Goal: Task Accomplishment & Management: Manage account settings

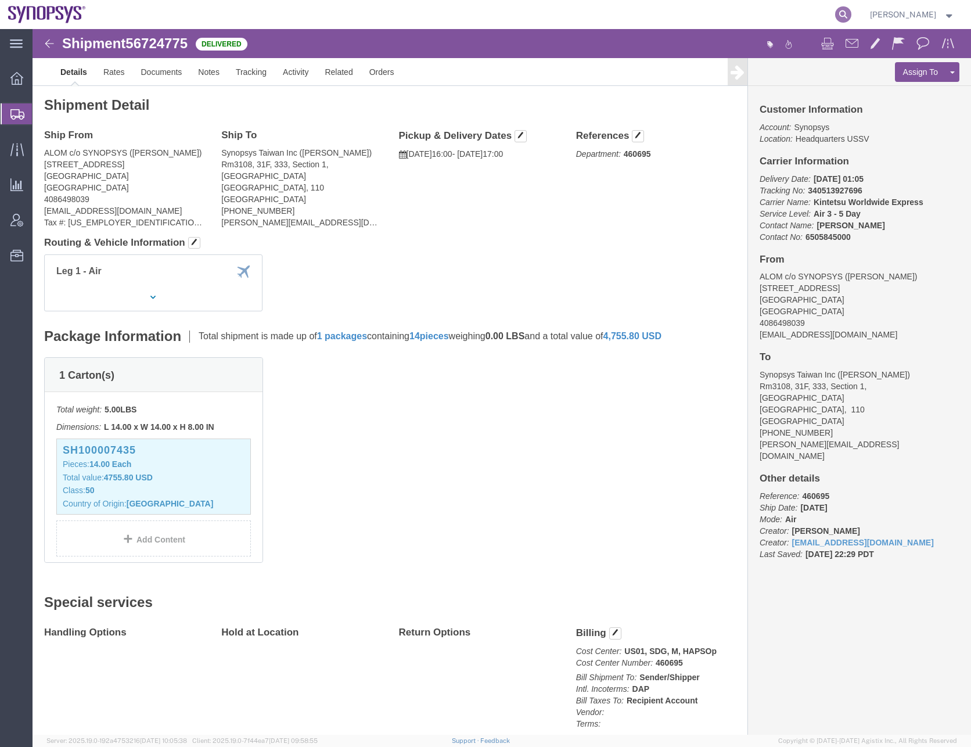
click at [853, 12] on form at bounding box center [843, 14] width 19 height 29
click at [851, 14] on icon at bounding box center [843, 14] width 16 height 16
click at [509, 13] on input "search" at bounding box center [658, 15] width 353 height 28
paste input "56809255"
type input "56809255"
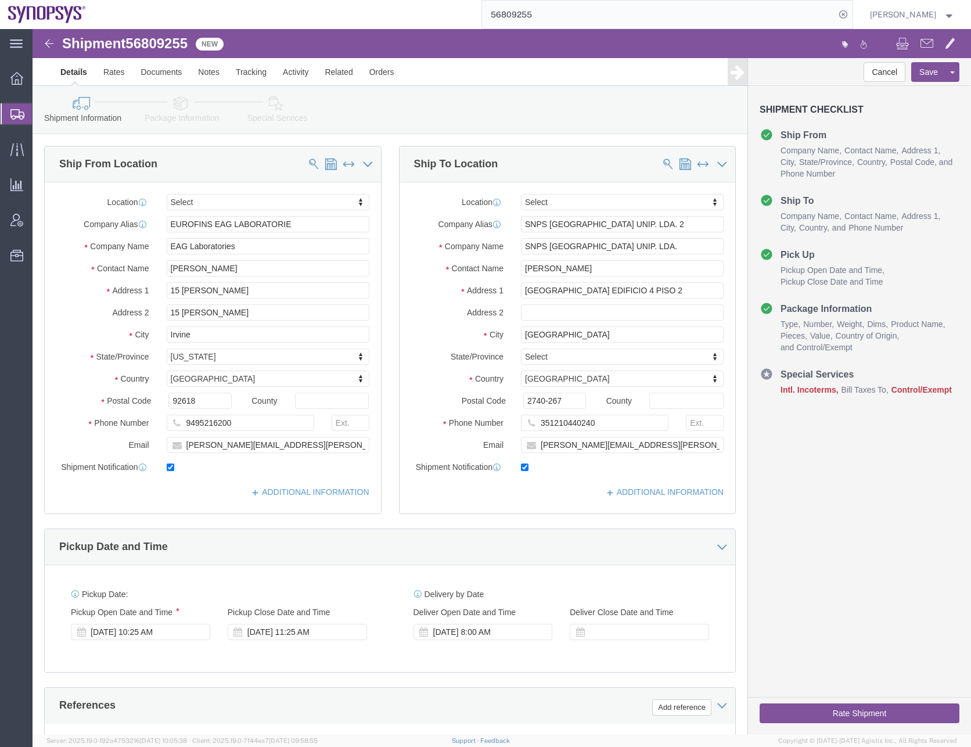
select select
click button
click link "Assign To"
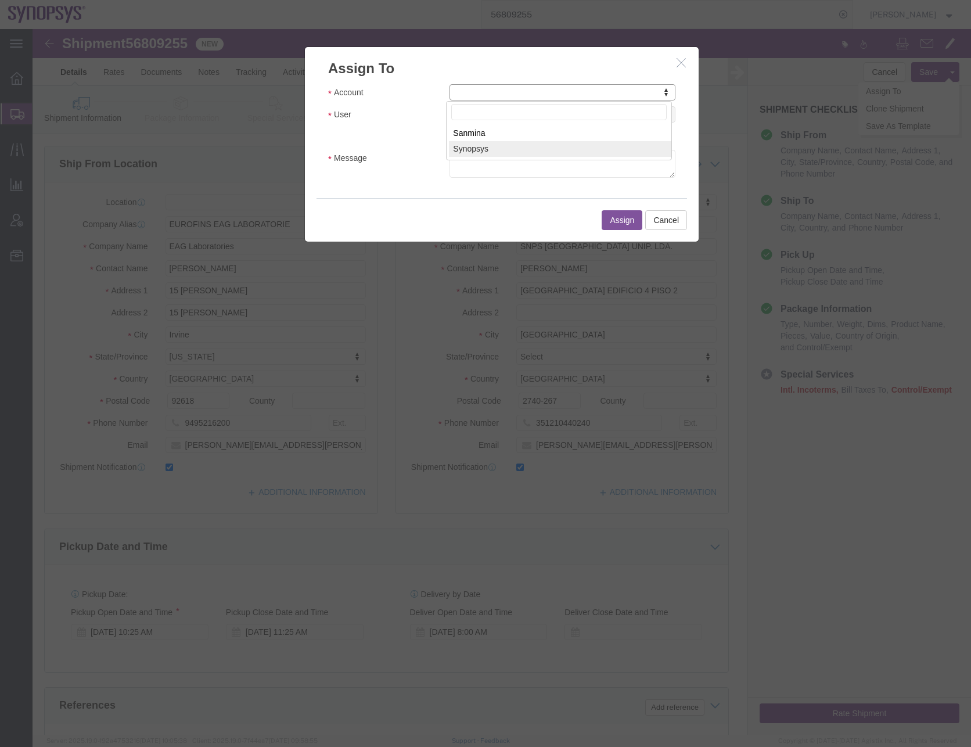
select select "117156"
select select
drag, startPoint x: 469, startPoint y: 116, endPoint x: 436, endPoint y: 87, distance: 43.6
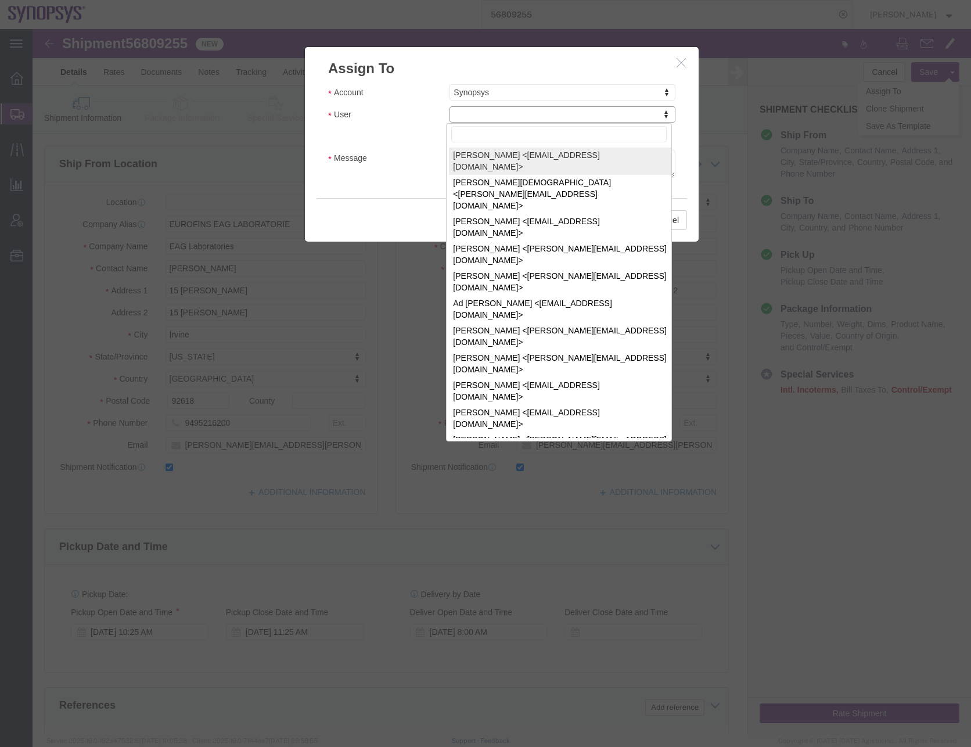
type input "e"
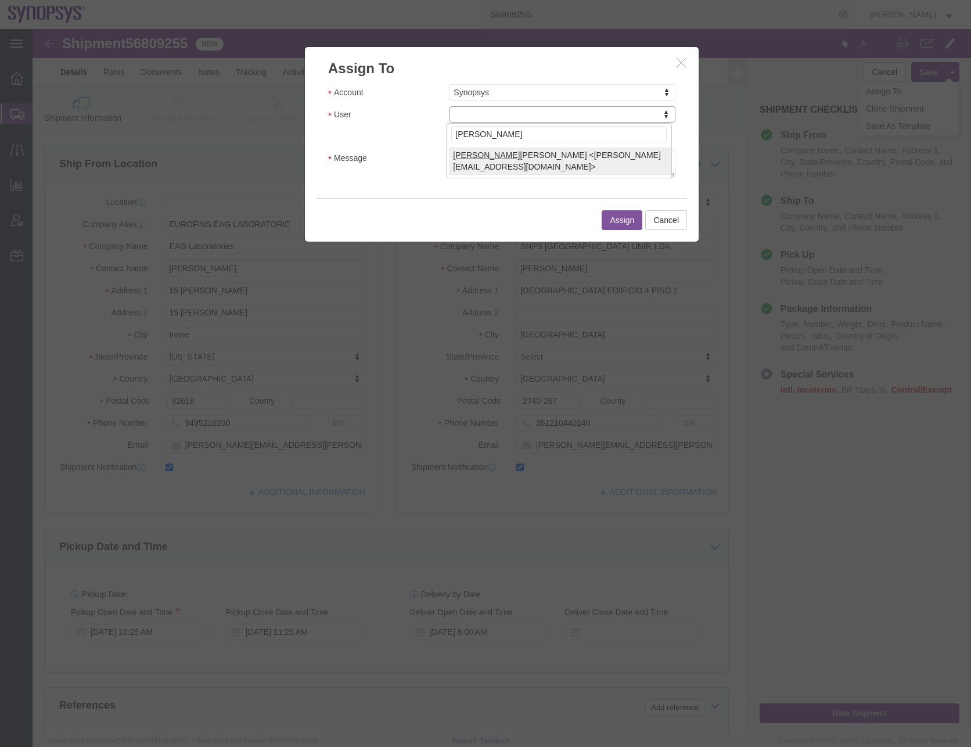
type input "[PERSON_NAME]"
select select "95522"
click div "Send notification email"
click input "Send notification email"
checkbox input "false"
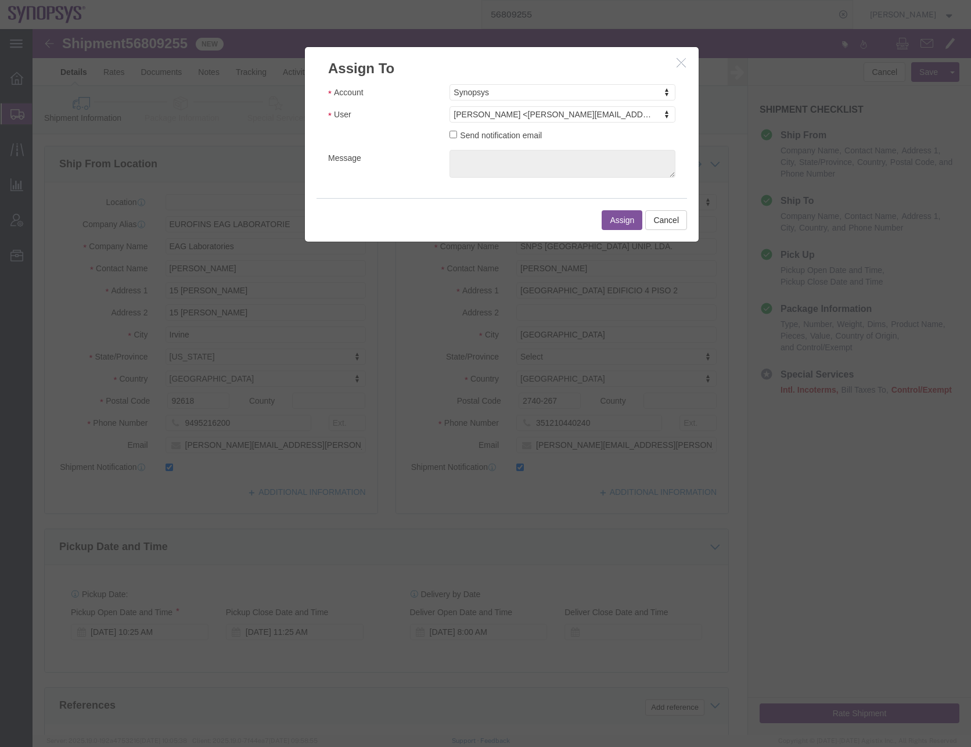
click button "Assign"
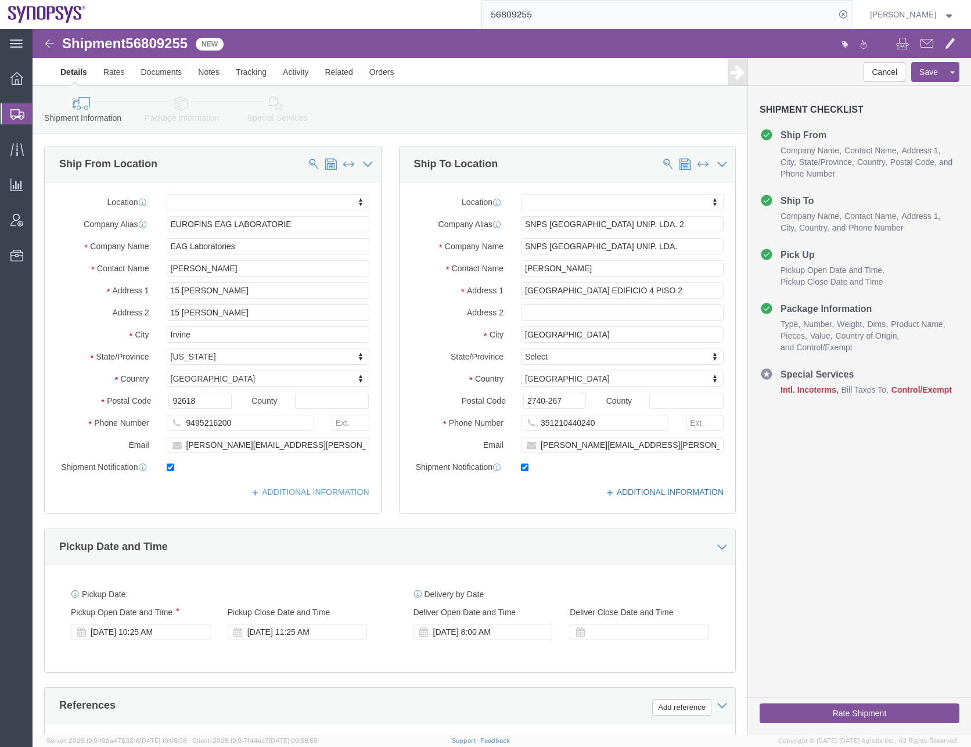
click link "ADDITIONAL INFORMATION"
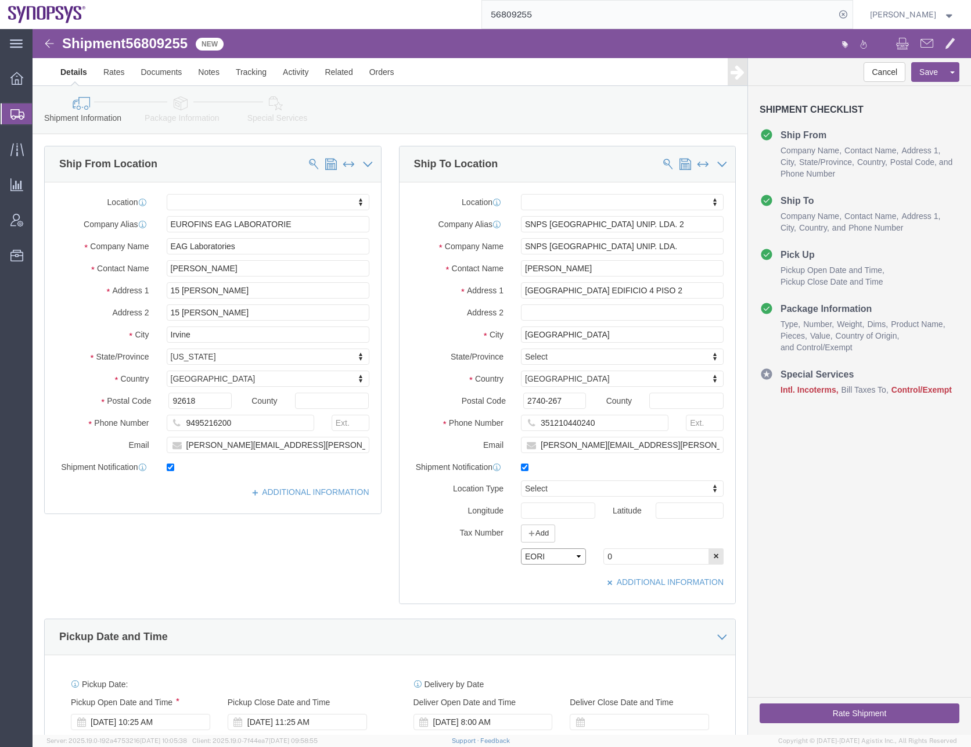
click select "Select EIN EORI TIN VAT Other"
drag, startPoint x: 582, startPoint y: 529, endPoint x: 561, endPoint y: 529, distance: 20.3
click div "0"
paste input "PT50383542"
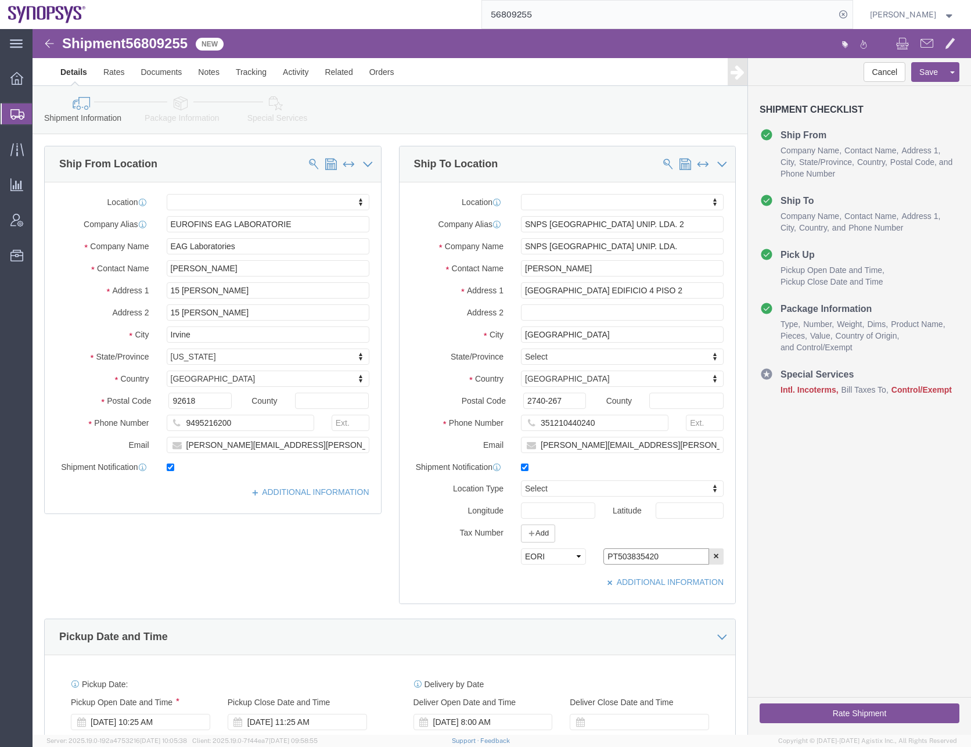
type input "PT503835420"
click div "Ship From Location Location My Profile Location Aachen DE04 Agrate Brianza IT01…"
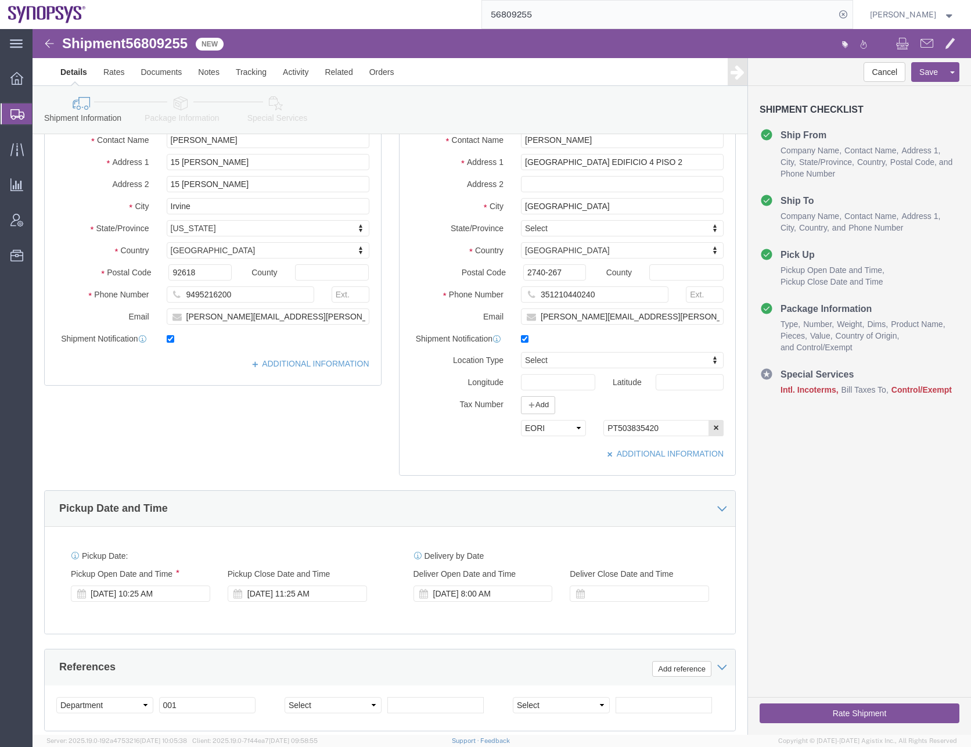
scroll to position [290, 0]
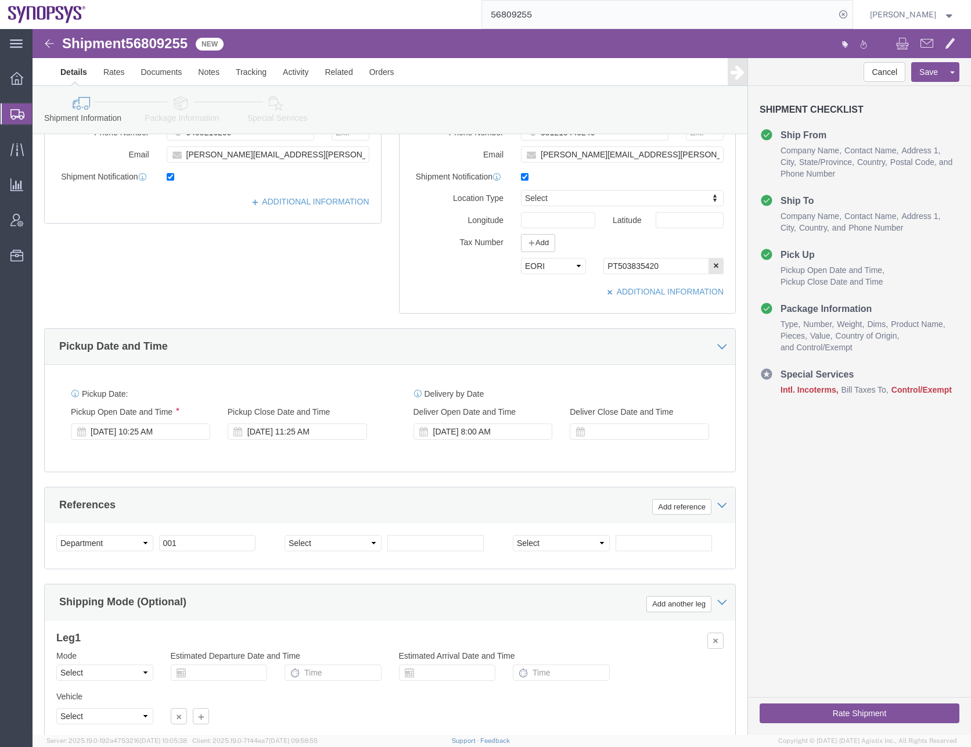
click div "Ship From Location Location My Profile Location Aachen DE04 Agrate Brianza IT01…"
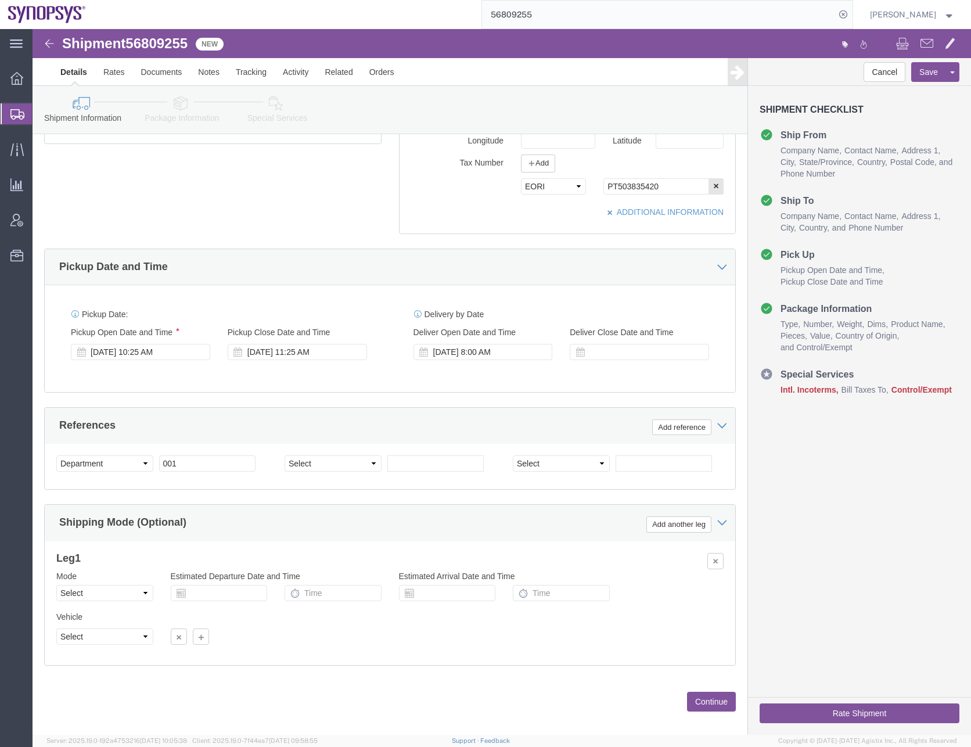
scroll to position [382, 0]
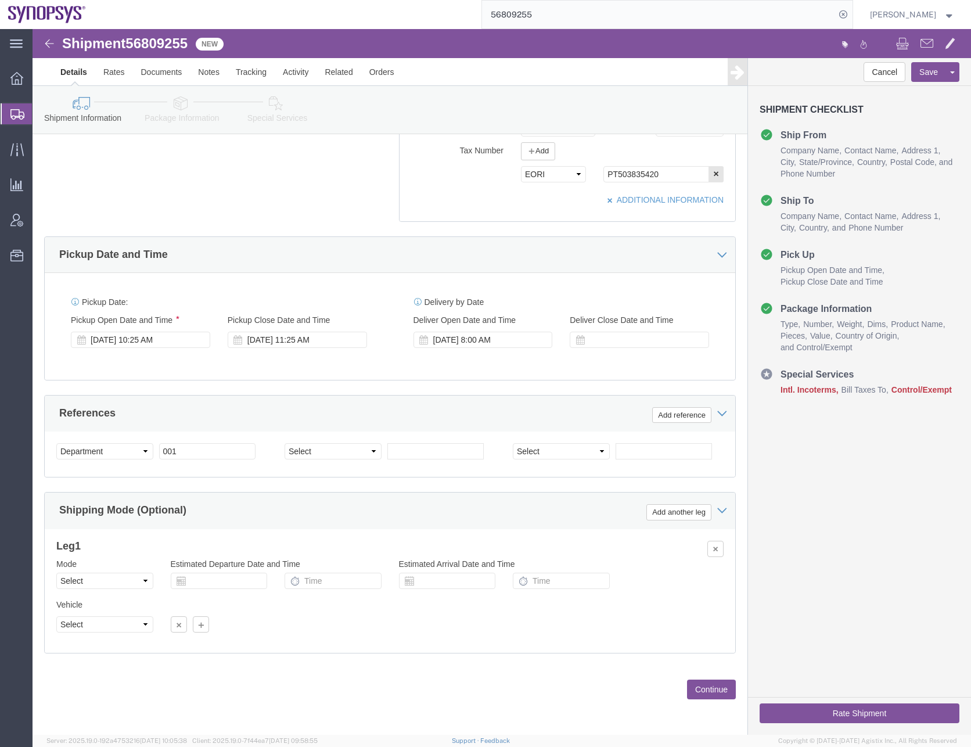
click button "Continue"
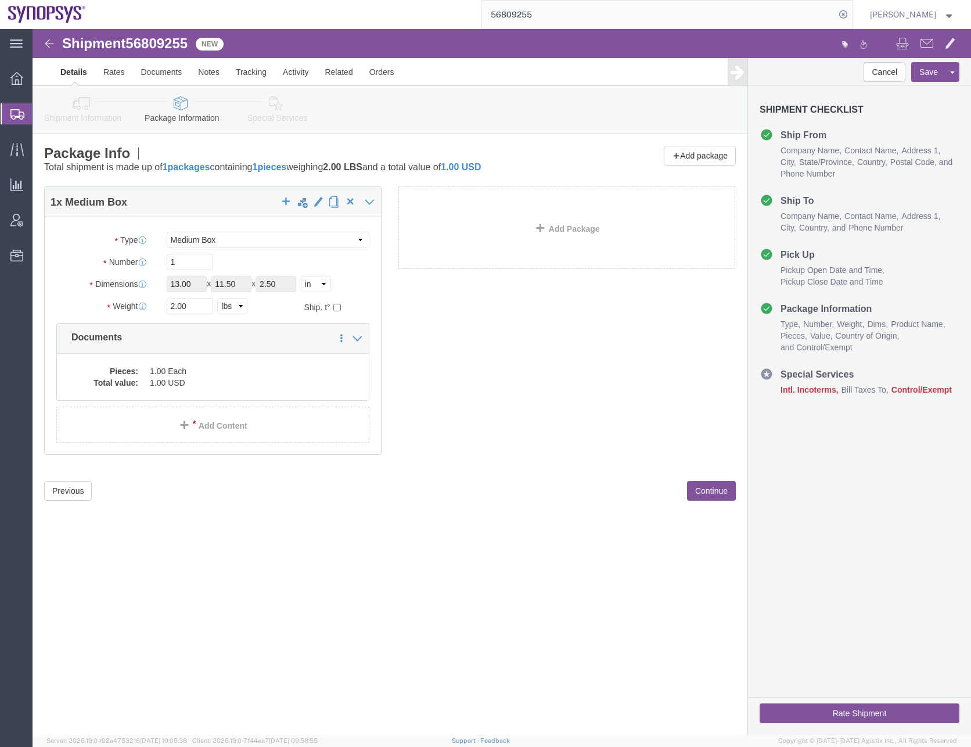
click div "1 x Medium Box Package Type Select Bale(s) Basket(s) Bolt(s) Bottle(s) Buckets …"
click div "Shipment 56809255 New Details Rates Documents Notes Tracking Activity Related O…"
drag, startPoint x: 275, startPoint y: 594, endPoint x: 188, endPoint y: 517, distance: 116.0
click div "Shipment 56809255 New Details Rates Documents Notes Tracking Activity Related O…"
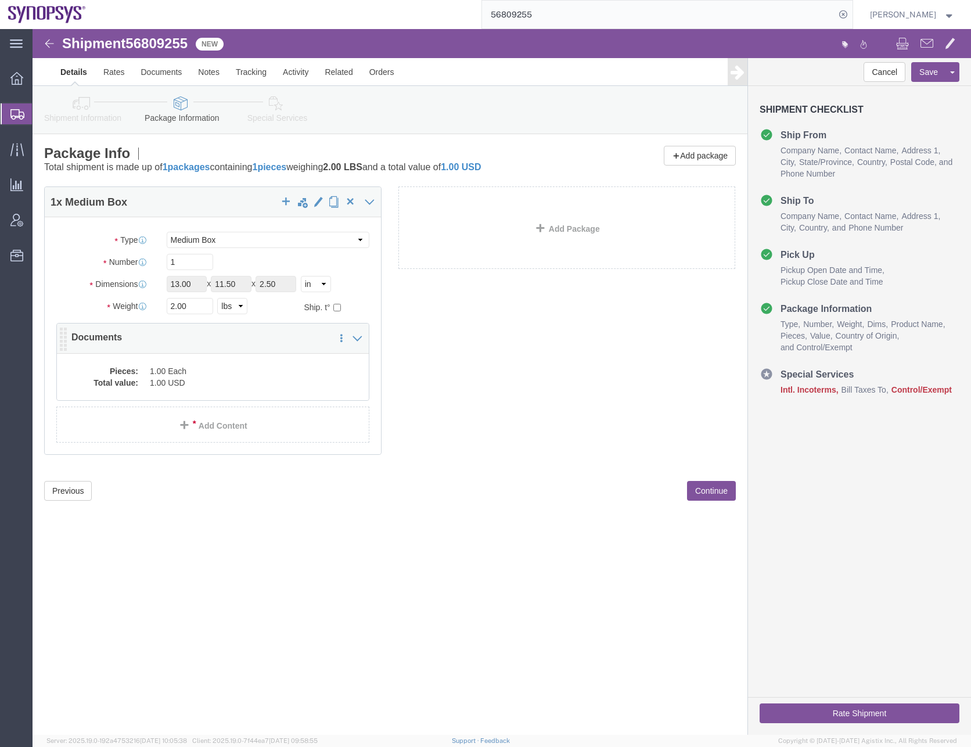
click dd "1.00 USD"
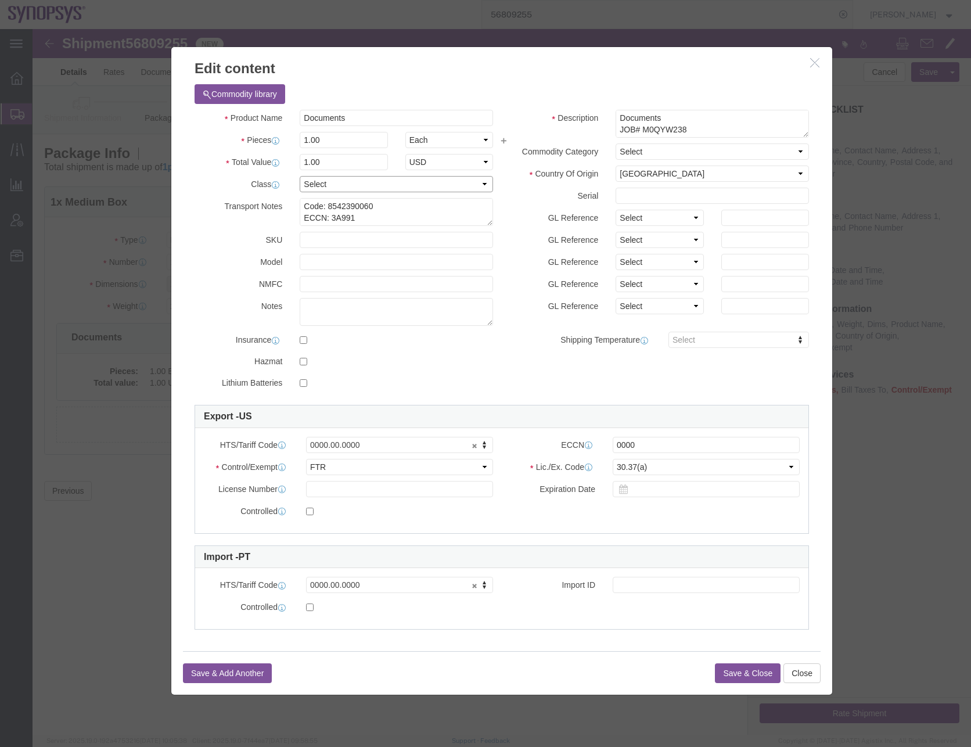
click select "Select 50 55 60 65 70 85 92.5 100 125 175 250 300 400"
select select "50"
click select "Select 50 55 60 65 70 85 92.5 100 125 175 250 300 400"
click div "Commodity library Product Name Documents Pieces 1.00 Select Bag Barrels 100Boar…"
drag, startPoint x: 345, startPoint y: 176, endPoint x: 295, endPoint y: 175, distance: 49.9
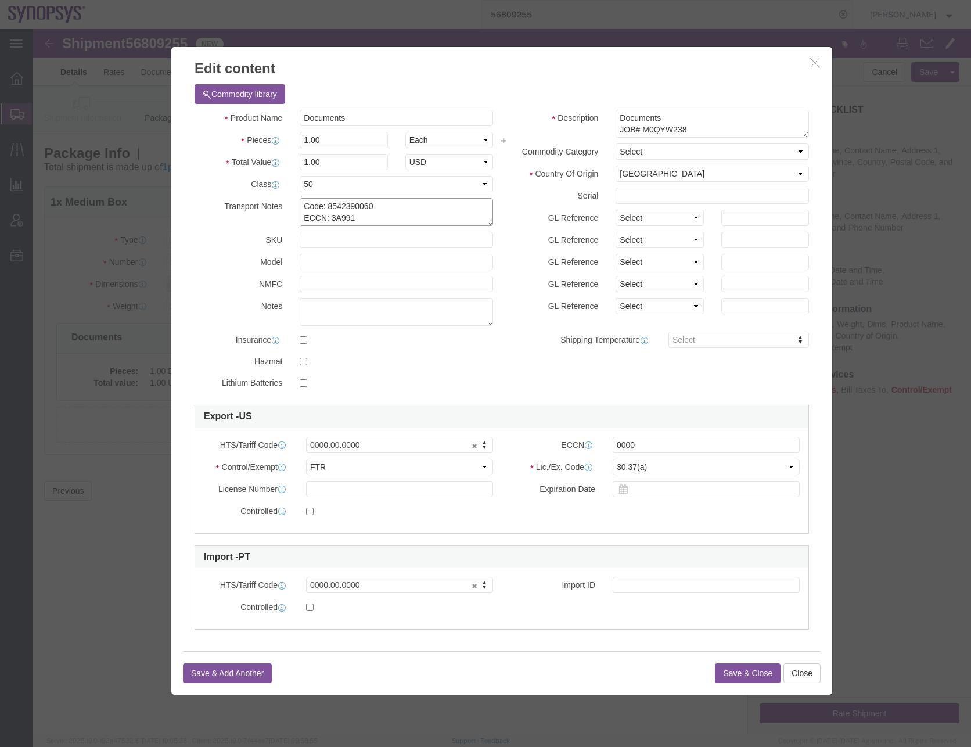
click textarea "Code: 8542390060 ECCN: 3A991 US HTS Code: 8542.39.0010 BIS NLR EAR99"
paste input "8542390060"
type input "8542390060"
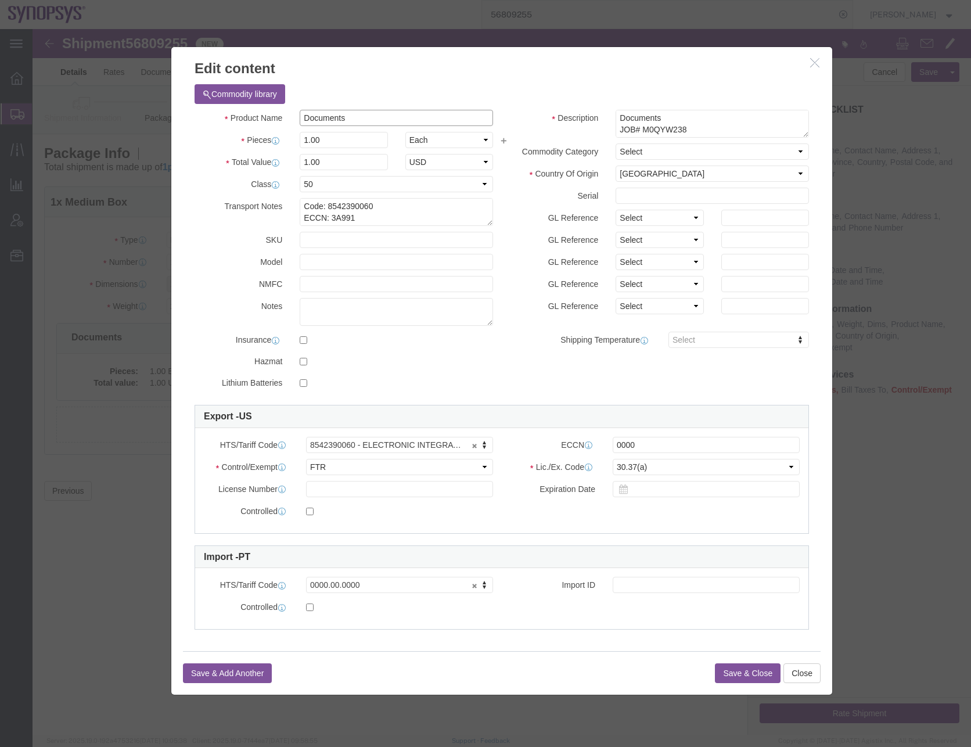
drag, startPoint x: 323, startPoint y: 87, endPoint x: 236, endPoint y: 93, distance: 86.8
click div "Product Name Documents"
click h3 "Edit content"
click button "Save & Close"
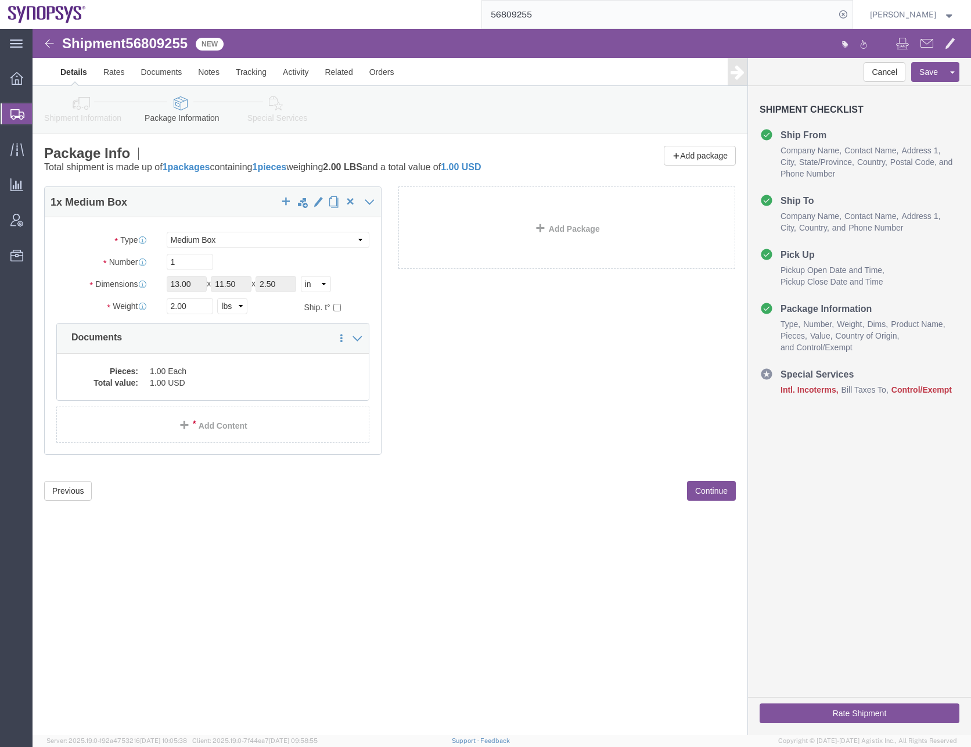
click div "Shipment 56809255 New Details Rates Documents Notes Tracking Activity Related O…"
click button "Save"
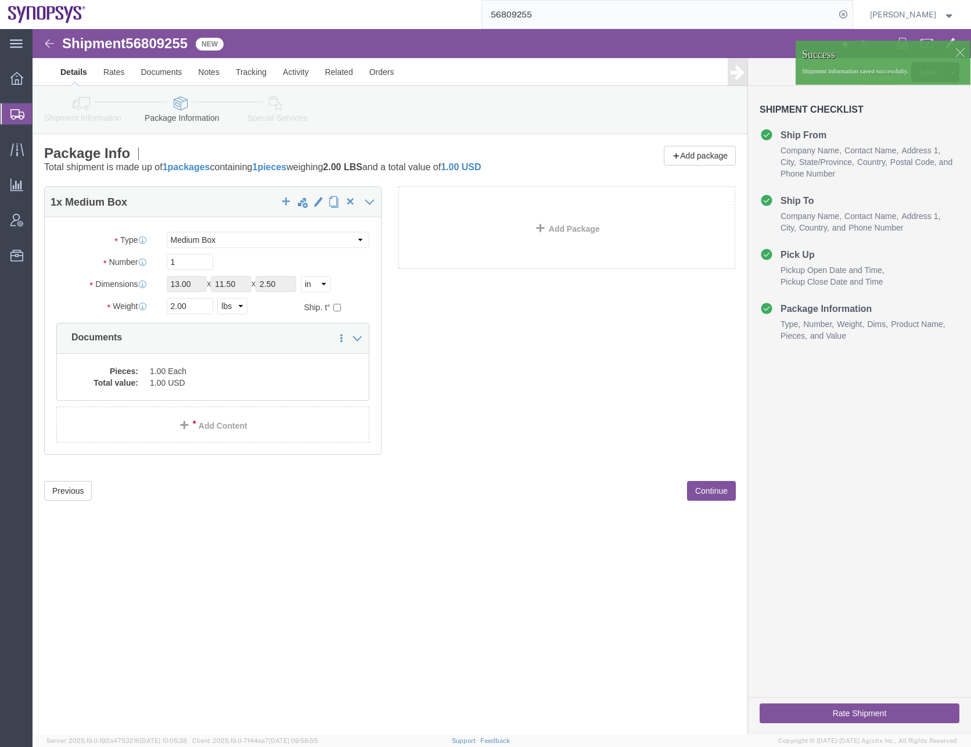
click div "Shipment 56809255 New Details Rates Documents Notes Tracking Activity Related O…"
click at [19, 110] on icon at bounding box center [17, 114] width 14 height 10
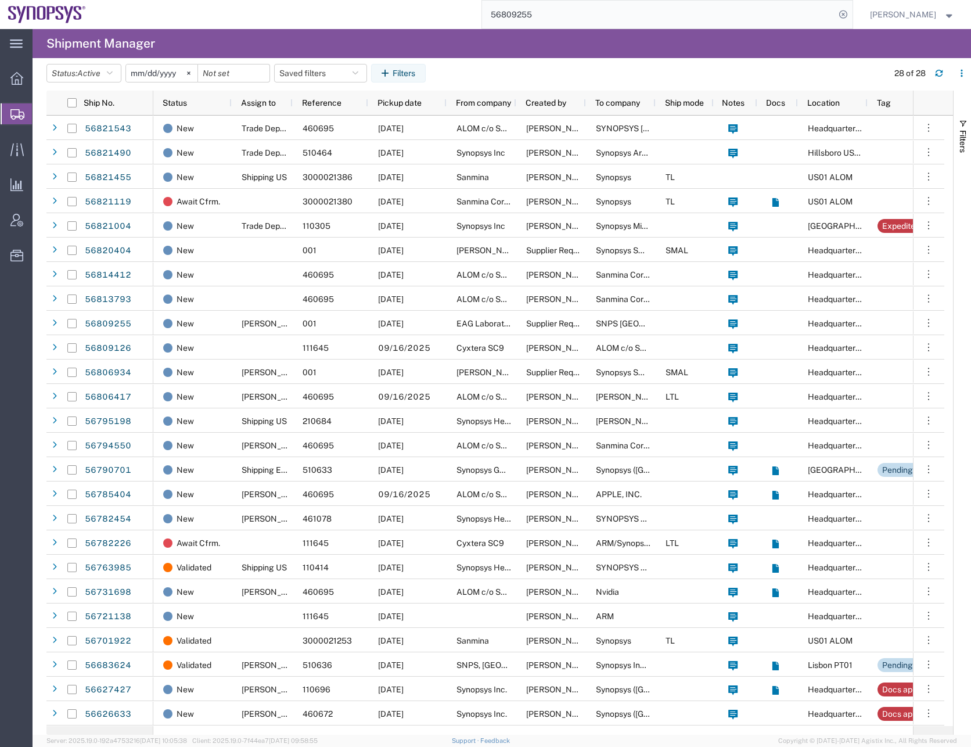
click at [529, 14] on input "56809255" at bounding box center [658, 15] width 353 height 28
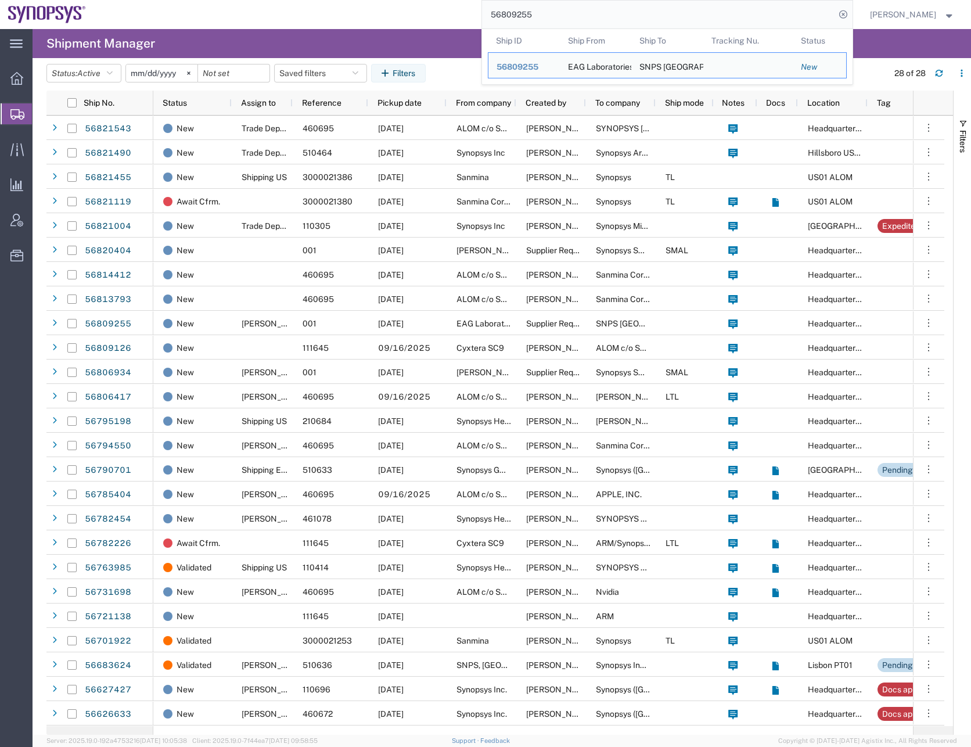
click at [529, 14] on input "56809255" at bounding box center [658, 15] width 353 height 28
paste input "21490"
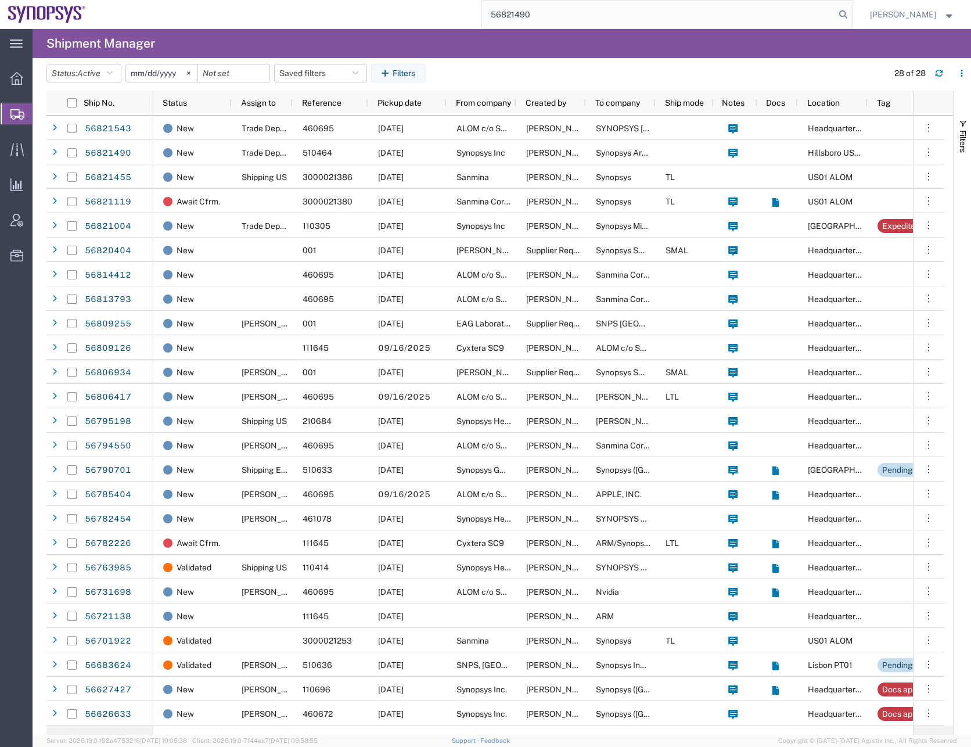
type input "56821490"
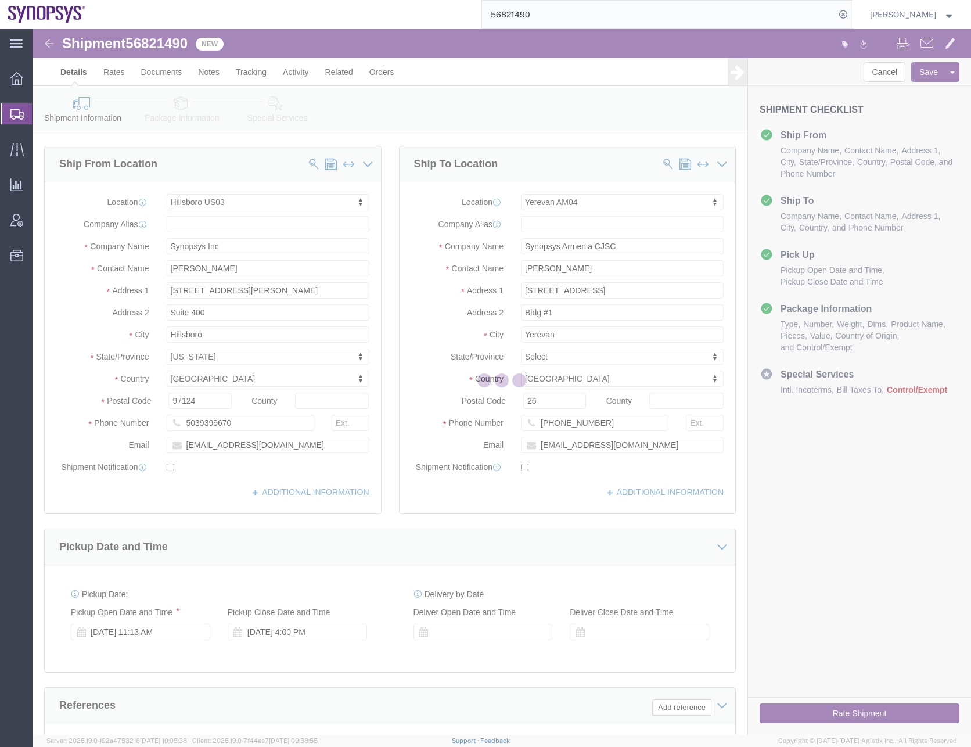
select select "63190"
select select "63072"
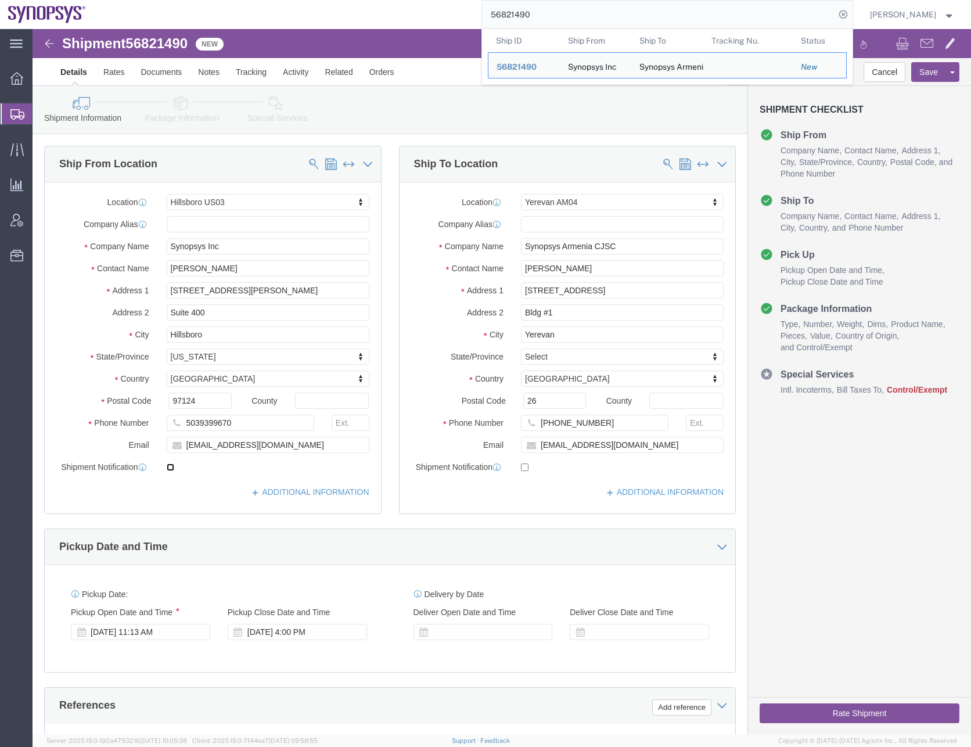
click input "checkbox"
checkbox input "true"
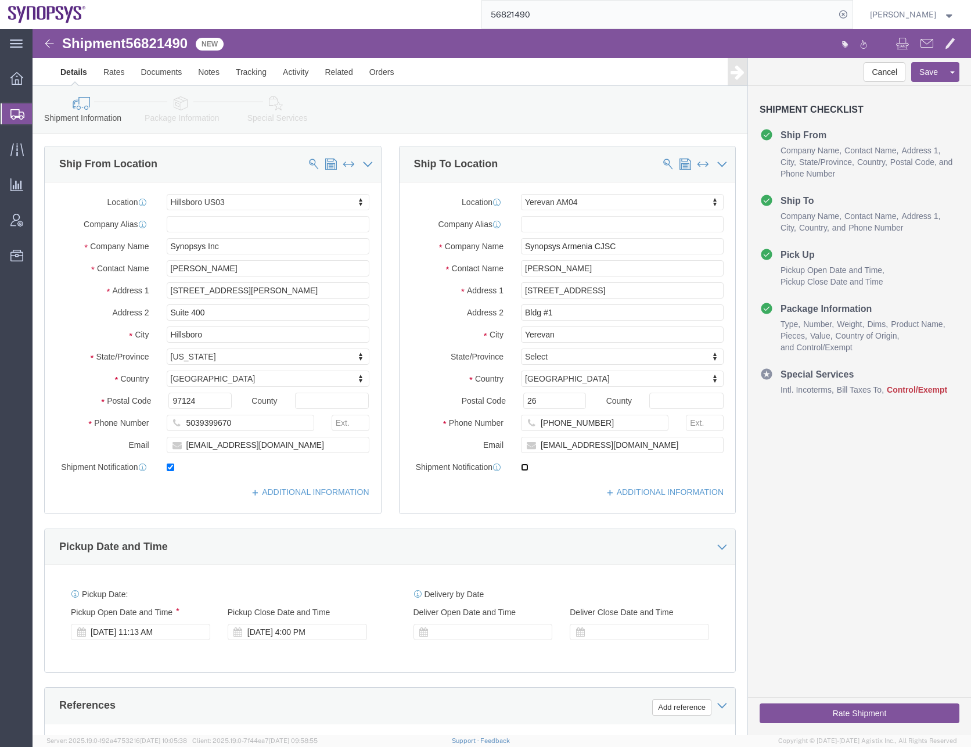
click input "checkbox"
checkbox input "true"
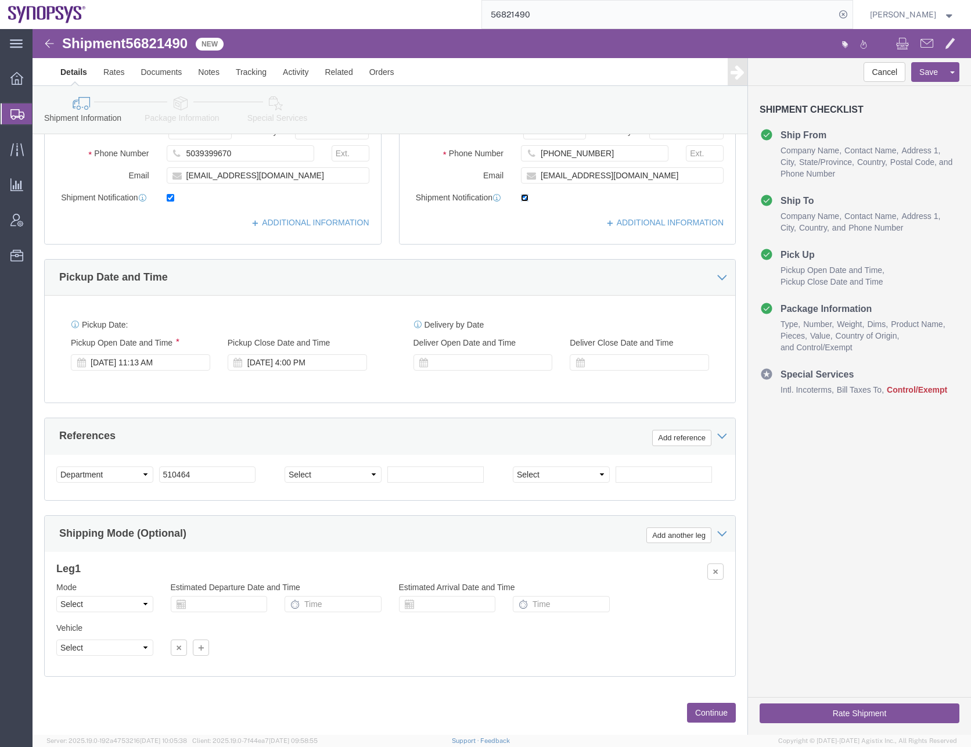
scroll to position [293, 0]
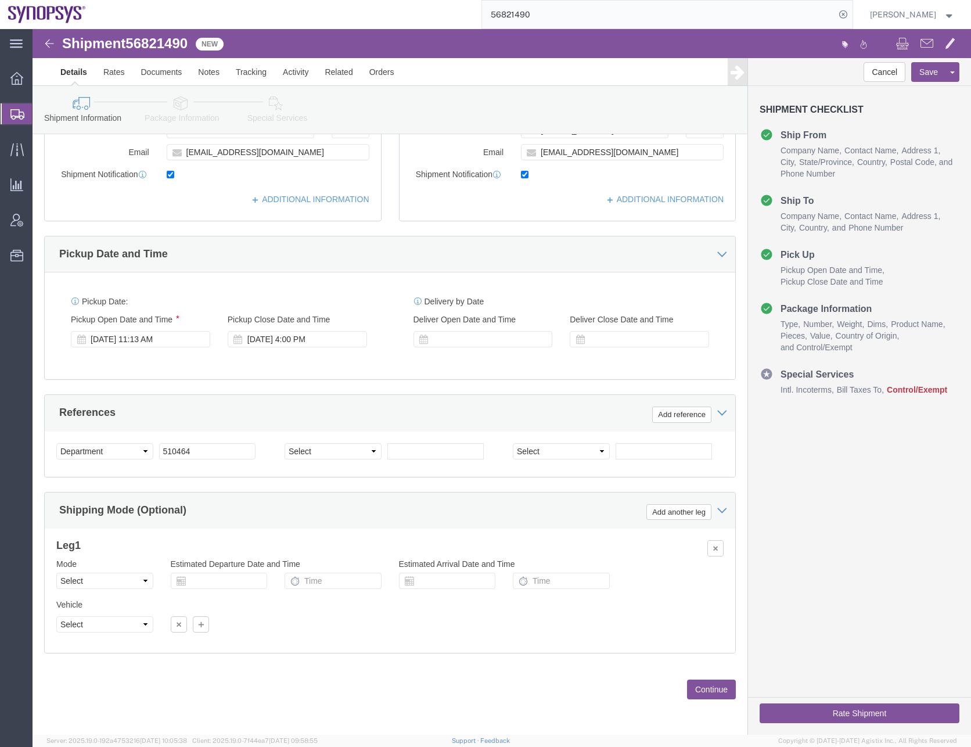
click button "Continue"
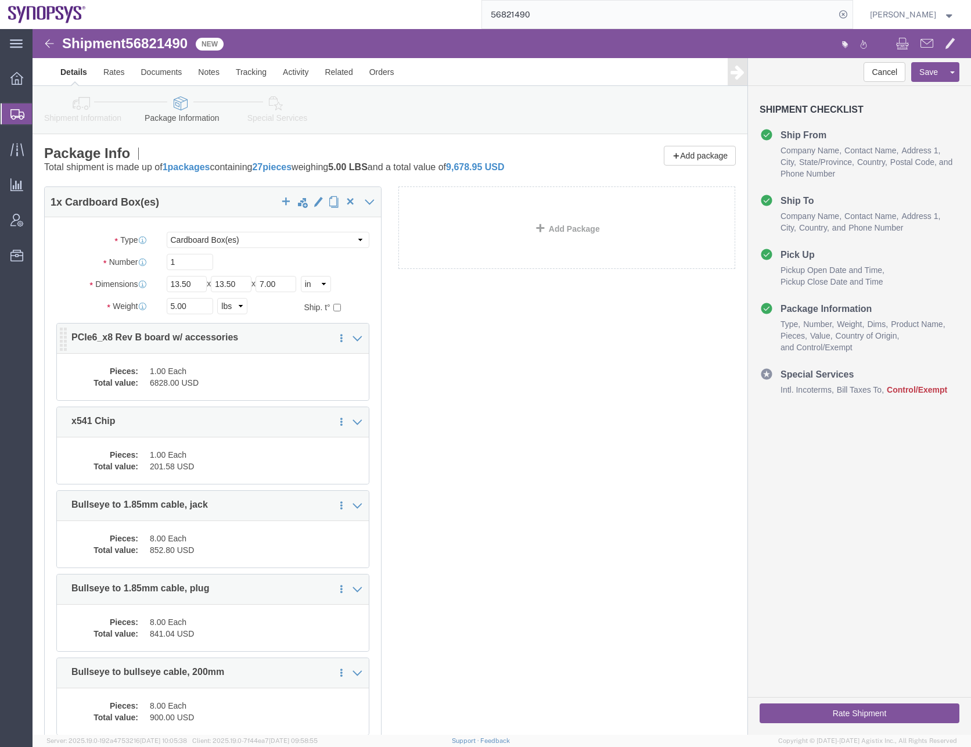
click dd "1.00 Each"
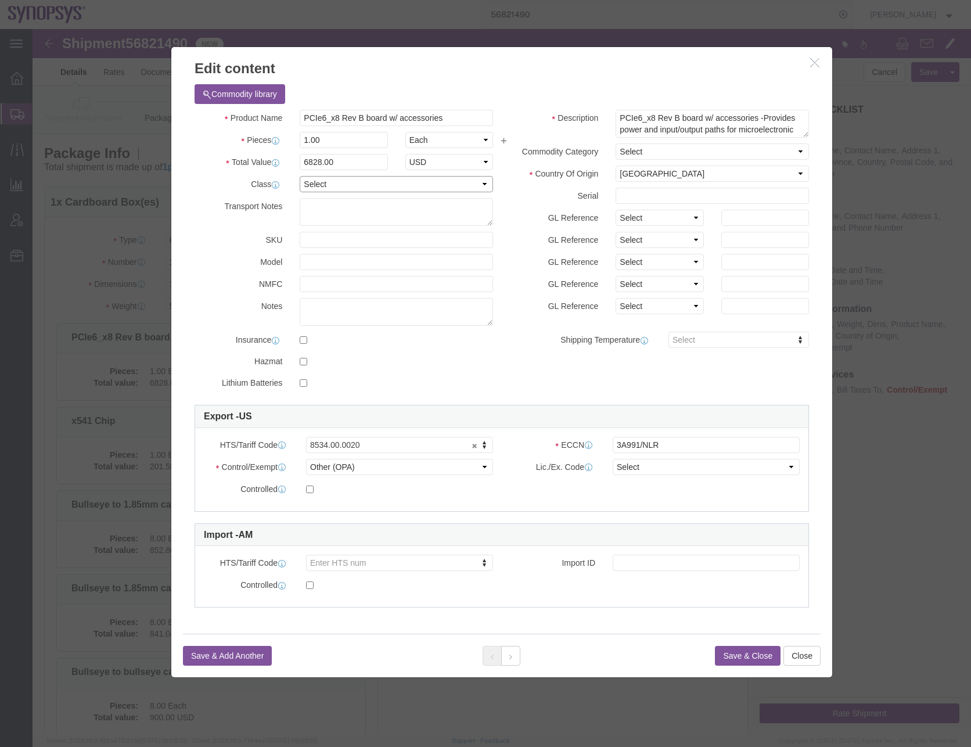
click select "Select 50 55 60 65 70 85 92.5 100 125 175 250 300 400"
select select "50"
click select "Select 50 55 60 65 70 85 92.5 100 125 175 250 300 400"
click select "Select ATF BIS DEA EPA FDA FTR ITAR OFAC Other (OPA)"
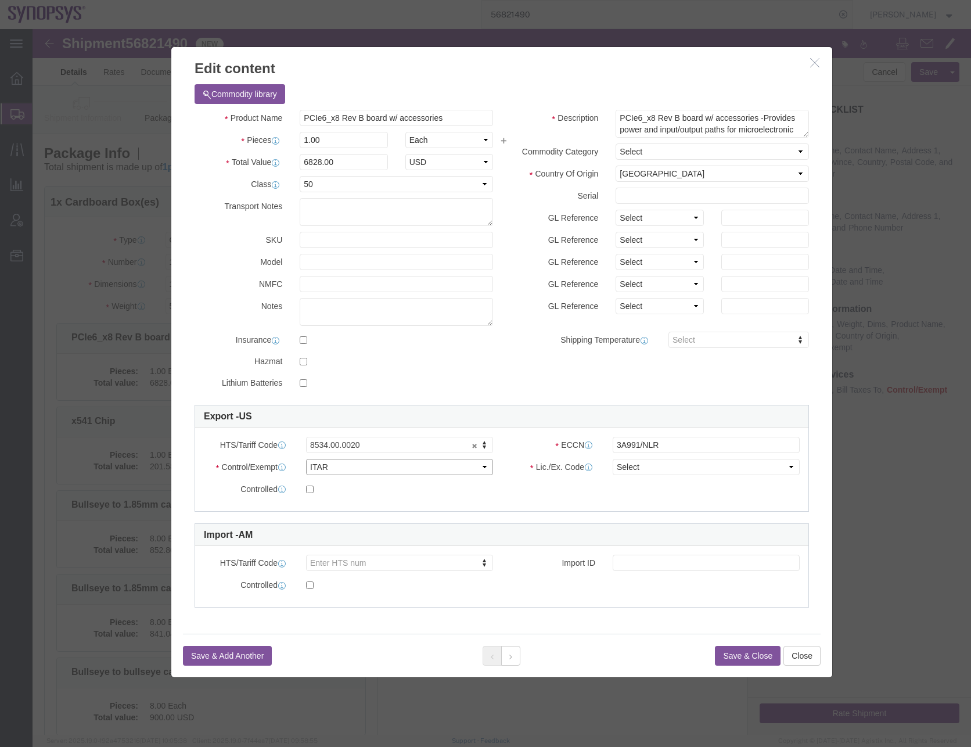
click select "Select ATF BIS DEA EPA FDA FTR ITAR OFAC Other (OPA)"
select select "FTR"
click select "Select ATF BIS DEA EPA FDA FTR ITAR OFAC Other (OPA)"
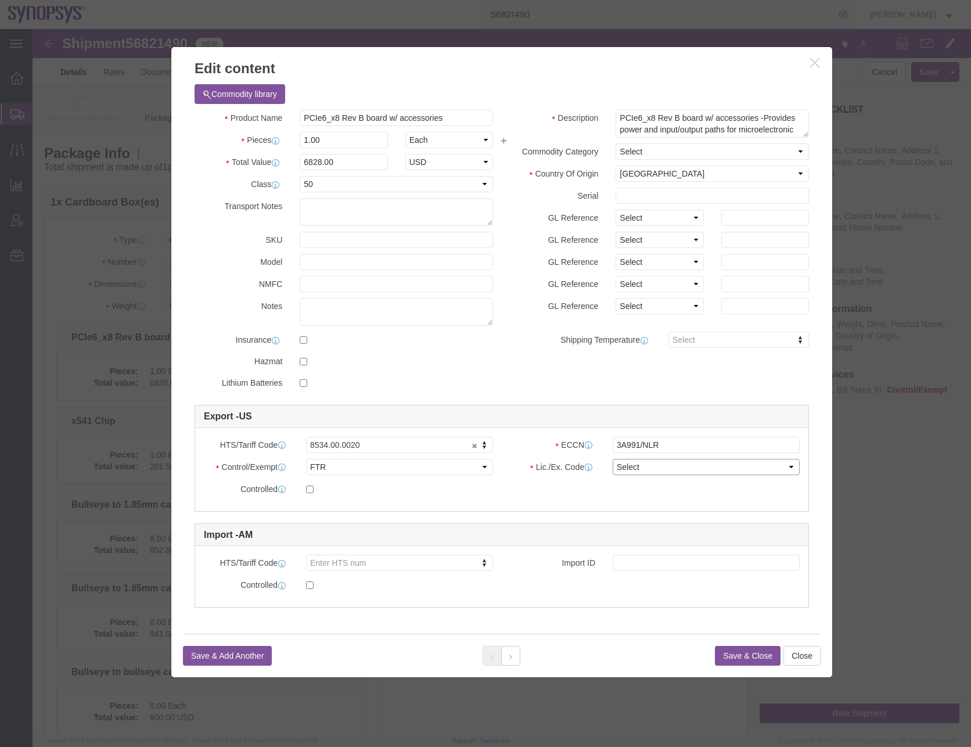
click select "Select 30.2(d)(2) 30.36 30.37(a) 30.37(f) 30.37(g) 30.37(h) 30.37(i) 30.37(j) 3…"
select select "30.37(a)"
click select "Select 30.2(d)(2) 30.36 30.37(a) 30.37(f) 30.37(g) 30.37(h) 30.37(i) 30.37(j) 3…"
click button "Save & Close"
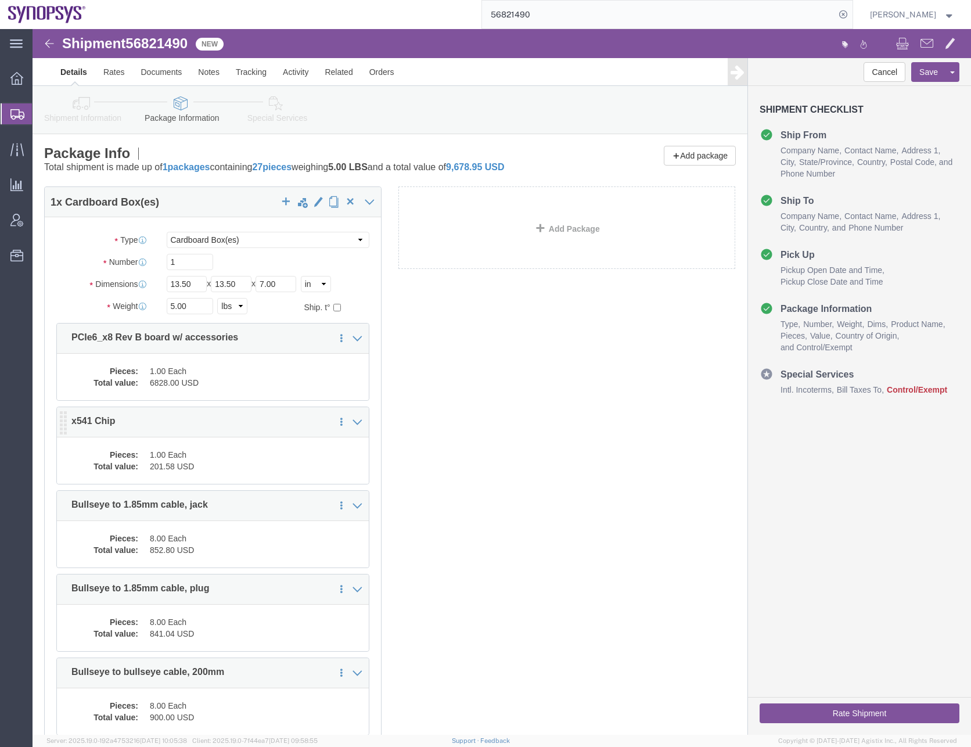
click dd "1.00 Each"
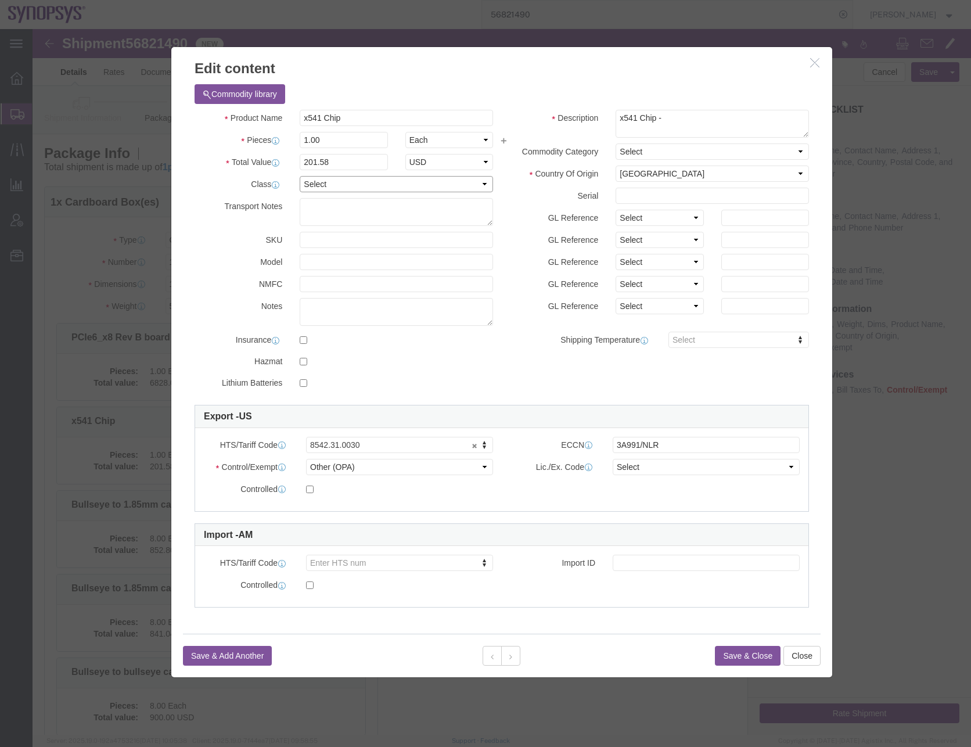
click select "Select 50 55 60 65 70 85 92.5 100 125 175 250 300 400"
select select "50"
click select "Select 50 55 60 65 70 85 92.5 100 125 175 250 300 400"
click select "Select ATF BIS DEA EPA FDA FTR ITAR OFAC Other (OPA)"
select select "FTR"
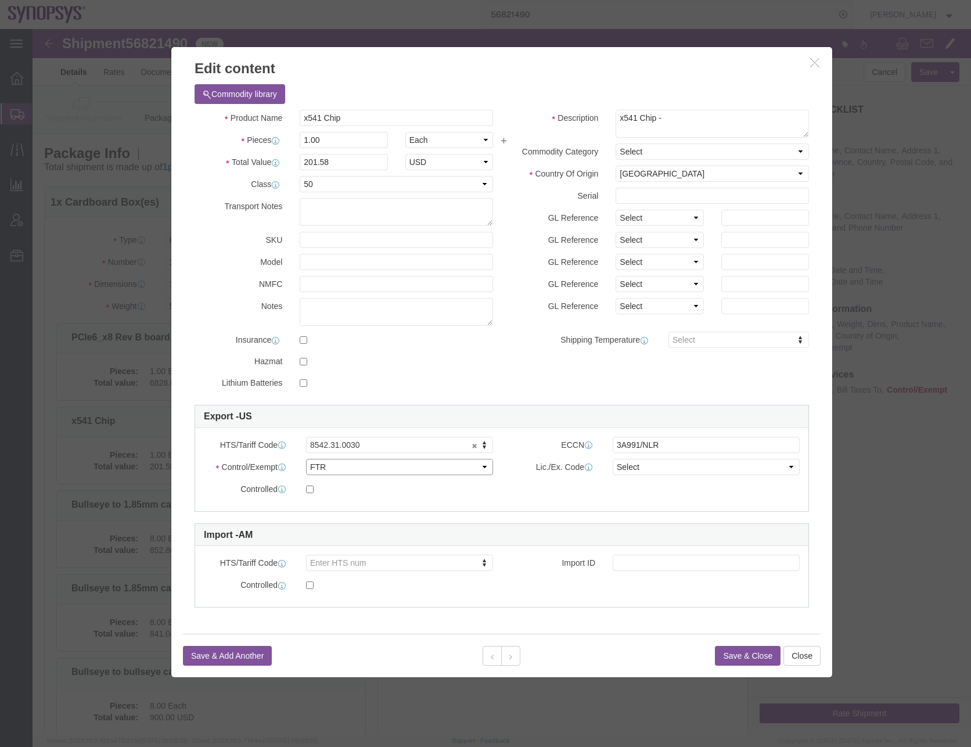
click select "Select ATF BIS DEA EPA FDA FTR ITAR OFAC Other (OPA)"
click select "Select 30.2(d)(2) 30.36 30.37(a) 30.37(f) 30.37(g) 30.37(h) 30.37(i) 30.37(j) 3…"
select select "30.37(a)"
click select "Select 30.2(d)(2) 30.36 30.37(a) 30.37(f) 30.37(g) 30.37(h) 30.37(i) 30.37(j) 3…"
click button "Save & Close"
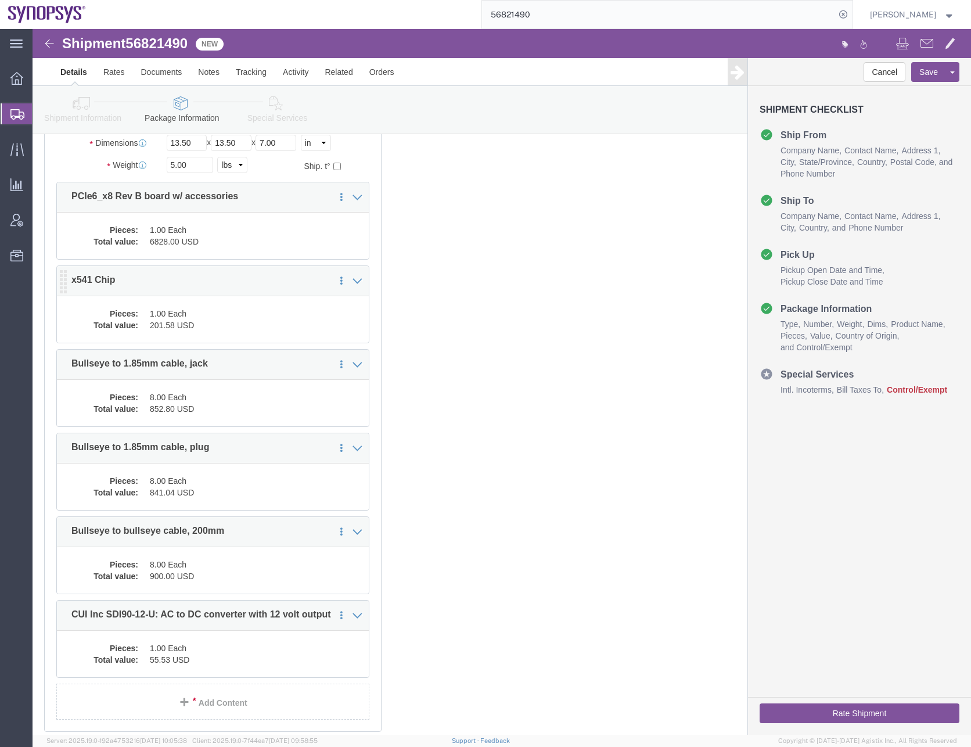
scroll to position [174, 0]
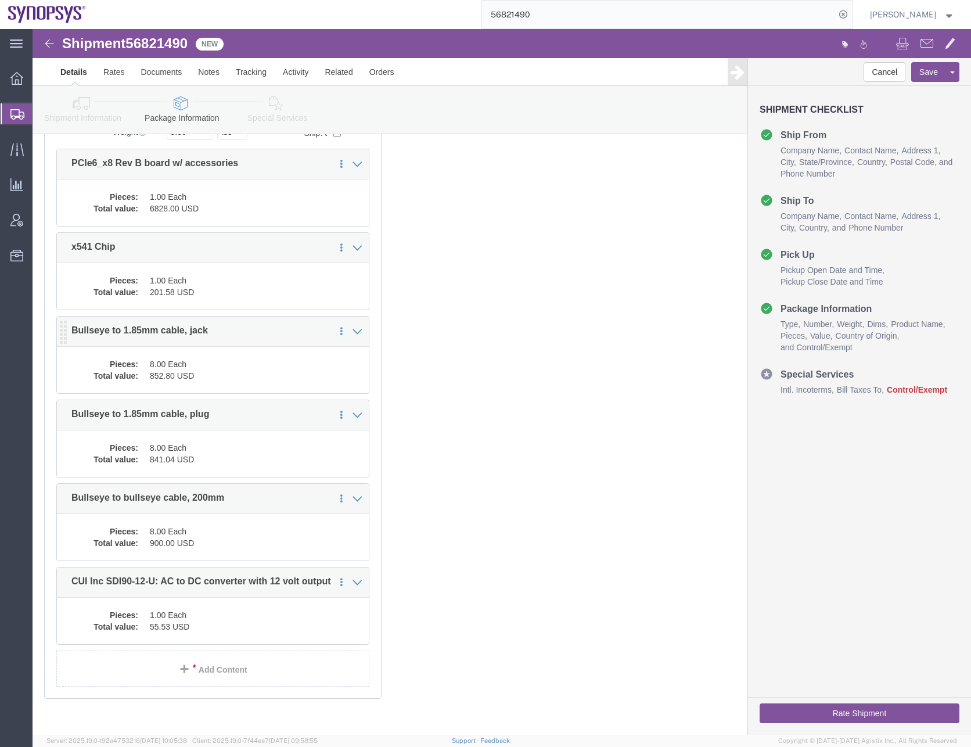
click div "1 x Cardboard Box(es) Package Type Select Bale(s) Basket(s) Bolt(s) Bottle(s) B…"
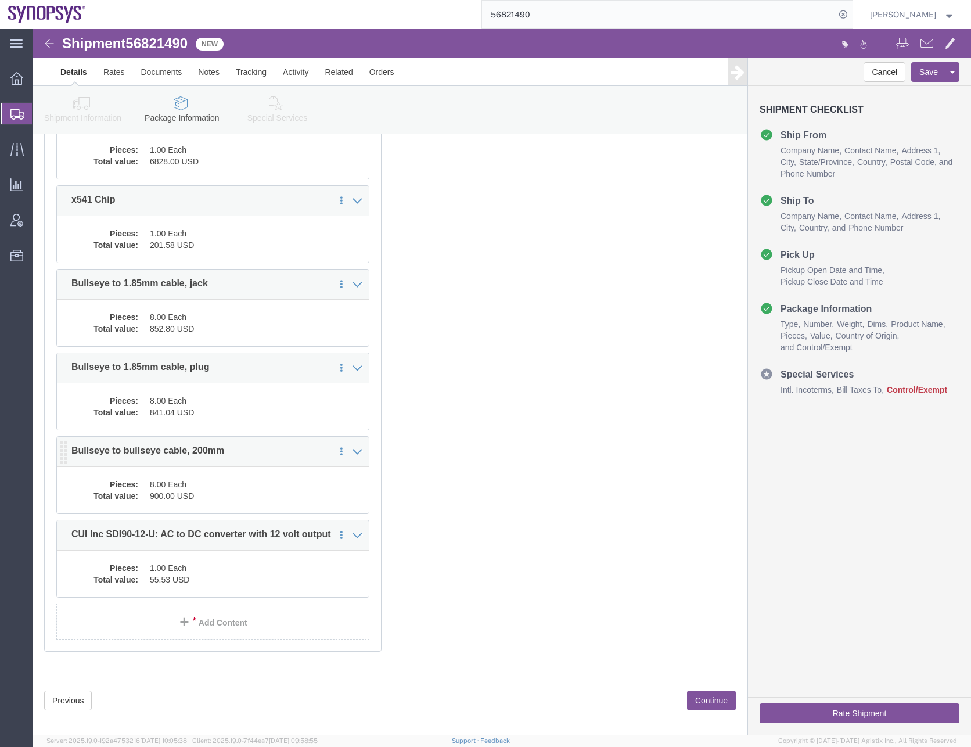
scroll to position [232, 0]
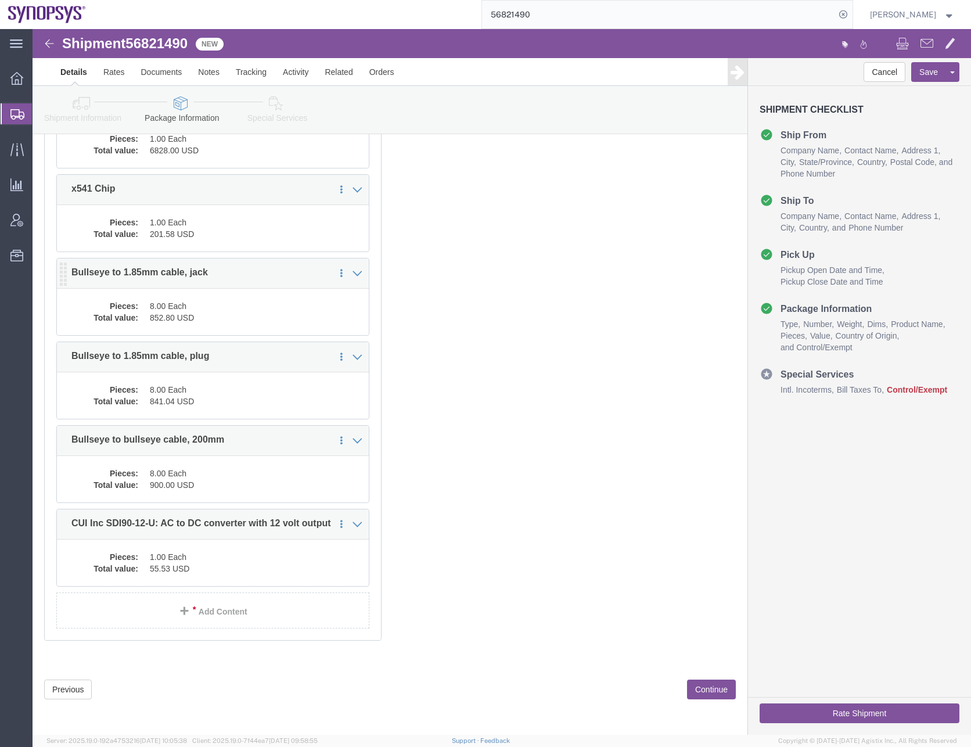
click dd "8.00 Each"
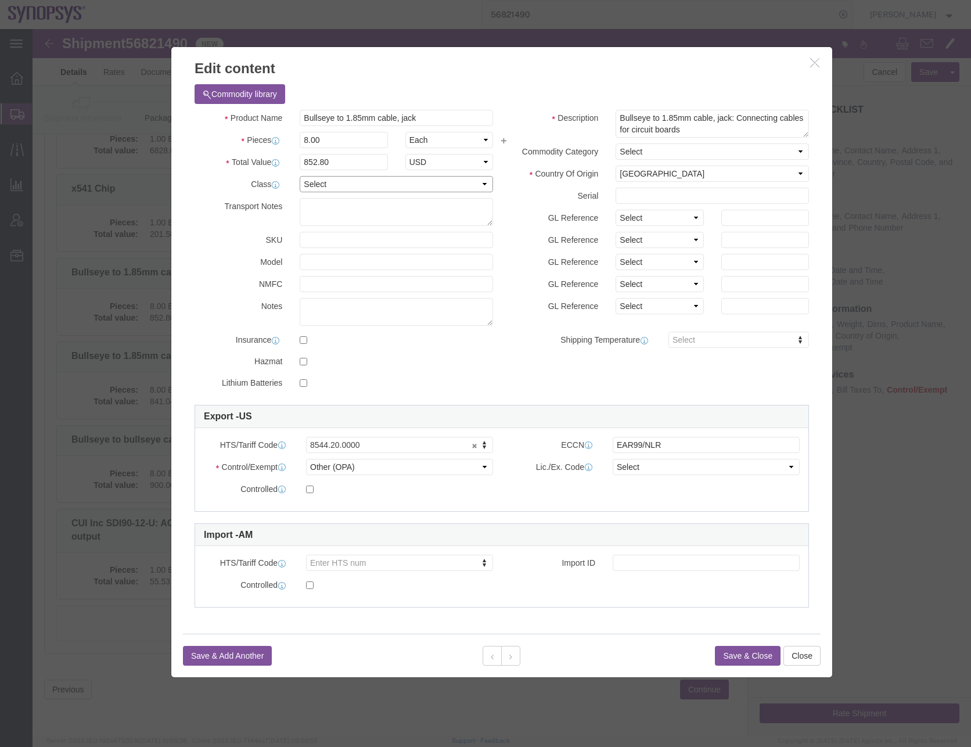
click select "Select 50 55 60 65 70 85 92.5 100 125 175 250 300 400"
select select "50"
click select "Select 50 55 60 65 70 85 92.5 100 125 175 250 300 400"
click select "Select ATF BIS DEA EPA FDA FTR ITAR OFAC Other (OPA)"
select select "FTR"
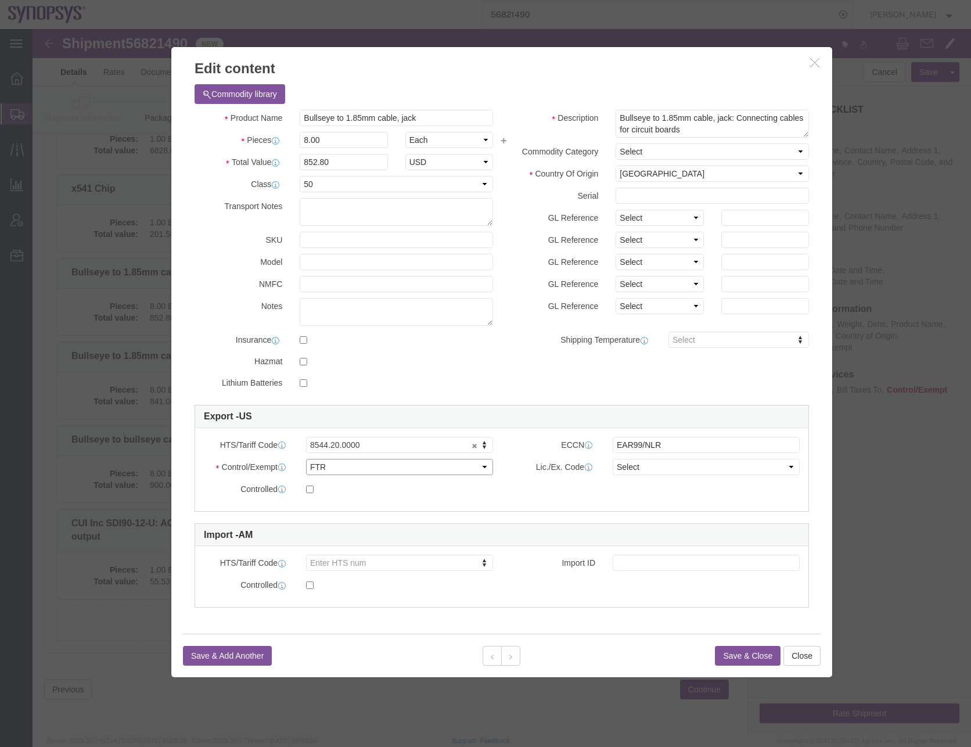
click select "Select ATF BIS DEA EPA FDA FTR ITAR OFAC Other (OPA)"
click select "Select 30.2(d)(2) 30.36 30.37(a) 30.37(f) 30.37(g) 30.37(h) 30.37(i) 30.37(j) 3…"
select select "30.37(a)"
click select "Select 30.2(d)(2) 30.36 30.37(a) 30.37(f) 30.37(g) 30.37(h) 30.37(i) 30.37(j) 3…"
click button "Save & Close"
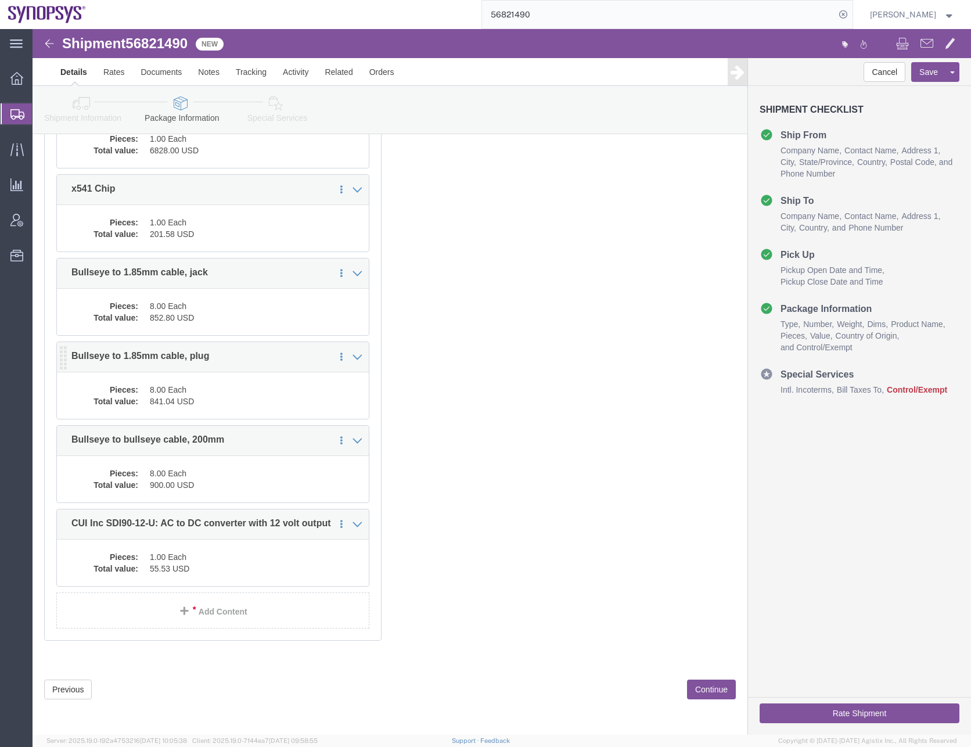
click dd "841.04 USD"
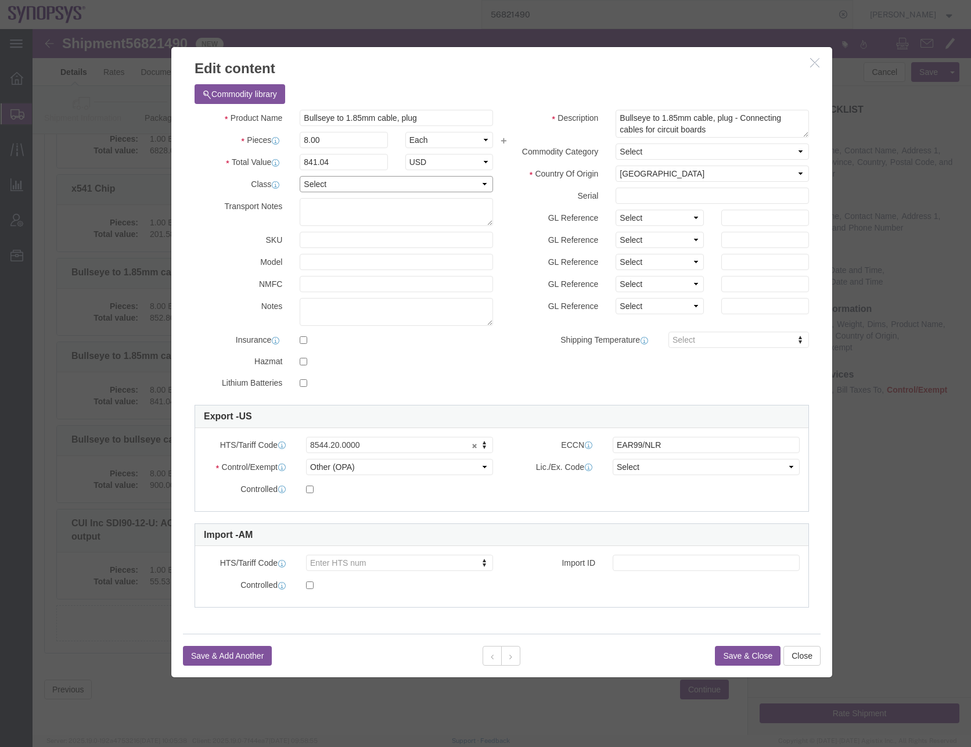
click select "Select 50 55 60 65 70 85 92.5 100 125 175 250 300 400"
select select "50"
click select "Select 50 55 60 65 70 85 92.5 100 125 175 250 300 400"
click select "Select ATF BIS DEA EPA FDA FTR ITAR OFAC Other (OPA)"
select select "FTR"
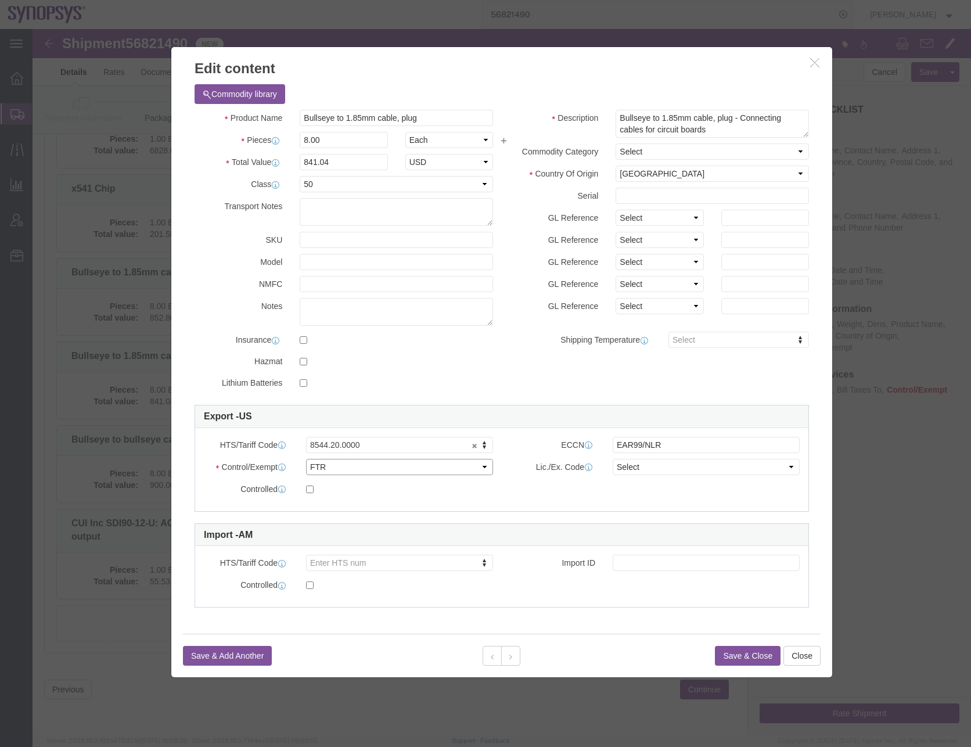
click select "Select ATF BIS DEA EPA FDA FTR ITAR OFAC Other (OPA)"
click select "Select 30.2(d)(2) 30.36 30.37(a) 30.37(f) 30.37(g) 30.37(h) 30.37(i) 30.37(j) 3…"
select select "30.37(a)"
click select "Select 30.2(d)(2) 30.36 30.37(a) 30.37(f) 30.37(g) 30.37(h) 30.37(i) 30.37(j) 3…"
click button "Save & Close"
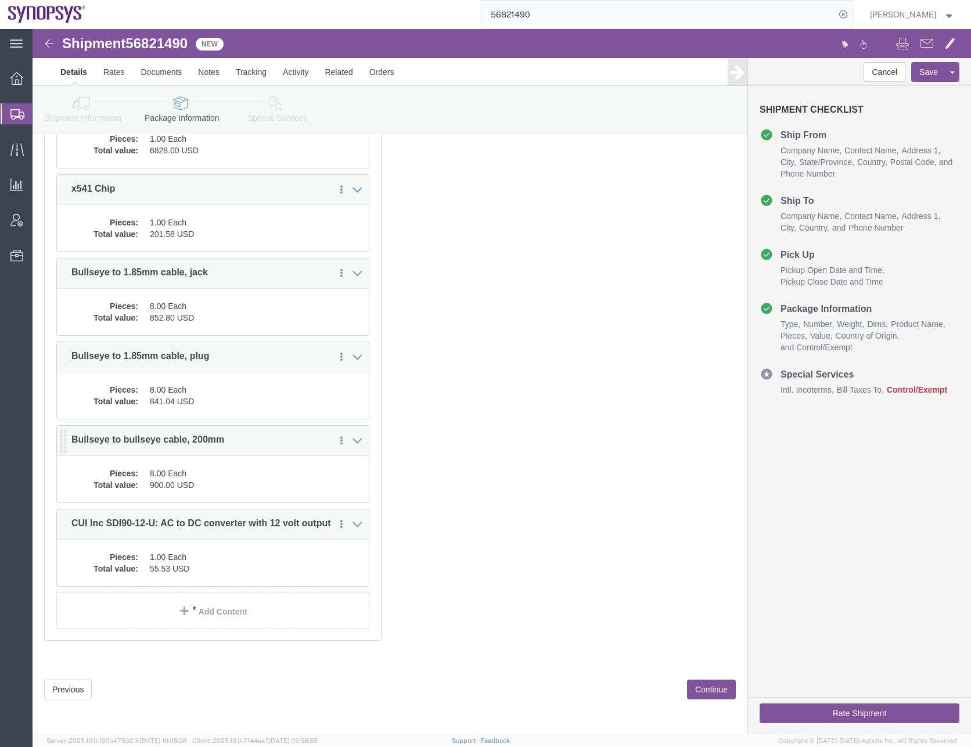
click dd "8.00 Each"
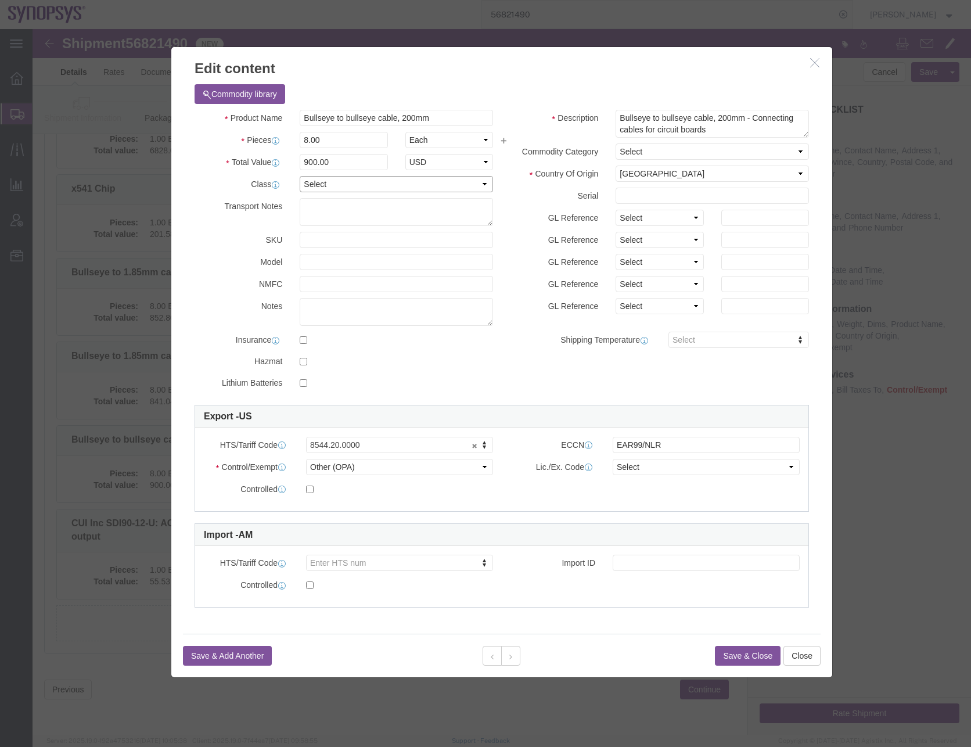
click select "Select 50 55 60 65 70 85 92.5 100 125 175 250 300 400"
select select "50"
click select "Select 50 55 60 65 70 85 92.5 100 125 175 250 300 400"
click select "Select ATF BIS DEA EPA FDA FTR ITAR OFAC Other (OPA)"
select select "FTR"
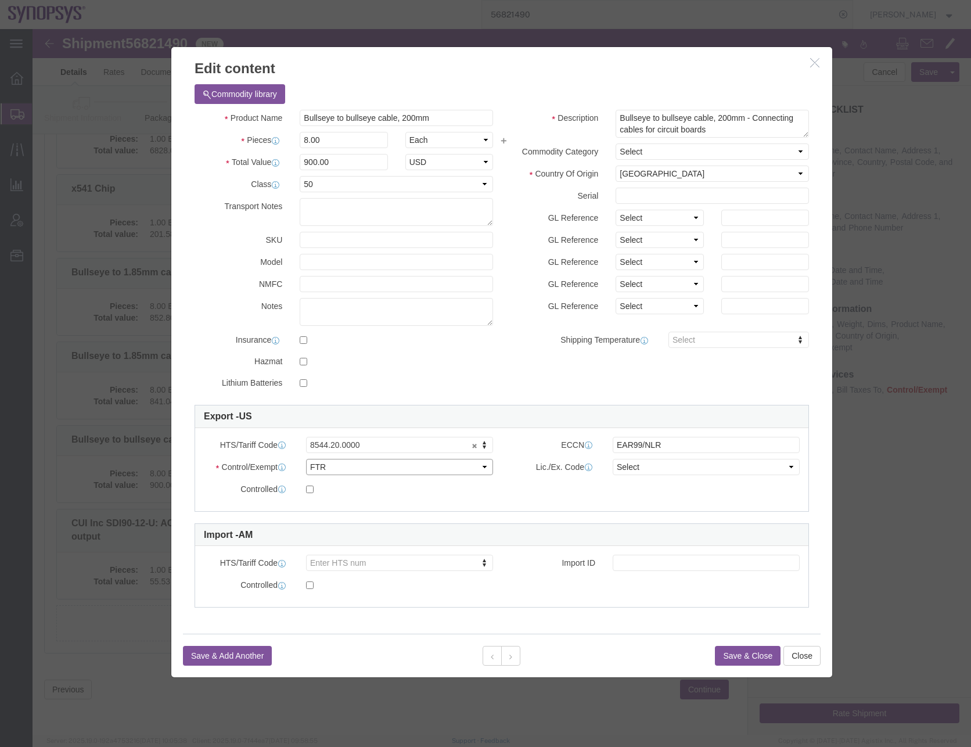
click select "Select ATF BIS DEA EPA FDA FTR ITAR OFAC Other (OPA)"
click select "Select 30.2(d)(2) 30.36 30.37(a) 30.37(f) 30.37(g) 30.37(h) 30.37(i) 30.37(j) 3…"
select select "30.37(a)"
click select "Select 30.2(d)(2) 30.36 30.37(a) 30.37(f) 30.37(g) 30.37(h) 30.37(i) 30.37(j) 3…"
click button "Save & Close"
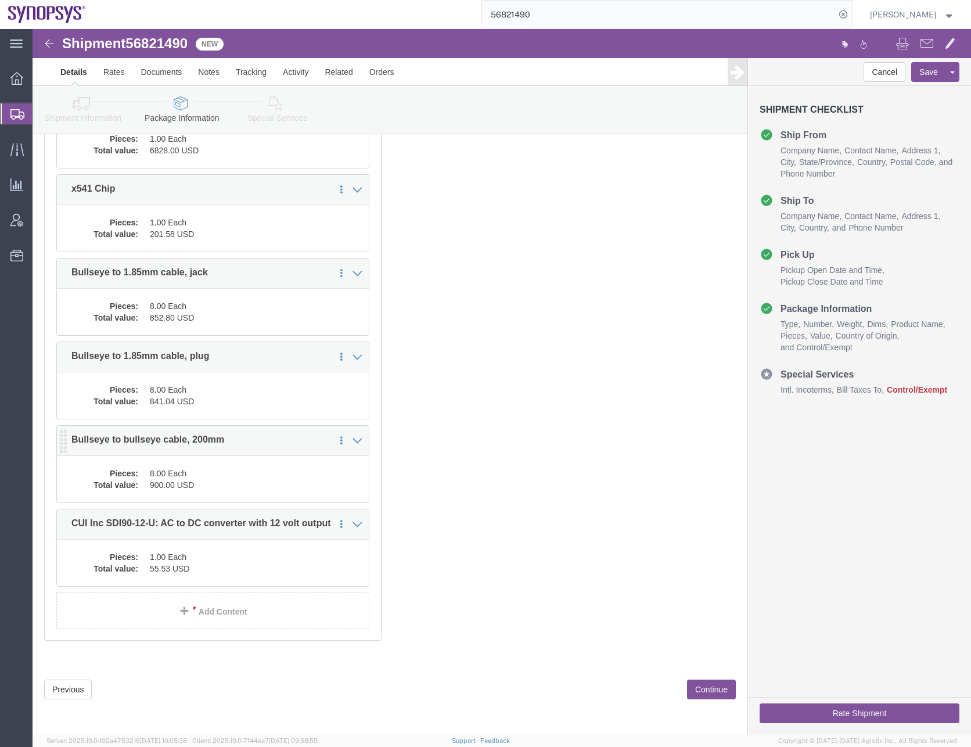
click dd "900.00 USD"
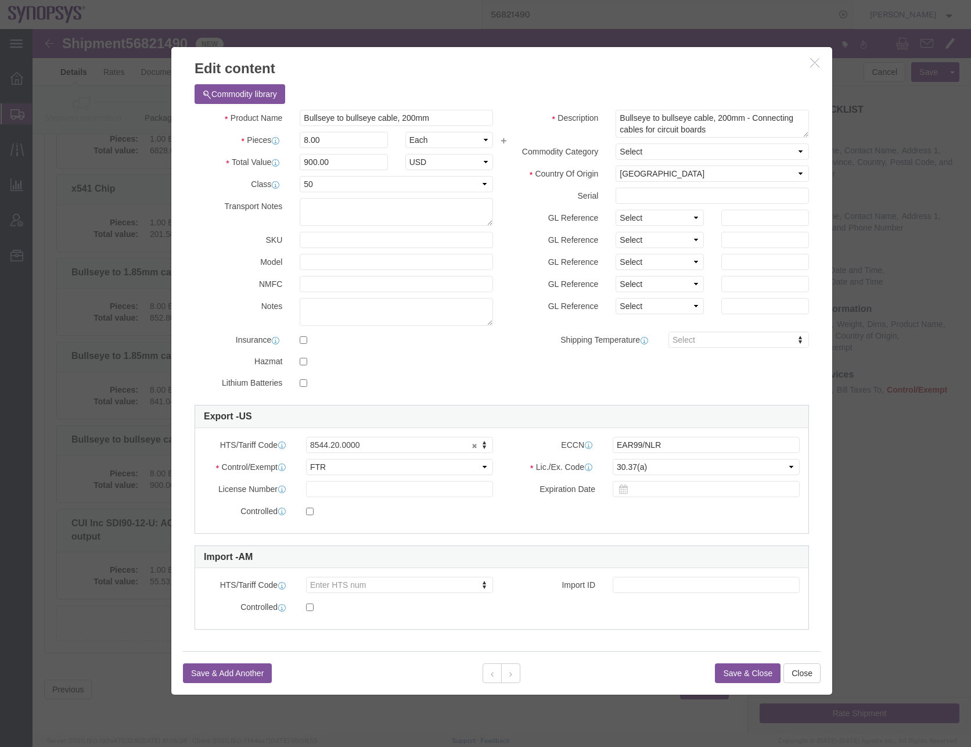
click button "Save & Close"
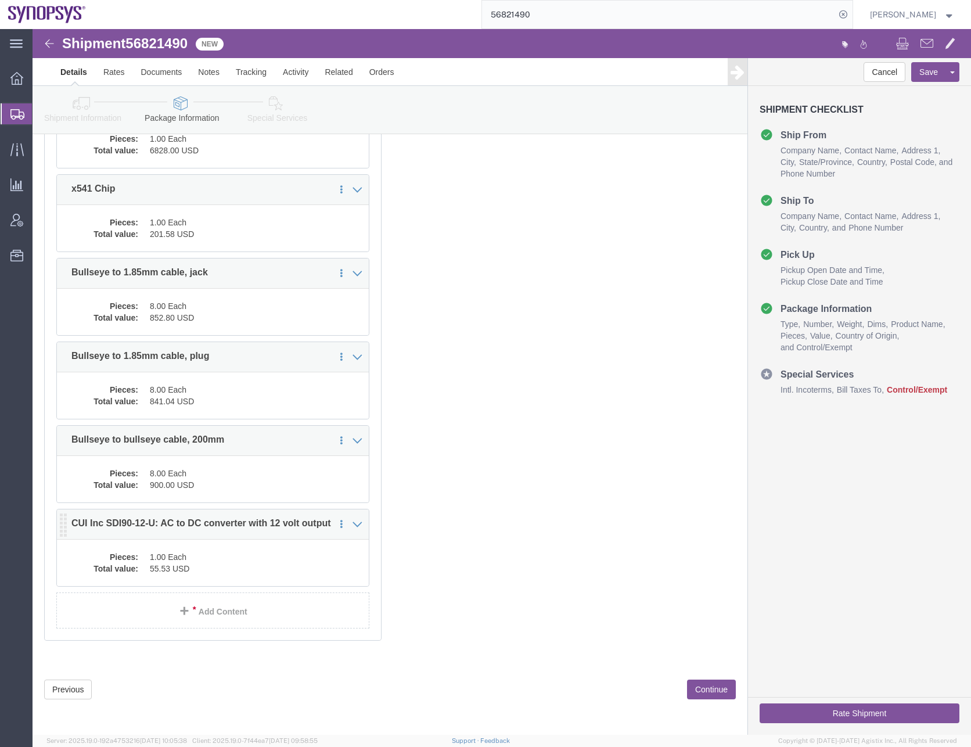
click dd "1.00 Each"
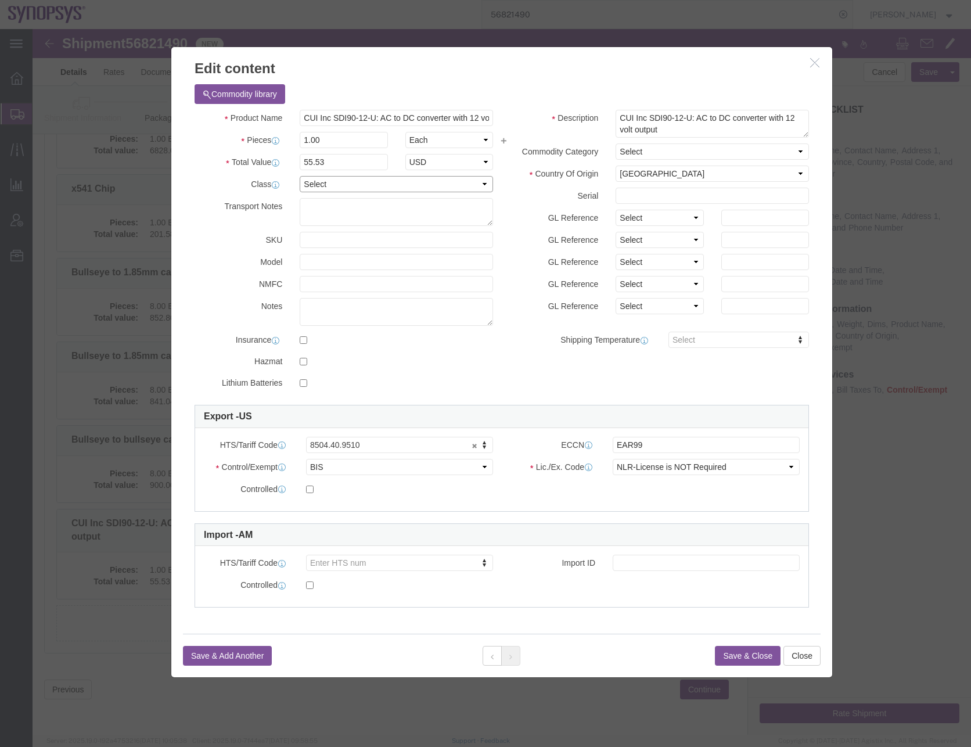
click select "Select 50 55 60 65 70 85 92.5 100 125 175 250 300 400"
select select "50"
click select "Select 50 55 60 65 70 85 92.5 100 125 175 250 300 400"
click select "Select ATF BIS DEA EPA FDA FTR ITAR OFAC Other (OPA)"
select select "FTR"
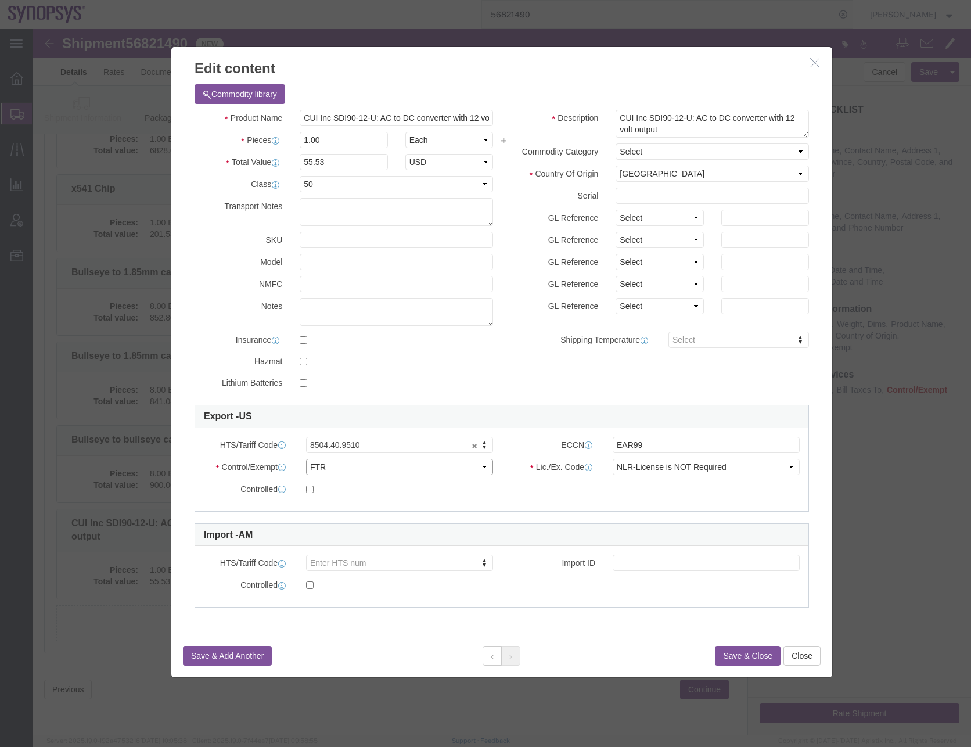
click select "Select ATF BIS DEA EPA FDA FTR ITAR OFAC Other (OPA)"
click select "Select 30.2(d)(2) 30.36 30.37(a) 30.37(f) 30.37(g) 30.37(h) 30.37(i) 30.37(j) 3…"
select select "30.37(a)"
click select "Select 30.2(d)(2) 30.36 30.37(a) 30.37(f) 30.37(g) 30.37(h) 30.37(i) 30.37(j) 3…"
click button "Save & Close"
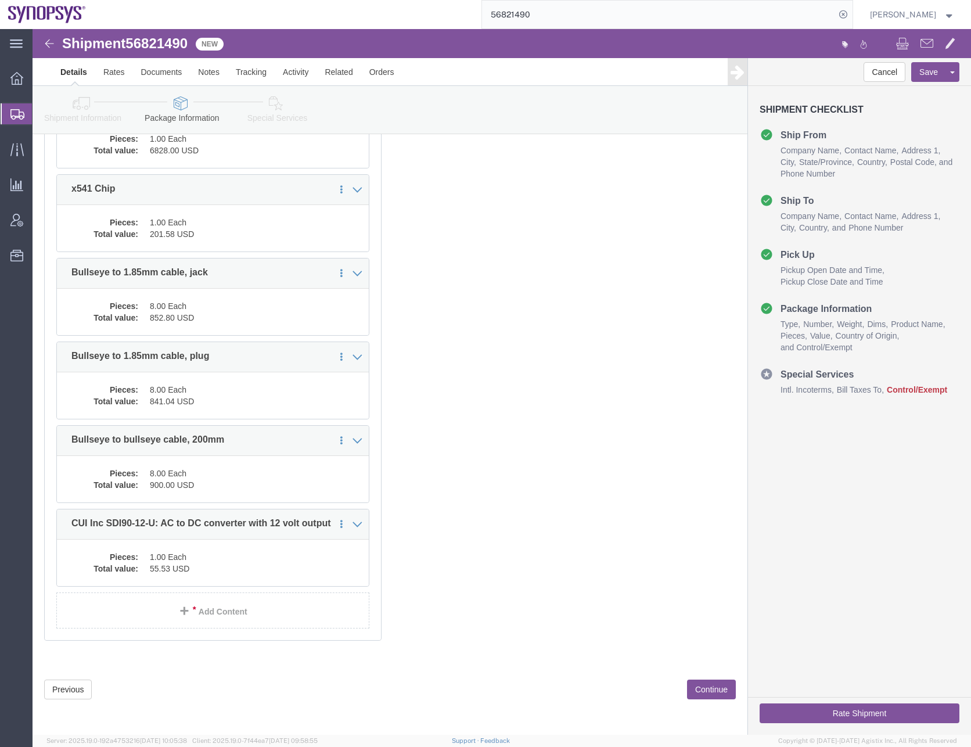
click button "Continue"
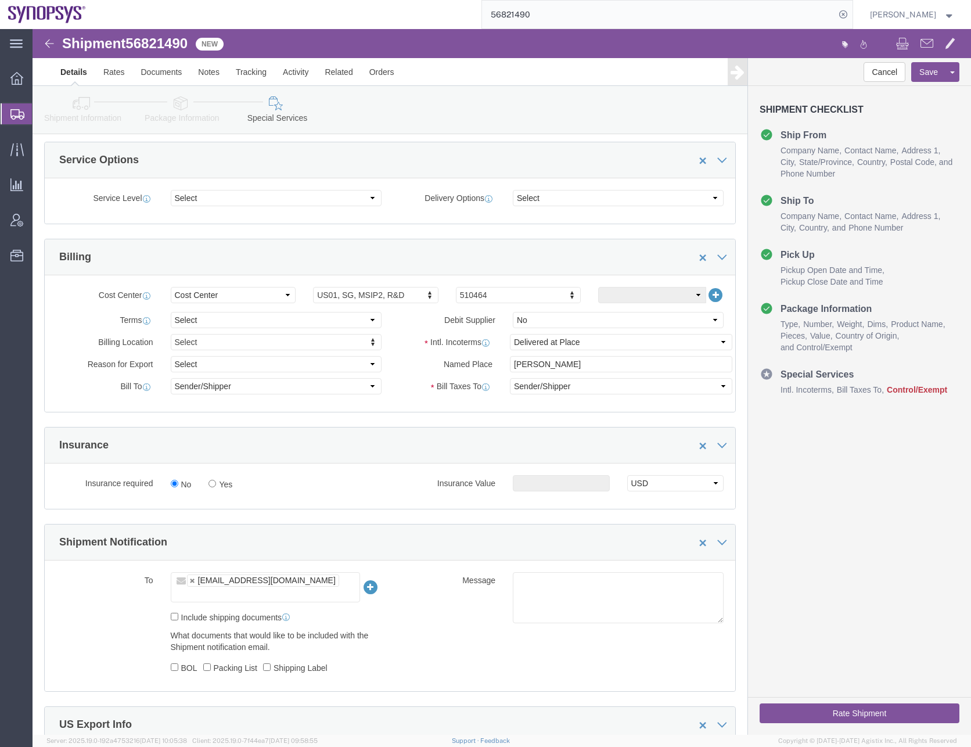
scroll to position [406, 0]
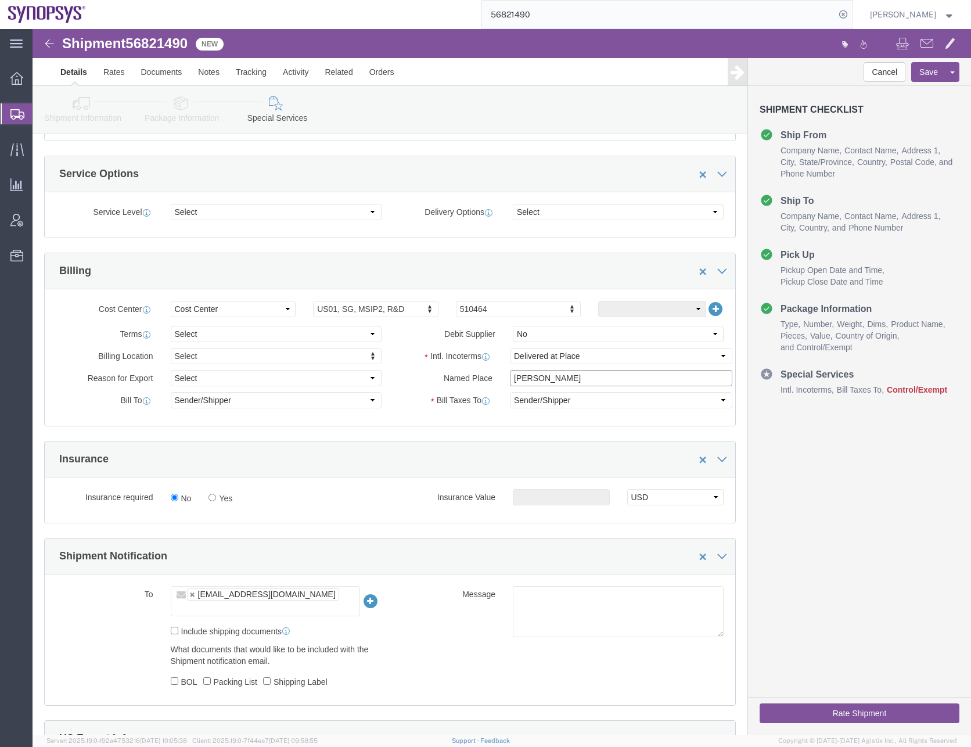
drag, startPoint x: 545, startPoint y: 351, endPoint x: 427, endPoint y: 358, distance: 118.1
click div "Intl. Incoterms Select Carriage Insurance Paid Carriage Paid To Cost and Freigh…"
click div "Cost Center Select Buyer Cost Center Department Operations Number Order Number …"
click select "Select Carriage Insurance Paid Carriage Paid To Cost and Freight Cost Insurance…"
select select "DDP"
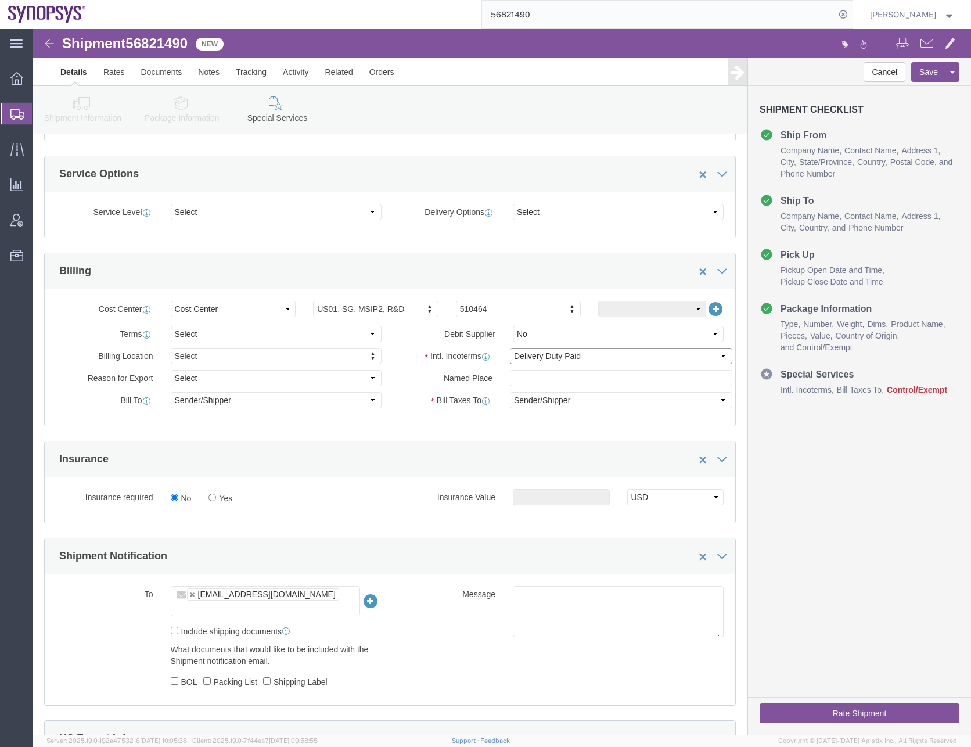
click select "Select Carriage Insurance Paid Carriage Paid To Cost and Freight Cost Insurance…"
click select "Select Recipient Account Sender/Shipper Third Party Account"
click div "Manage special services Handling Options Hold at Location Return Info Service O…"
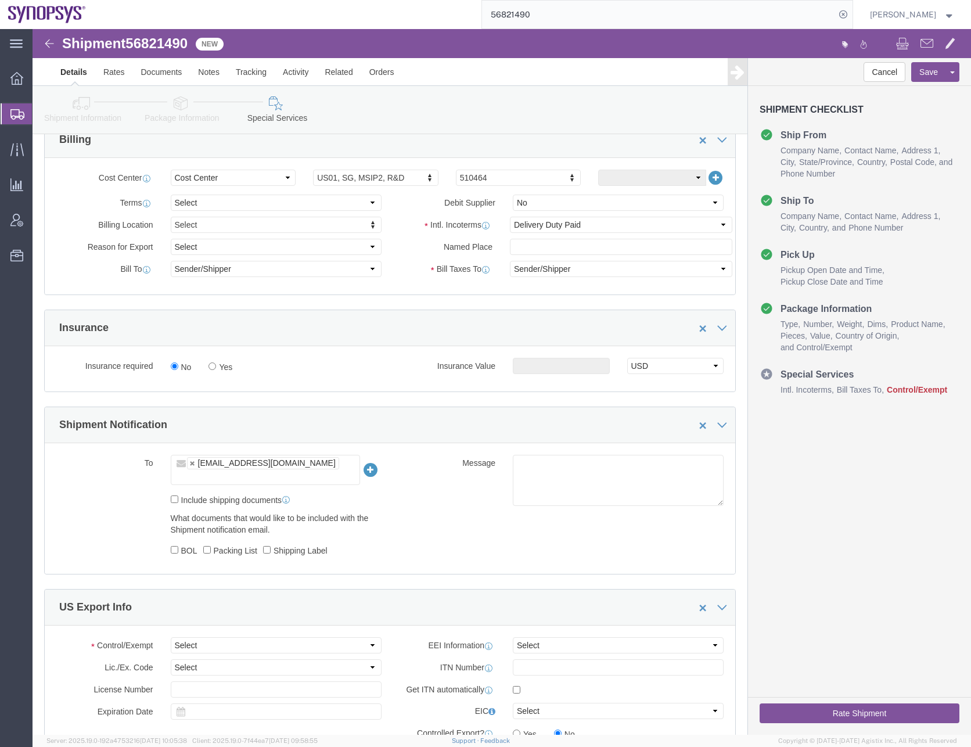
scroll to position [581, 0]
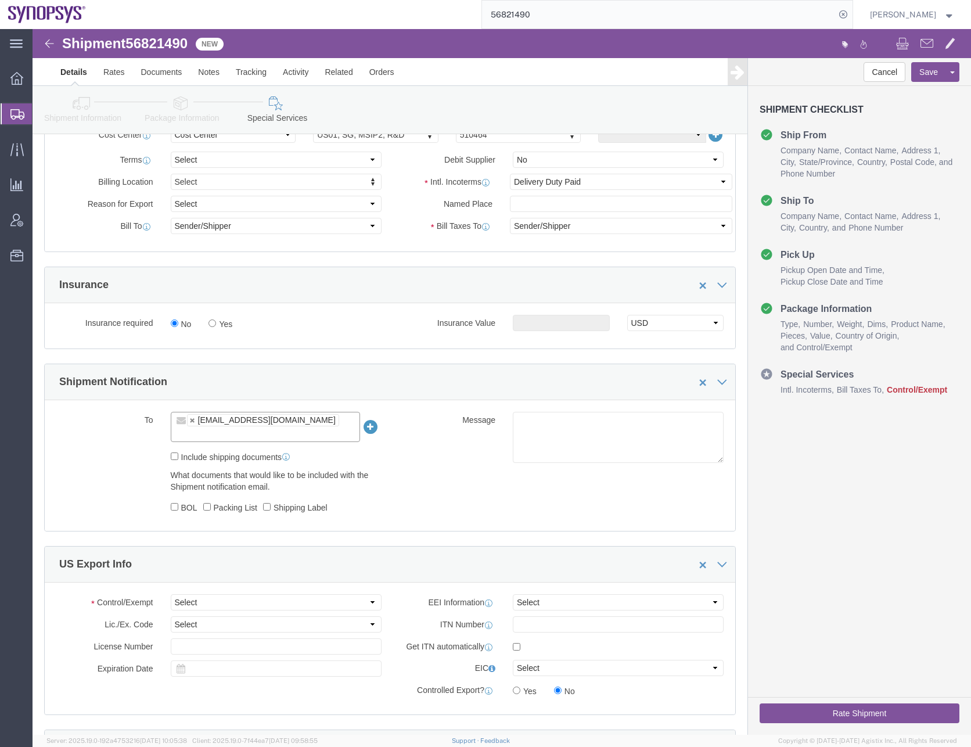
click input "text"
type input "[EMAIL_ADDRESS][DOMAIN_NAME]"
type input "wing@synopsys.com,shipping@synopsys.com"
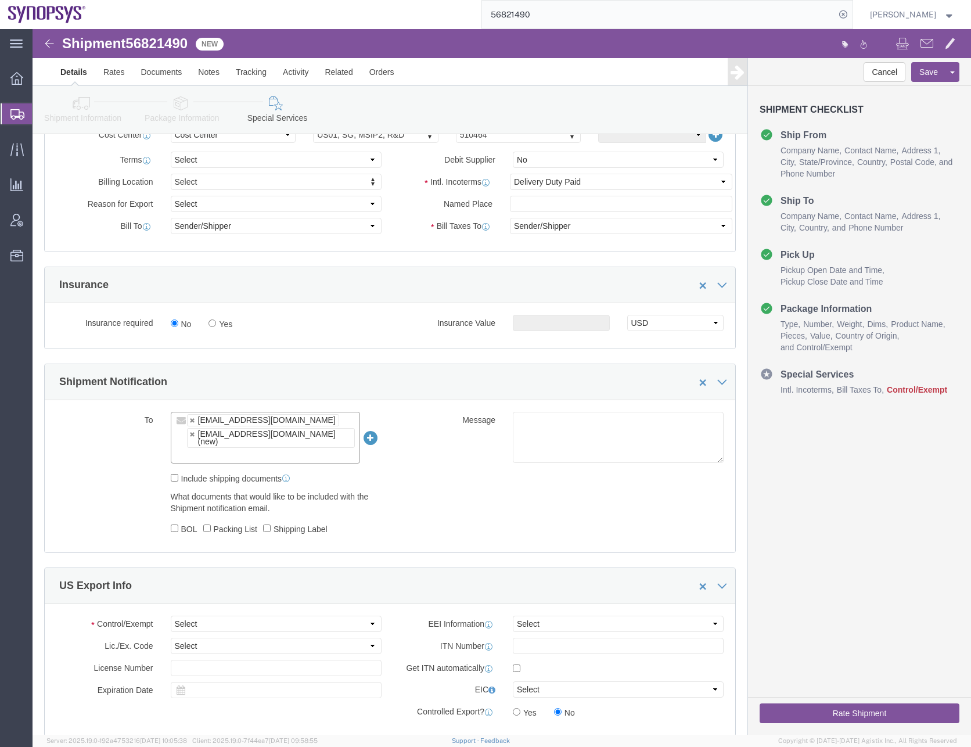
click div "To wing@synopsys.com shipping@synopsys.com (new) wing@synopsys.com,shipping@syn…"
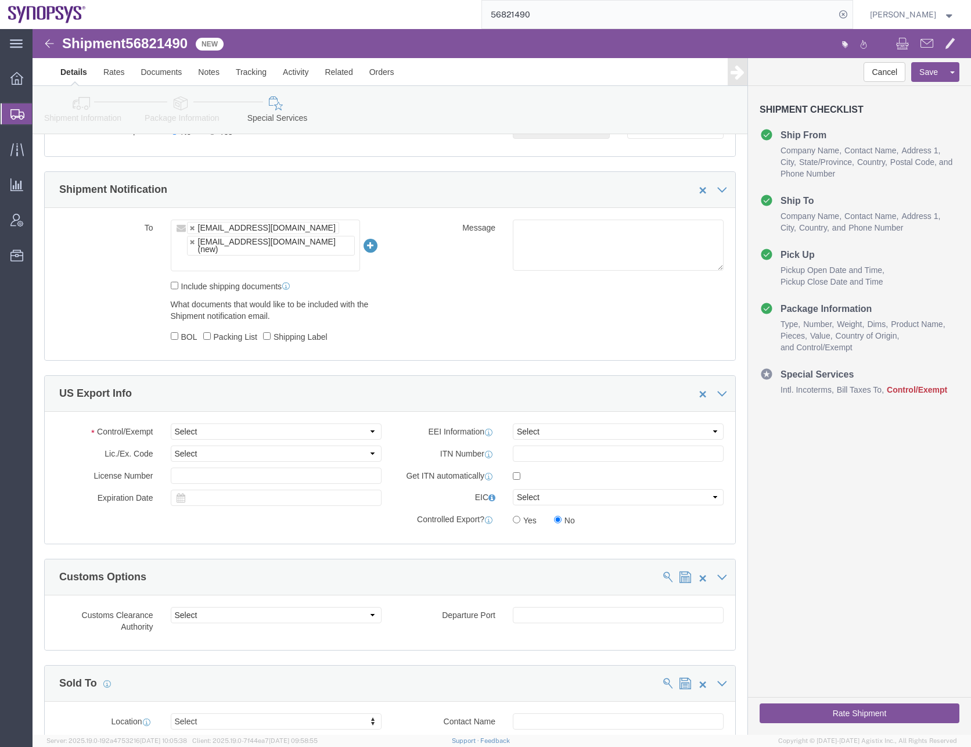
scroll to position [813, 0]
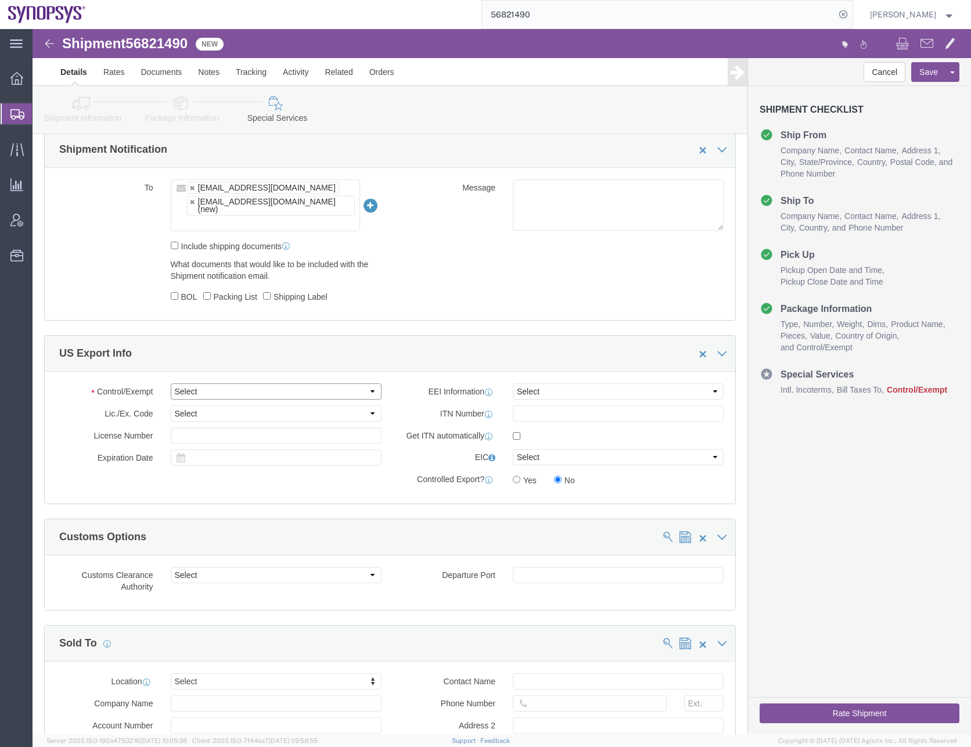
click select "Select ATF BIS DEA EPA FDA FTR ITAR OFAC Other (OPA)"
select select "FTR"
click select "Select ATF BIS DEA EPA FDA FTR ITAR OFAC Other (OPA)"
click select "Select 30.2(d)(2) 30.36 30.37(a) 30.37(f) 30.37(g) 30.37(h) 30.37(i) 30.37(j) 3…"
select select "30.37(a)"
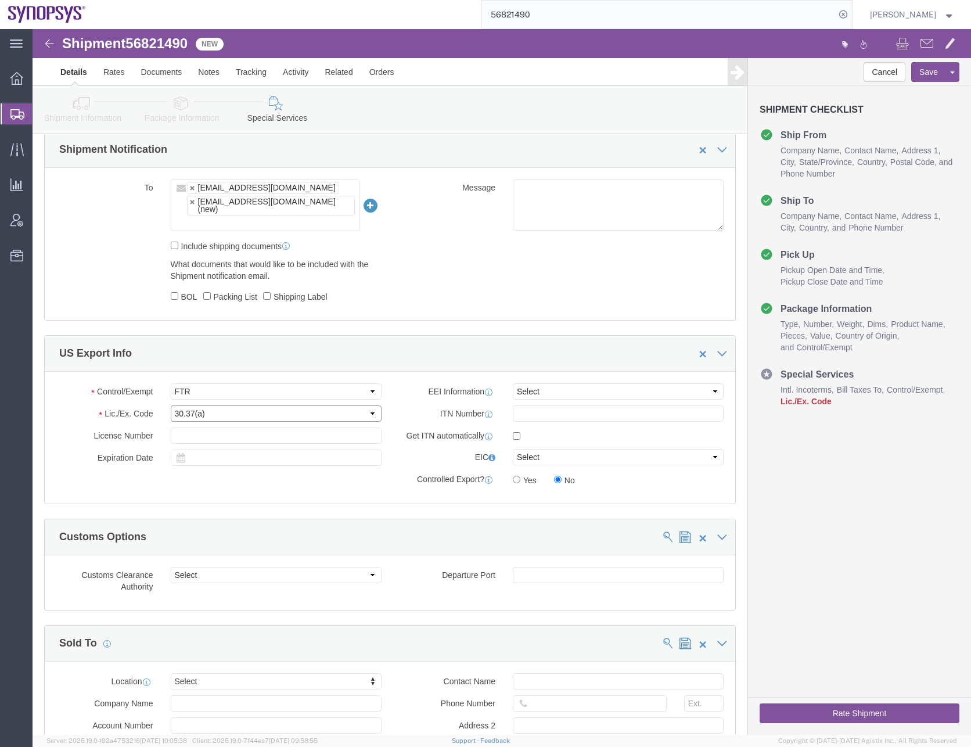
click select "Select 30.2(d)(2) 30.36 30.37(a) 30.37(f) 30.37(g) 30.37(h) 30.37(i) 30.37(j) 3…"
click select "Select AES-Direct EEI Carrier File EEI EEI Exempt"
select select "AESD"
click select "Select AES-Direct EEI Carrier File EEI EEI Exempt"
click input "checkbox"
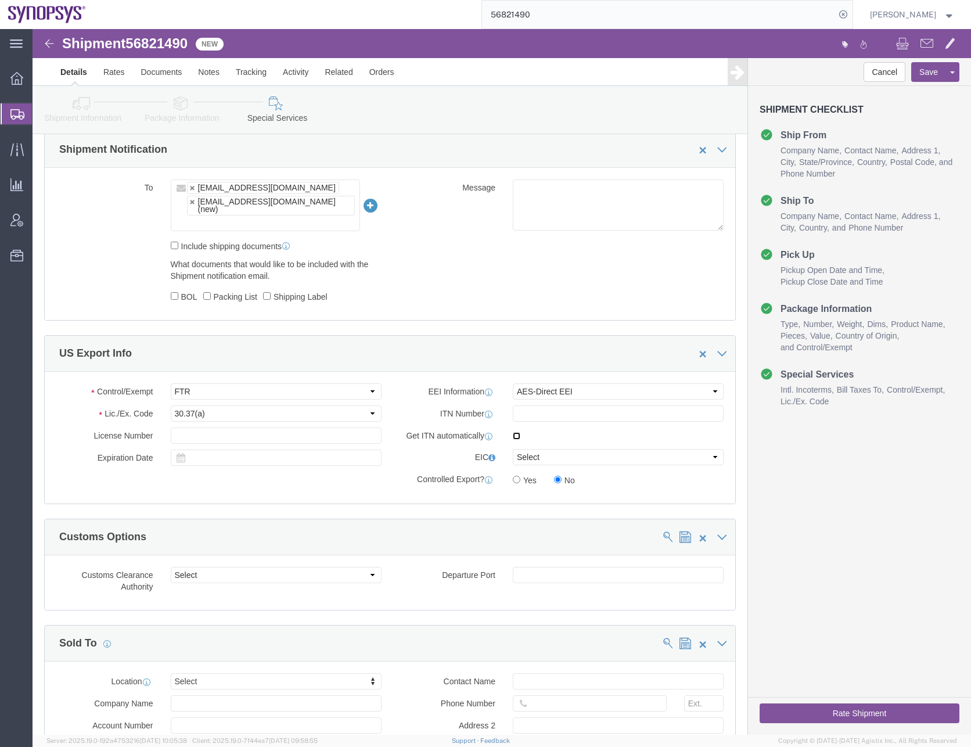
checkbox input "true"
click div "Control/Exempt Select ATF BIS DEA EPA FDA FTR ITAR OFAC Other (OPA) Lic./Ex. Co…"
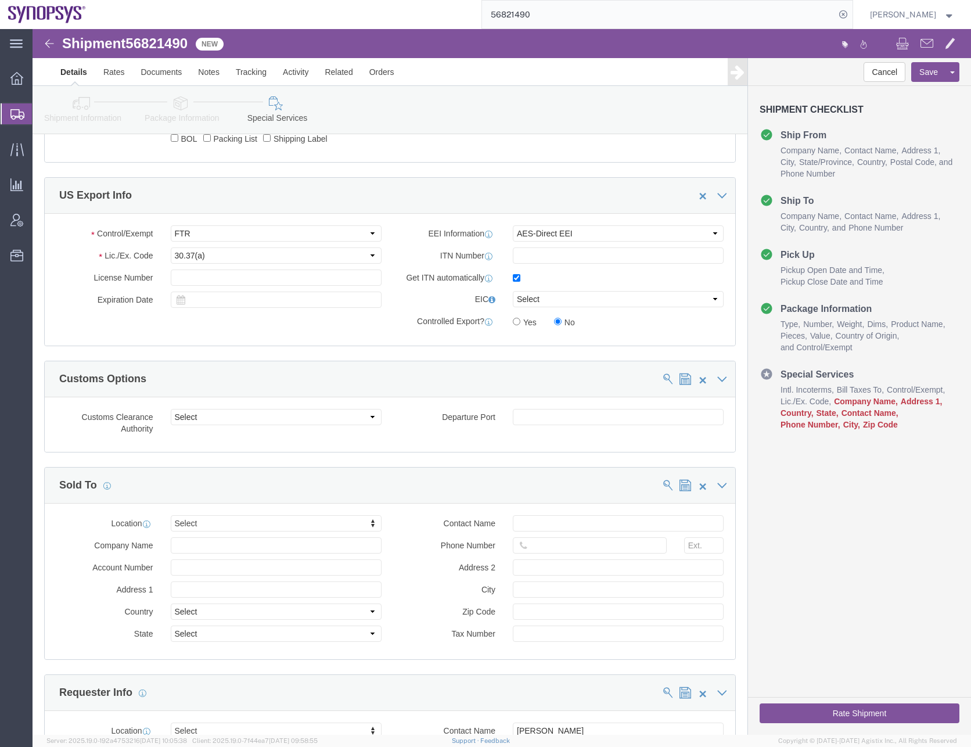
scroll to position [987, 0]
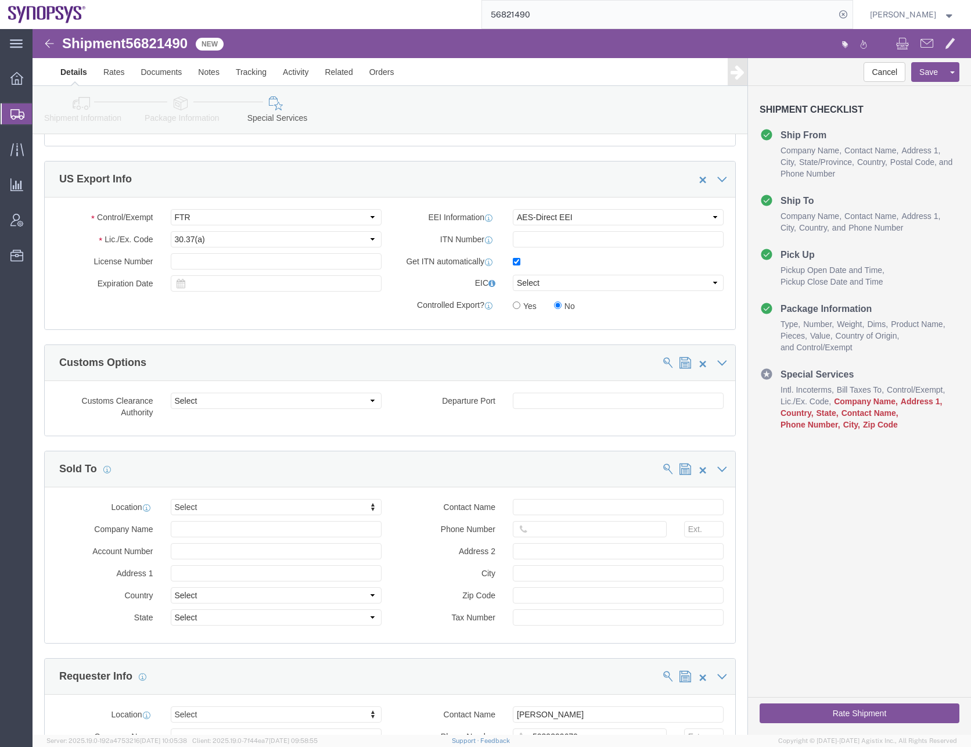
click div "Control/Exempt Select ATF BIS DEA EPA FDA FTR ITAR OFAC Other (OPA) Lic./Ex. Co…"
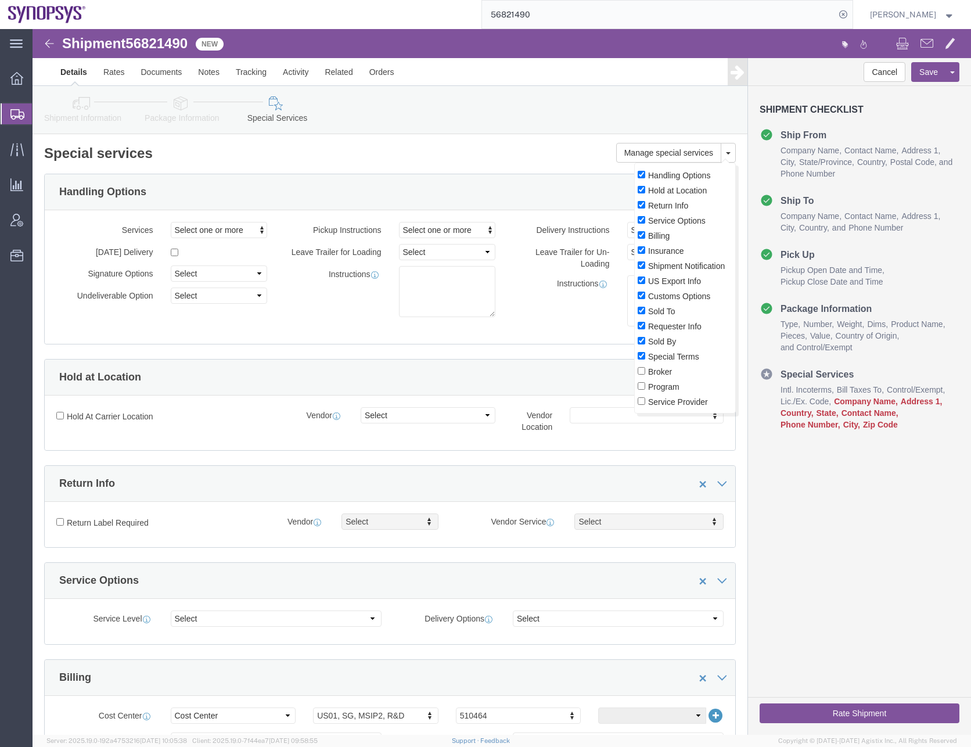
scroll to position [58, 0]
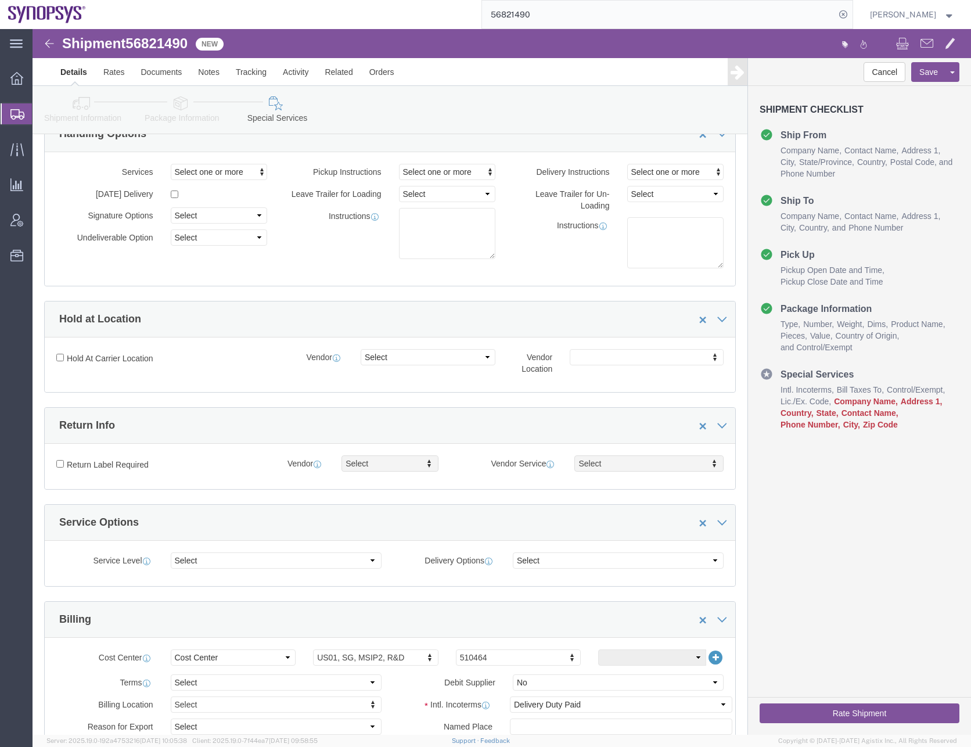
click div "Manage special services Handling Options Hold at Location Return Info Service O…"
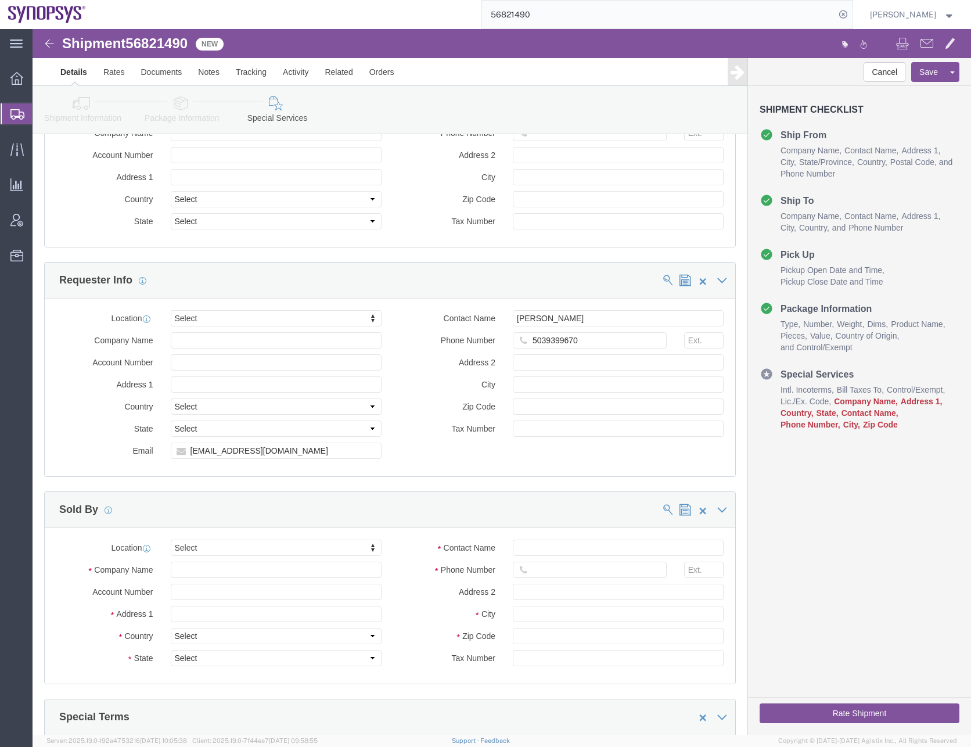
scroll to position [1393, 0]
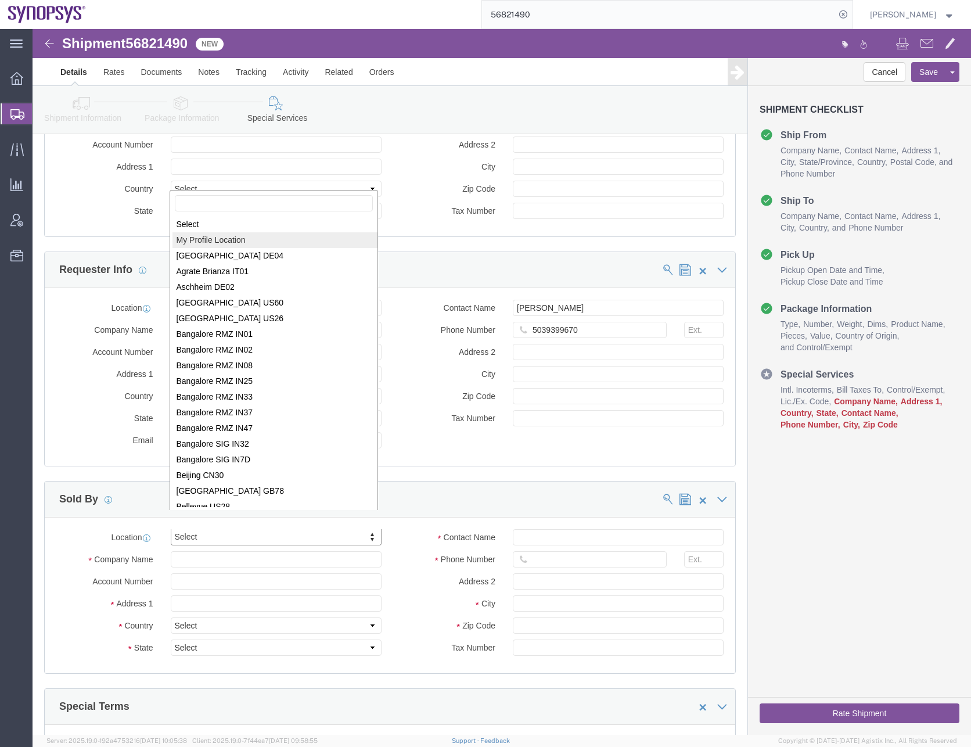
select select "MYPROFILE"
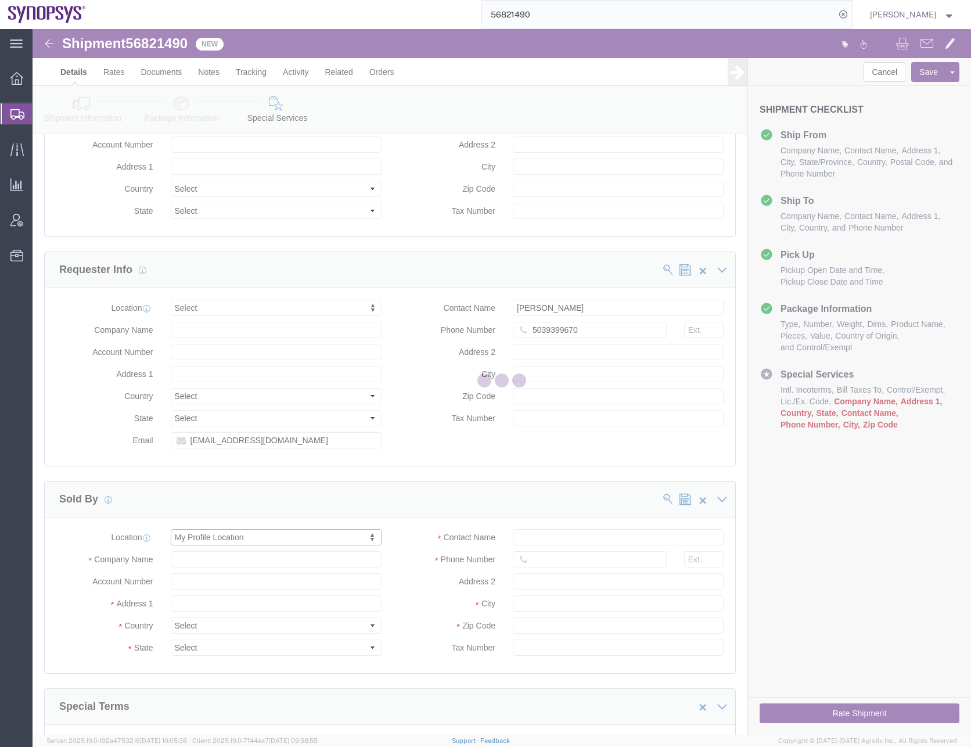
type input "[STREET_ADDRESS]"
select select "US"
type input "[PERSON_NAME]"
type input "0016505845000"
type input "Sunnyvale"
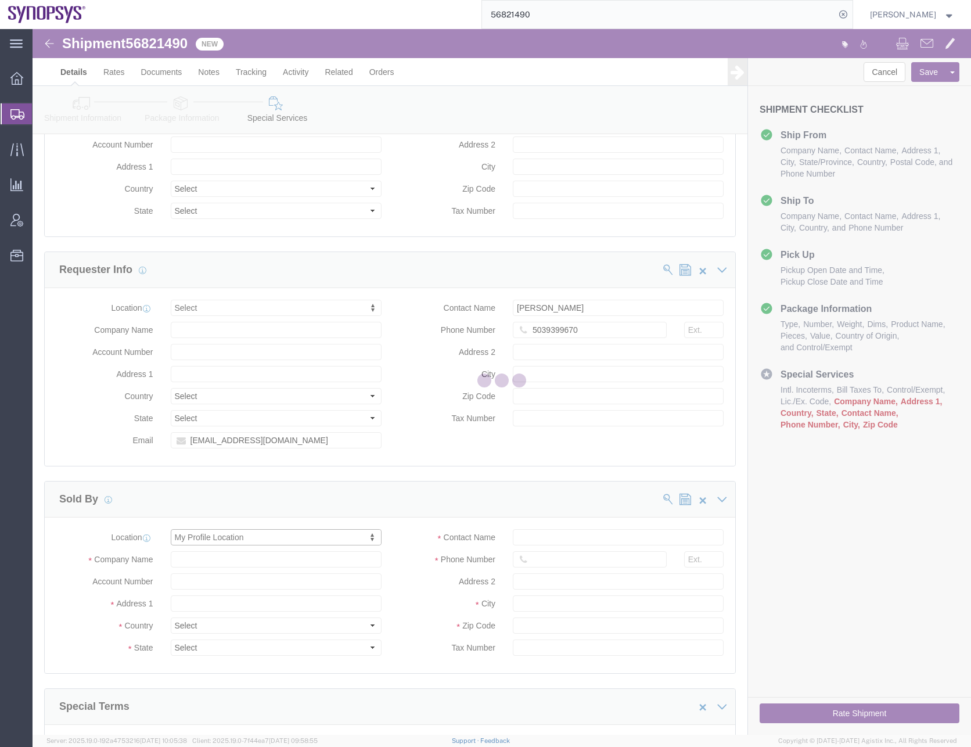
type input "94085"
type input "[US_EMPLOYER_IDENTIFICATION_NUMBER]"
type input "Synopsys Headquarters USSV"
select select "CA"
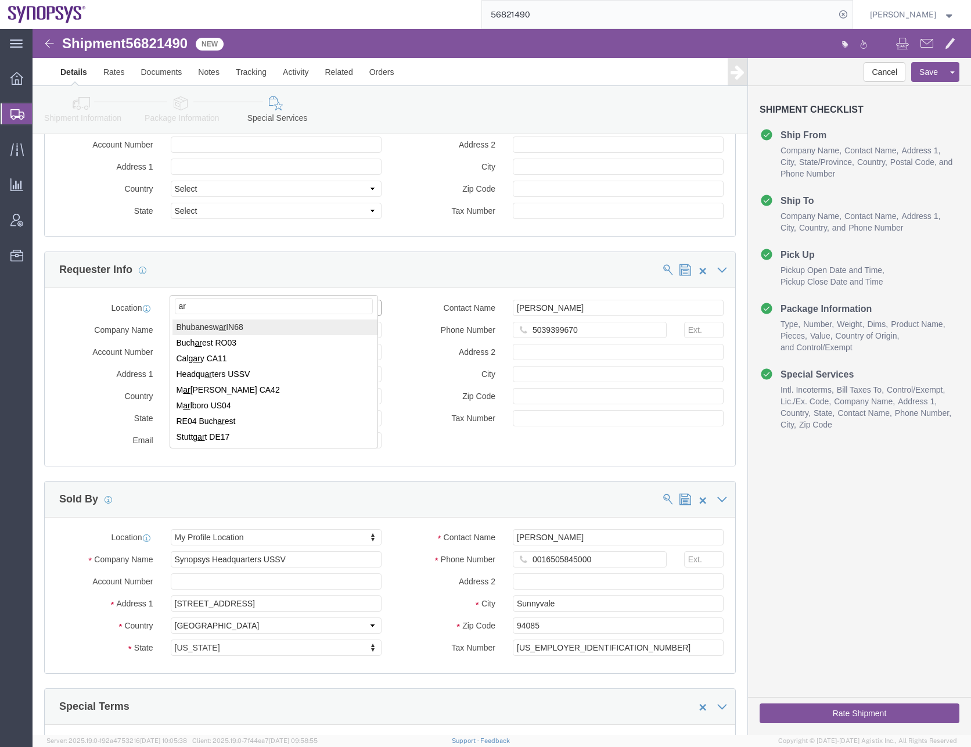
type input "a"
type input "A"
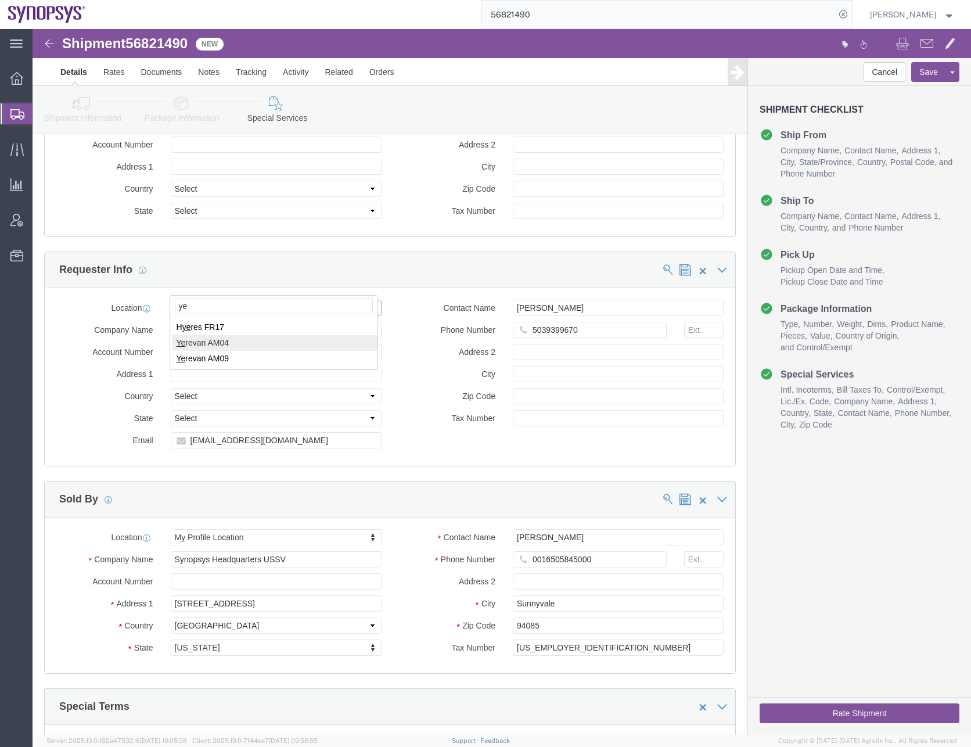
type input "ye"
select select "63072"
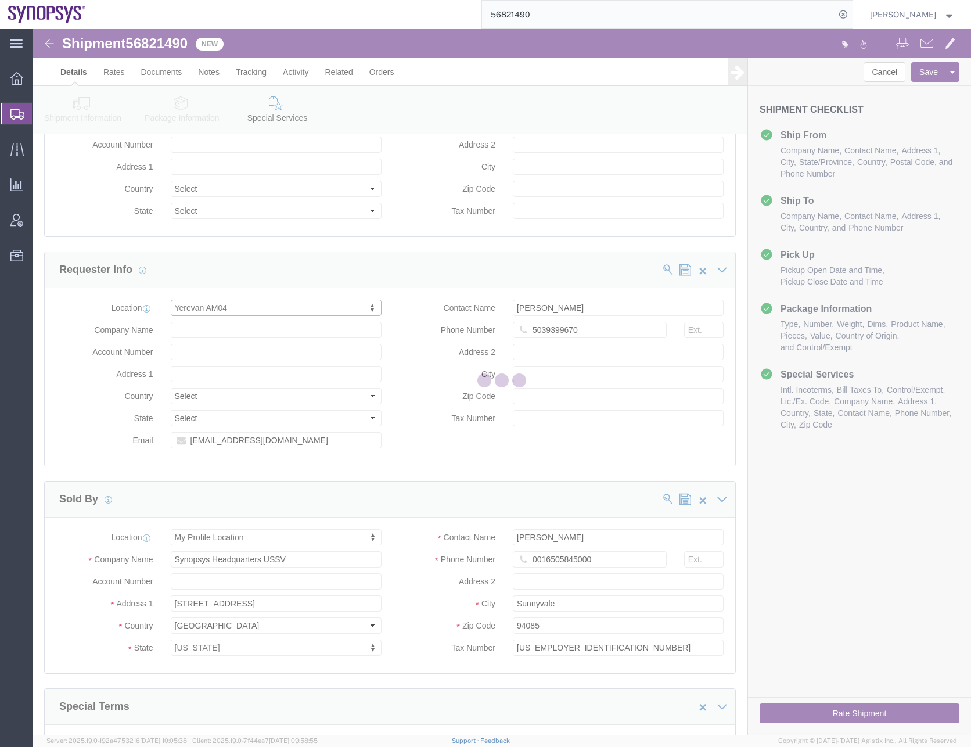
type input "[STREET_ADDRESS]"
select select "AM"
type input "Bldg #1"
type input "Yerevan"
type input "26"
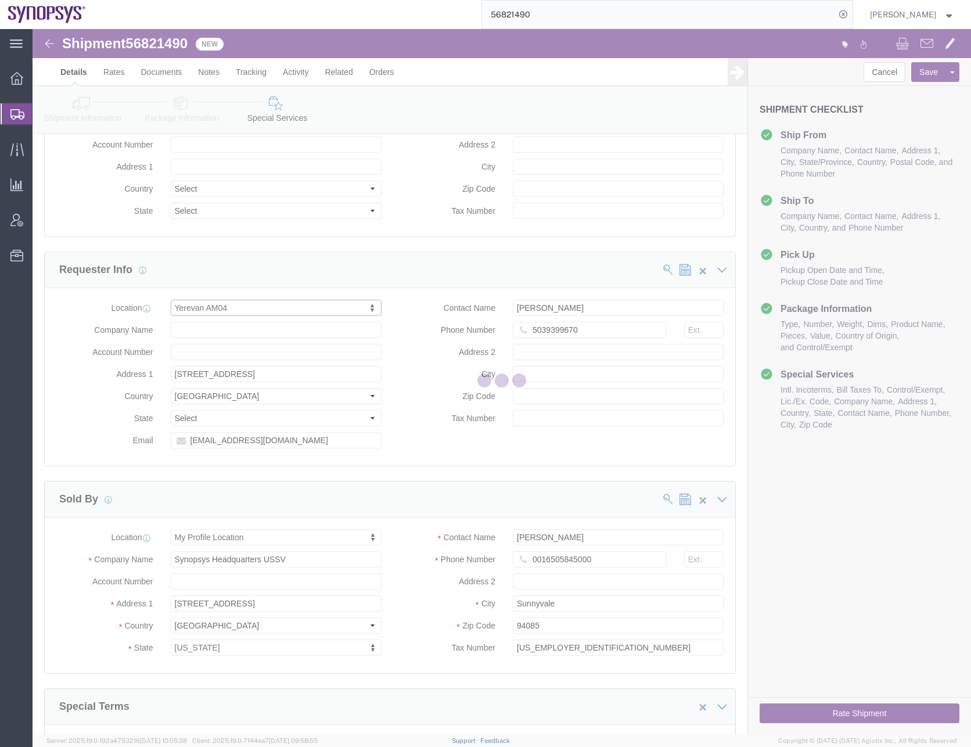
type input "Synopsys Armenia CJSC"
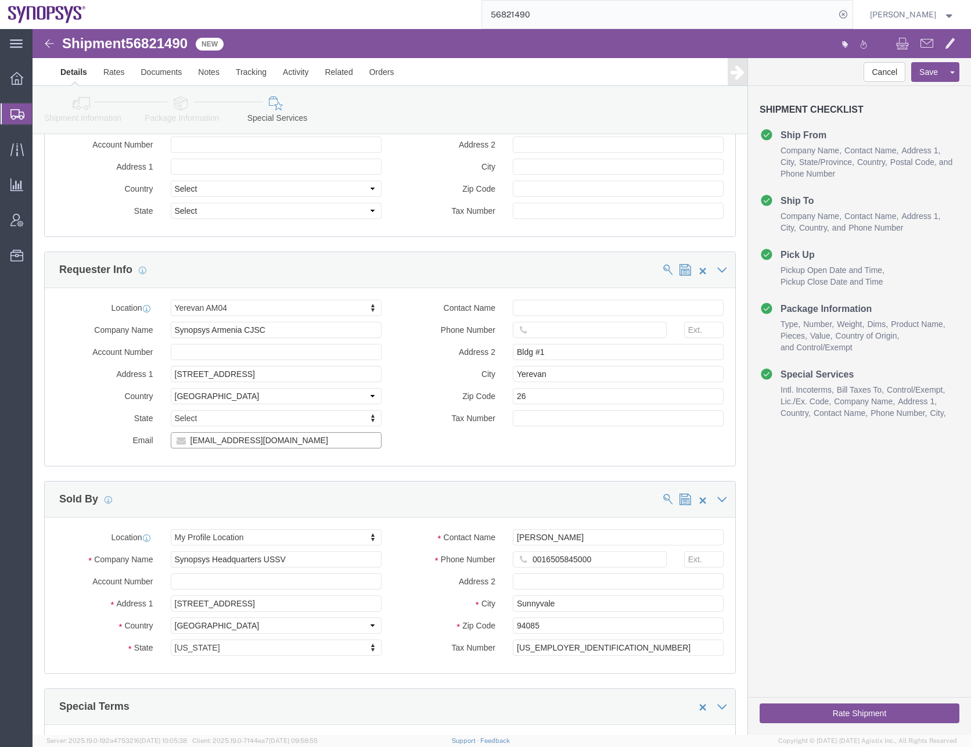
drag, startPoint x: 258, startPoint y: 390, endPoint x: 94, endPoint y: 384, distance: 164.4
click div "Email wing@synopsys.com"
paste input "Email marthur"
click input "Email marthur@synopsys.com"
type input "[EMAIL_ADDRESS][DOMAIN_NAME]"
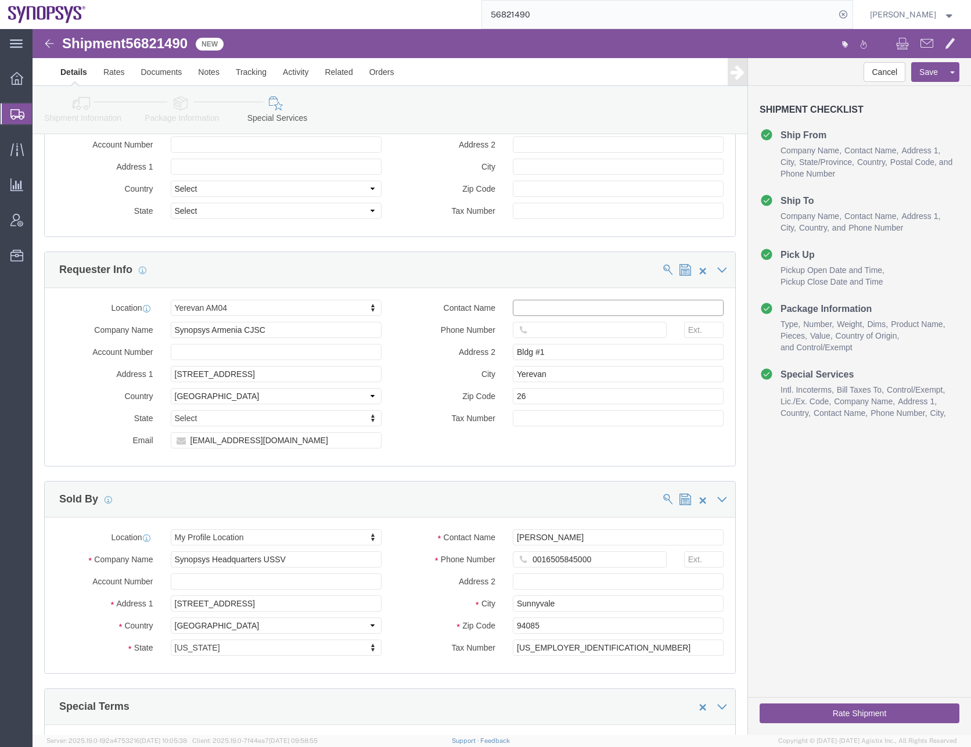
click input "text"
paste input "[PERSON_NAME]"
type input "[PERSON_NAME]"
click input "text"
paste input "Phone: +374 94 49 33"
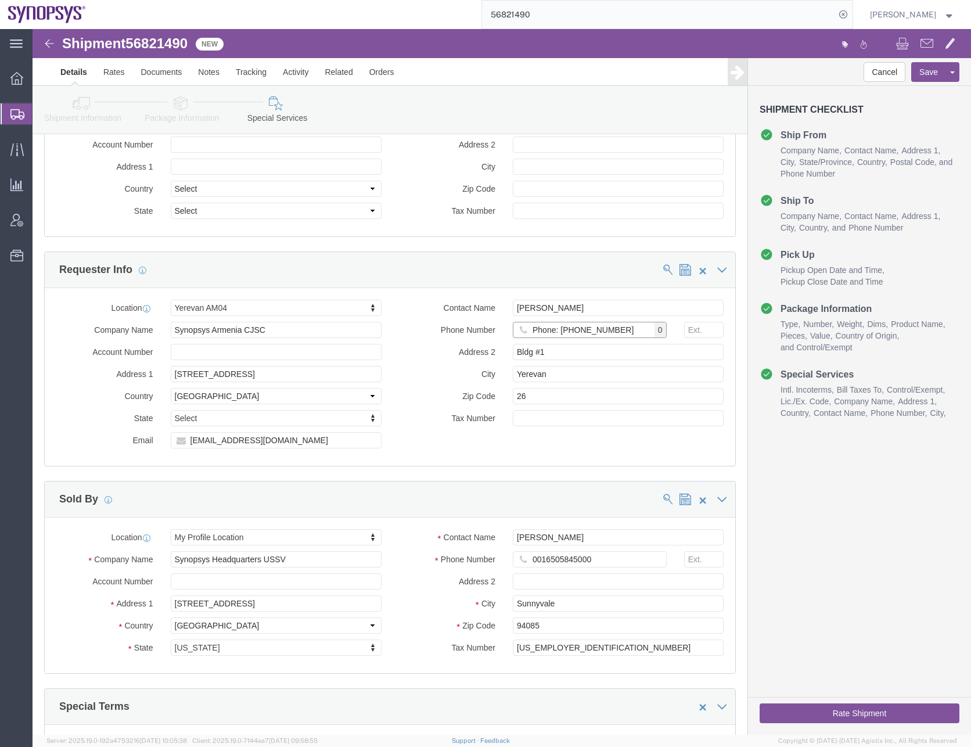
click input "Phone: +374 94 49 33"
click input "374 94 49 33"
type input "3749449 3305"
click div "Location Select Select My Profile Location Aachen DE04 Agrate Brianza IT01 Asch…"
drag, startPoint x: 522, startPoint y: 300, endPoint x: 435, endPoint y: 305, distance: 86.6
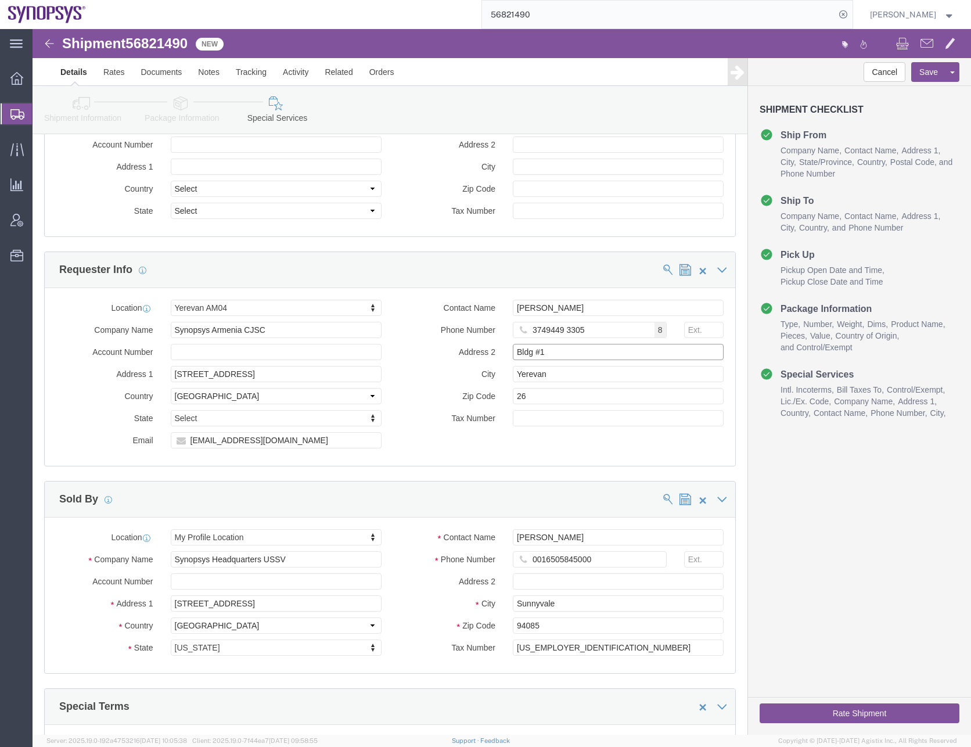
click div "Address 2 Bldg #1"
click button "Save"
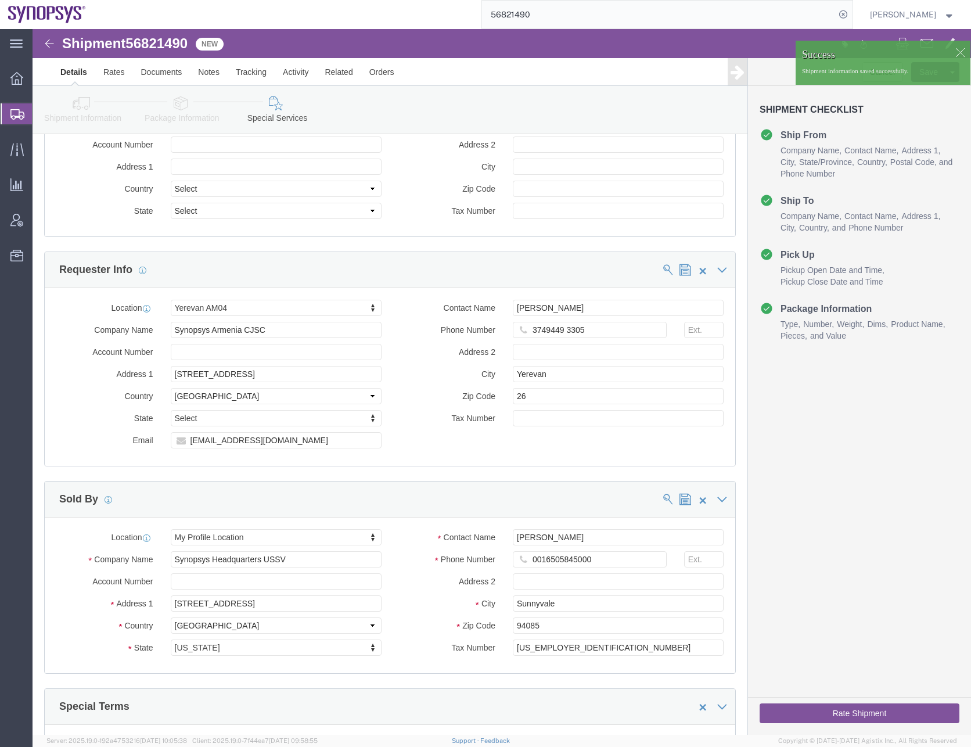
click link "Details"
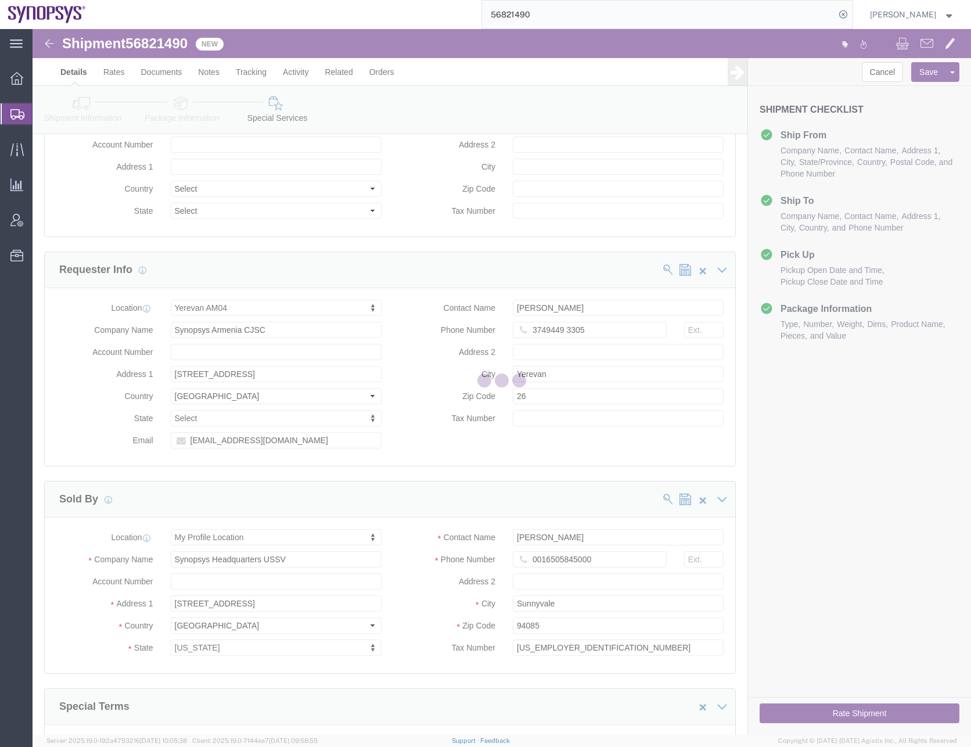
select select "63190"
select select "63072"
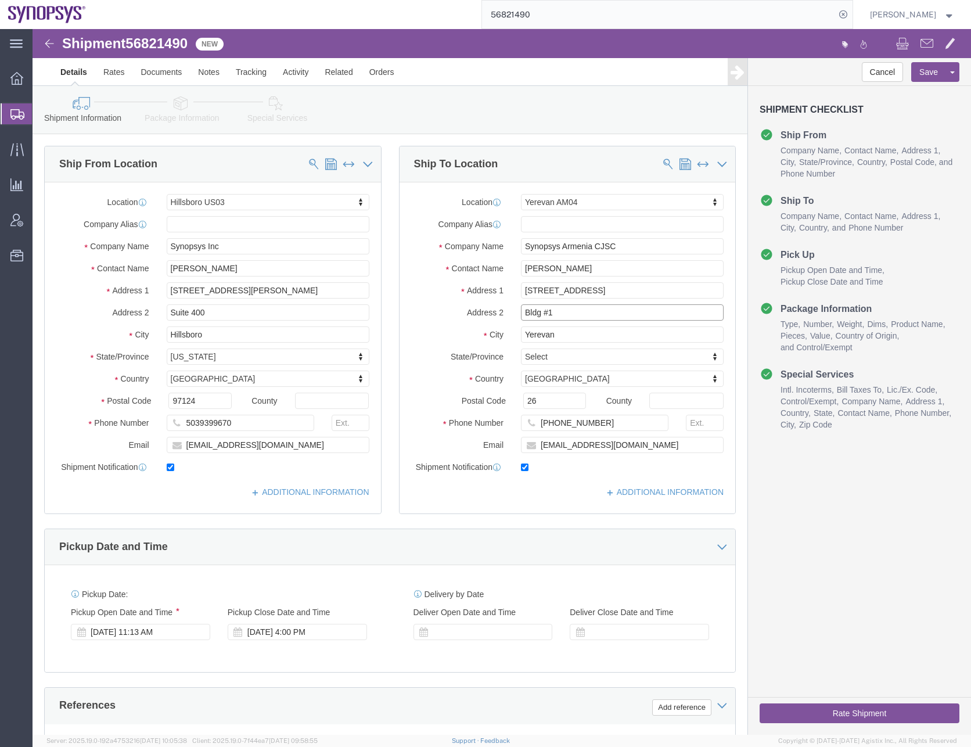
drag, startPoint x: 516, startPoint y: 283, endPoint x: 463, endPoint y: 290, distance: 52.7
click div "Address 2 Bldg #1"
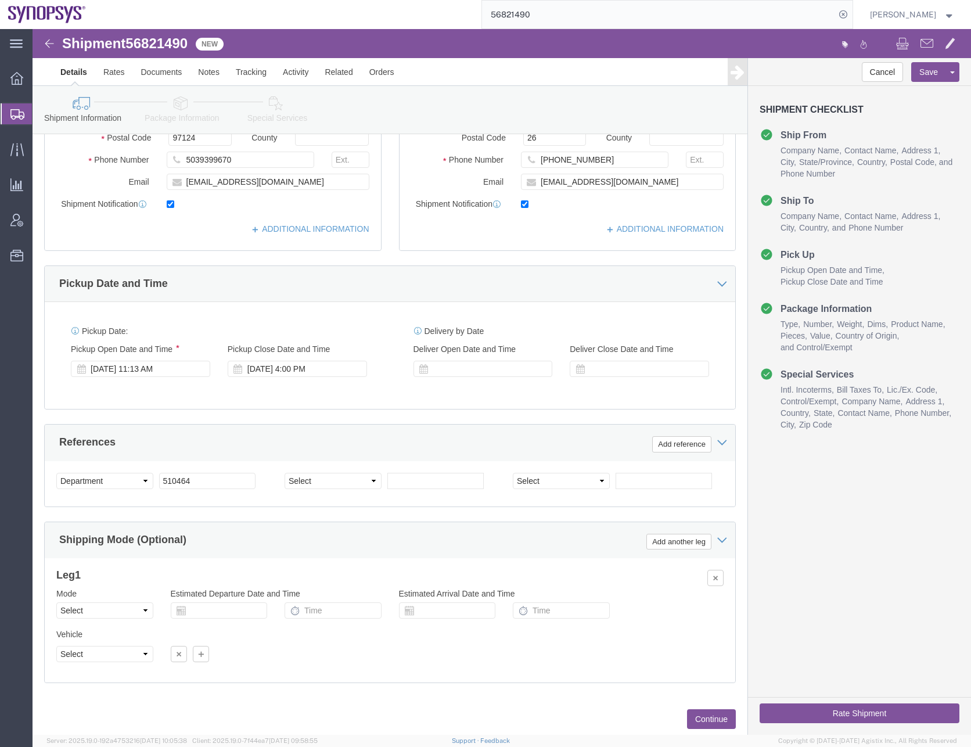
scroll to position [293, 0]
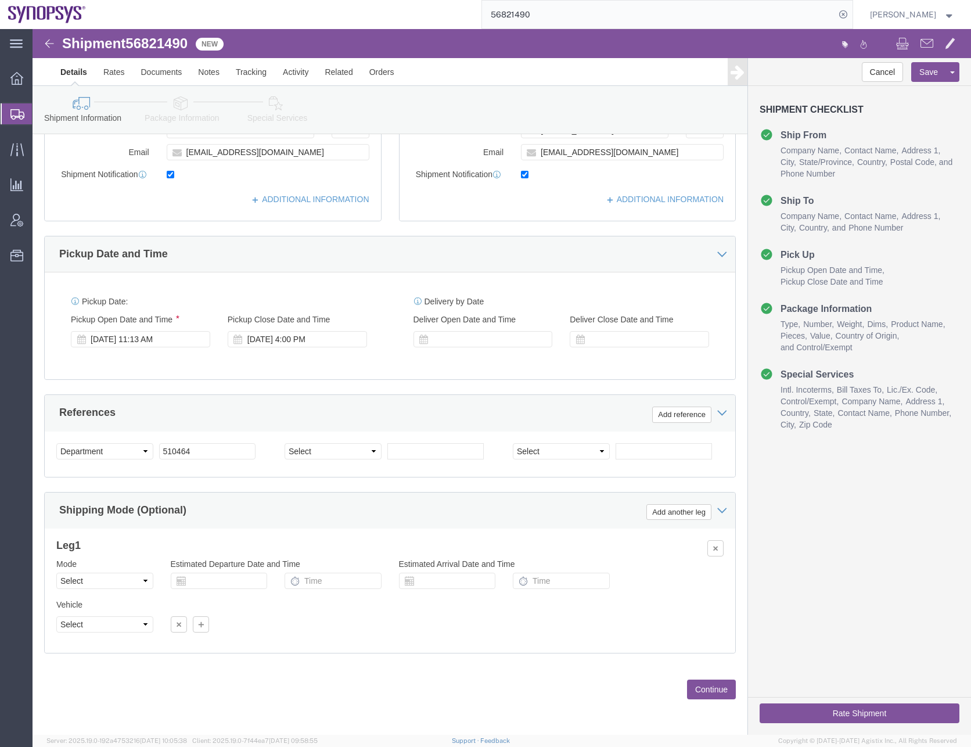
click button "Continue"
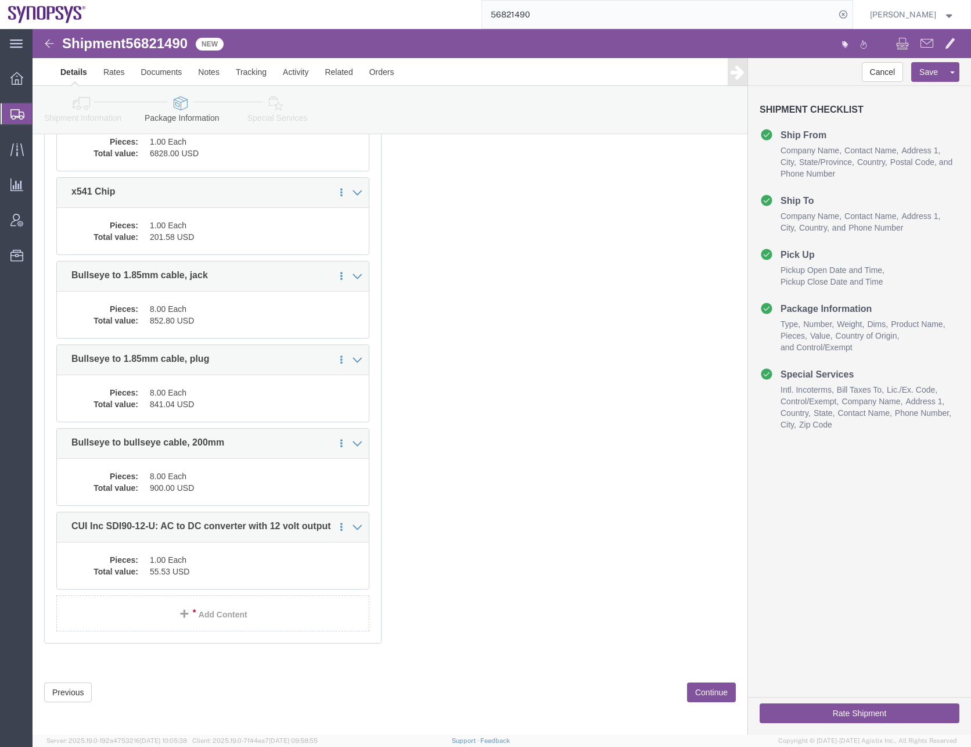
scroll to position [232, 0]
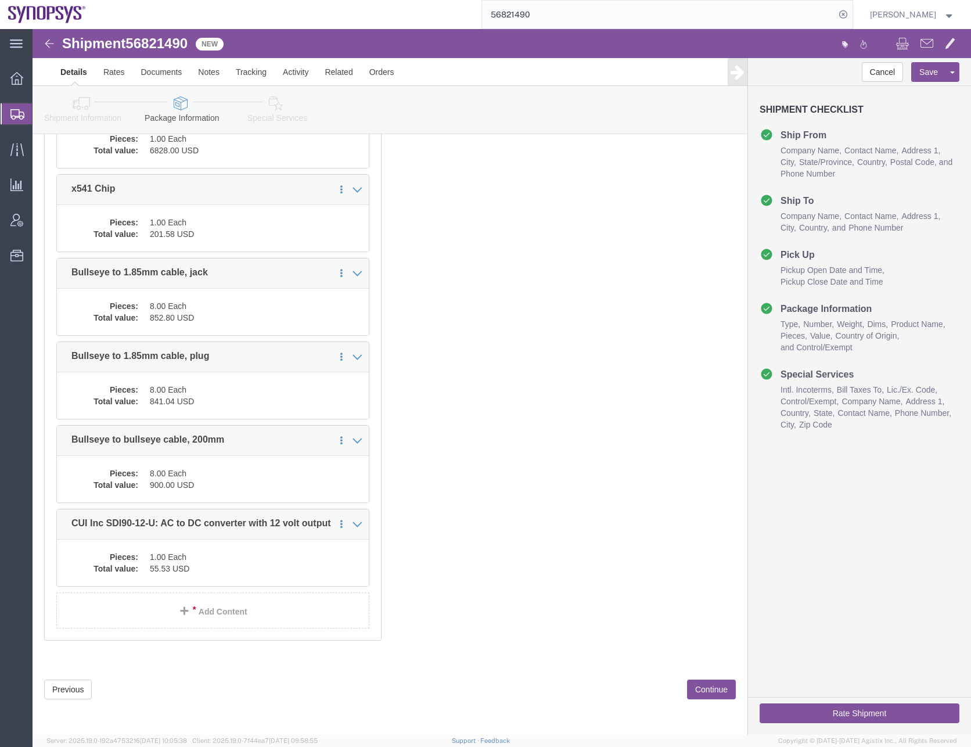
click button "Continue"
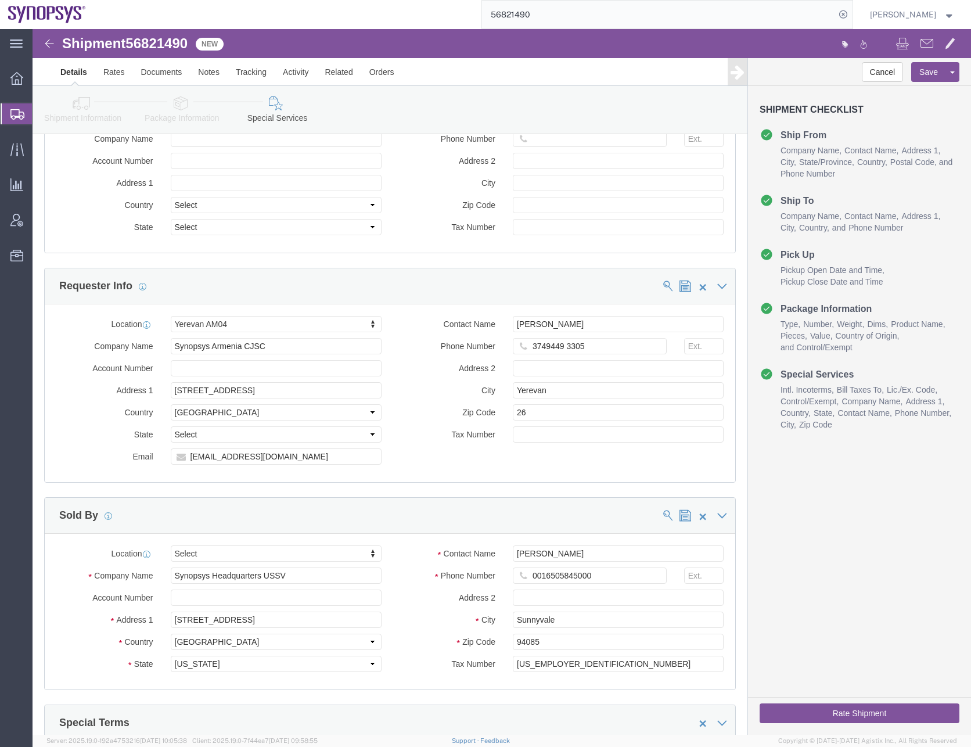
scroll to position [1127, 0]
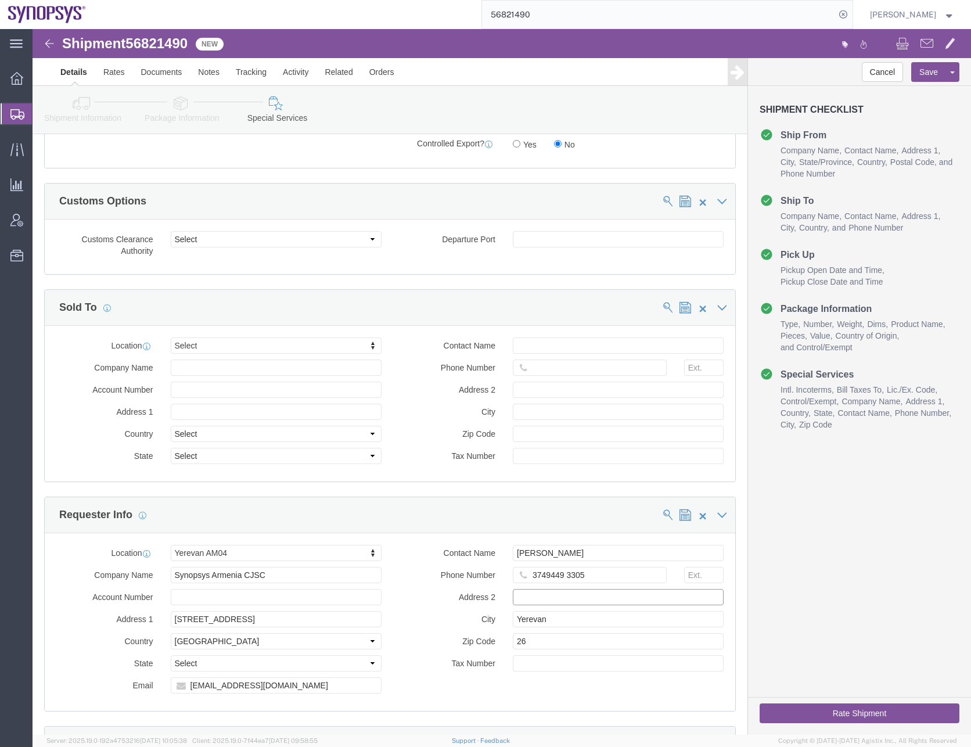
click input "text"
paste input "Bldg #1"
type input "Bldg #1"
click div "Manage special services Handling Options Hold at Location Return Info Service O…"
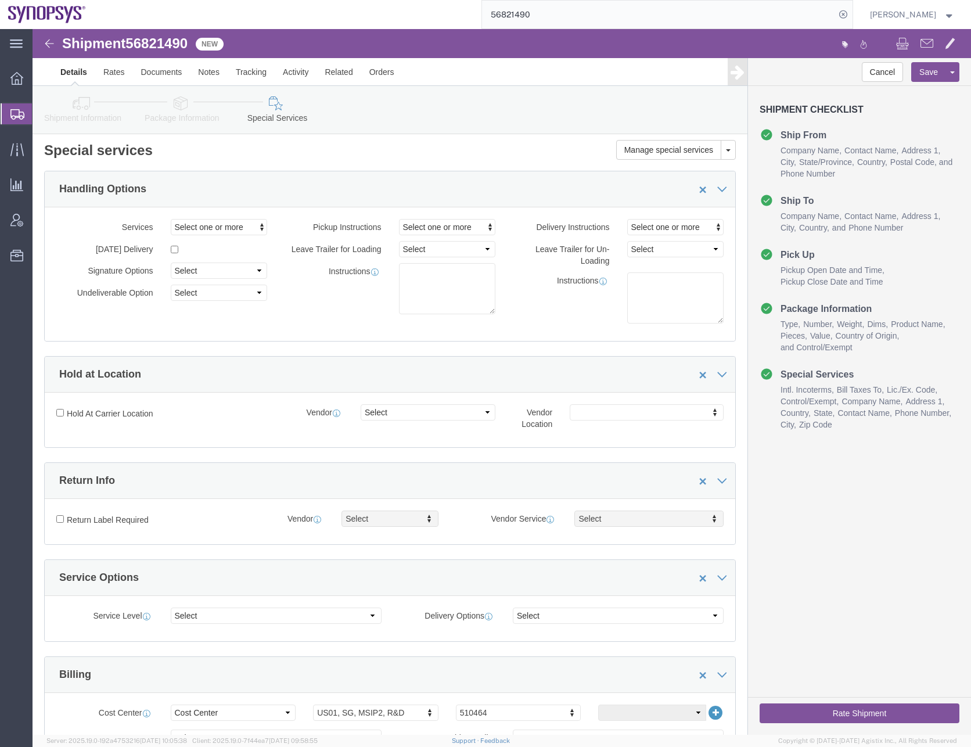
scroll to position [0, 0]
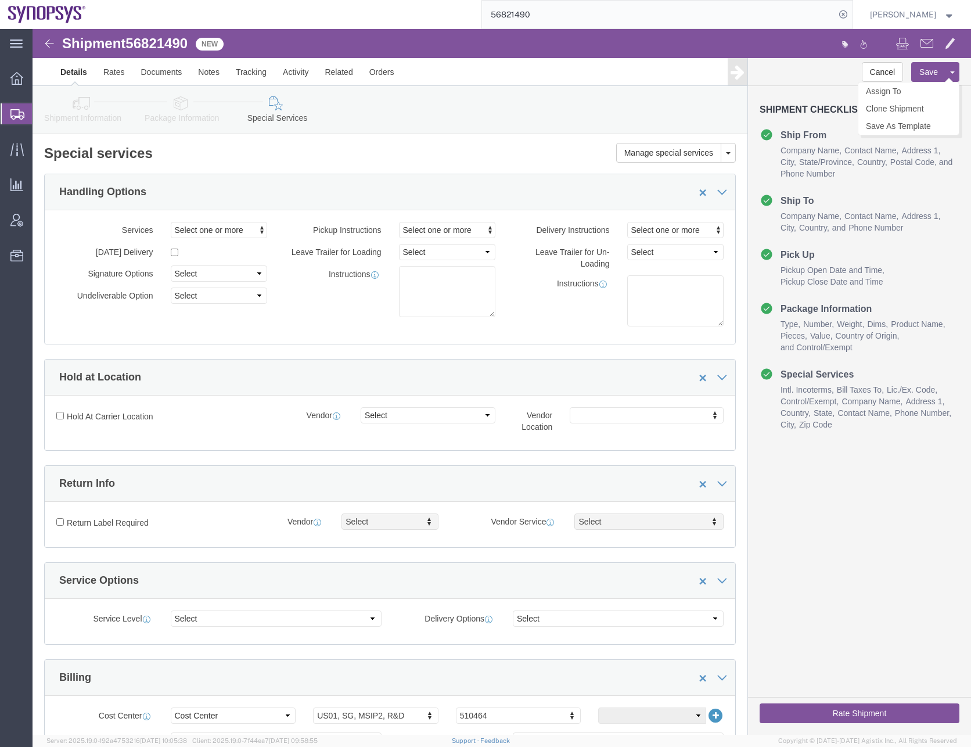
click button "Save"
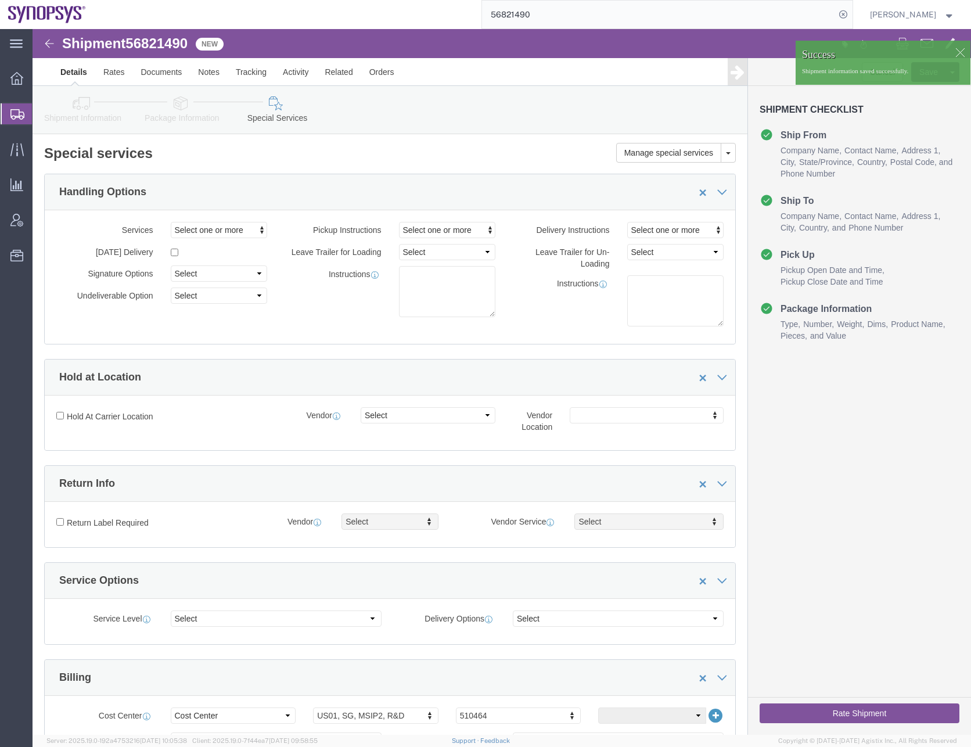
click icon
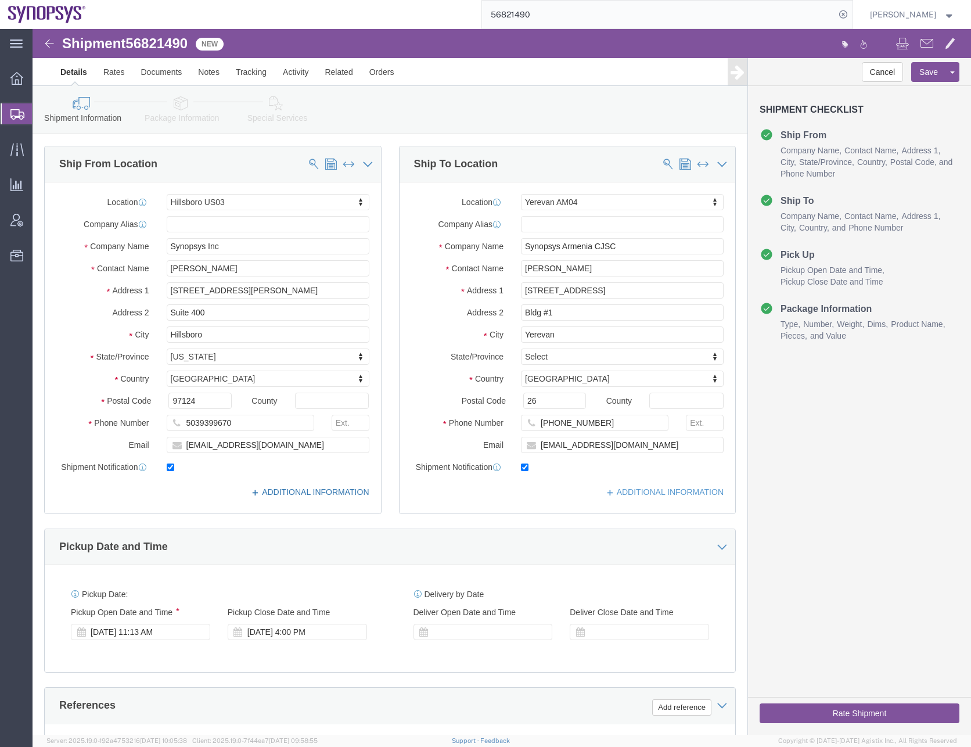
click link "ADDITIONAL INFORMATION"
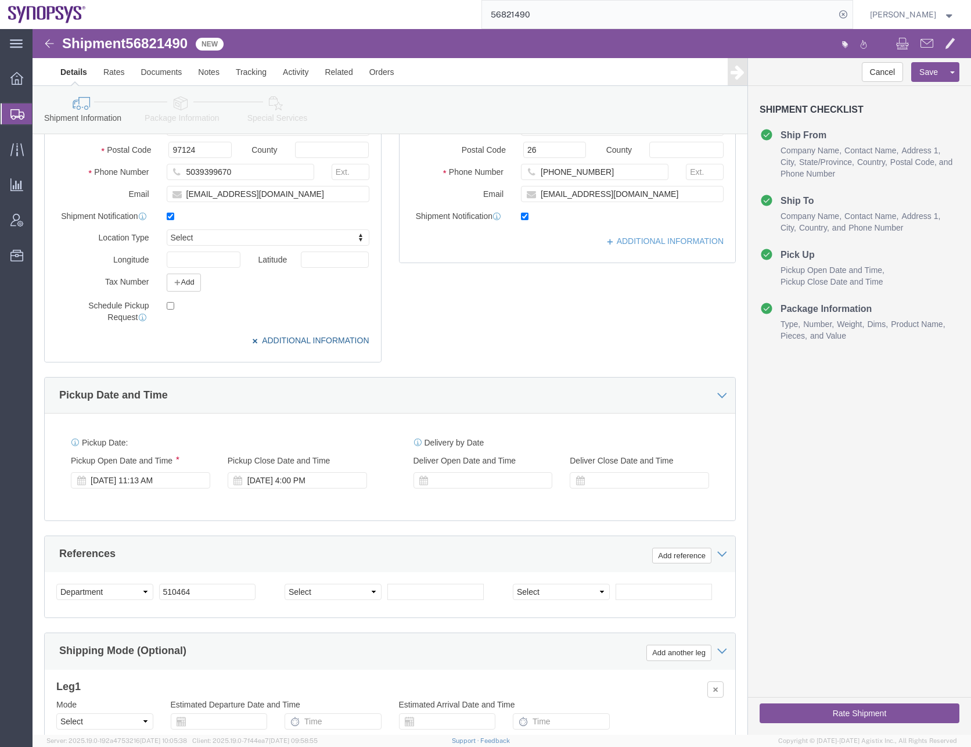
scroll to position [348, 0]
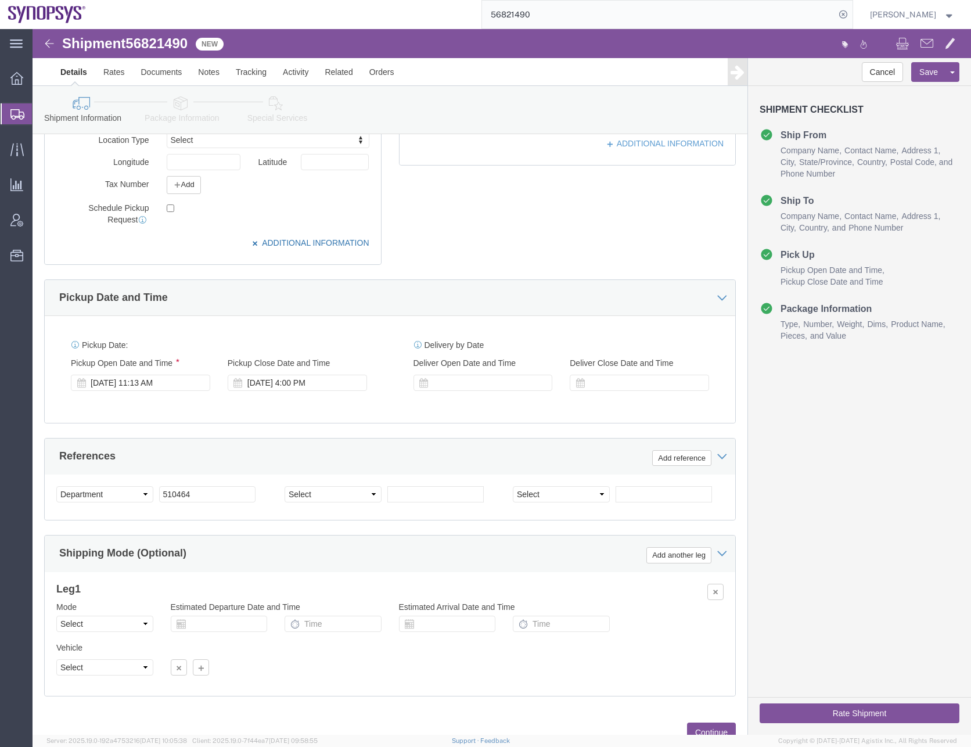
click link "ADDITIONAL INFORMATION"
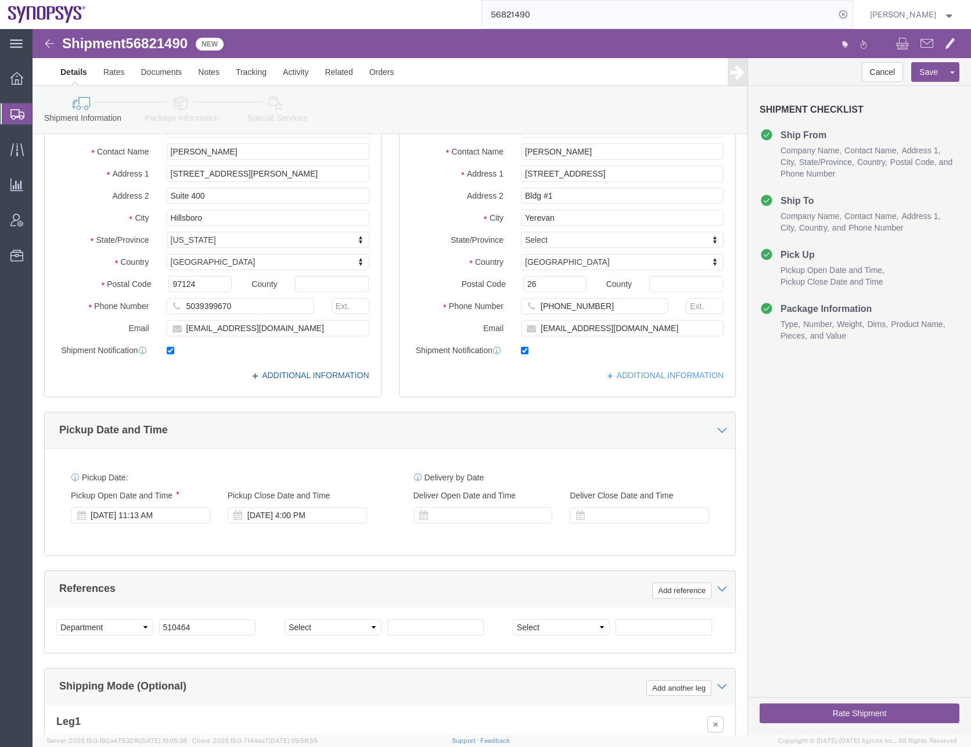
scroll to position [0, 0]
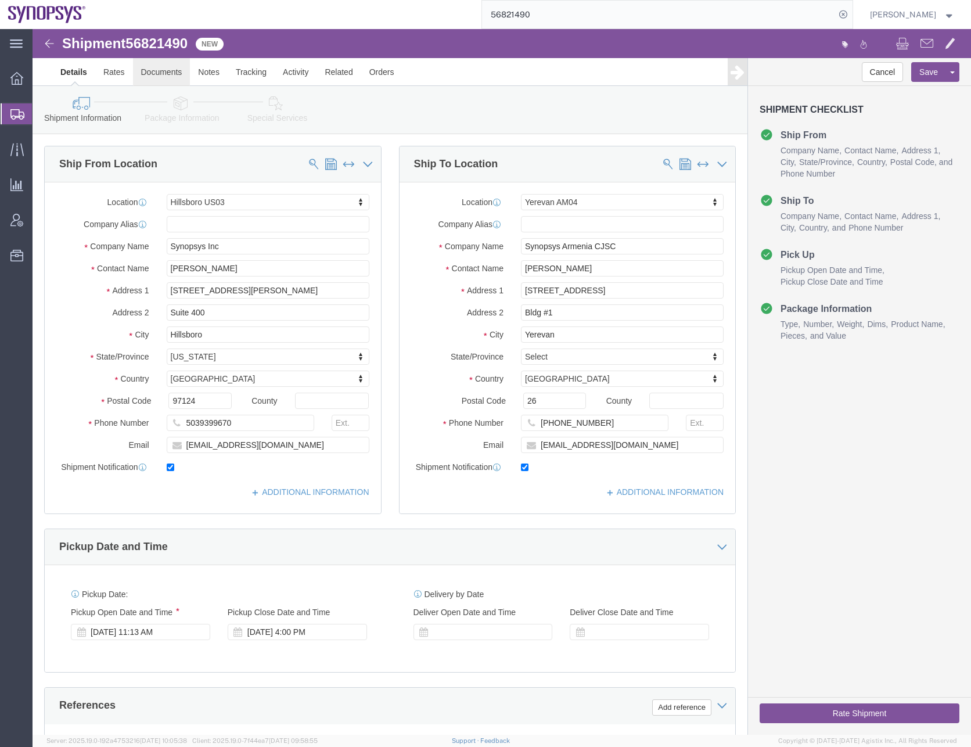
click link "Documents"
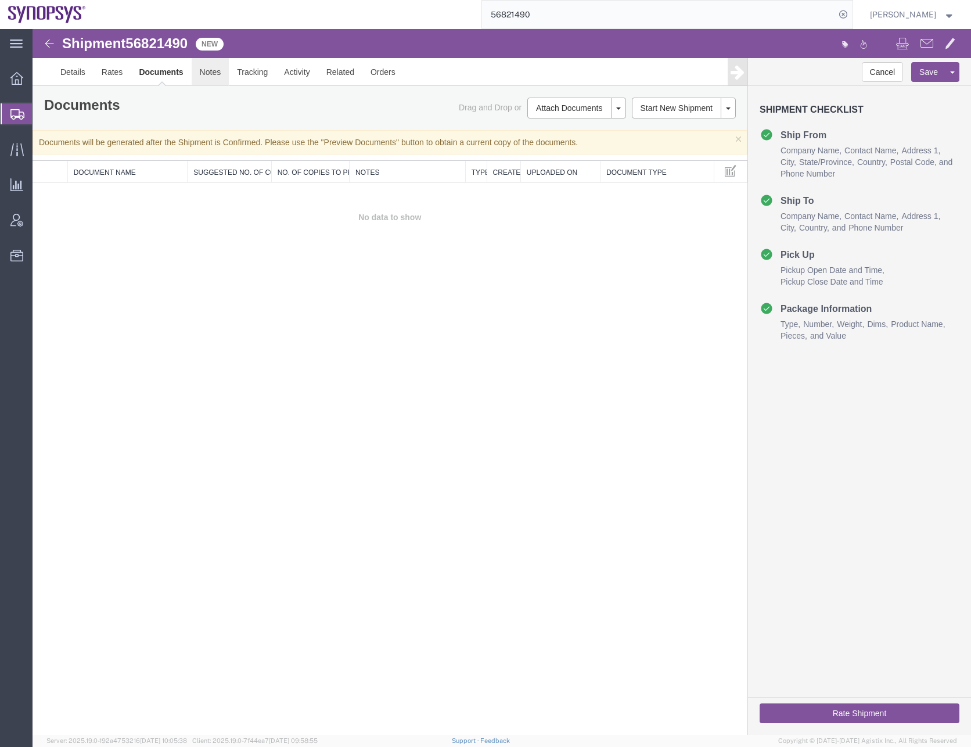
click at [210, 70] on link "Notes" at bounding box center [211, 72] width 38 height 28
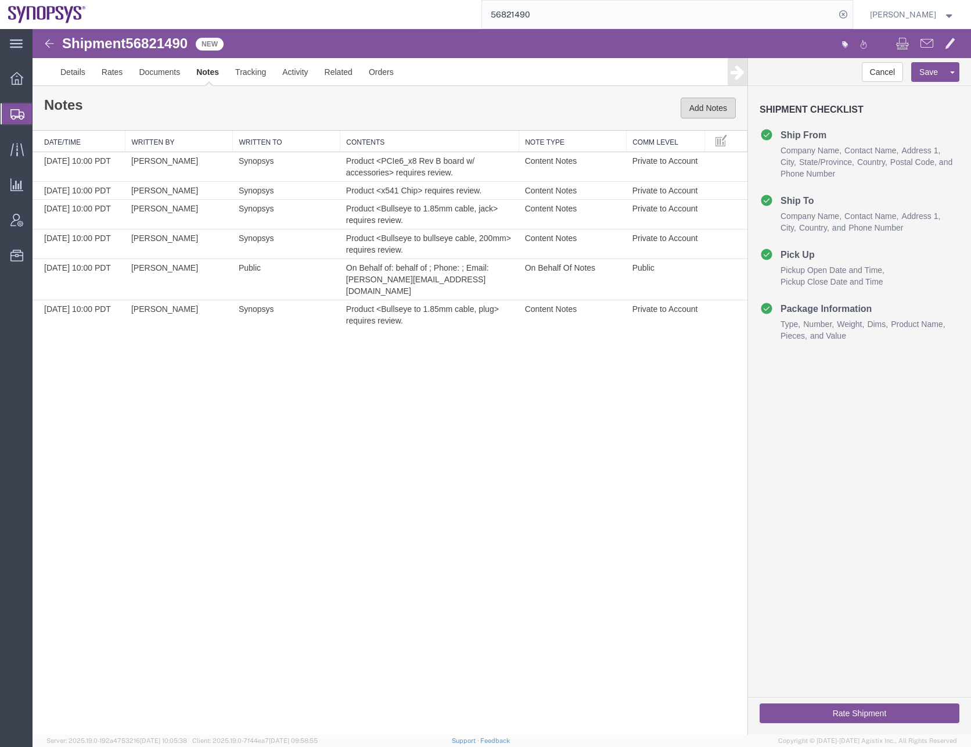
click at [702, 103] on button "Add Notes" at bounding box center [707, 108] width 55 height 21
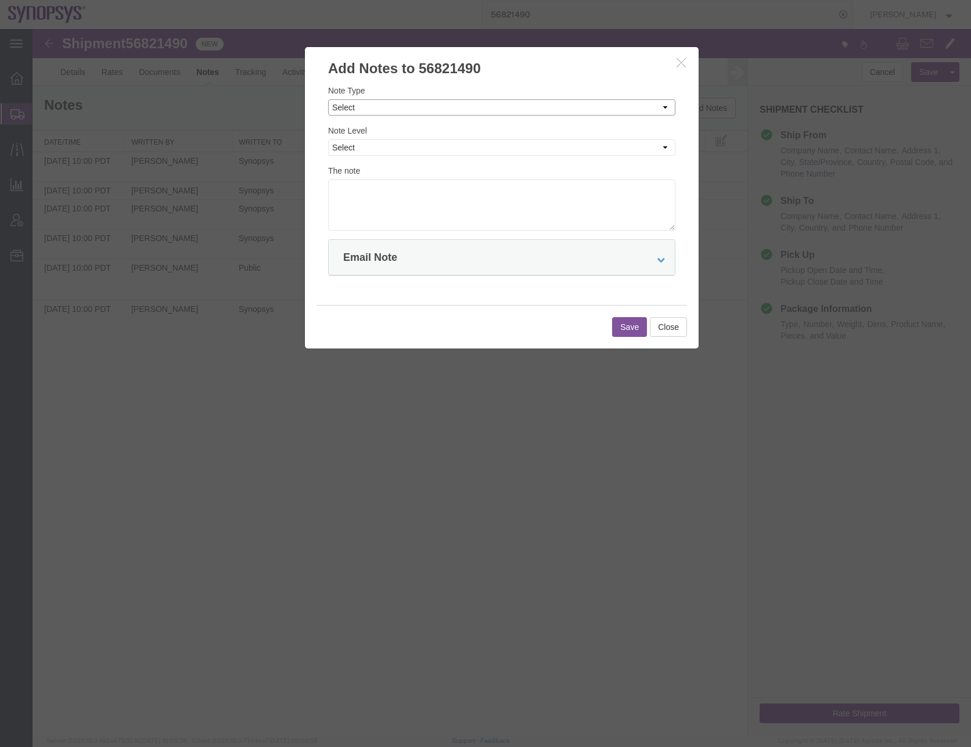
click at [424, 110] on select "Select Approval Bid Notes Carrier Change Notes Claim Notes Content Hazmat Notes…" at bounding box center [501, 107] width 347 height 16
select select "CONTENT_NOTES"
click at [328, 99] on select "Select Approval Bid Notes Carrier Change Notes Claim Notes Content Hazmat Notes…" at bounding box center [501, 107] width 347 height 16
click at [362, 146] on select "Select Private to Account Private to Vendor Public" at bounding box center [501, 147] width 347 height 16
select select "PUBLIC"
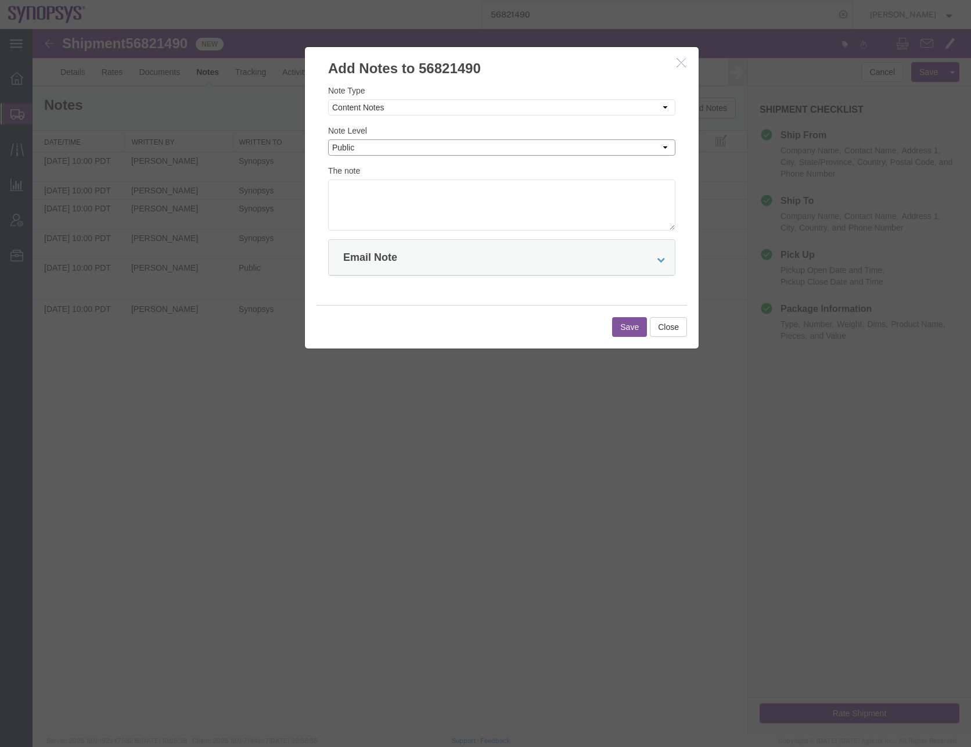
click at [328, 139] on select "Select Private to Account Private to Vendor Public" at bounding box center [501, 147] width 347 height 16
click at [352, 195] on textarea at bounding box center [501, 204] width 347 height 51
paste textarea "Bldg #1"
type textarea "B"
click at [336, 185] on textarea at bounding box center [501, 204] width 347 height 51
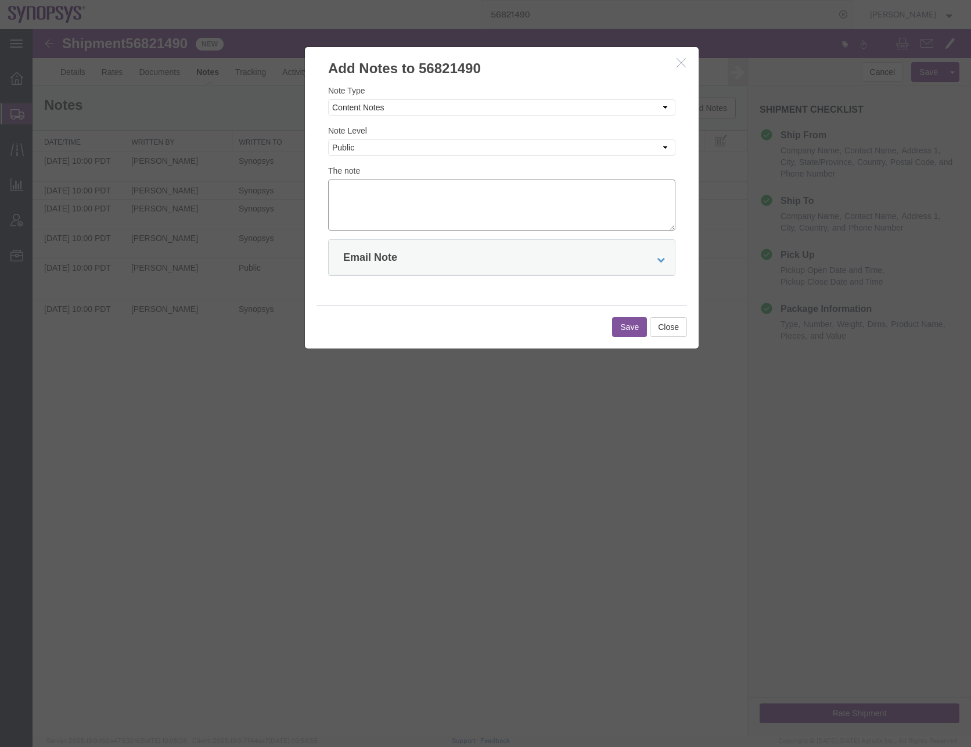
paste textarea "This is the test sample we gave away for free to Synopsys Armenia, part of Syno…"
type textarea "This is the test sample we gave away for free to Synopsys Armenia, part of Syno…"
click at [625, 328] on button "Save" at bounding box center [629, 327] width 35 height 20
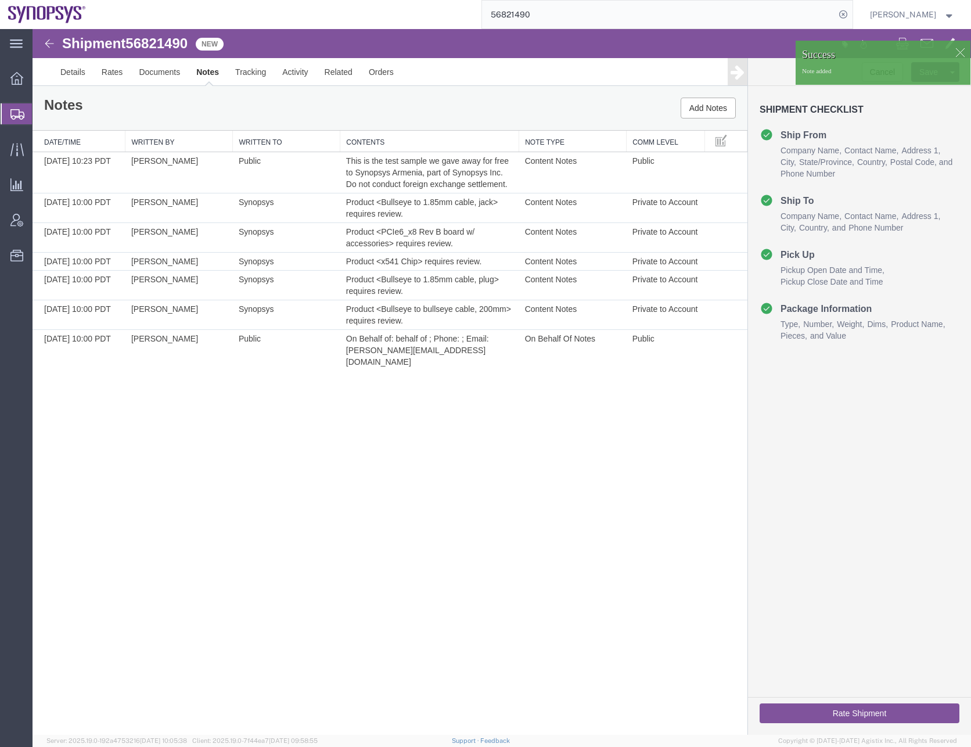
click at [438, 417] on div "Shipment 56821490 7 of 7 New Details Rates Documents Notes Tracking Activity Re…" at bounding box center [502, 381] width 938 height 705
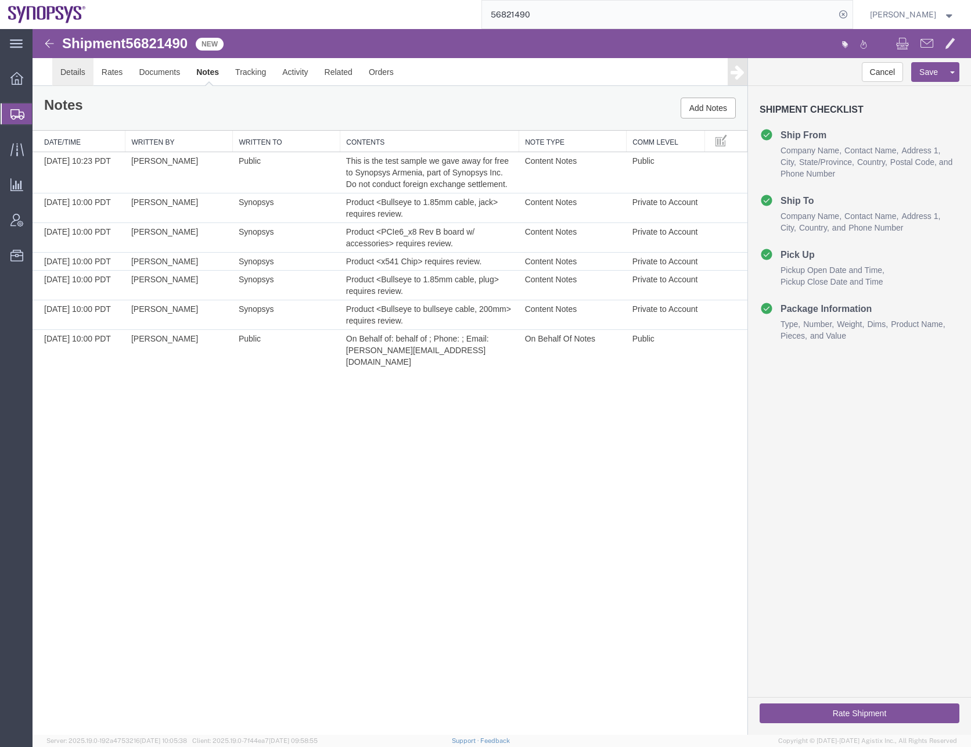
click at [73, 68] on link "Details" at bounding box center [72, 72] width 41 height 28
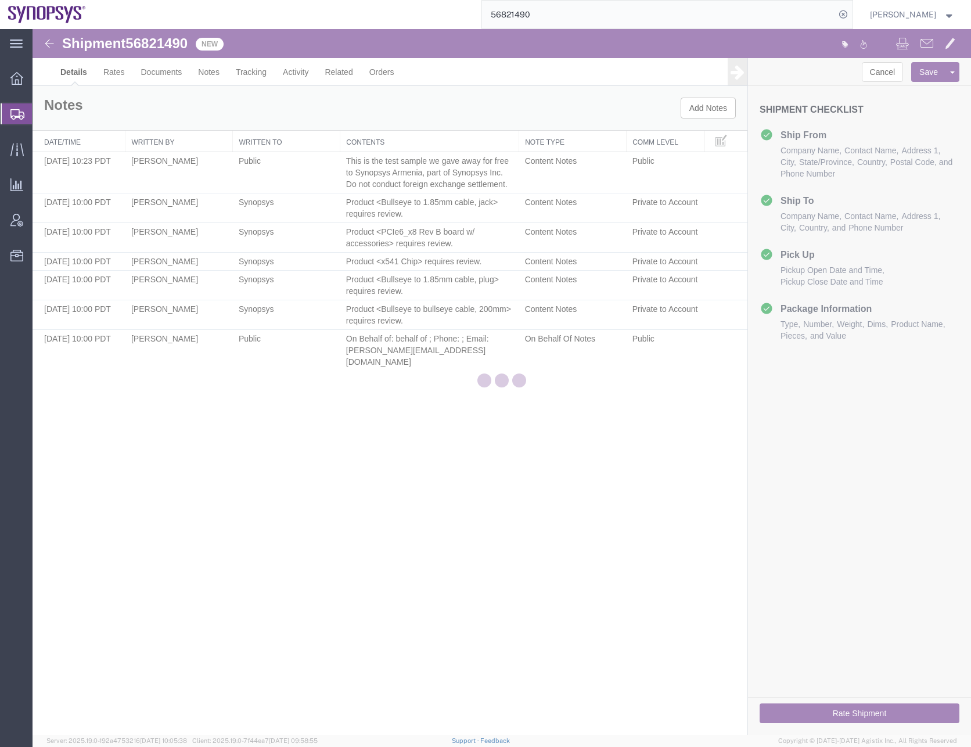
select select "63190"
select select "63072"
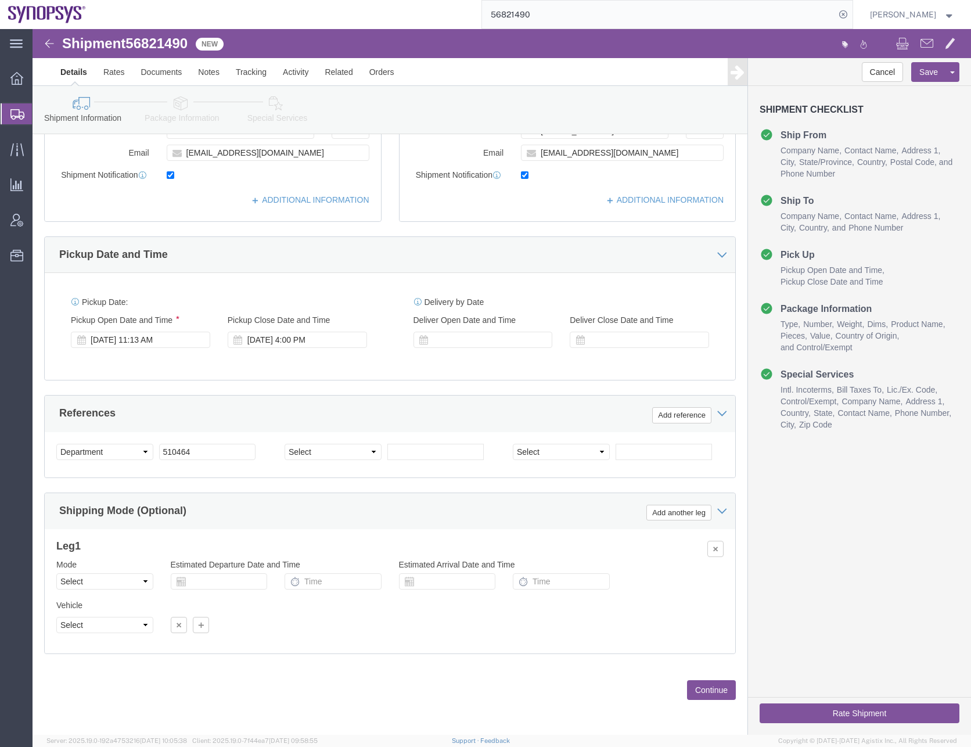
scroll to position [293, 0]
click button "Continue"
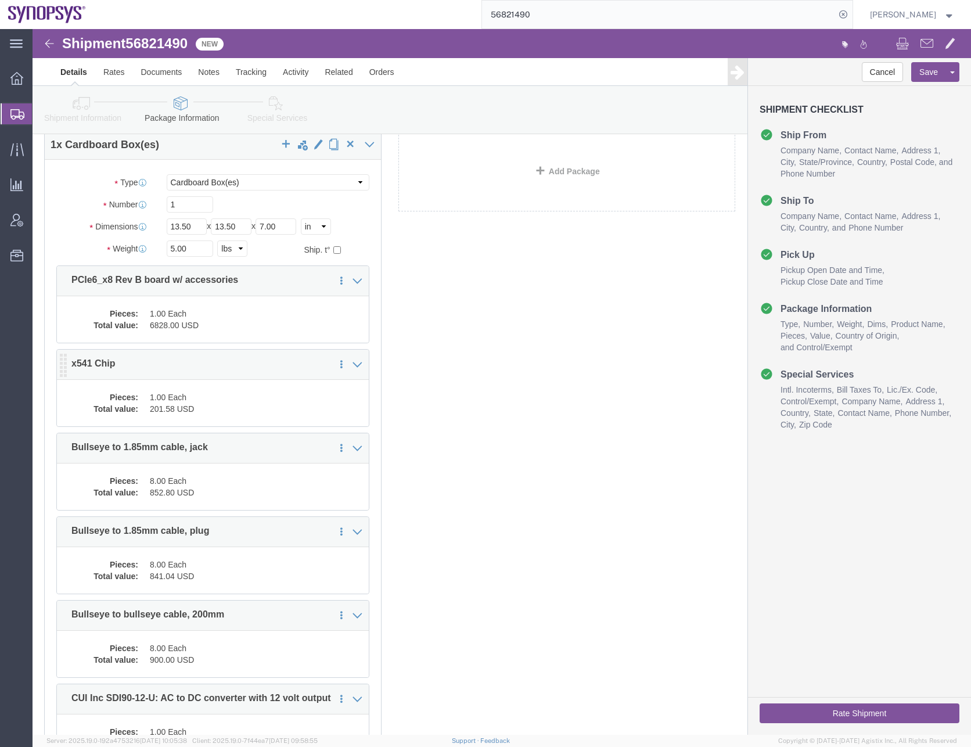
scroll to position [0, 0]
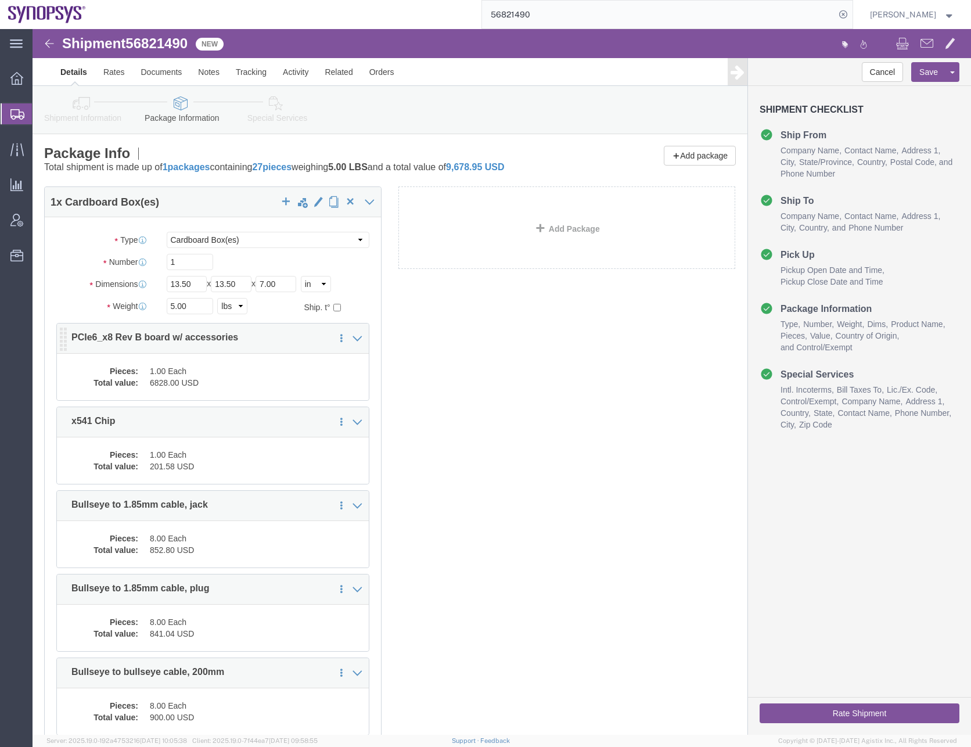
click dd "6828.00 USD"
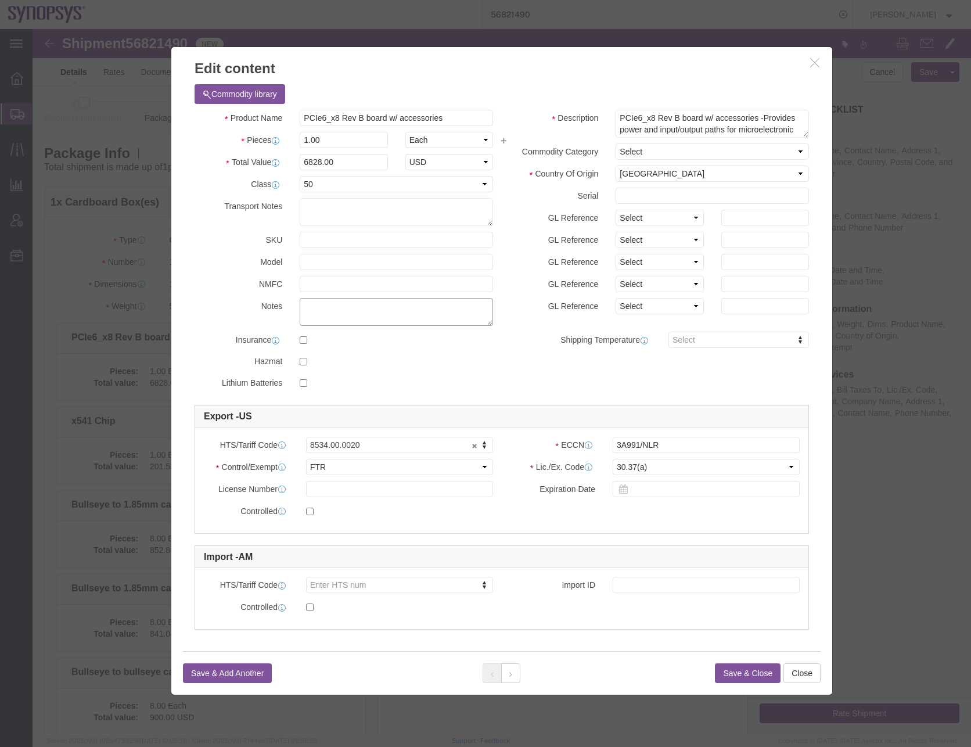
click textarea
paste textarea "This is the test sample we gave away for free to Synopsys Armenia, part of Syno…"
type textarea "This is the test sample we gave away for free to Synopsys Armenia, part of Syno…"
click button "Save & Close"
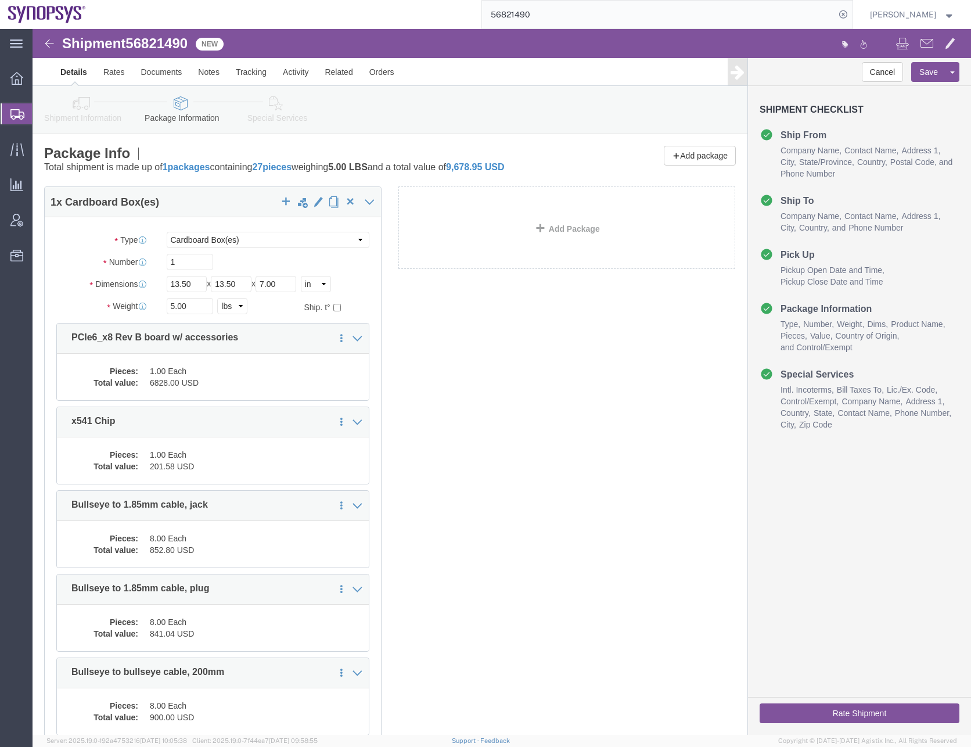
click div "1 x Cardboard Box(es) Package Type Select Bale(s) Basket(s) Bolt(s) Bottle(s) B…"
click icon
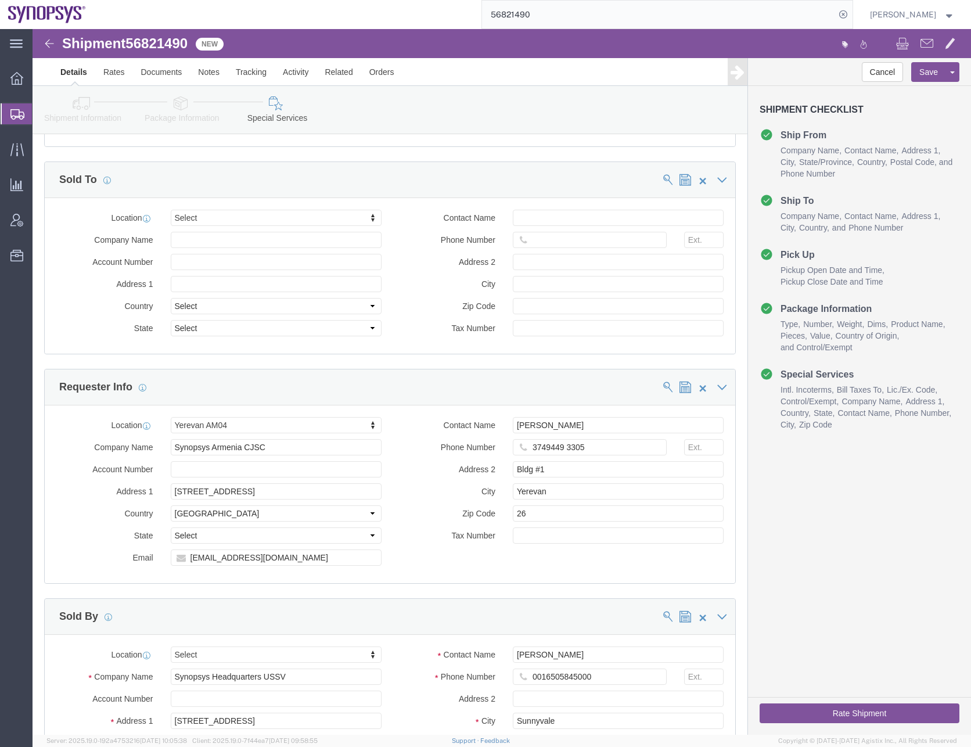
scroll to position [1277, 0]
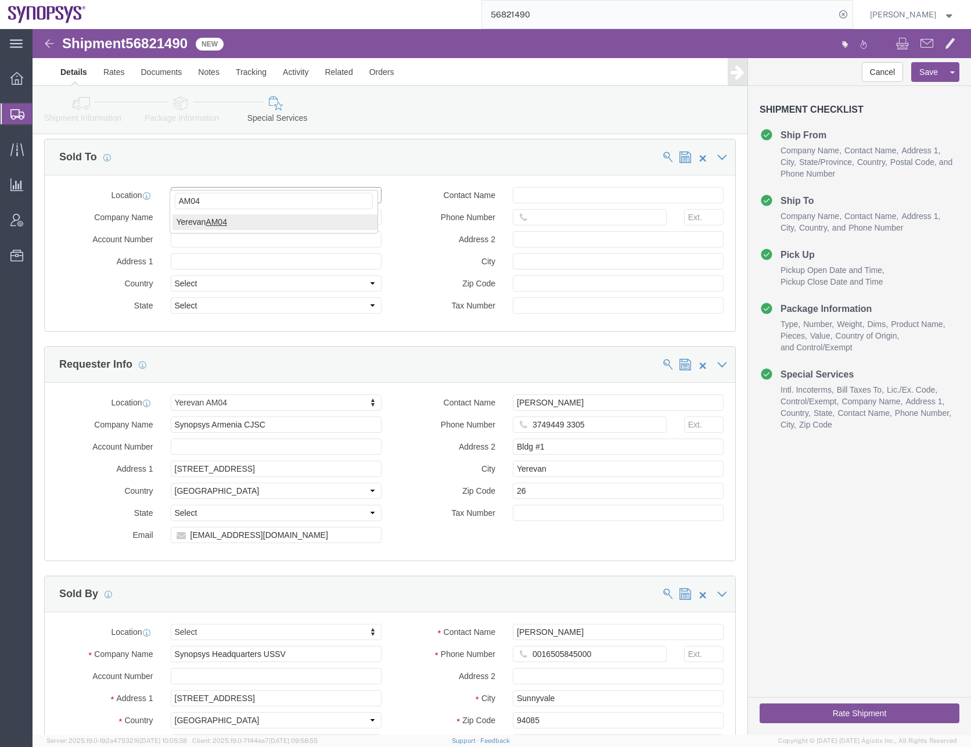
type input "AM04"
select select "63072"
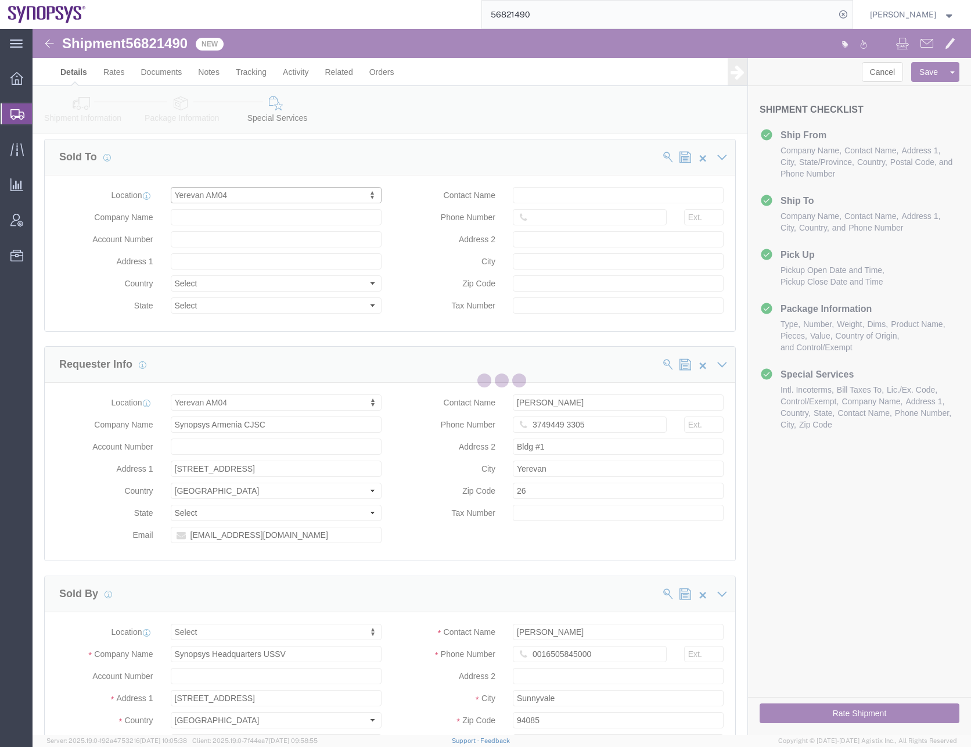
type input "Synopsys Armenia CJSC"
type input "[STREET_ADDRESS]"
select select "AM"
type input "Bldg #1"
type input "Yerevan"
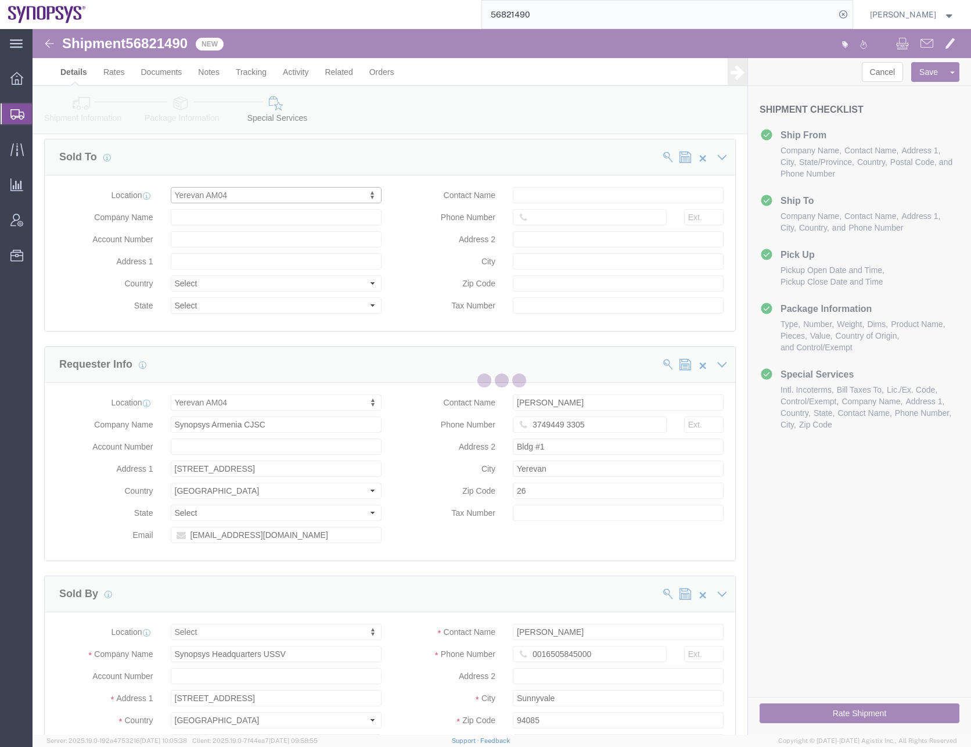
type input "26"
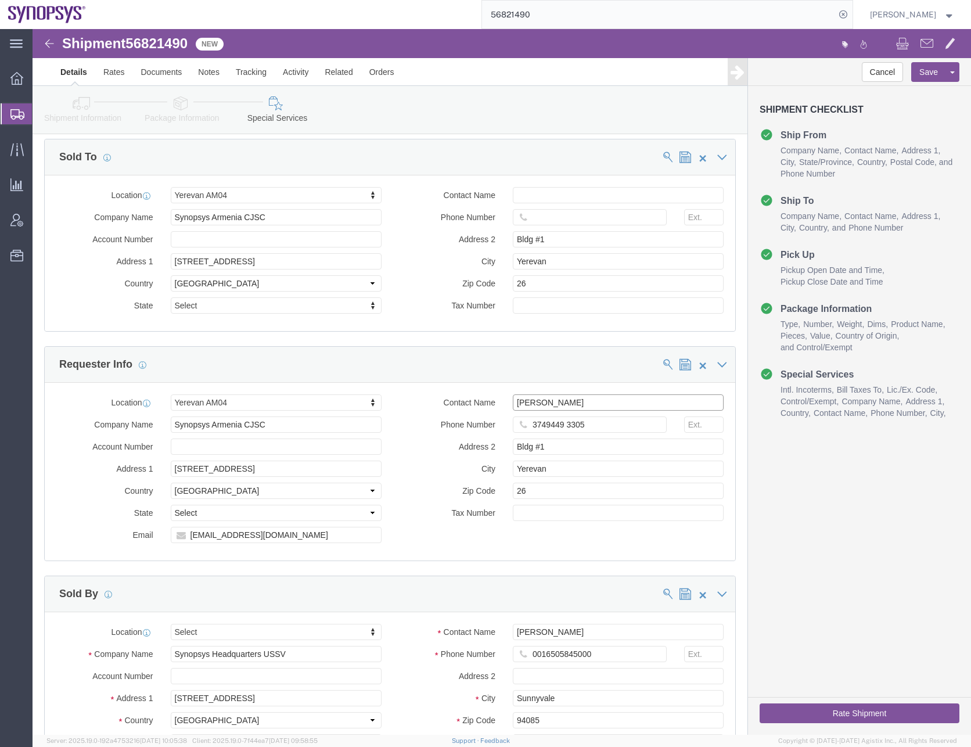
drag, startPoint x: 554, startPoint y: 357, endPoint x: 397, endPoint y: 360, distance: 156.8
click div "Contact Name Artur Mkhitaryan"
click input "text"
paste input "[PERSON_NAME]"
type input "[PERSON_NAME]"
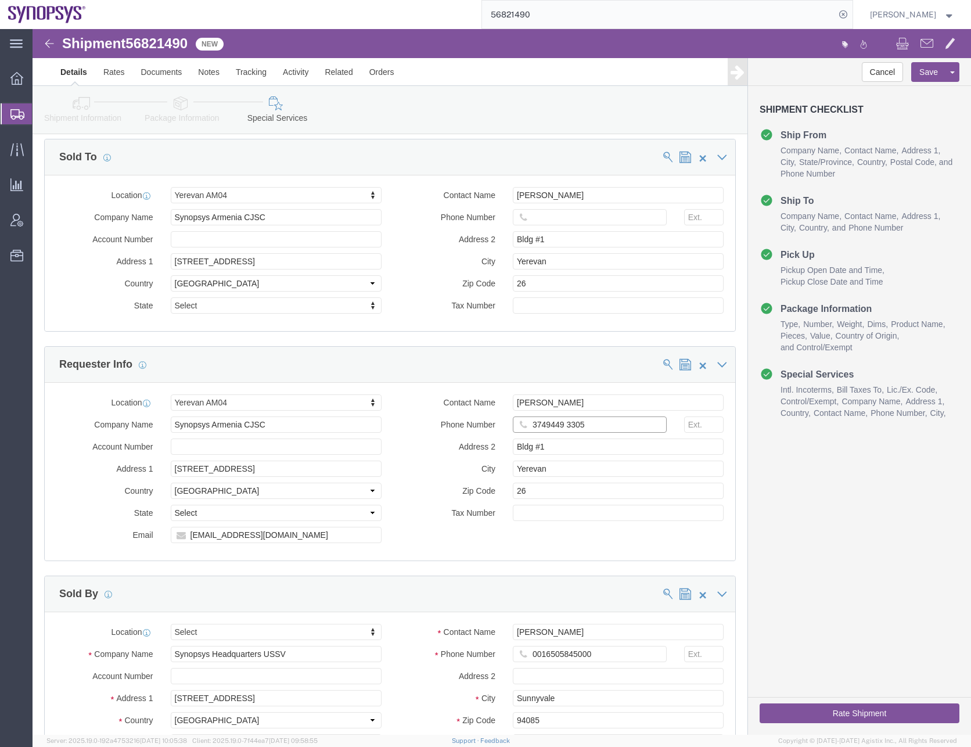
drag, startPoint x: 556, startPoint y: 386, endPoint x: 396, endPoint y: 396, distance: 160.0
click div "Contact Name Artur Mkhitaryan Phone Number 3749449 3305 Address 2 Bldg #1 City …"
click input "text"
paste input "3749449 3305"
type input "3749449 3305"
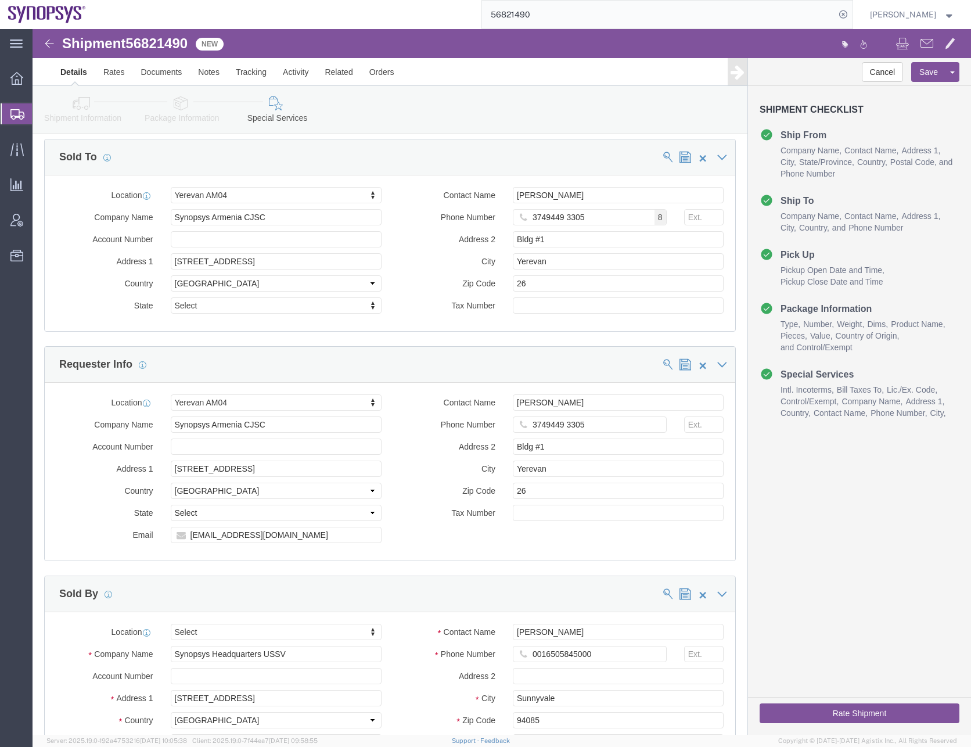
click div "Shipment Information Package Information Special Services"
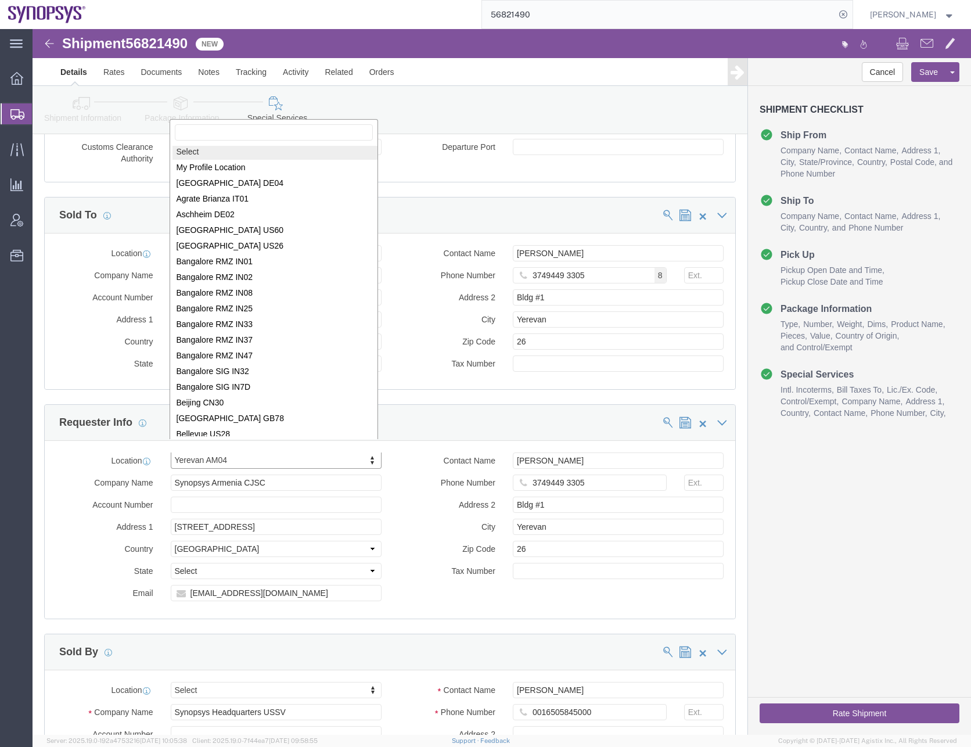
scroll to position [0, 0]
select select
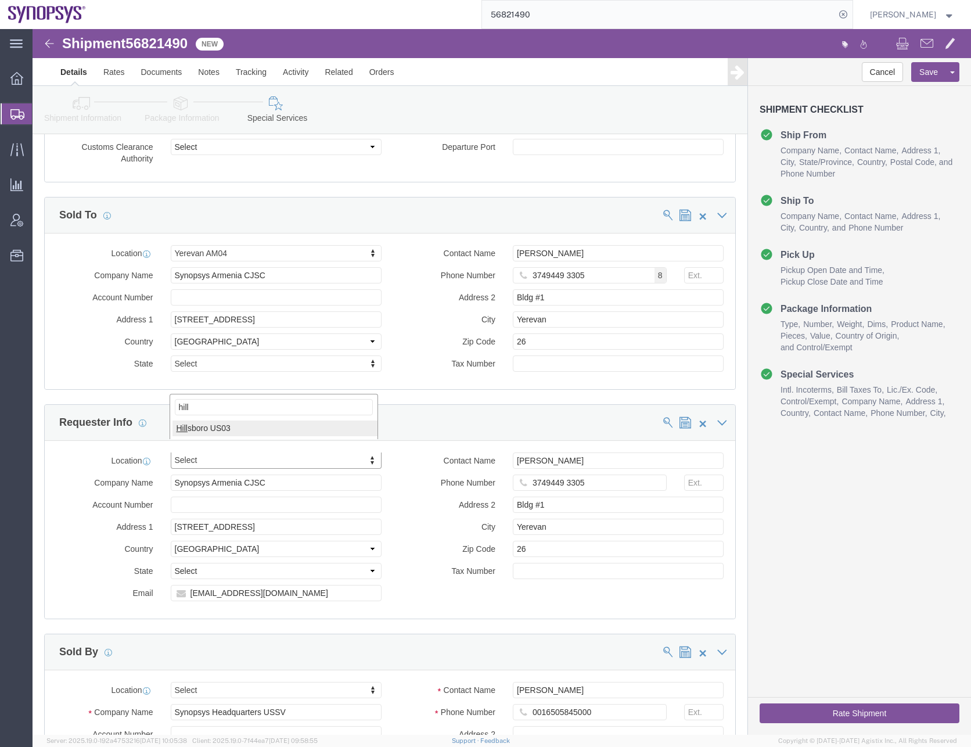
type input "hill"
select select "63190"
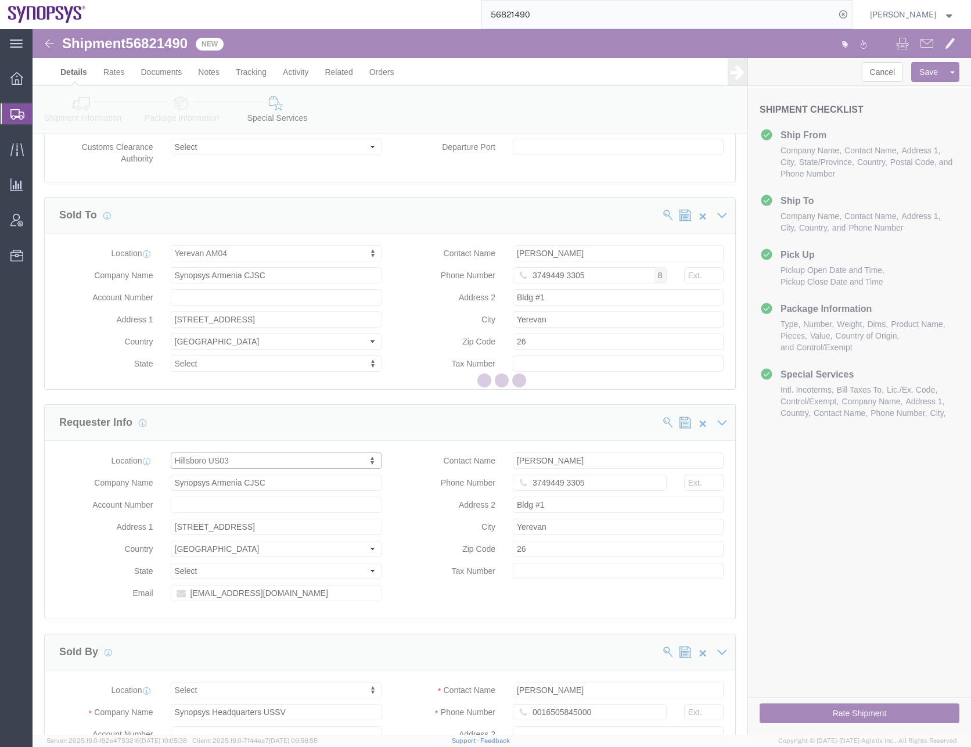
type input "Synopsys Inc"
type input "[STREET_ADDRESS][PERSON_NAME]"
select select "US"
type input "Suite 400"
type input "Hillsboro"
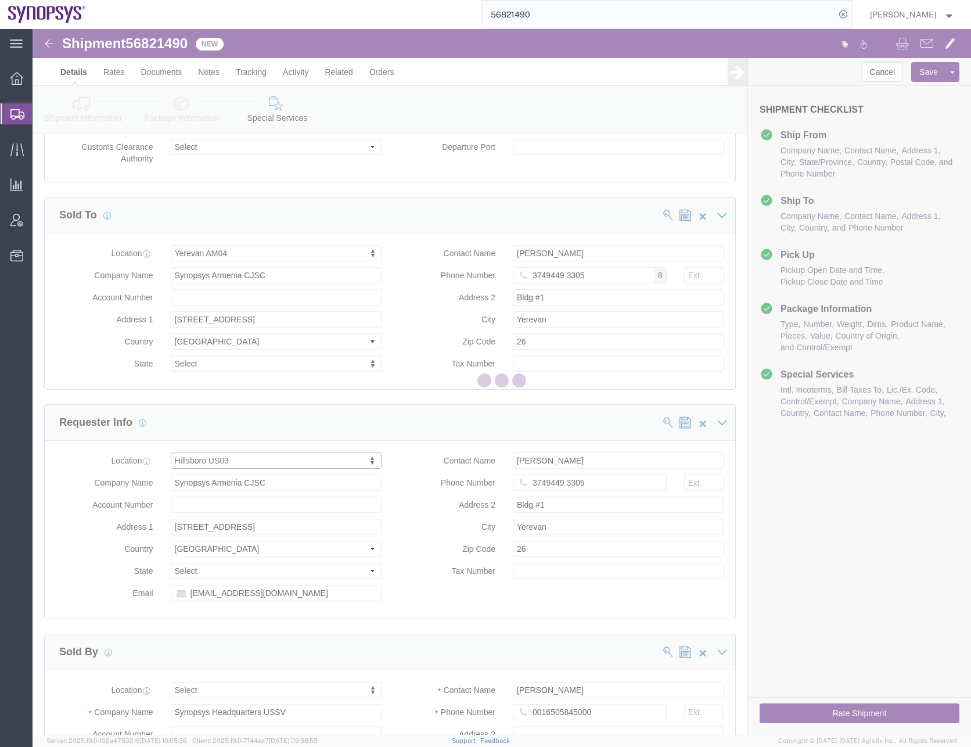
type input "97124"
select select "OR"
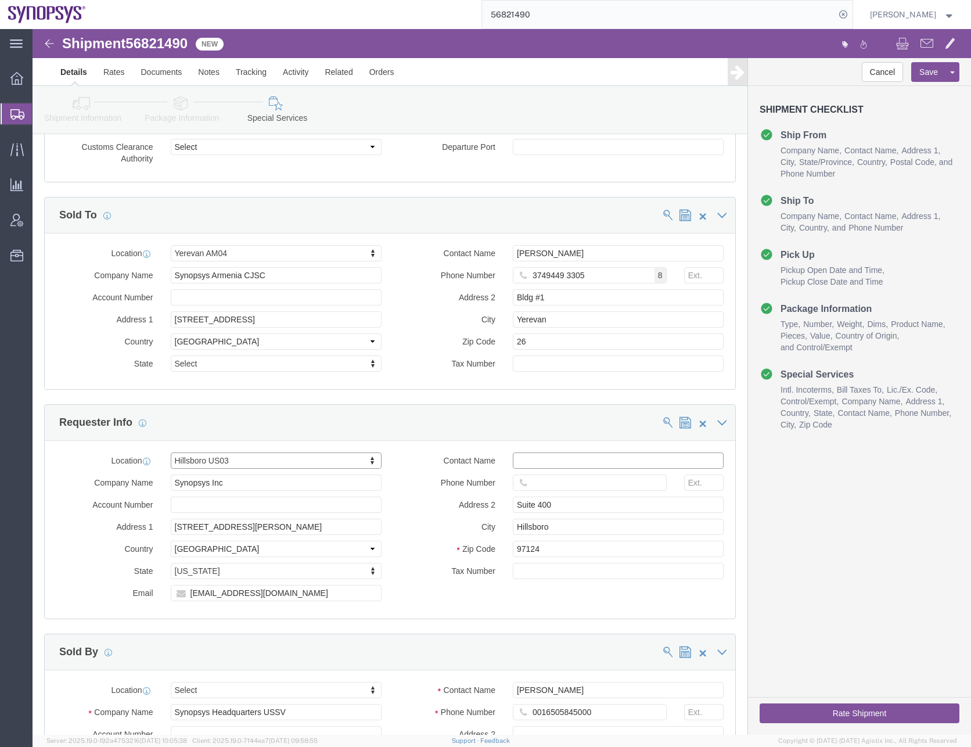
click input "text"
type input "[PERSON_NAME]"
click input "text"
type input "[PHONE_NUMBER]"
click button "Save"
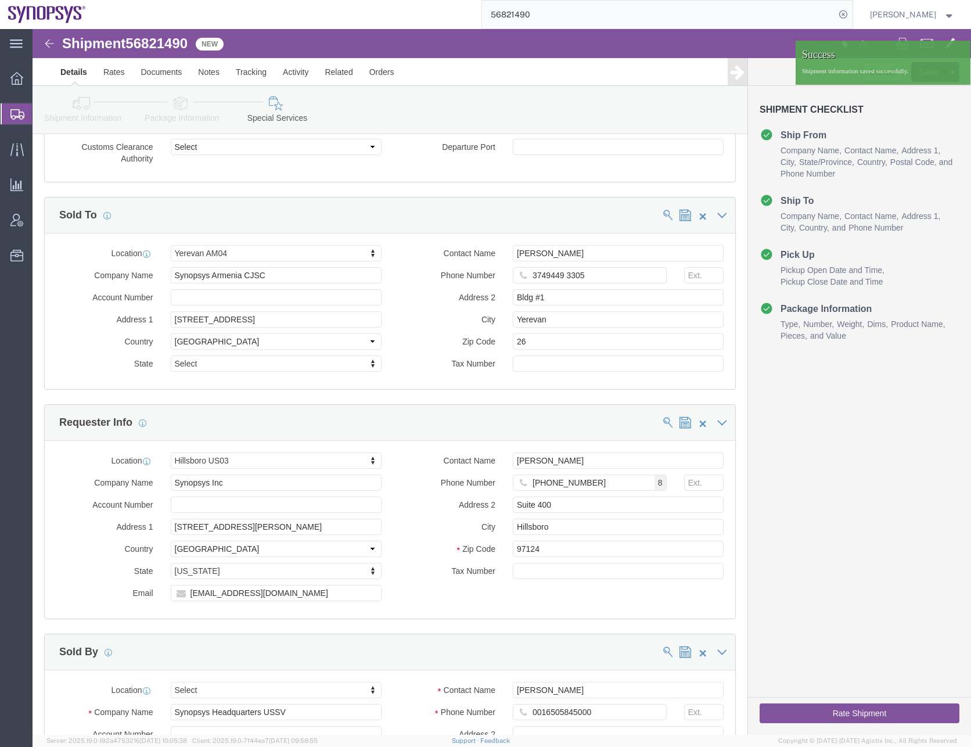
click div "Cancel Save Assign To Clone Shipment Save As Template Shipment Checklist Ship F…"
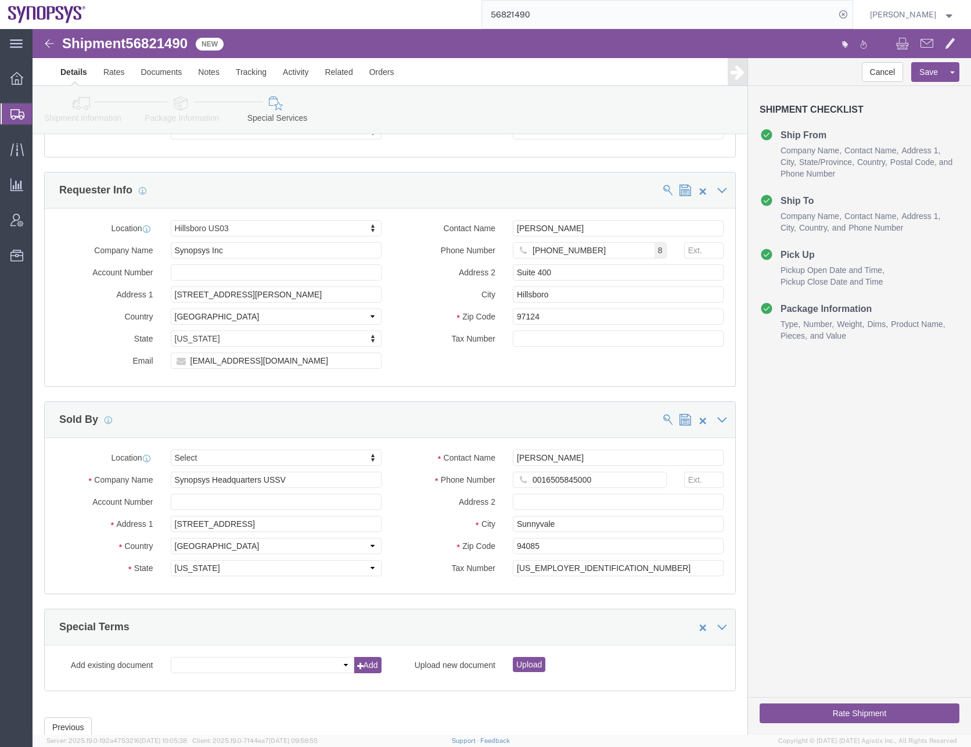
scroll to position [1475, 0]
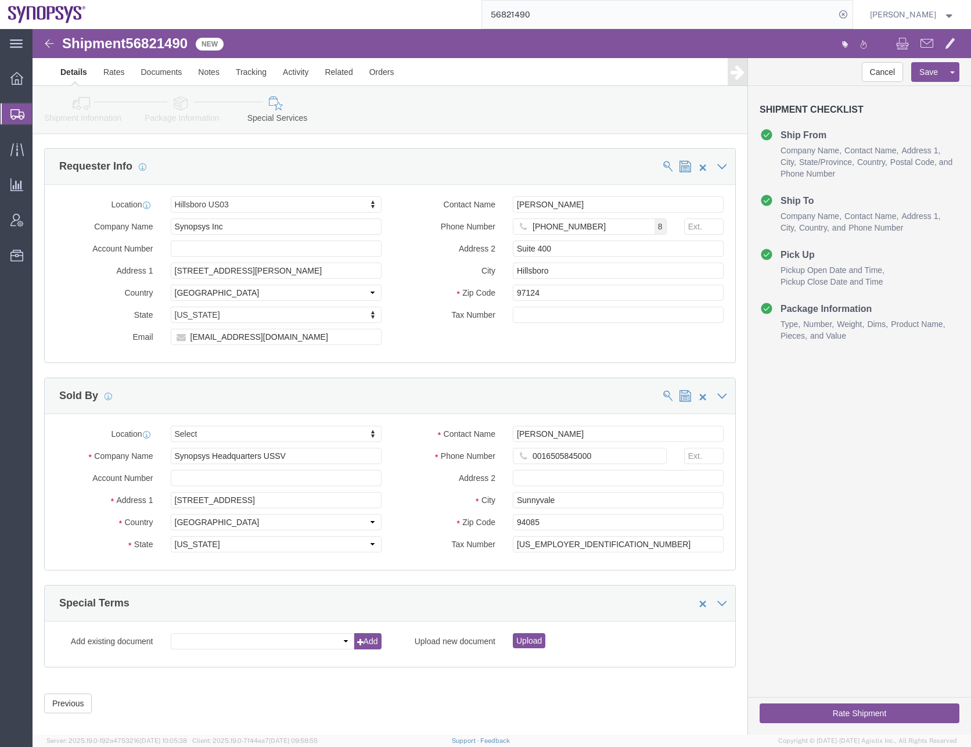
click icon
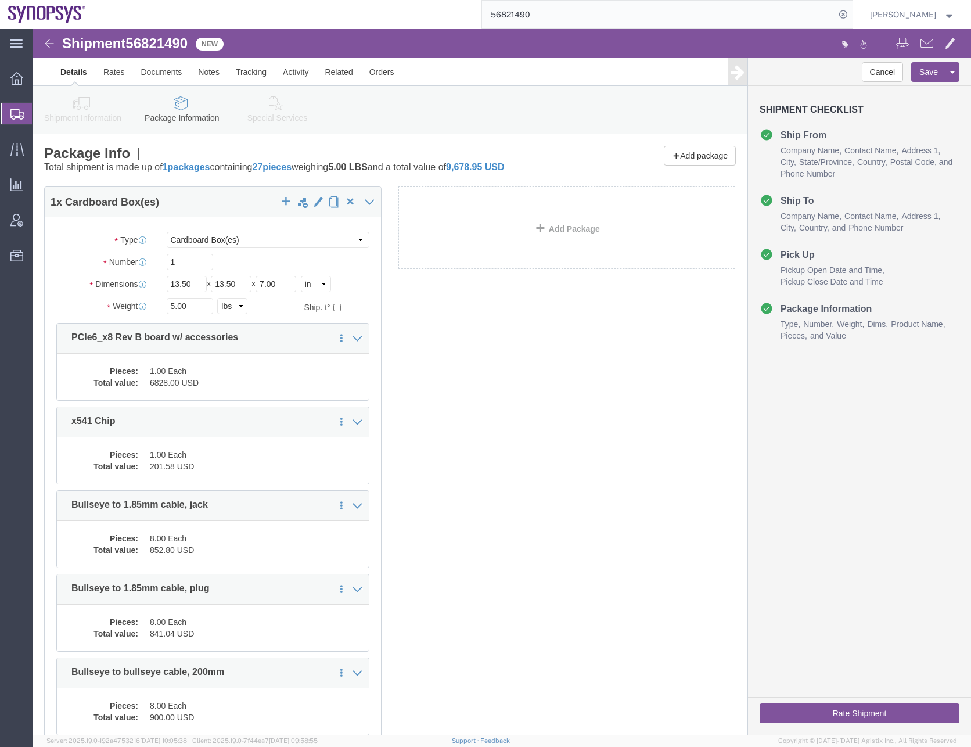
click button "Rate Shipment"
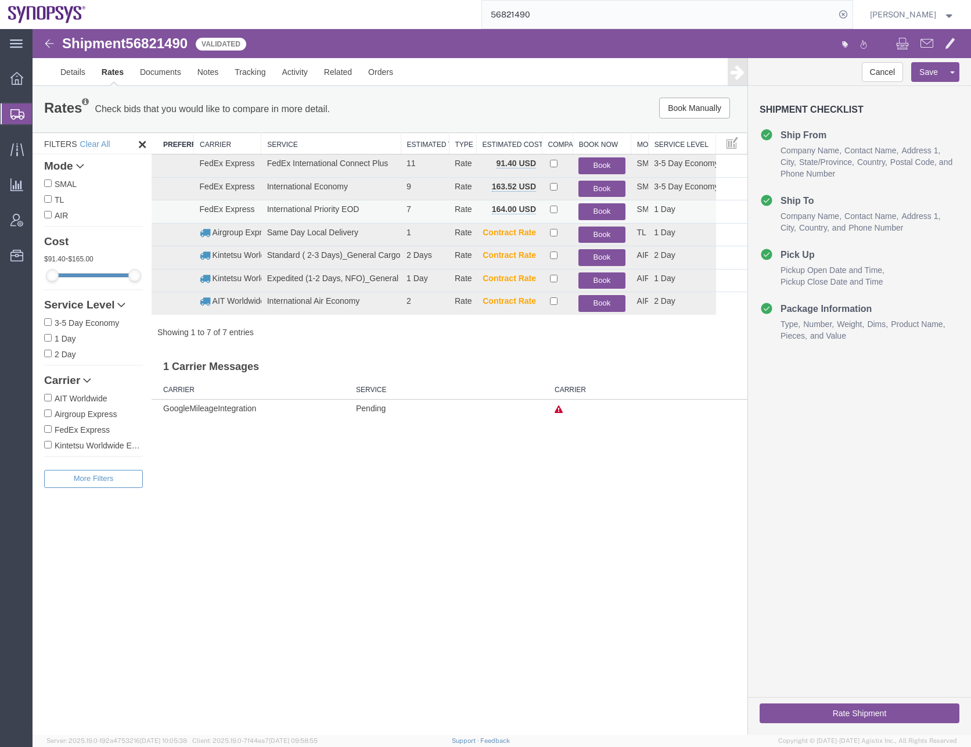
click at [601, 211] on button "Book" at bounding box center [601, 211] width 46 height 17
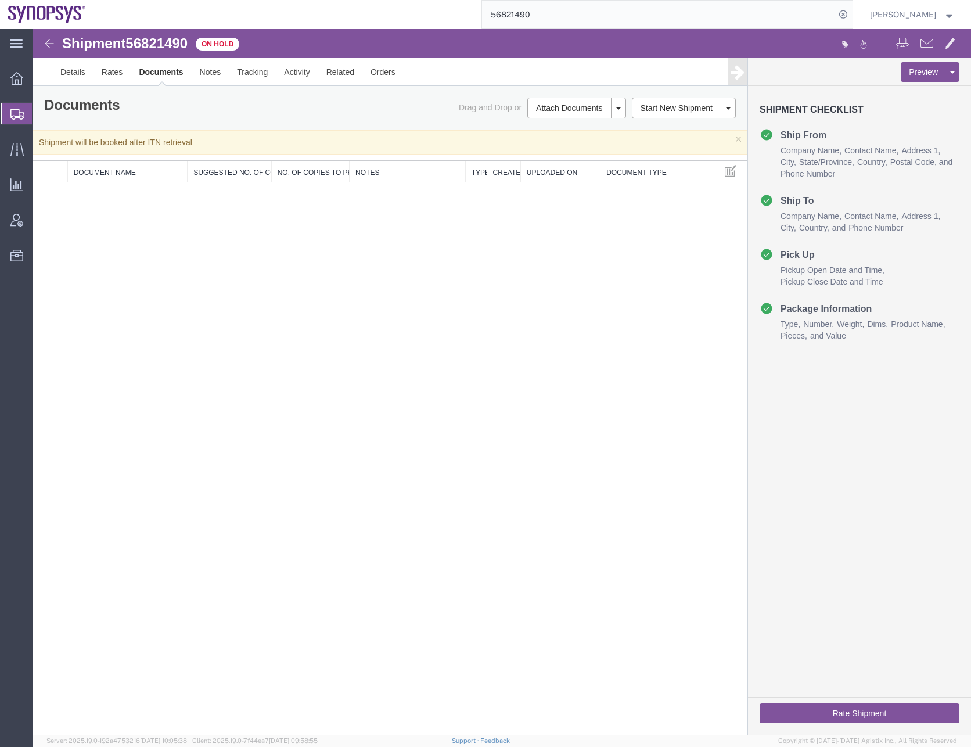
click at [213, 323] on div "Shipment 56821490 0 of 0 On Hold Details Rates Documents Notes Tracking Activit…" at bounding box center [502, 381] width 938 height 705
click at [78, 76] on link "Details" at bounding box center [72, 72] width 41 height 28
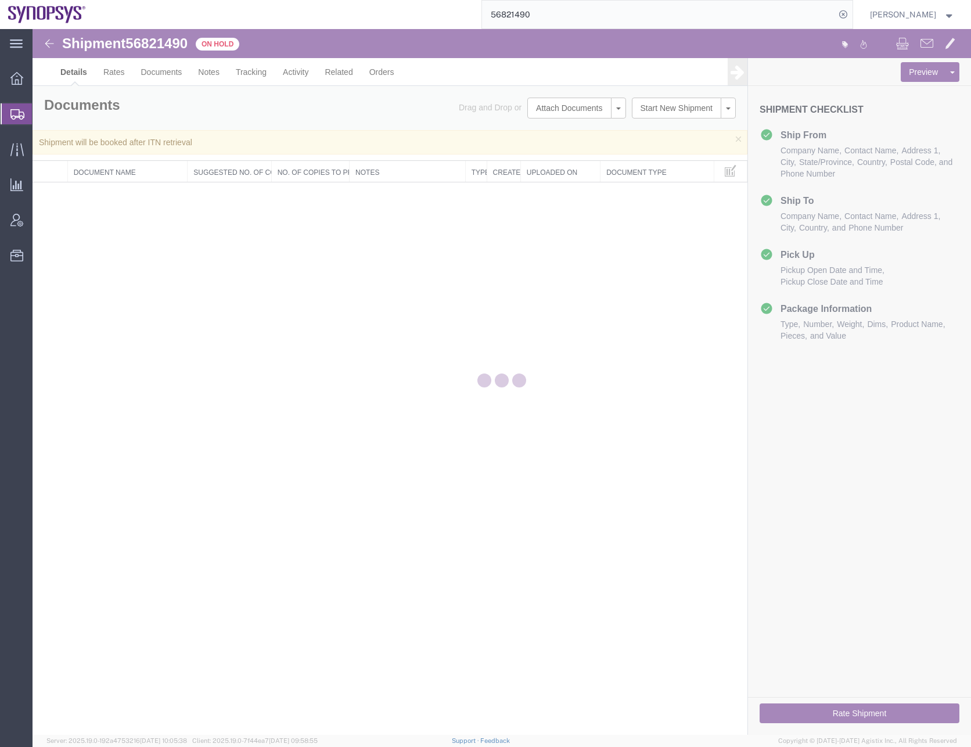
select select "63190"
select select "63072"
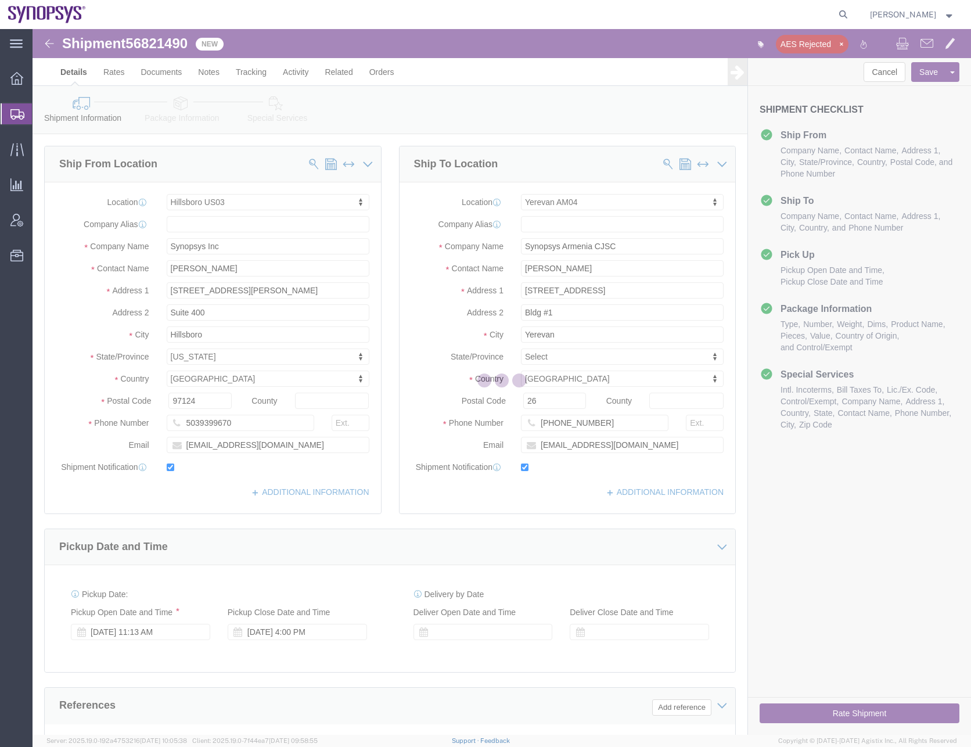
select select "63190"
select select "63072"
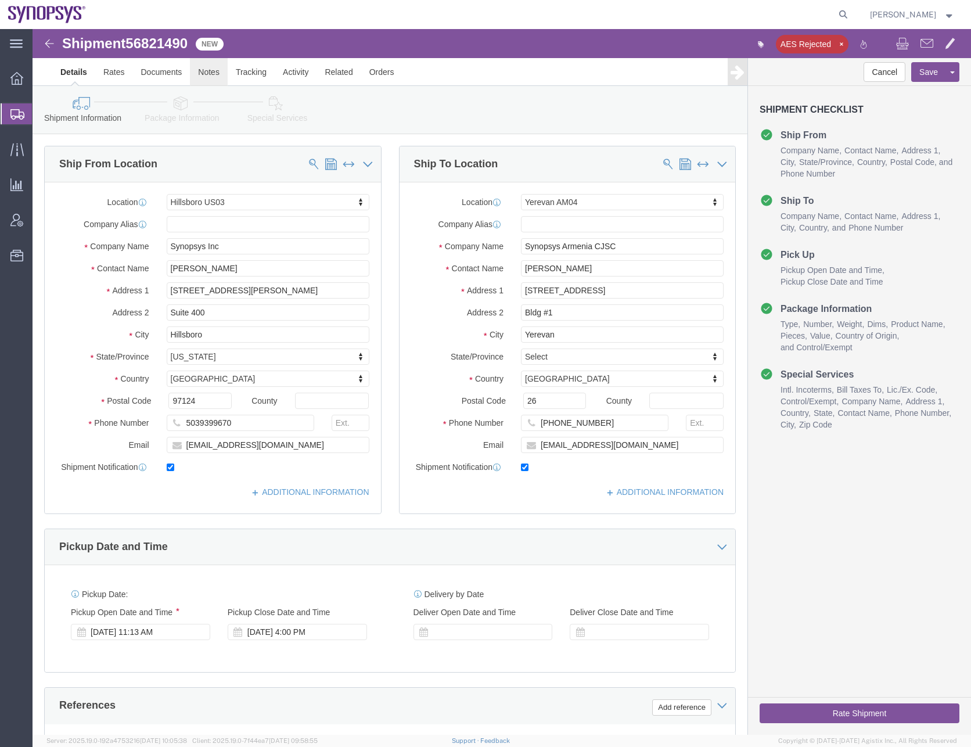
click link "Notes"
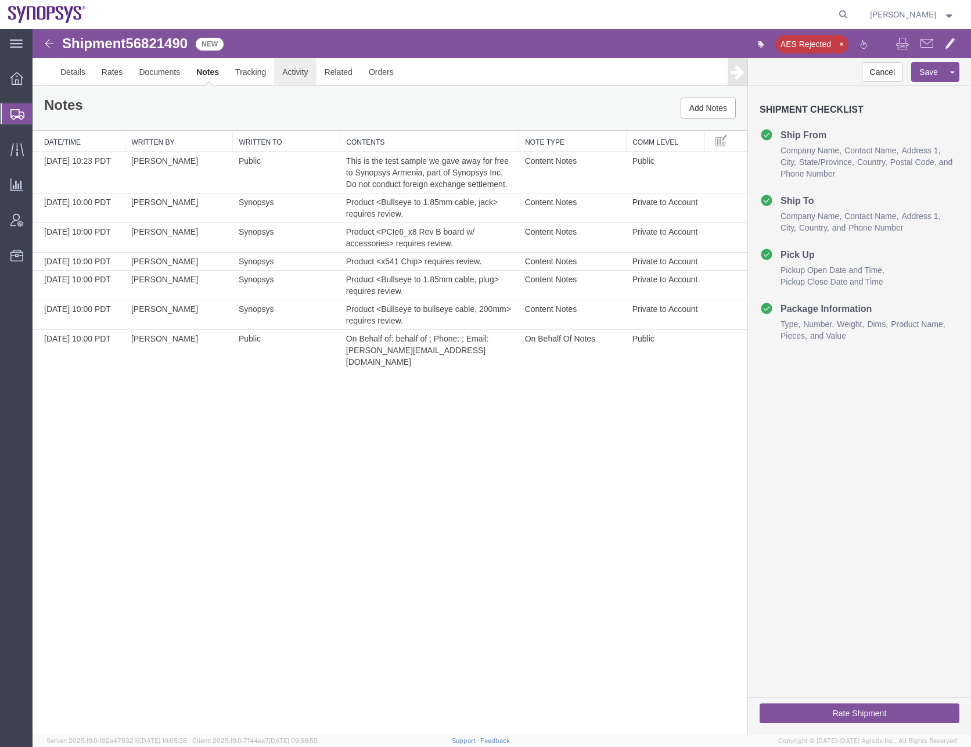
click at [296, 66] on link "Activity" at bounding box center [295, 72] width 42 height 28
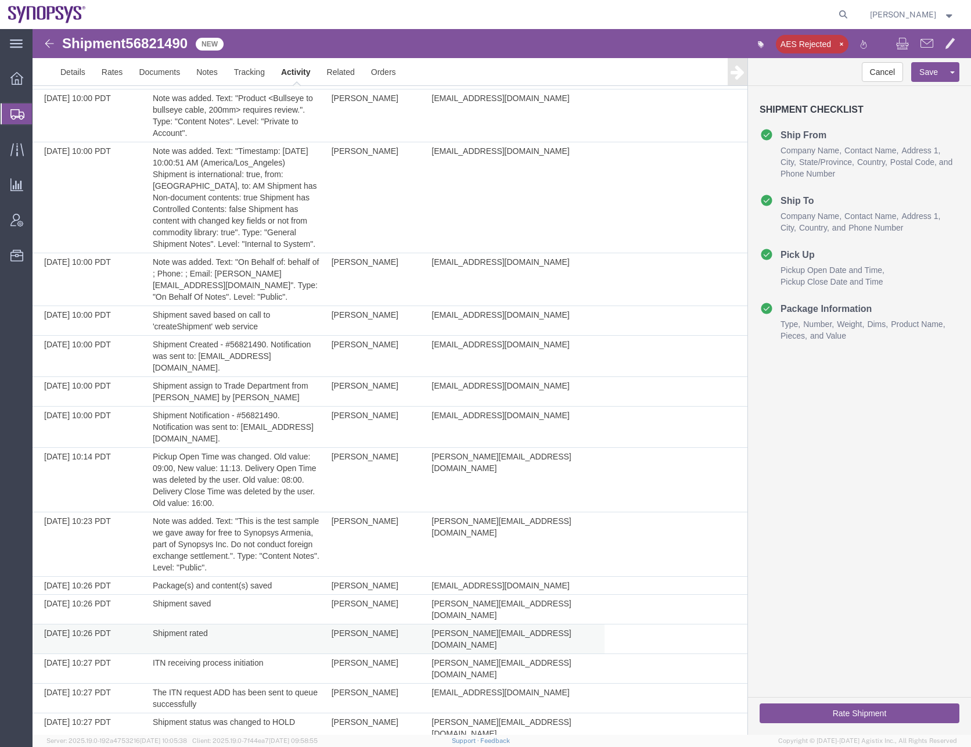
scroll to position [538, 0]
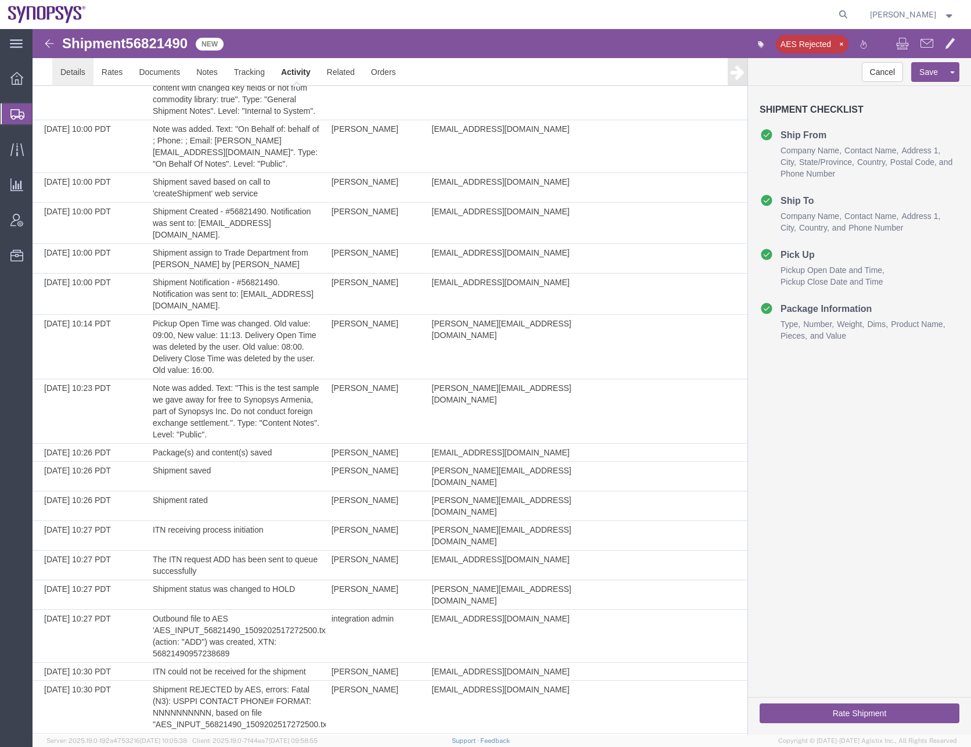
click at [67, 71] on link "Details" at bounding box center [72, 72] width 41 height 28
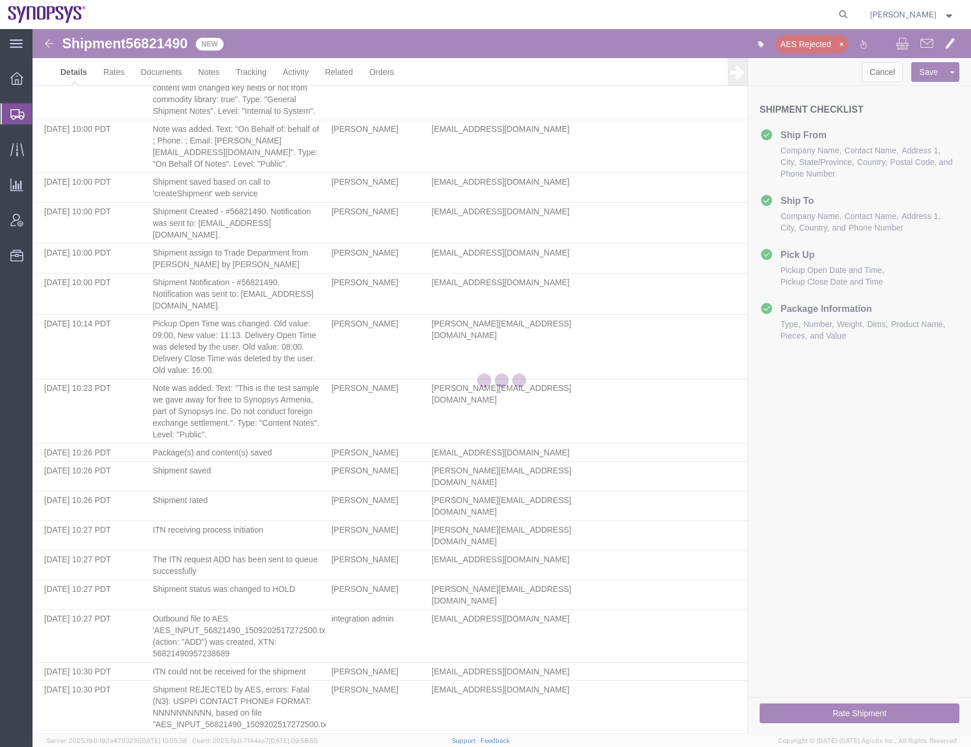
select select "63190"
select select "63072"
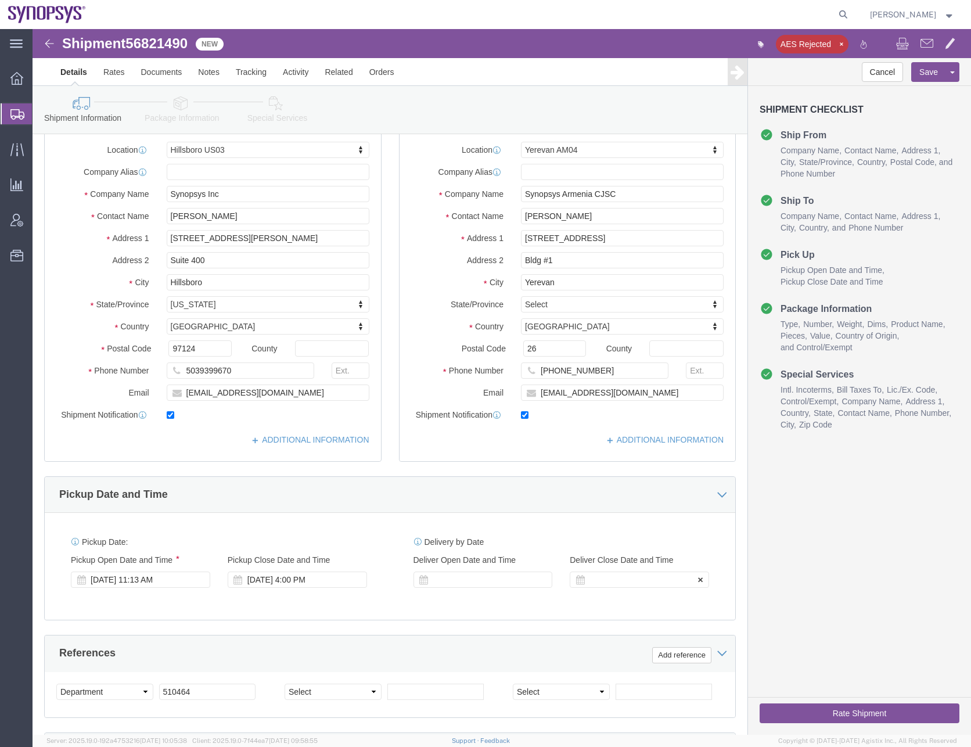
scroll to position [2, 0]
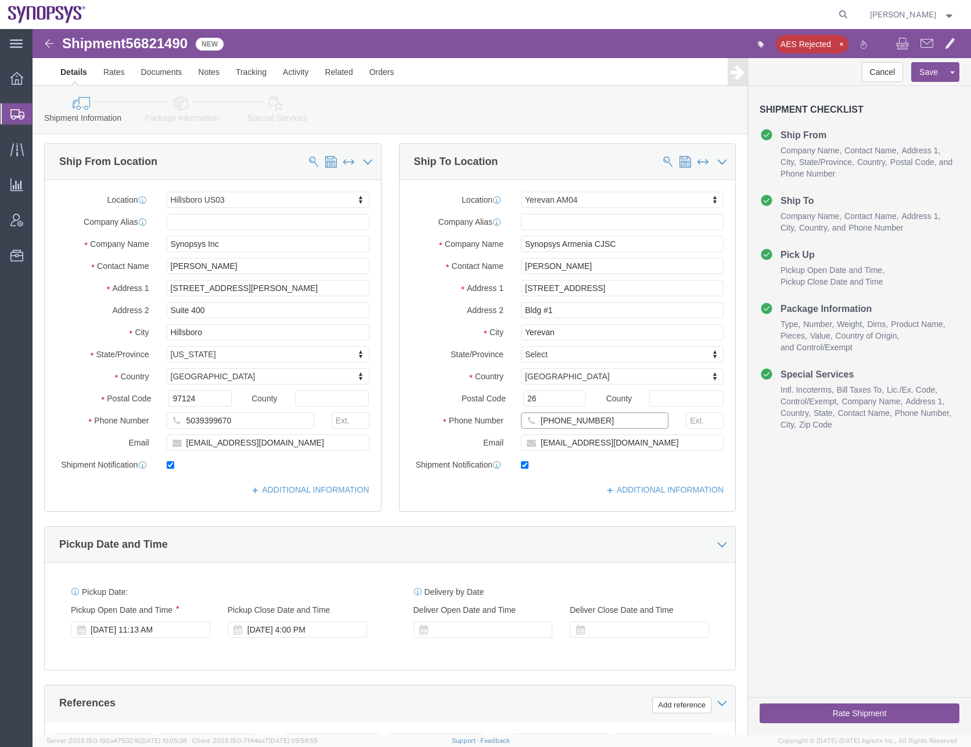
click input "+37494493305"
type input "37494493305"
click icon
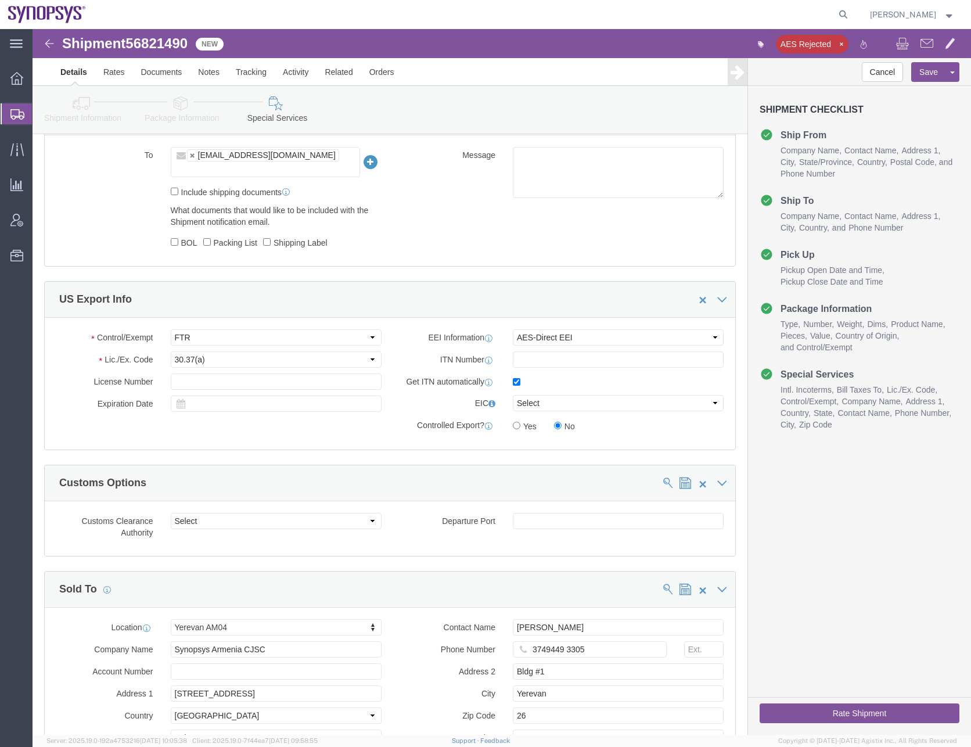
scroll to position [931, 0]
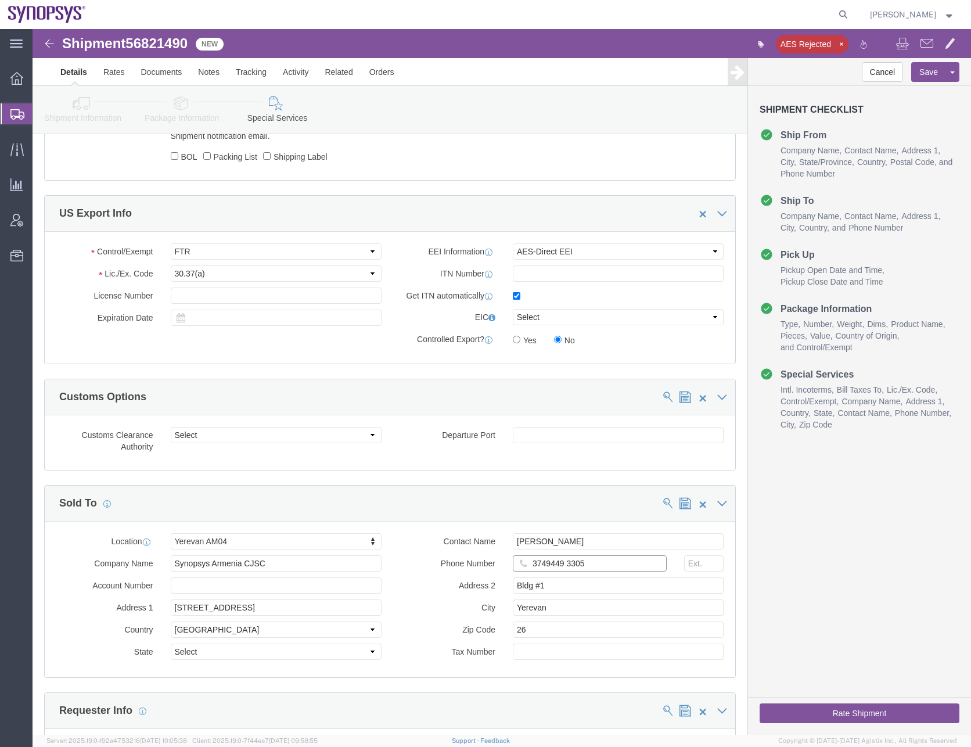
click input "3749449 3305"
type input "37494493305"
click button "Save"
click button "Rate Shipment"
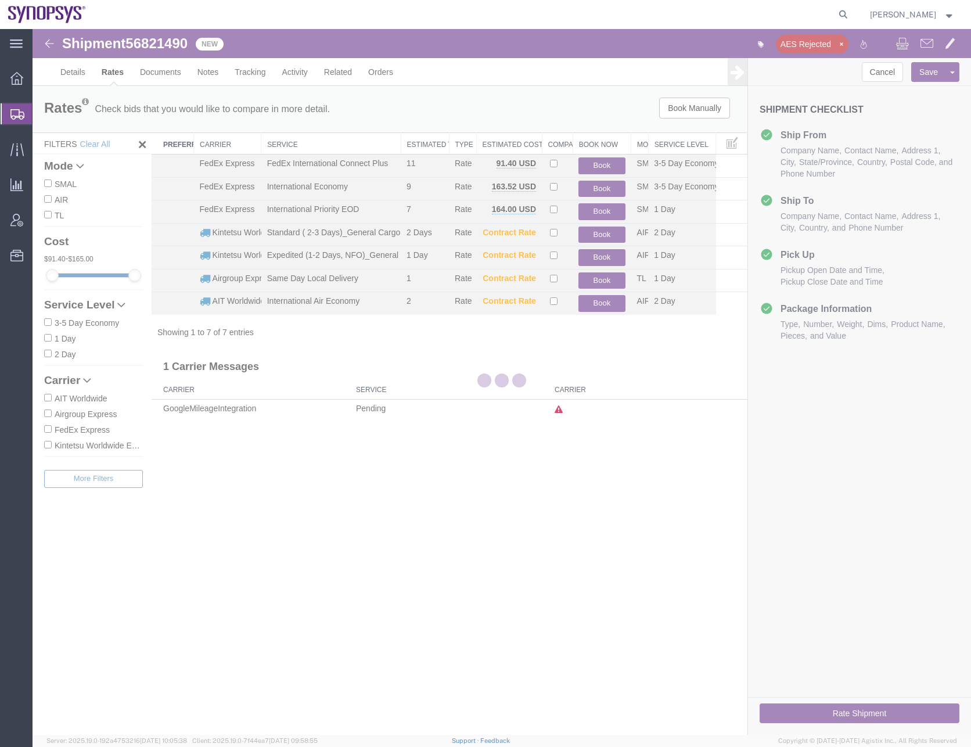
scroll to position [0, 0]
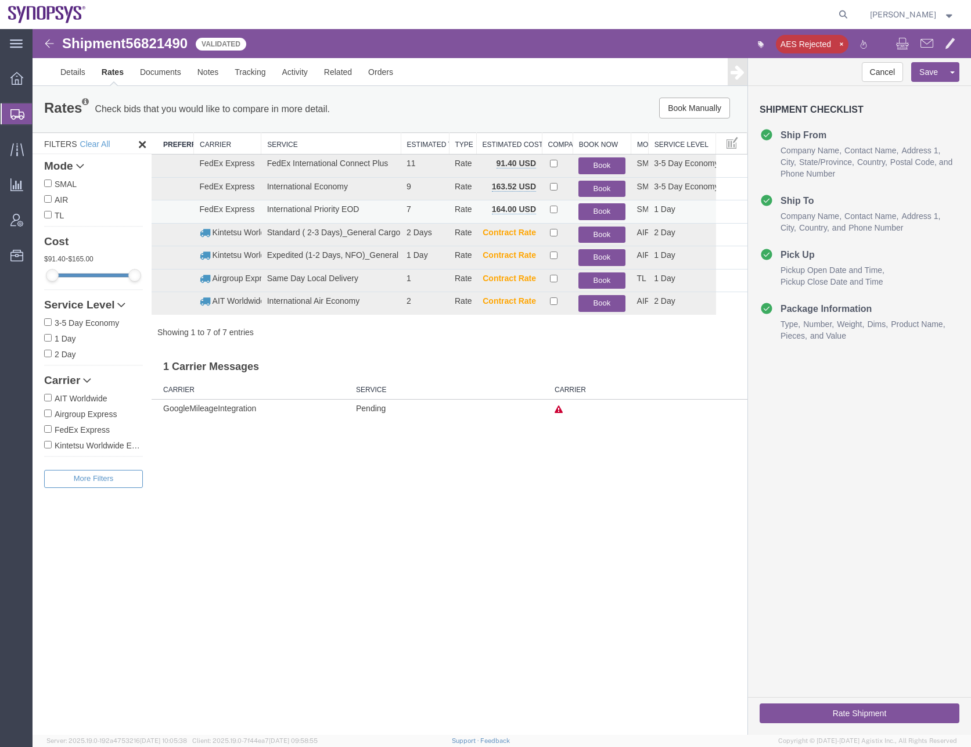
click at [592, 210] on button "Book" at bounding box center [601, 211] width 46 height 17
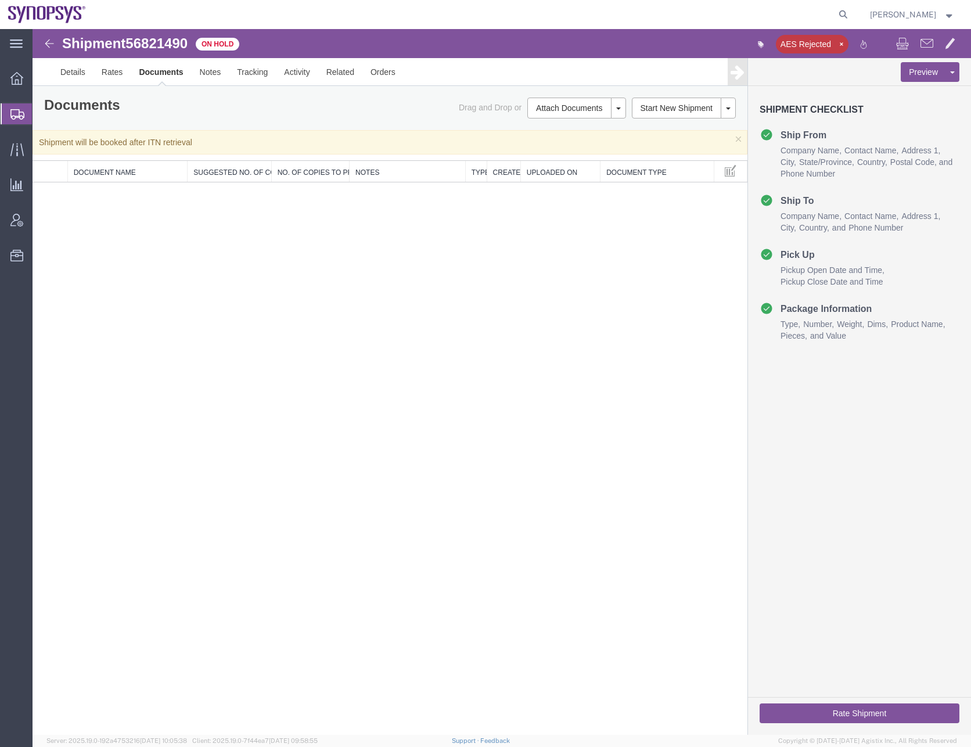
drag, startPoint x: 352, startPoint y: 273, endPoint x: 348, endPoint y: 267, distance: 7.9
click at [352, 273] on div "Shipment 56821490 0 of 0 On Hold AES Rejected Details Rates Documents Notes Tra…" at bounding box center [502, 381] width 938 height 705
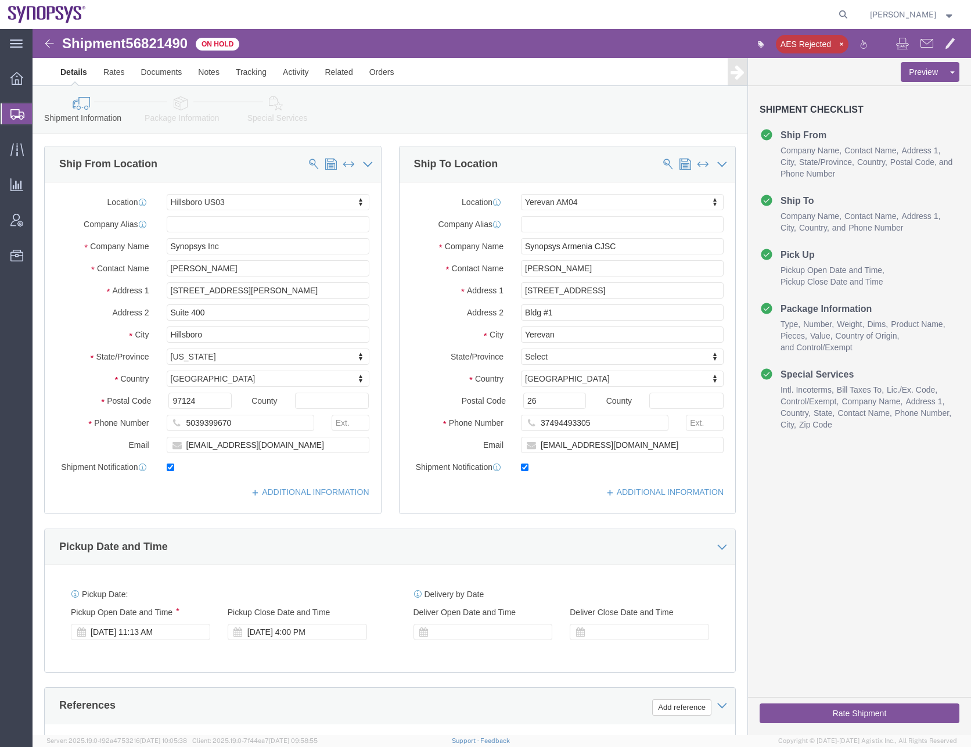
select select "63190"
select select "63072"
click link "Activity"
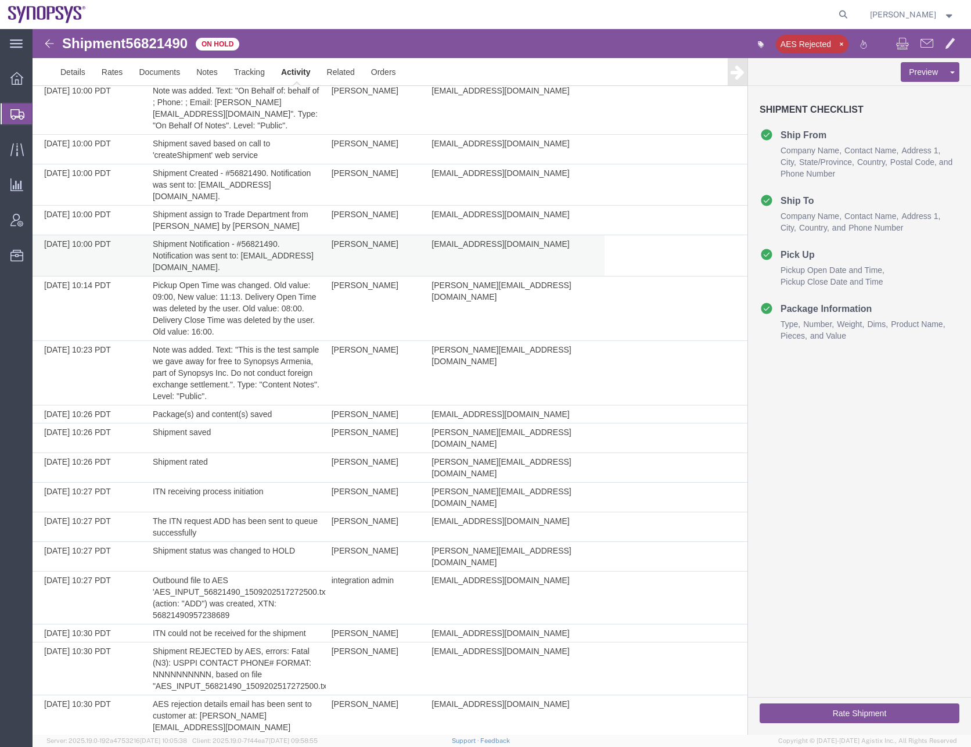
scroll to position [693, 0]
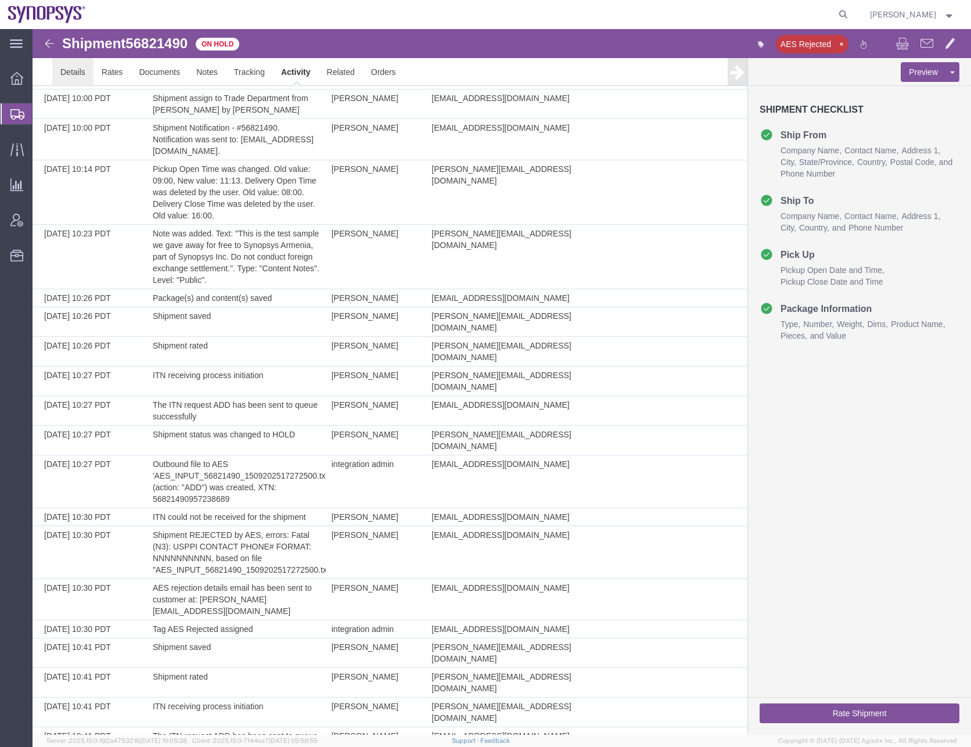
click at [75, 75] on link "Details" at bounding box center [72, 72] width 41 height 28
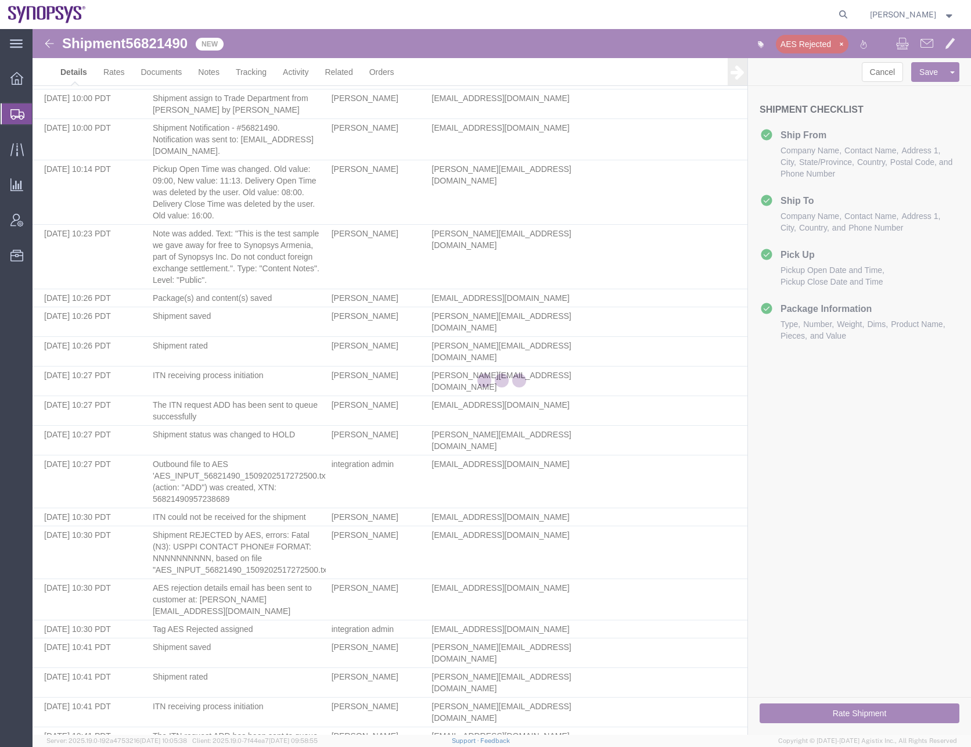
select select "63190"
select select "63072"
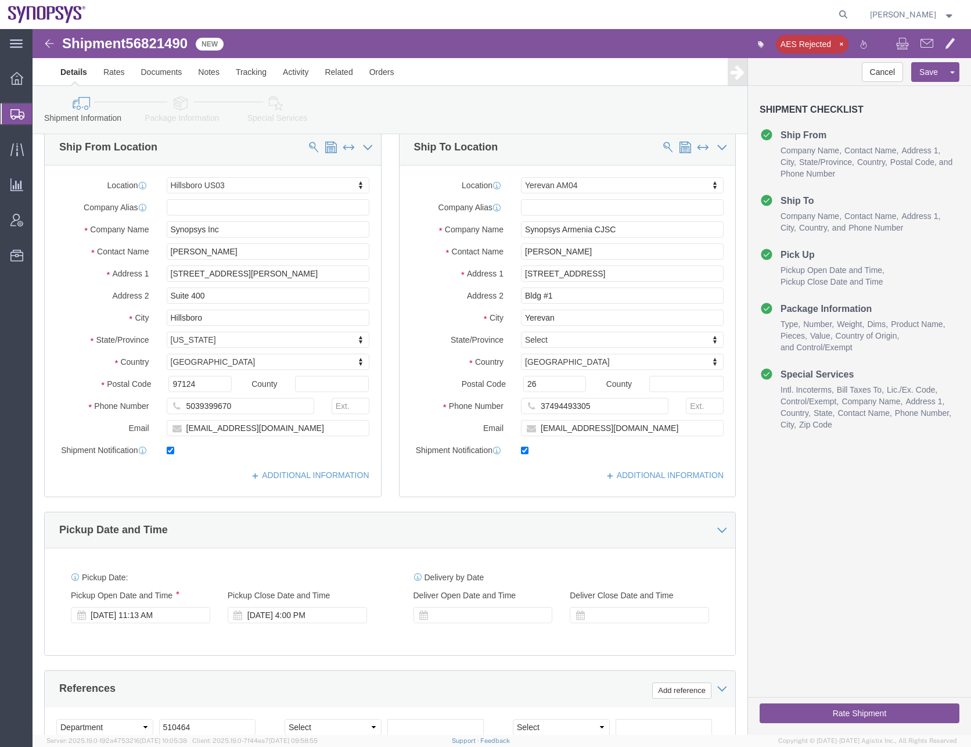
scroll to position [2, 0]
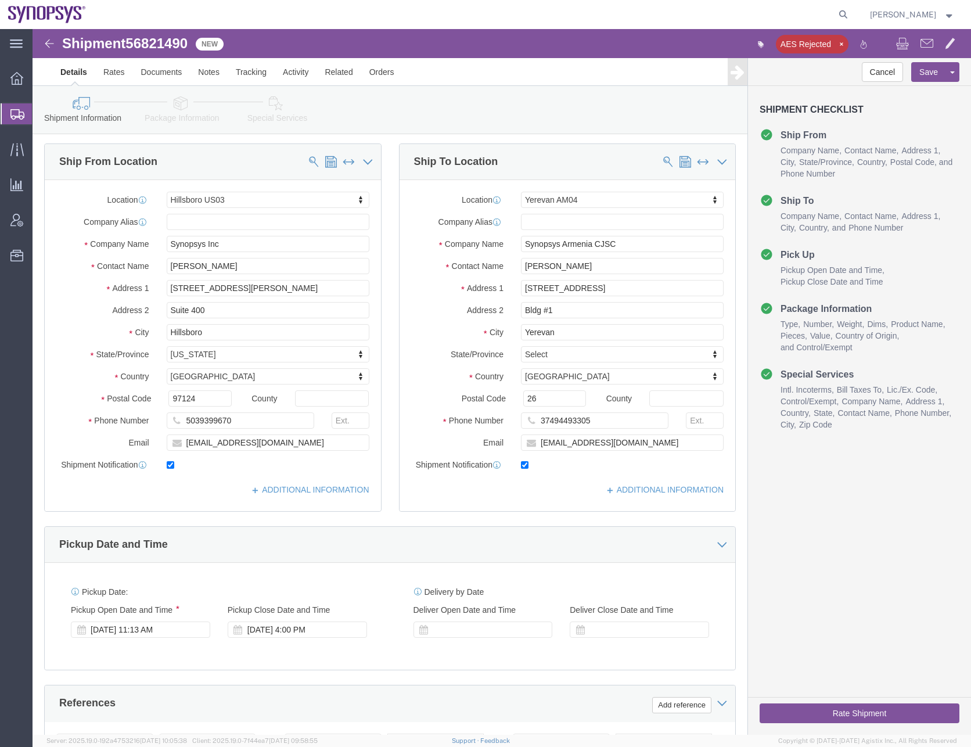
click icon
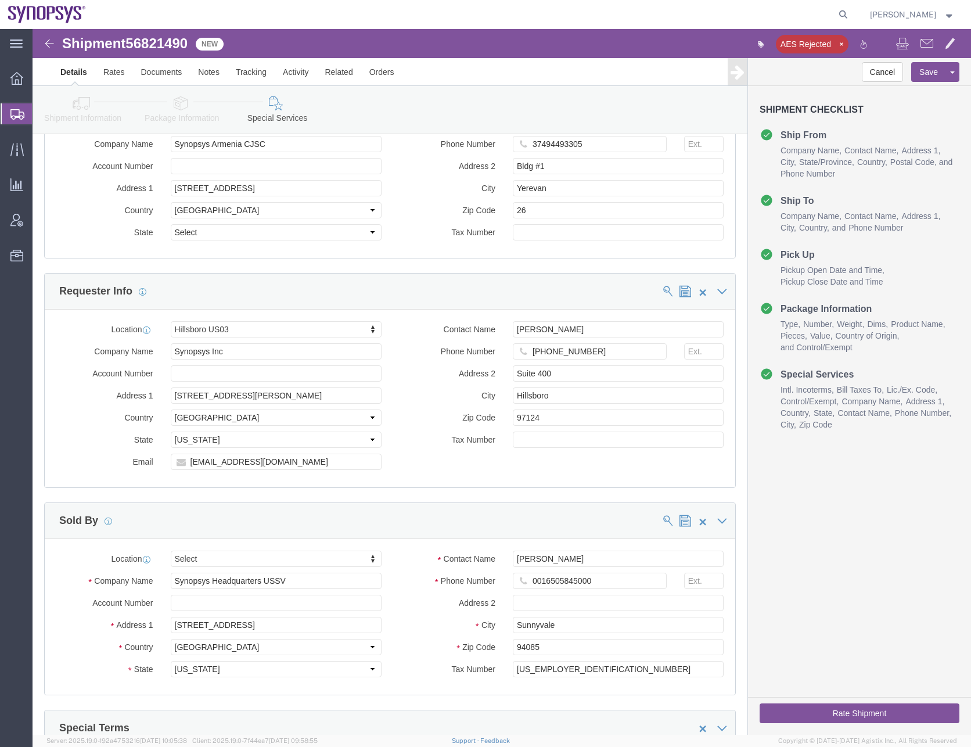
scroll to position [1475, 0]
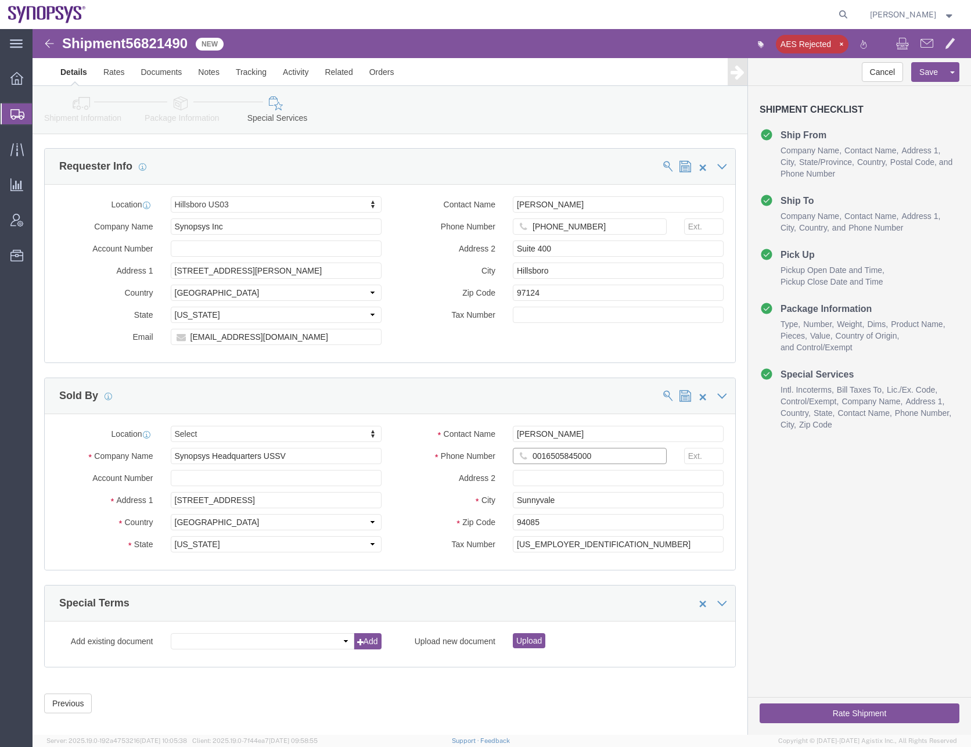
click input "0016505845000"
type input "6505845000"
click button "Save"
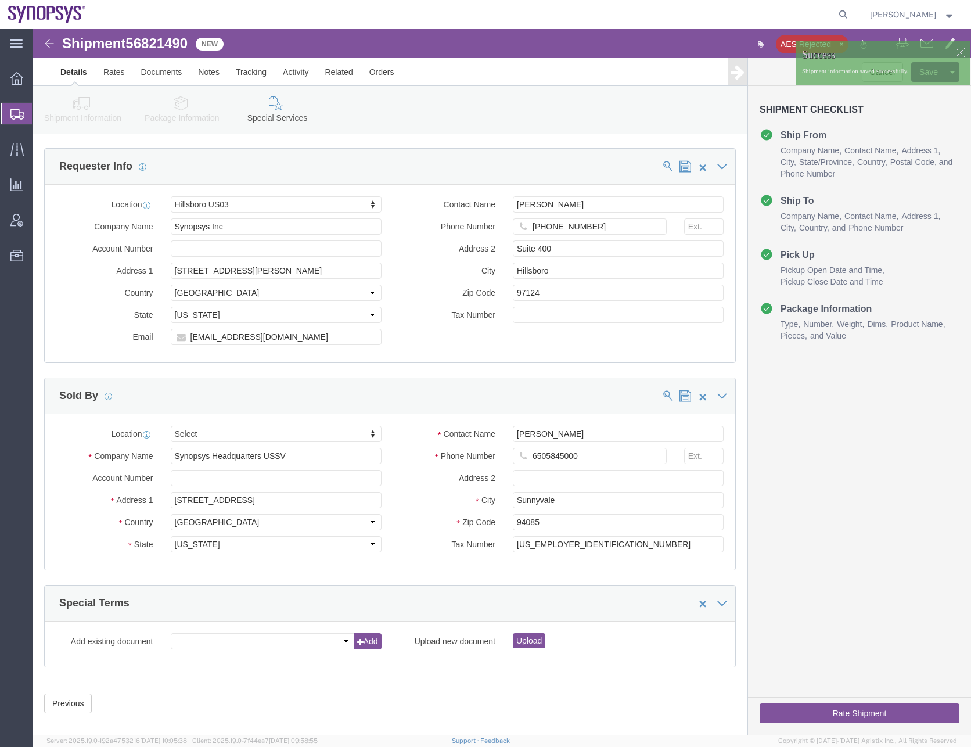
click button "Rate Shipment"
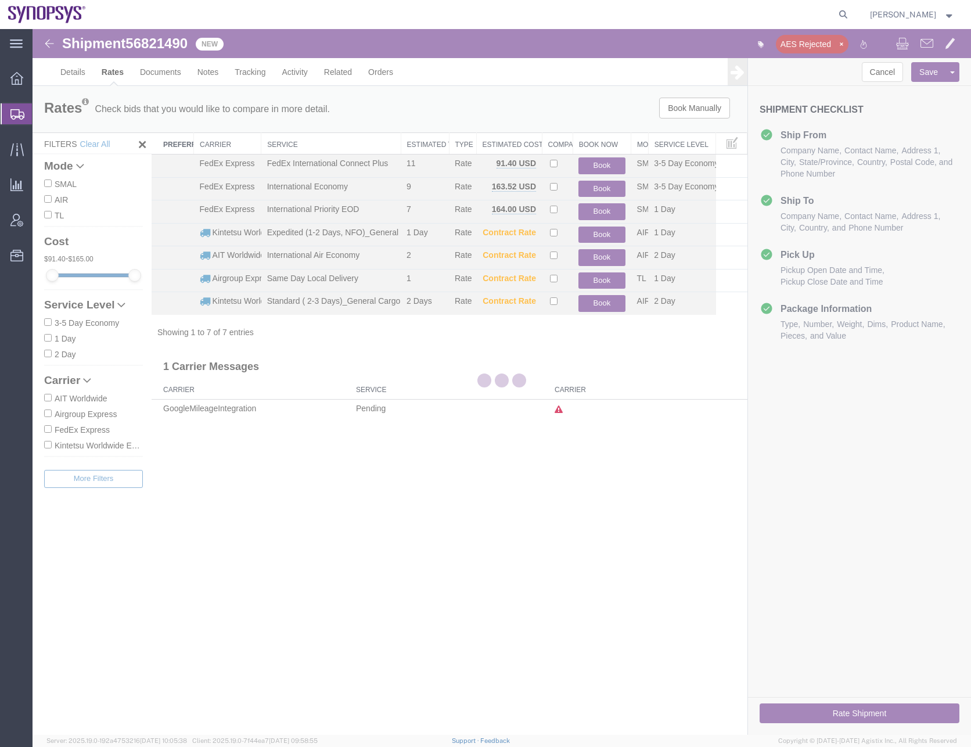
scroll to position [0, 0]
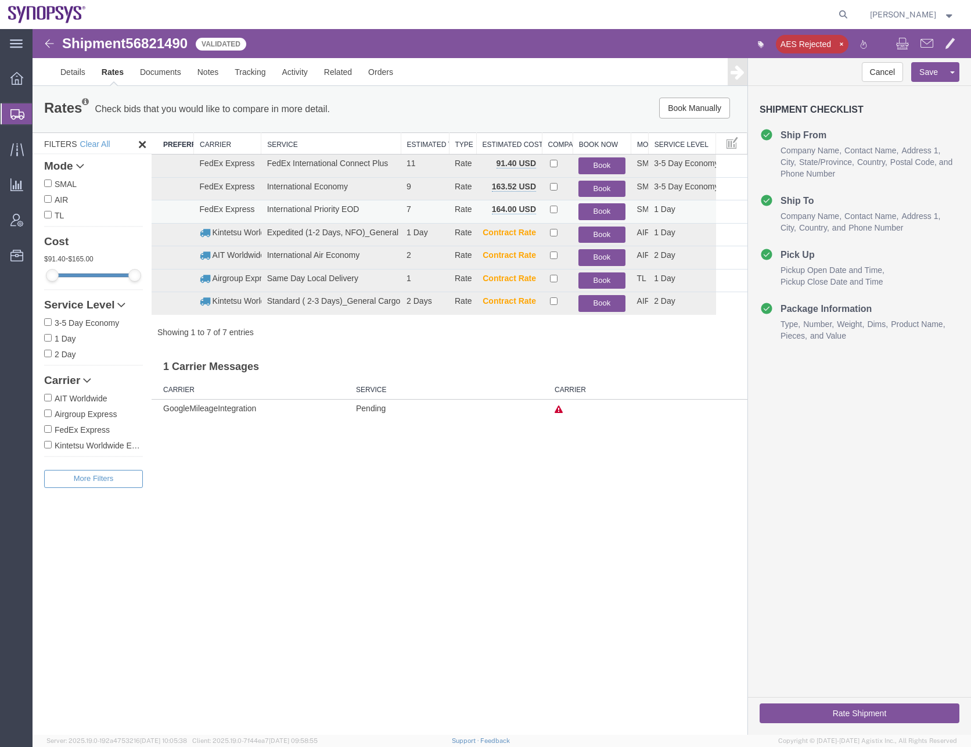
click at [606, 208] on button "Book" at bounding box center [601, 211] width 46 height 17
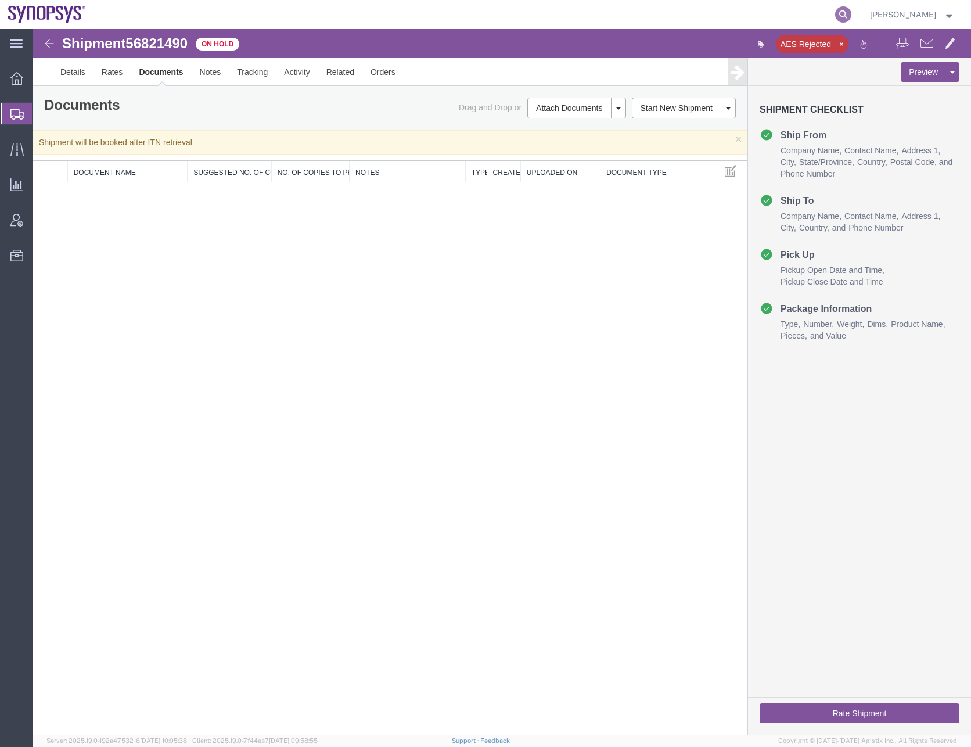
click at [851, 14] on icon at bounding box center [843, 14] width 16 height 16
paste input "56809255"
type input "56809255"
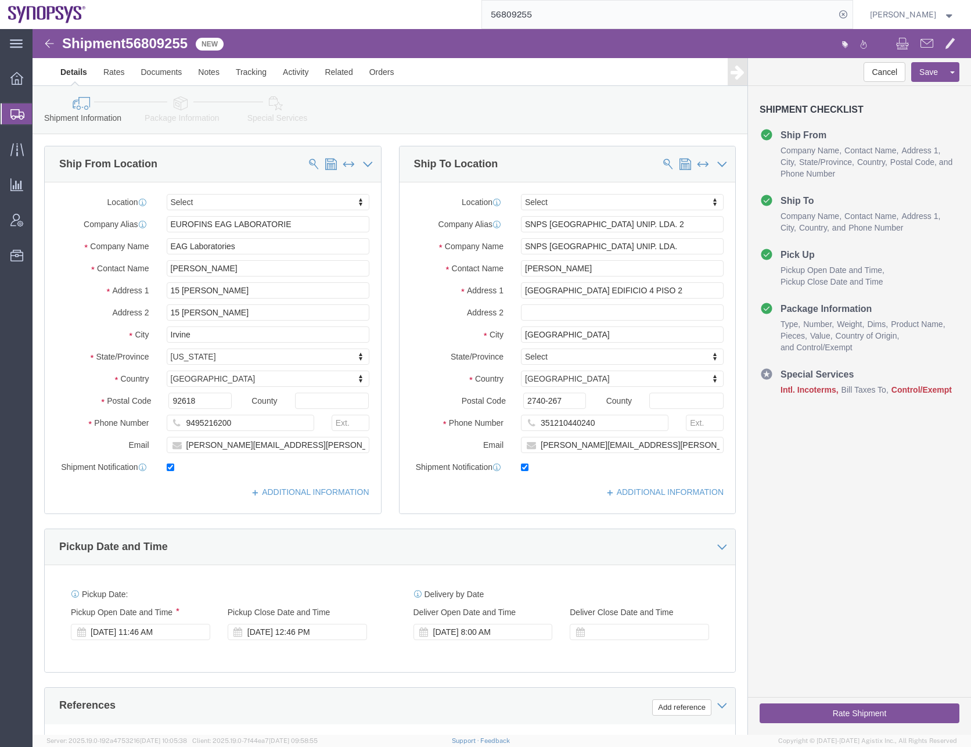
click icon
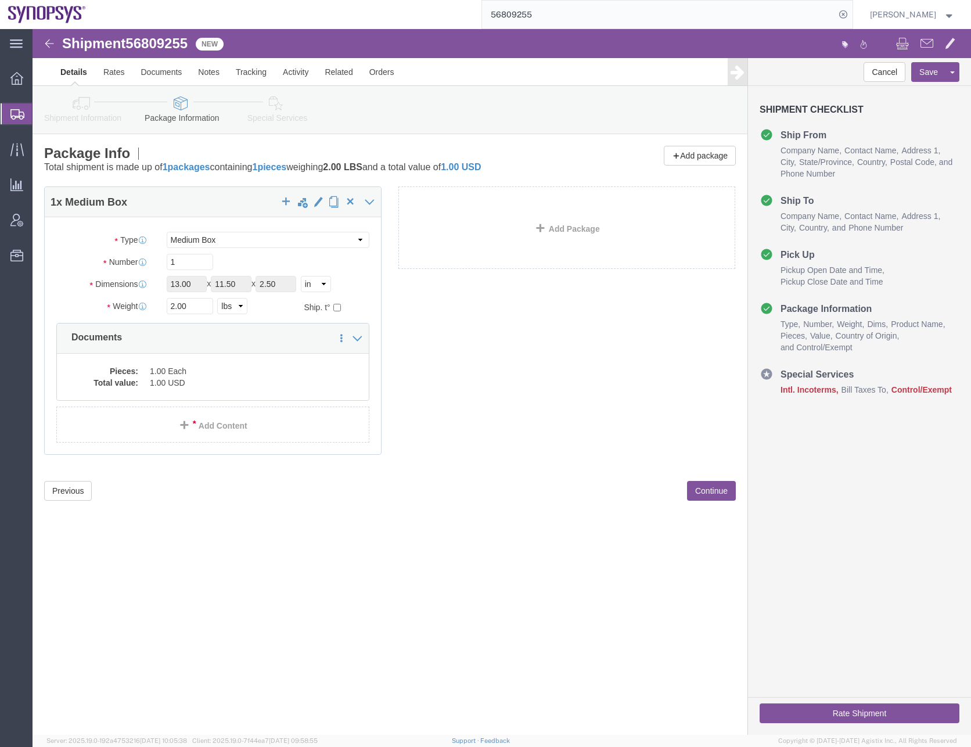
click div "1 x Medium Box Package Type Select Bale(s) Basket(s) Bolt(s) Bottle(s) Buckets …"
click dd "1.00 USD"
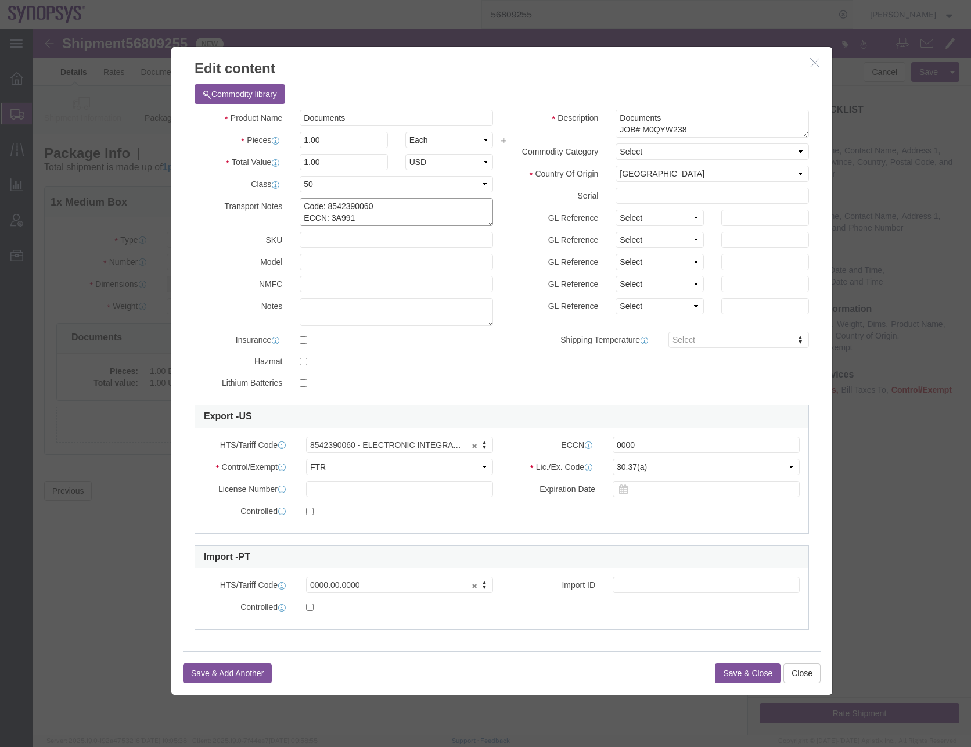
click textarea "Code: 8542390060 ECCN: 3A991 US HTS Code: 8542.39.0010 BIS NLR EAR99"
drag, startPoint x: 604, startPoint y: 417, endPoint x: 544, endPoint y: 421, distance: 60.5
click div "ECCN 0000"
paste input "3A991"
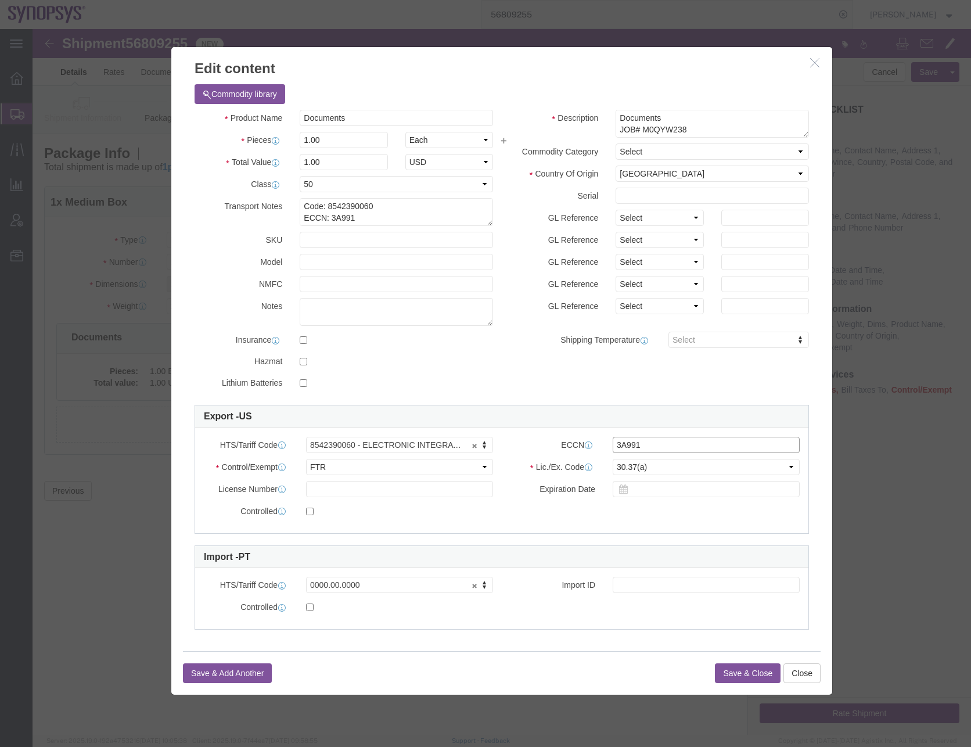
type input "3A991"
drag, startPoint x: 323, startPoint y: 88, endPoint x: 220, endPoint y: 91, distance: 103.4
click div "Product Name Documents"
type input "electronic Integrated Circuite"
click div "Product Name electronic Integrated Circuite Pieces 1.00 Select Bag Barrels 100B…"
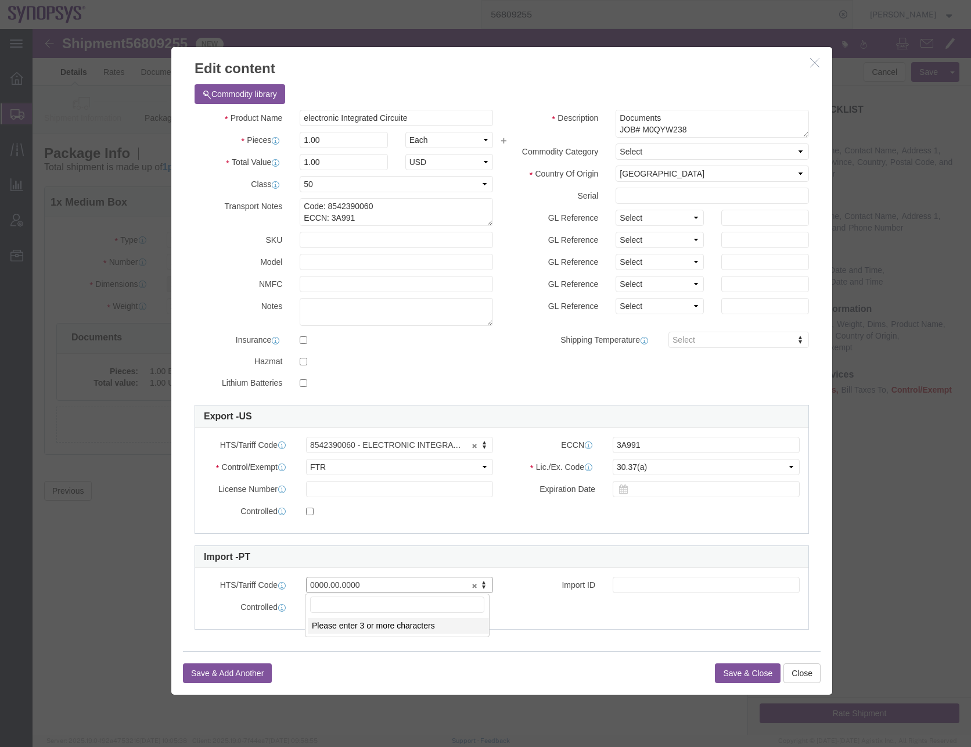
drag, startPoint x: 347, startPoint y: 555, endPoint x: 204, endPoint y: 550, distance: 143.5
click link "Enter HTS num"
drag, startPoint x: 631, startPoint y: 84, endPoint x: 556, endPoint y: 91, distance: 74.6
click div "Description Documents JOB# M0QYW238 PO 4800023339"
click h3 "Edit content"
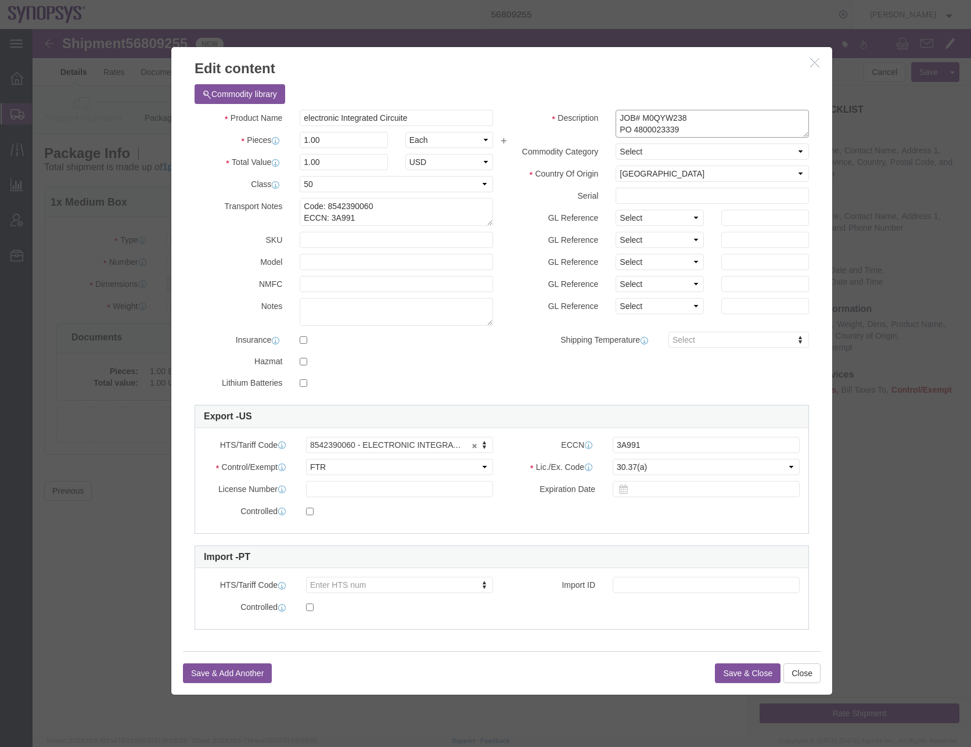
click textarea "Documents JOB# M0QYW238 PO 4800023339"
type textarea "JOB# M0QYW238 PO 4800023339"
click button "Save & Close"
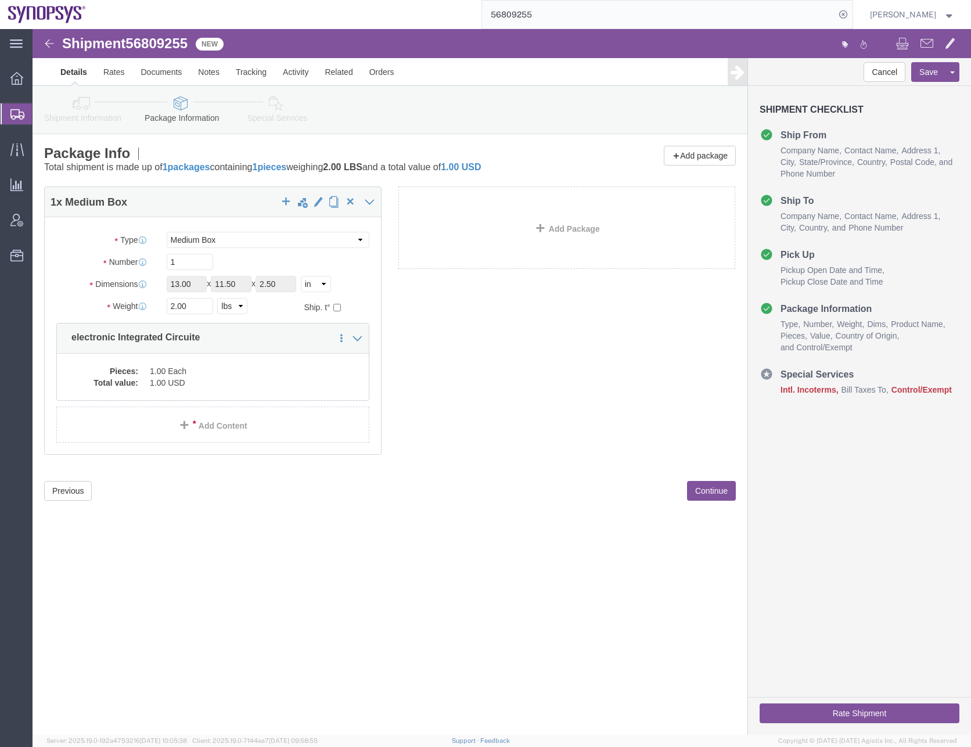
click button "Continue"
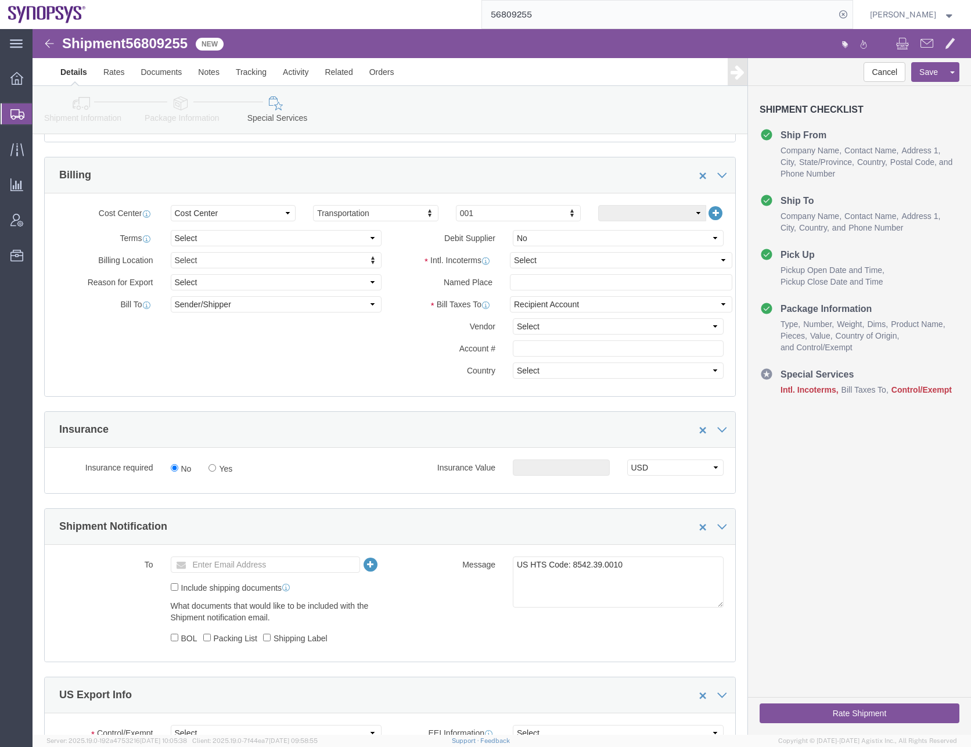
scroll to position [348, 0]
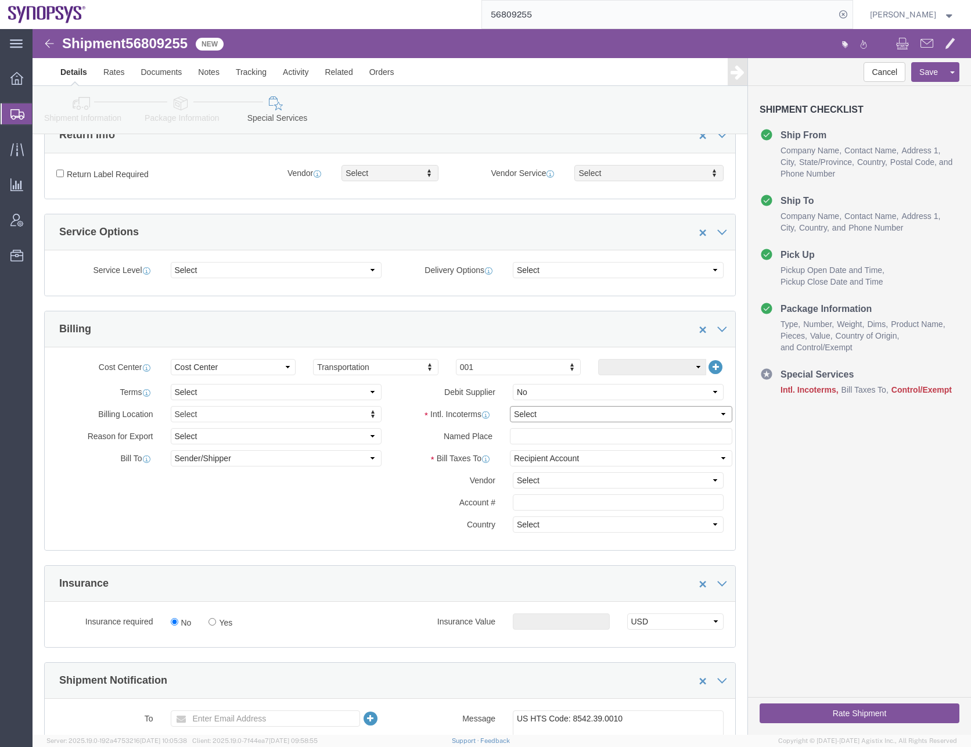
click select "Select Carriage Insurance Paid Carriage Paid To Cost and Freight Cost Insurance…"
select select "DAP"
click select "Select Carriage Insurance Paid Carriage Paid To Cost and Freight Cost Insurance…"
click select "Select Recipient Account Sender/Shipper Third Party Account"
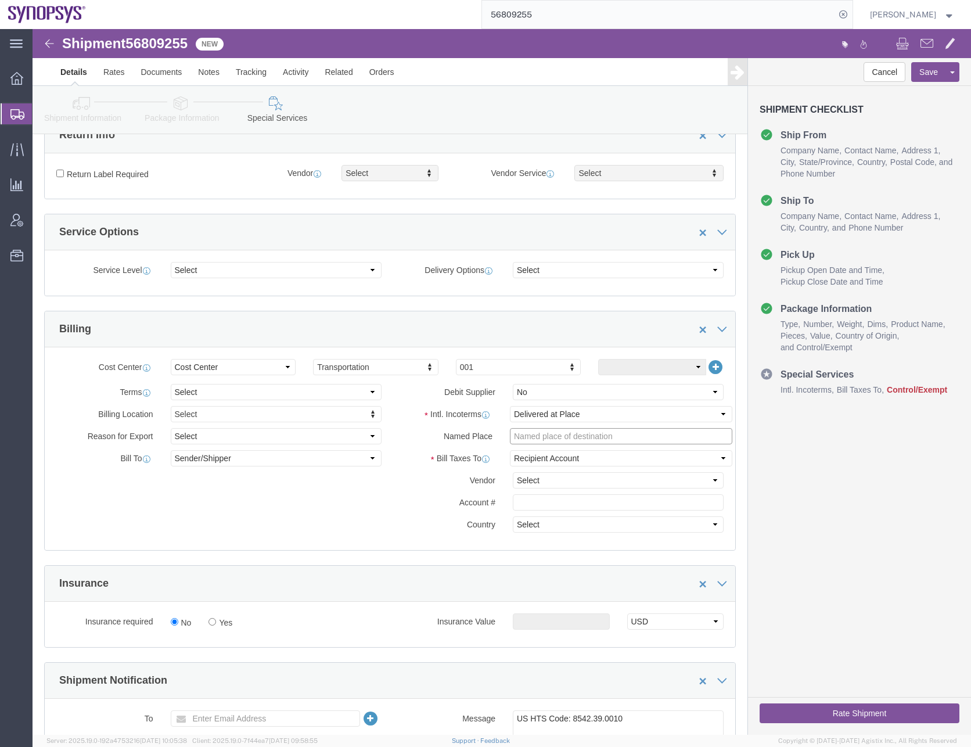
click input "text"
click select "Select DHL FedEx Express UPS"
select select "FedEx Express"
click select "Select DHL FedEx Express UPS"
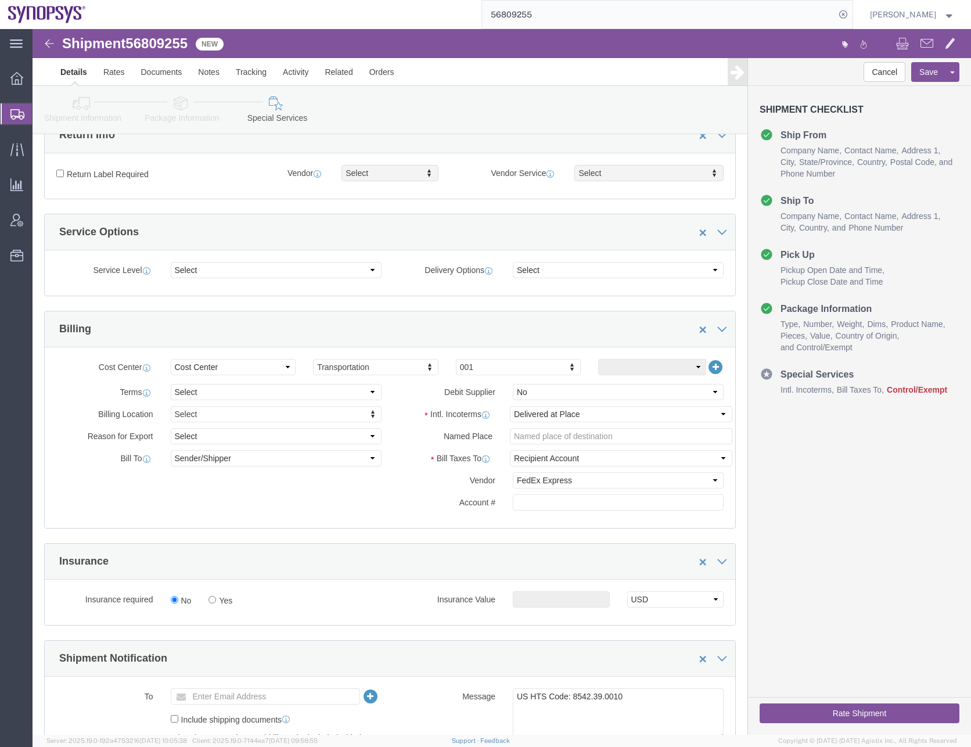
click div "Billing Location Select Select My Profile Location [GEOGRAPHIC_DATA] DE04 Agrat…"
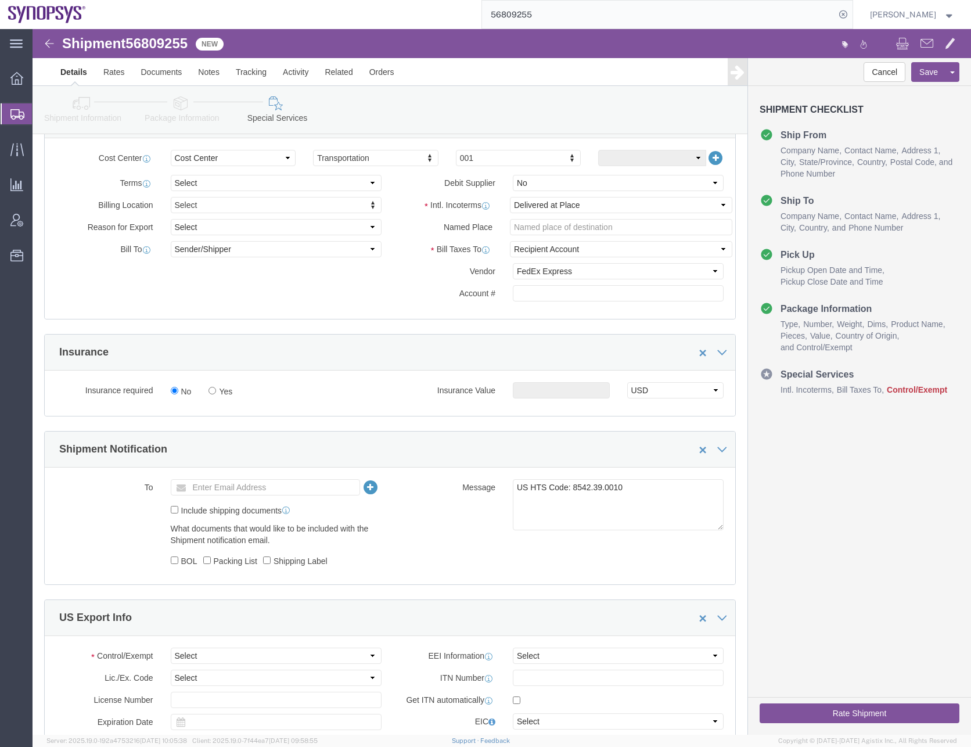
scroll to position [581, 0]
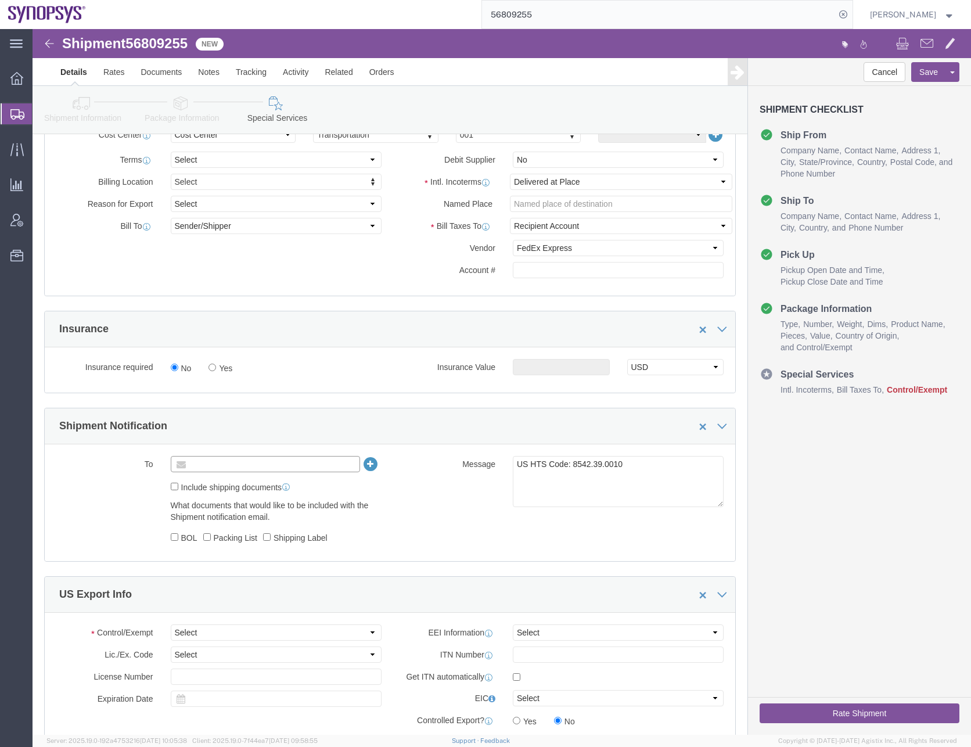
click input "text"
type input "[EMAIL_ADDRESS][DOMAIN_NAME]"
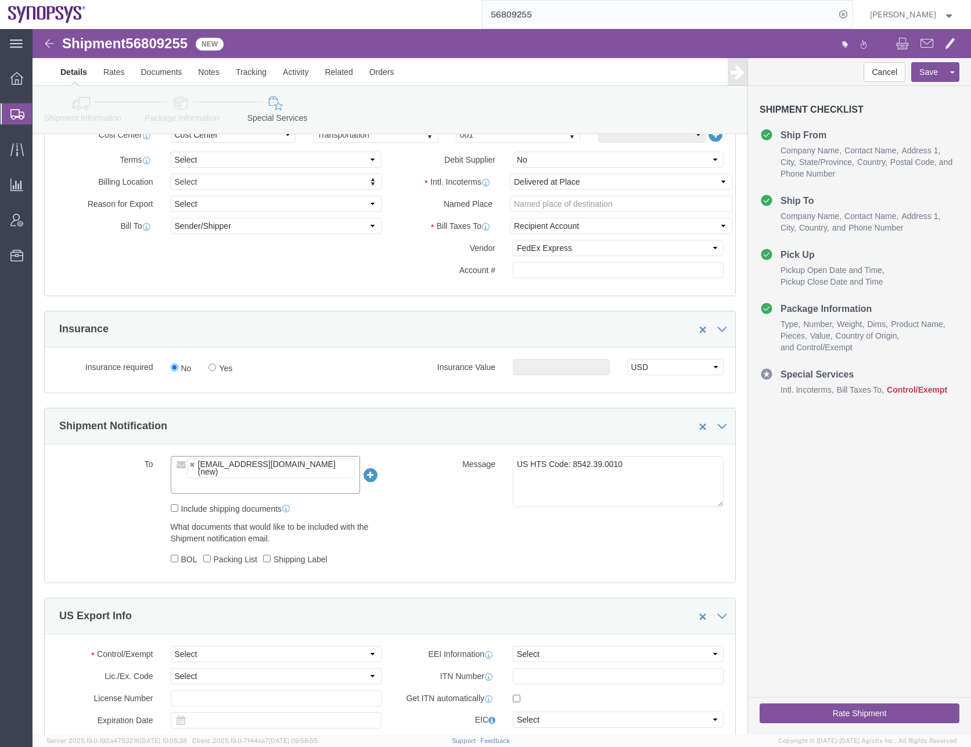
click icon
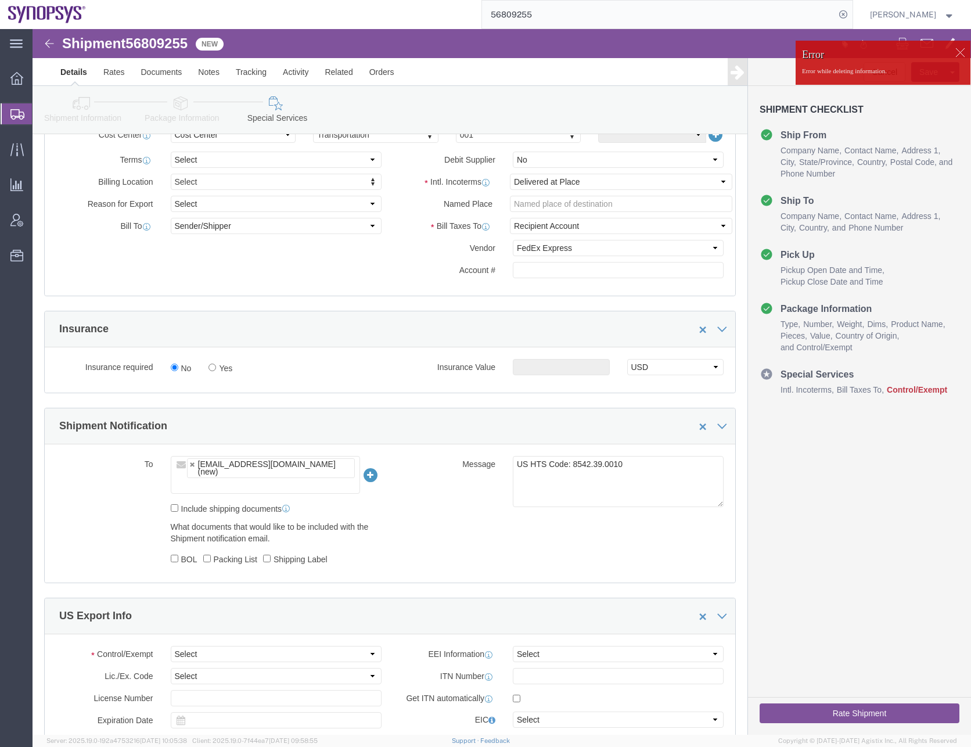
click icon
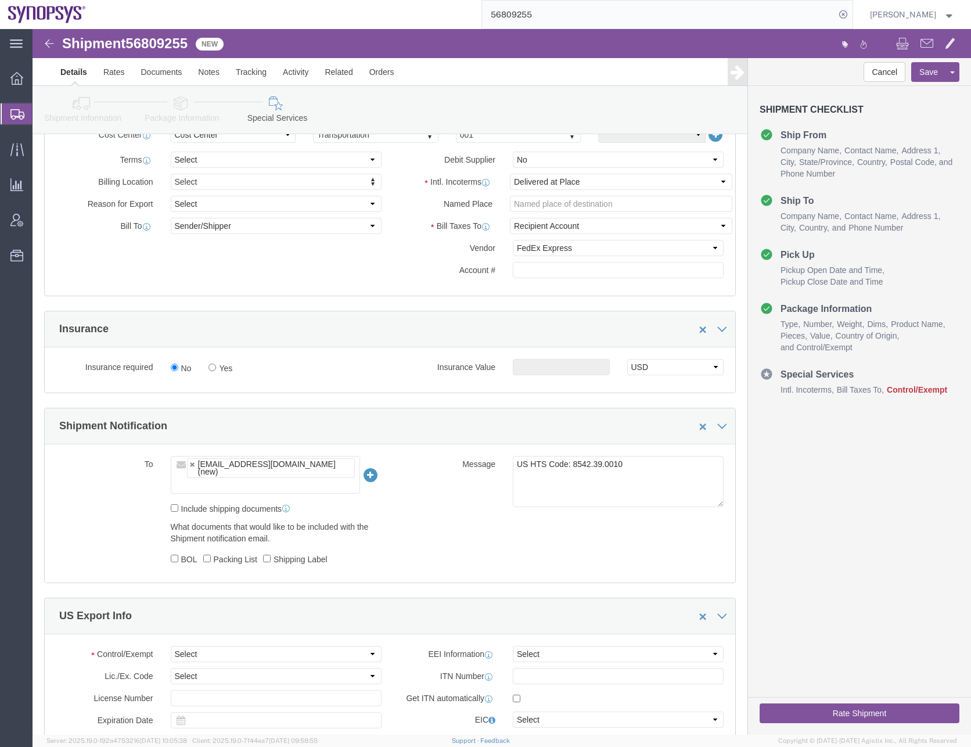
click div "Message US HTS Code: 8542.39.0010"
click div "To shipping@synopsys.com (new) shipping@synopsys.com Include shipping documents…"
click icon
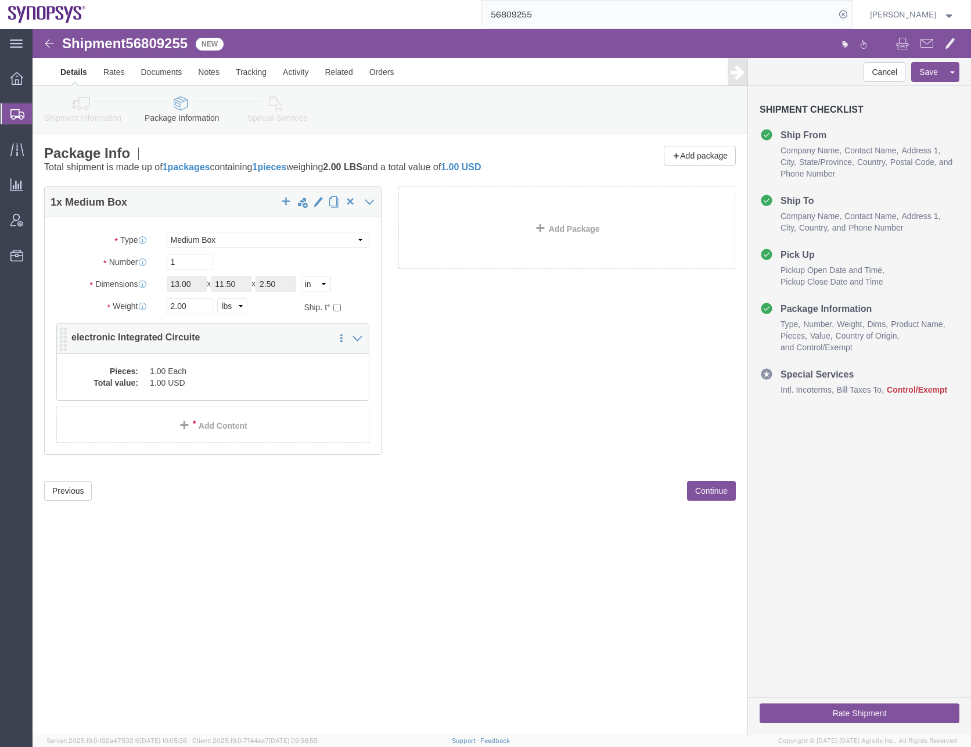
click dd "1.00 USD"
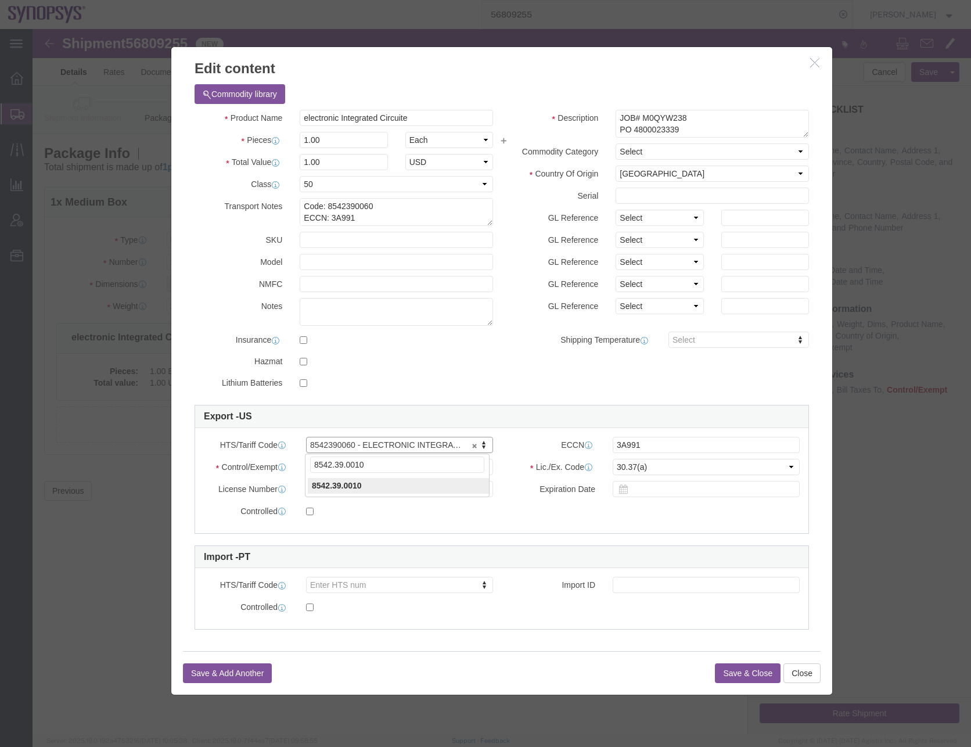
type input "8542.39.0010"
click input "electronic Integrated Circuite"
type input "electronic Integrated Circuit"
click h3 "Edit content"
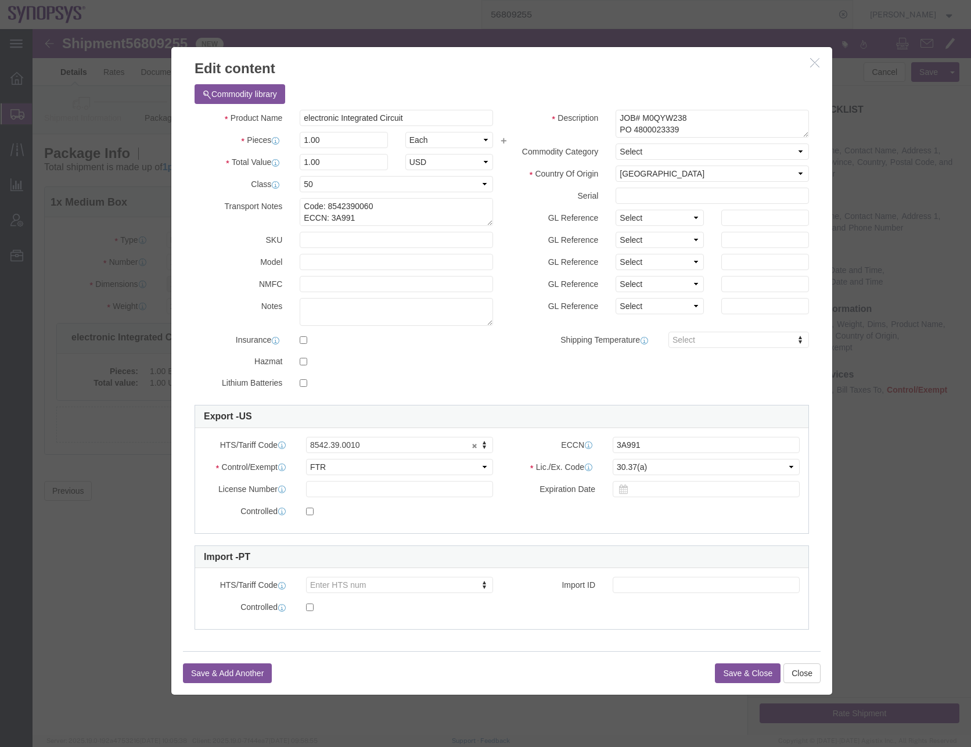
click button "Save & Close"
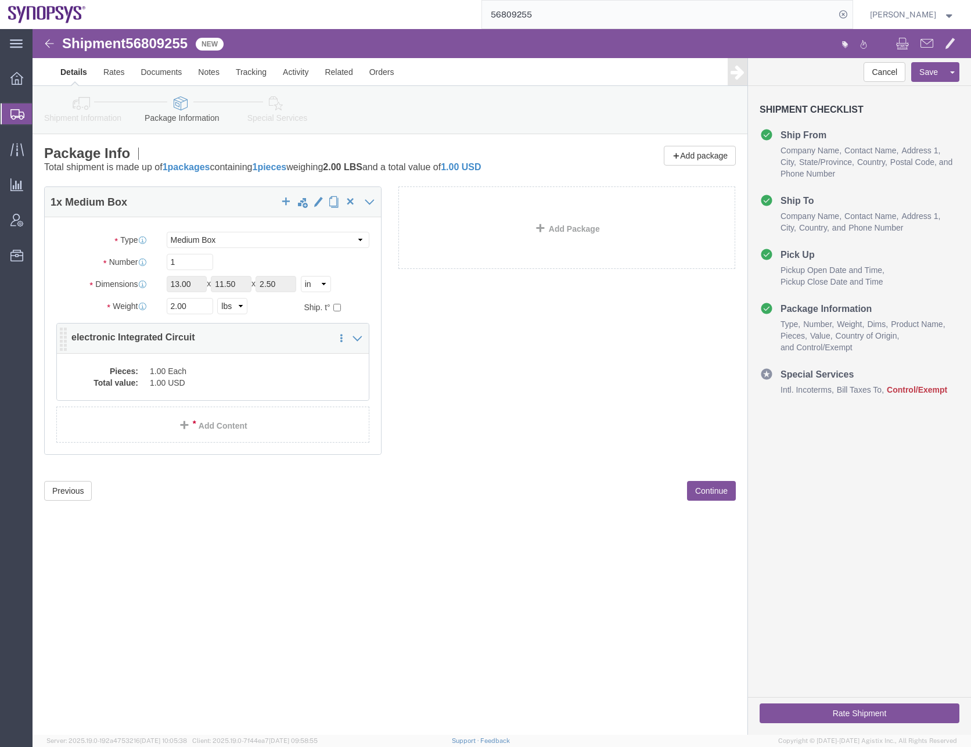
click dd "1.00 Each"
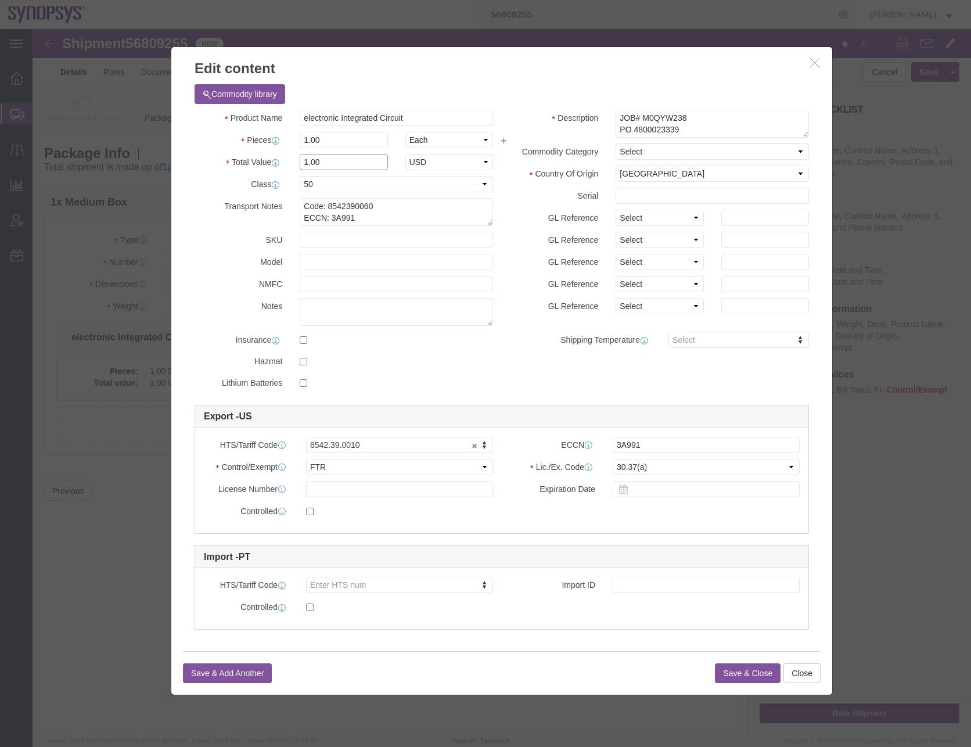
drag, startPoint x: 299, startPoint y: 129, endPoint x: 251, endPoint y: 136, distance: 48.8
click div "Total Value 1.00 Select ADP AED AFN ALL AMD AOA ARS ATS AUD AWG AZN BAM BBD BDT…"
type input "361.73"
click button "Save & Close"
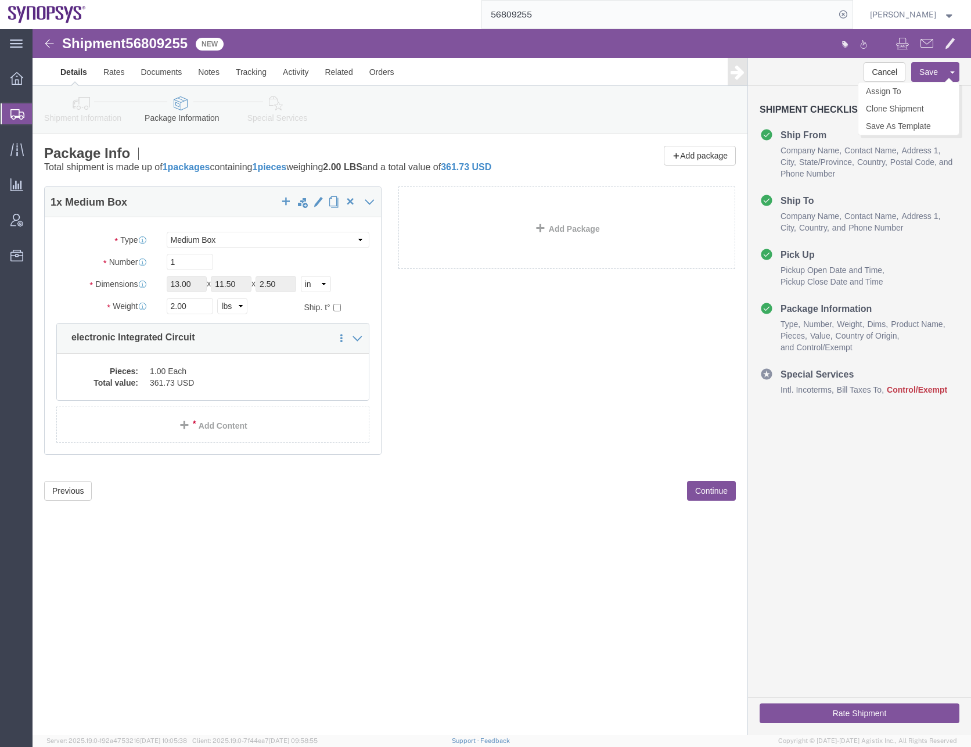
click button "Save"
click at [530, 13] on input "56809255" at bounding box center [658, 15] width 353 height 28
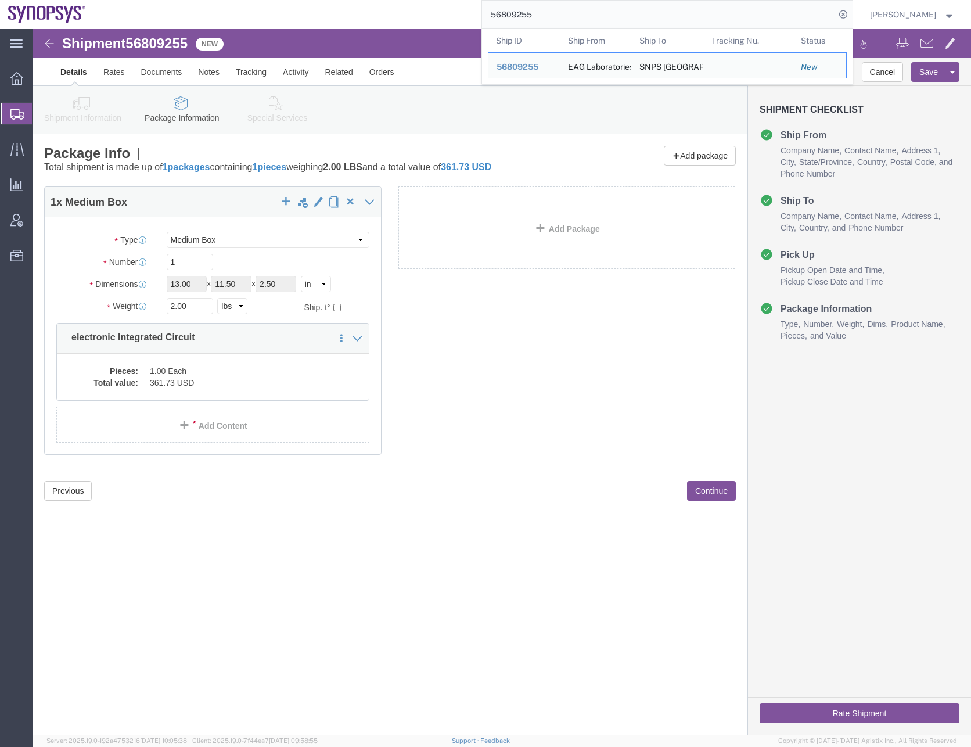
click at [530, 13] on input "56809255" at bounding box center [658, 15] width 353 height 28
paste input "723662"
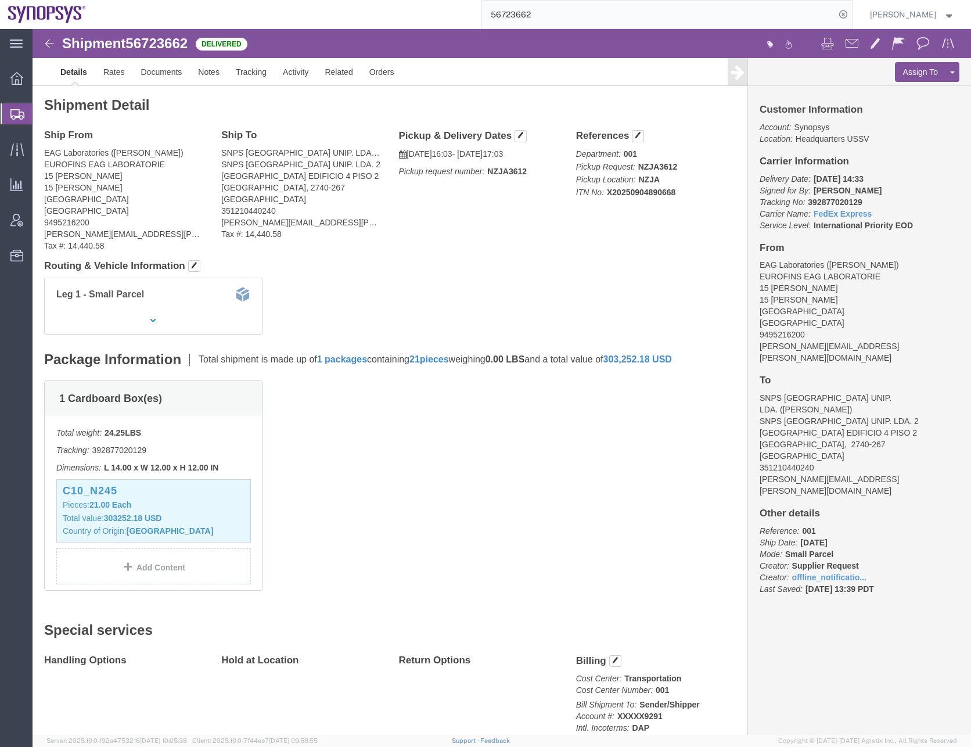
click div "1 Cardboard Box(es) Total weight: 24.25 LBS Tracking: 392877020129 Dimensions: …"
click b "303252.18 USD"
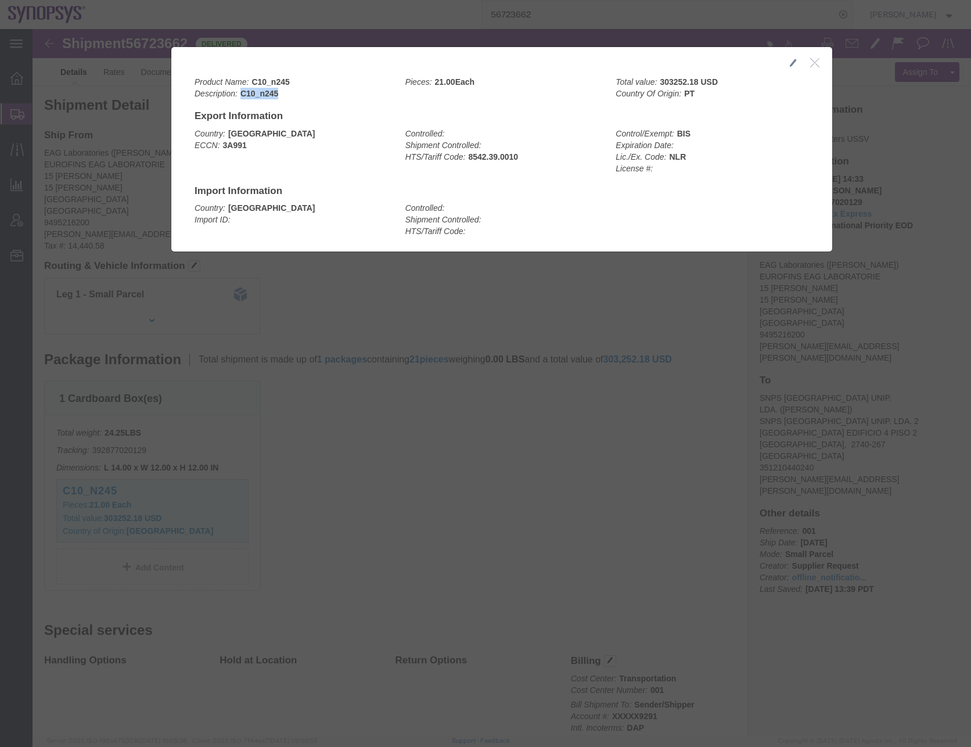
drag, startPoint x: 248, startPoint y: 66, endPoint x: 203, endPoint y: 67, distance: 44.7
click div "Product Name: C10_n245 Description: C10_n245"
copy b "C10_n245"
click icon "button"
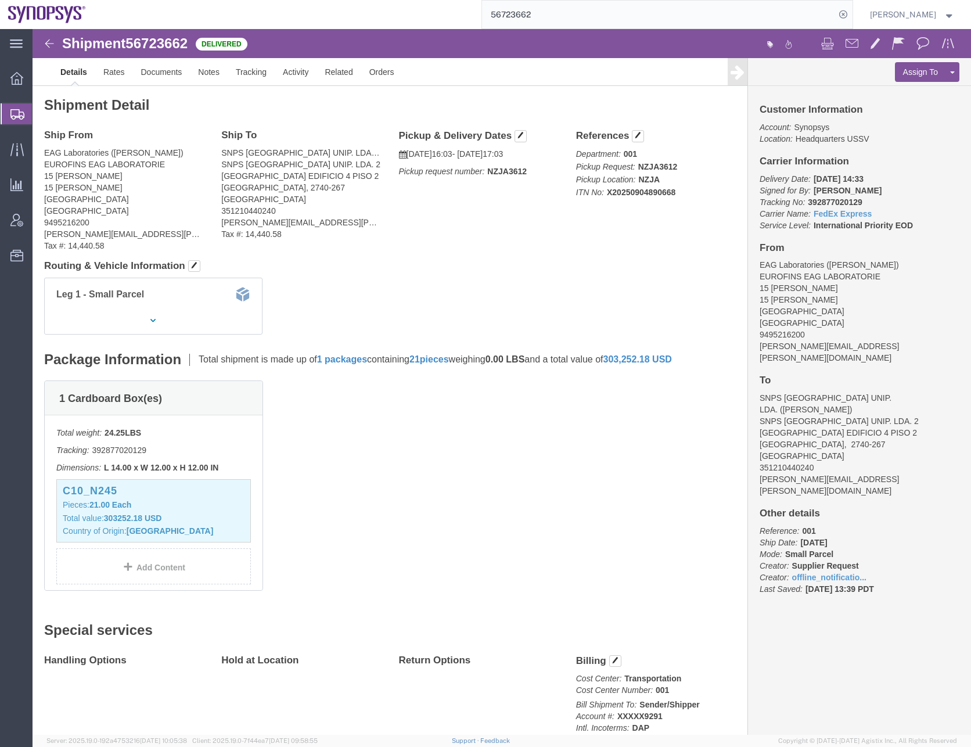
click at [578, 18] on input "56723662" at bounding box center [658, 15] width 353 height 28
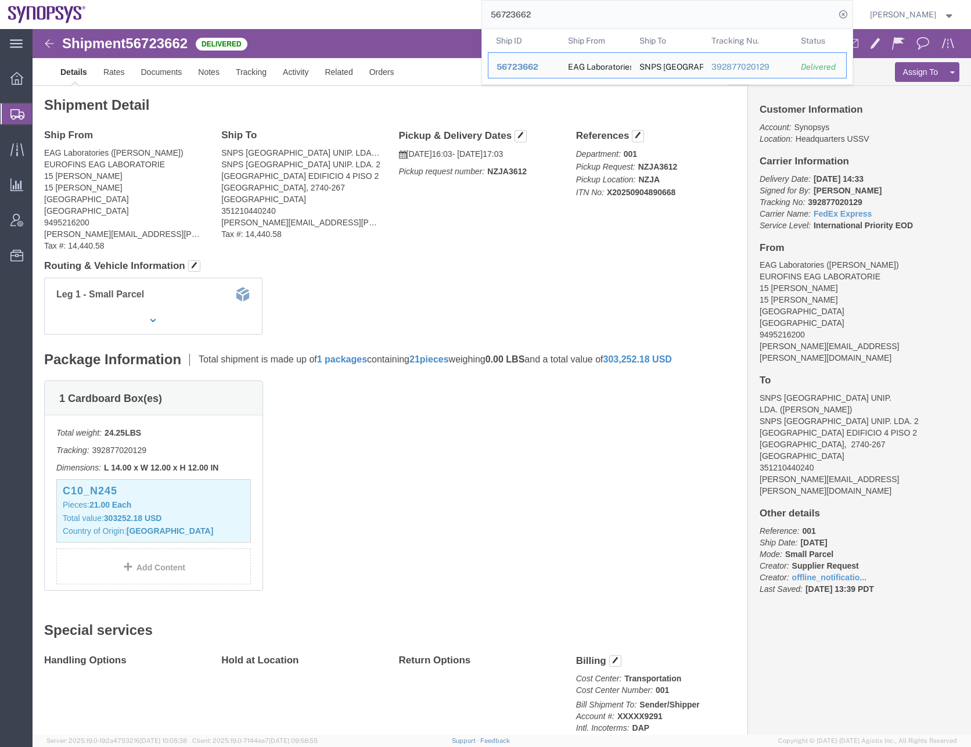
click at [523, 15] on input "56723662" at bounding box center [658, 15] width 353 height 28
paste input "596875"
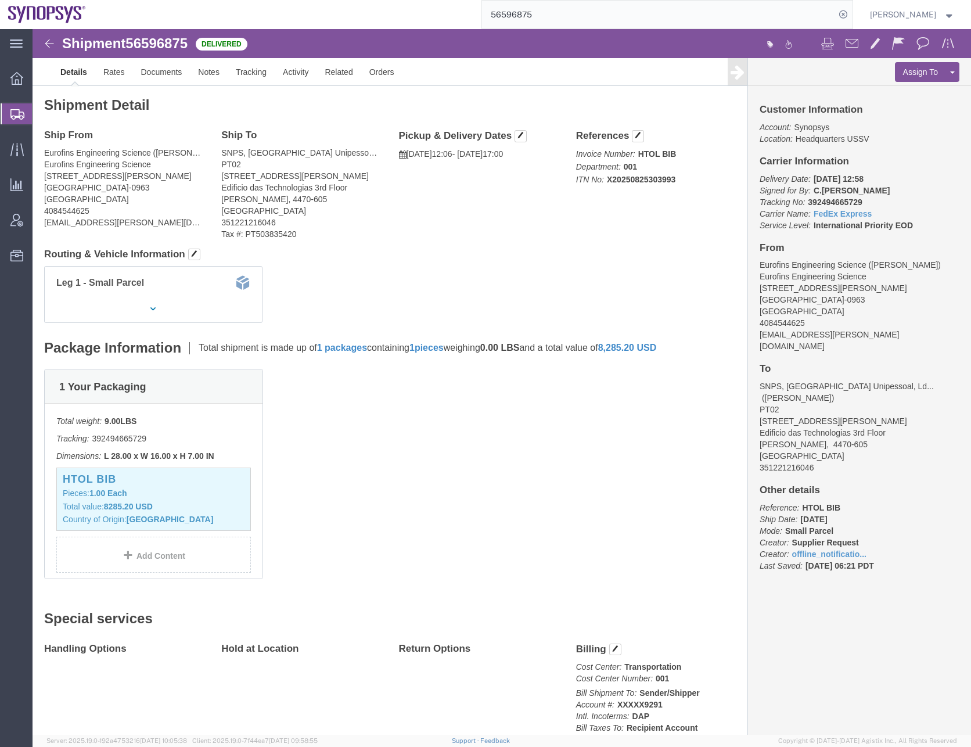
click div "1 Your Packaging Total weight: 9.00 LBS Tracking: 392494665729 Dimensions: L 28…"
click at [545, 7] on input "56596875" at bounding box center [658, 15] width 353 height 28
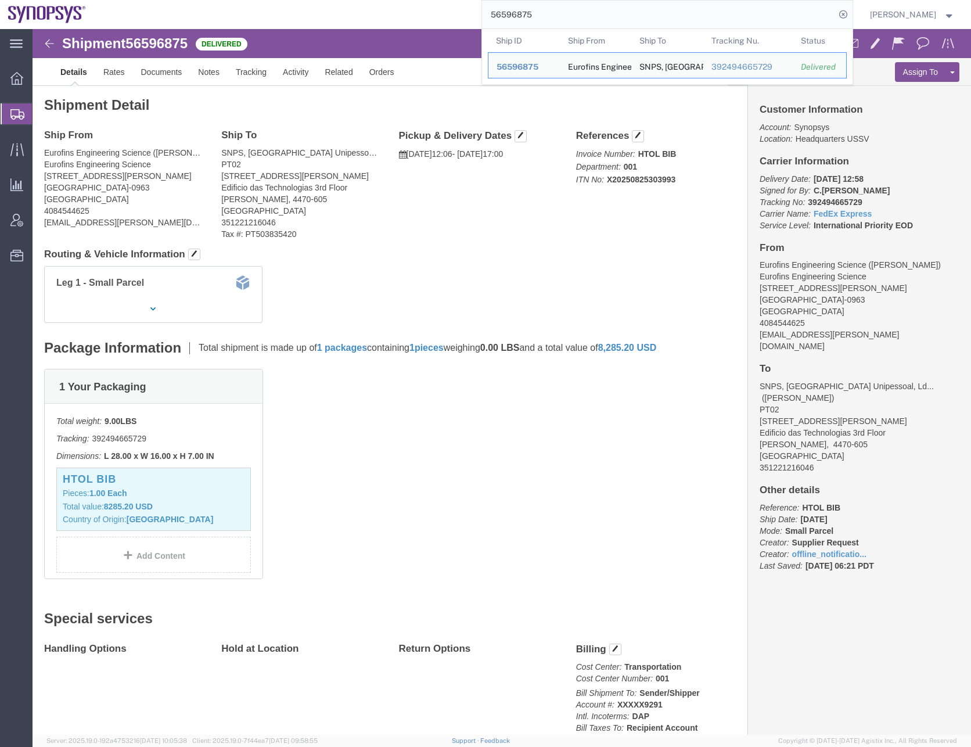
drag, startPoint x: 545, startPoint y: 7, endPoint x: 489, endPoint y: 10, distance: 55.8
click at [489, 10] on div "56596875 Ship ID Ship From Ship To Tracking Nu. Status Ship ID 56596875 Ship Fr…" at bounding box center [473, 14] width 759 height 29
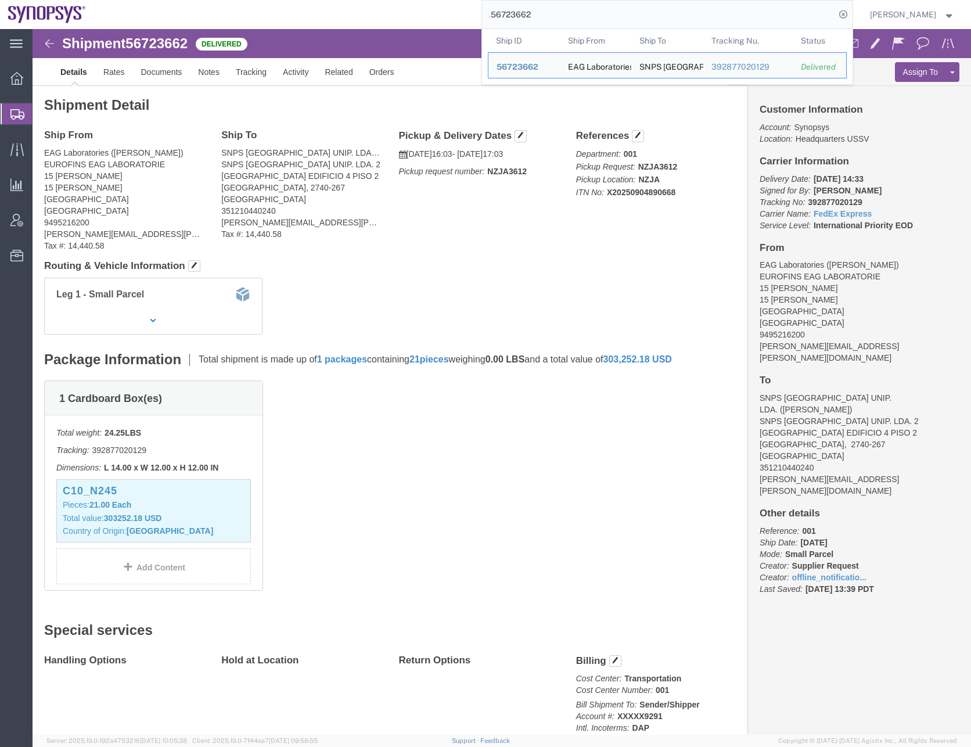
click at [543, 15] on input "56723662" at bounding box center [658, 15] width 353 height 28
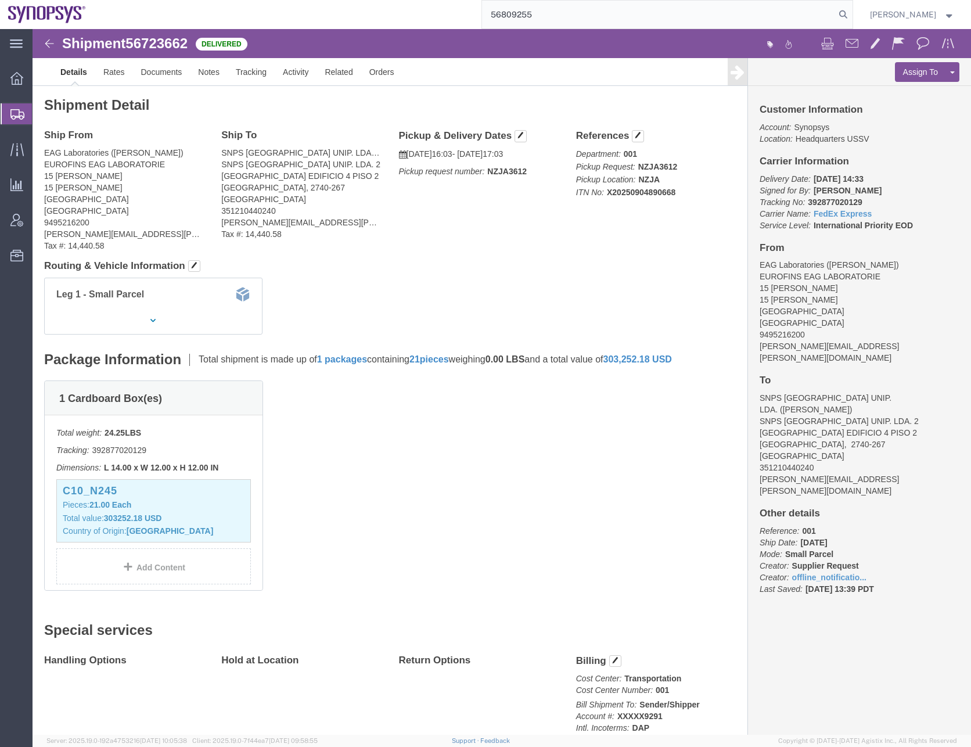
type input "56809255"
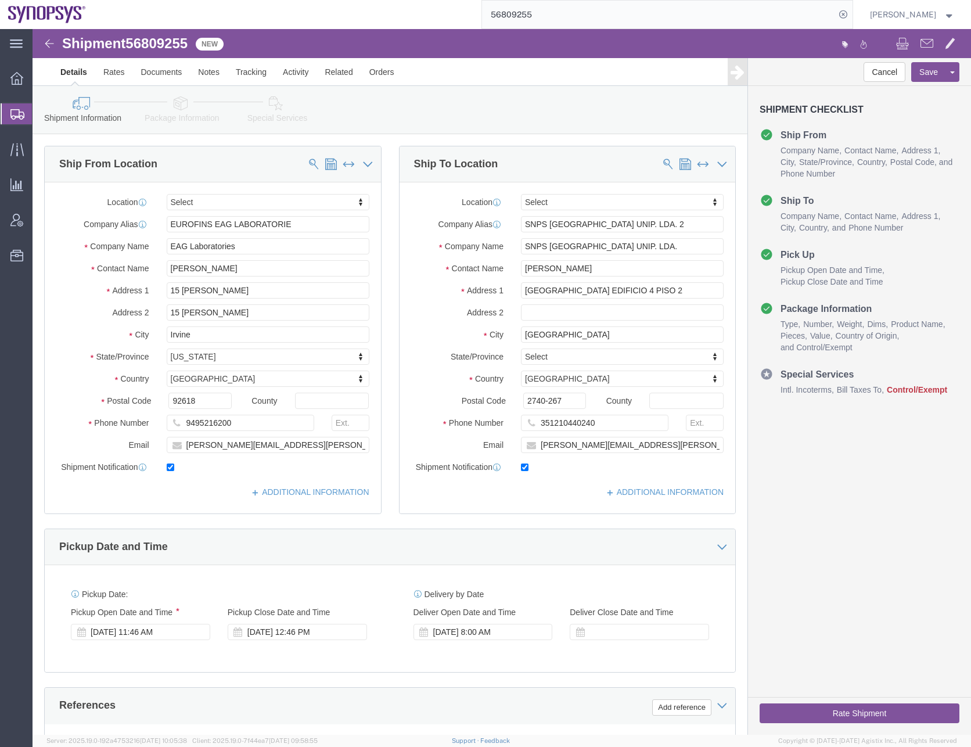
click icon
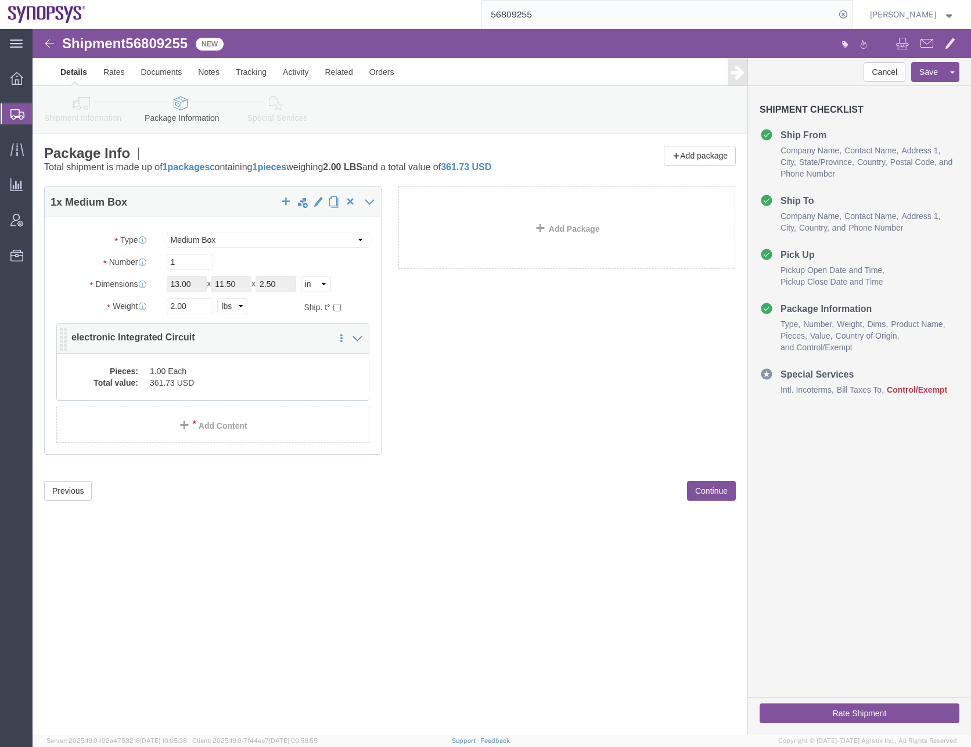
click dd "361.73 USD"
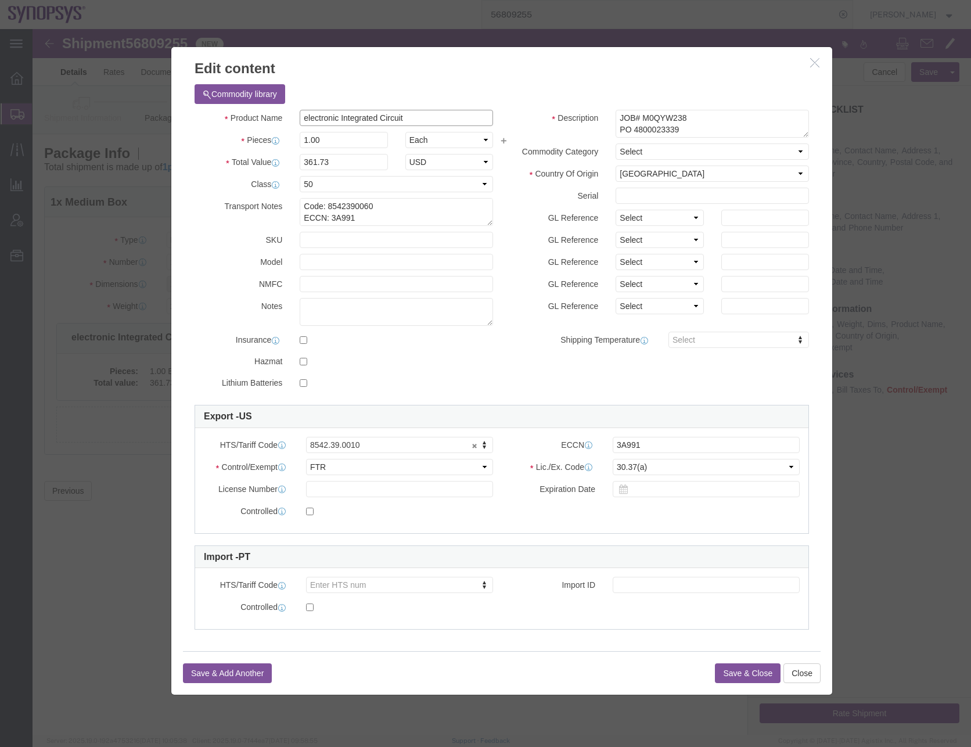
drag, startPoint x: 383, startPoint y: 87, endPoint x: 262, endPoint y: 89, distance: 120.8
click div "electronic Integrated Circuit"
paste input "Request-X346 TC1 ESD (CDM) Tes"
type input "Request-X346 TC1 ESD (CDM) Test"
click textarea "JOB# M0QYW238 PO 4800023339"
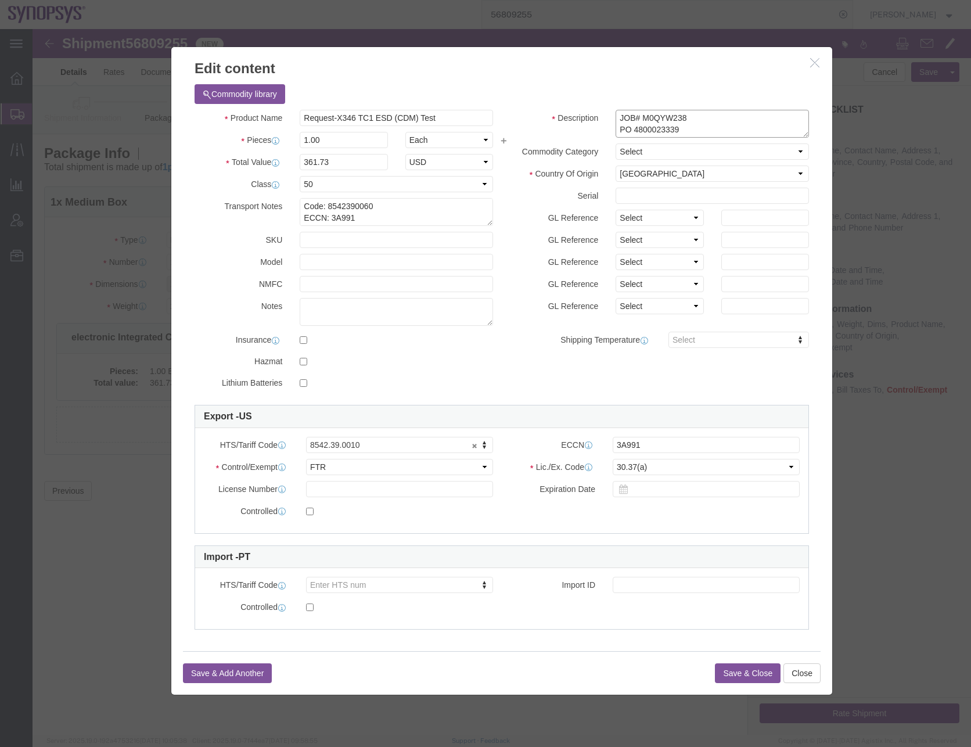
paste textarea "Request-X346 TC1 ESD (CDM) Test"
click textarea "JOB# M0QYW238 PO 4800023339"
type textarea "Request-X346 TC1 ESD (CDM) TestJOB# M0QYW238 PO 4800023339"
drag, startPoint x: 296, startPoint y: 110, endPoint x: 271, endPoint y: 110, distance: 25.0
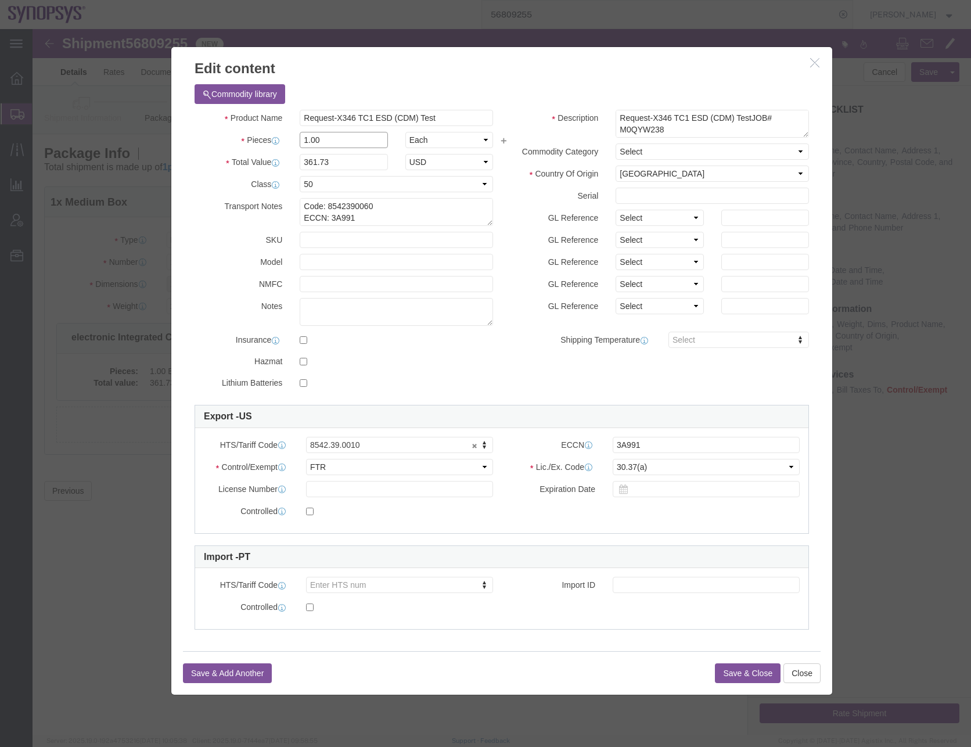
click input "1.00"
type input "3"
type input "1085.19"
click div "Description JOB# M0QYW238 PO 4800023339 Commodity Category Select Country Of Or…"
click input "text"
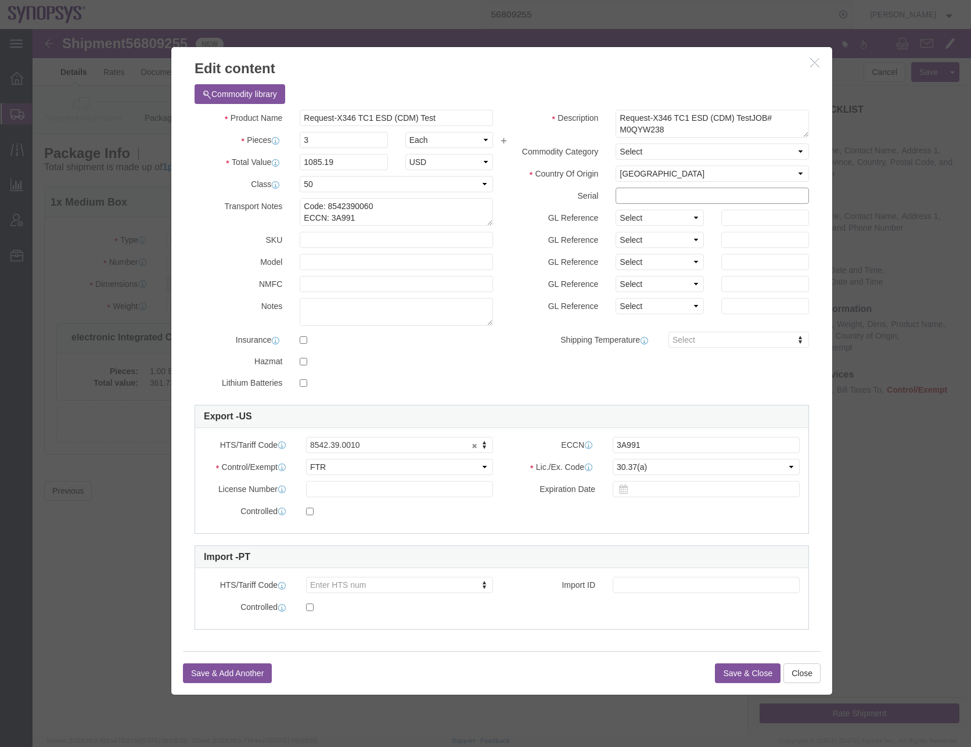
paste input "SS88, SS95,SS119"
type input "SS88, SS95,SS119"
click button "Save & Close"
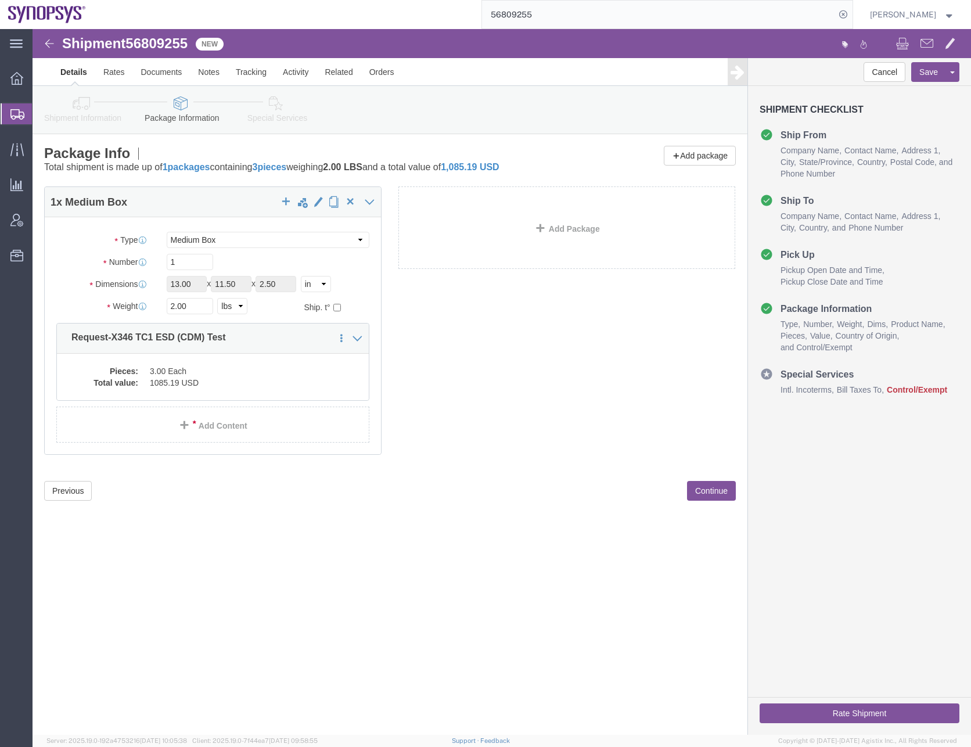
click button "Continue"
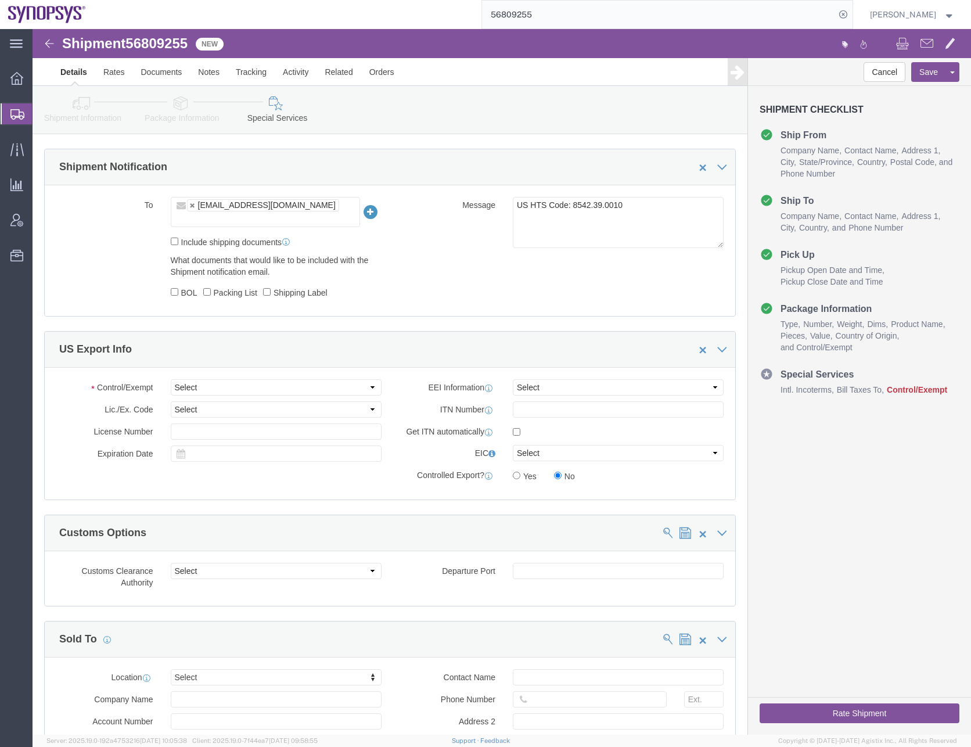
scroll to position [871, 0]
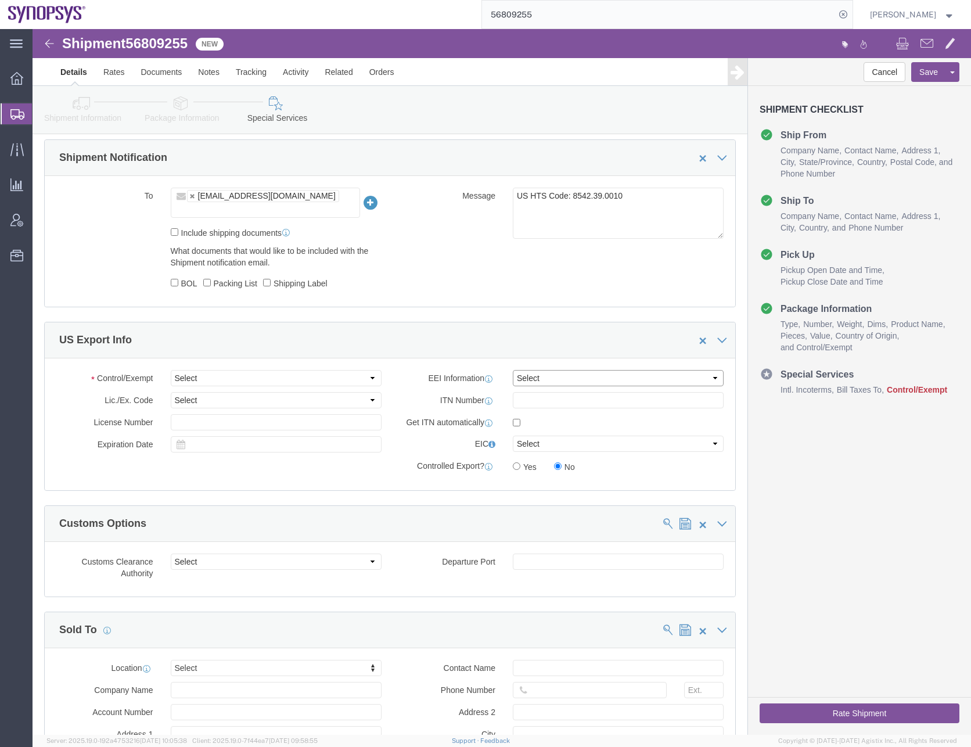
click select "Select AES-Direct EEI Carrier File EEI EEI Exempt"
click select "Select ATF BIS DEA EPA FDA FTR ITAR OFAC Other (OPA)"
select select "FTR"
click select "Select ATF BIS DEA EPA FDA FTR ITAR OFAC Other (OPA)"
click select "Select 30.2(d)(2) 30.36 30.37(a) 30.37(f) 30.37(g) 30.37(h) 30.37(i) 30.37(j) 3…"
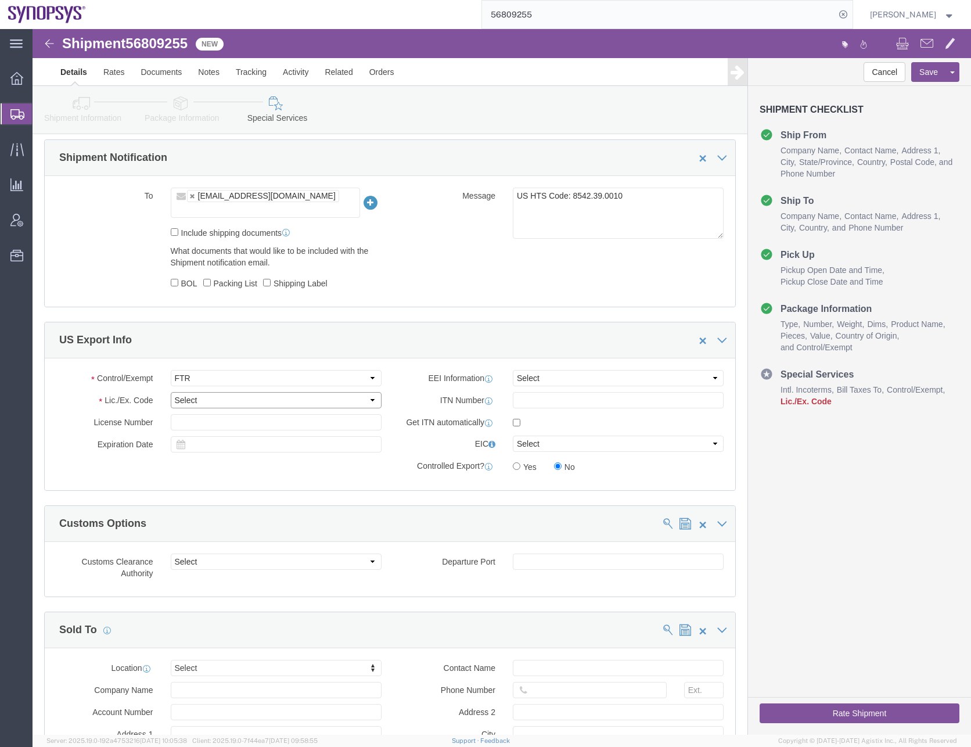
select select "30.37(a)"
click select "Select 30.2(d)(2) 30.36 30.37(a) 30.37(f) 30.37(g) 30.37(h) 30.37(i) 30.37(j) 3…"
click select "Select AES-Direct EEI Carrier File EEI EEI Exempt"
select select "EXEM"
click select "Select AES-Direct EEI Carrier File EEI EEI Exempt"
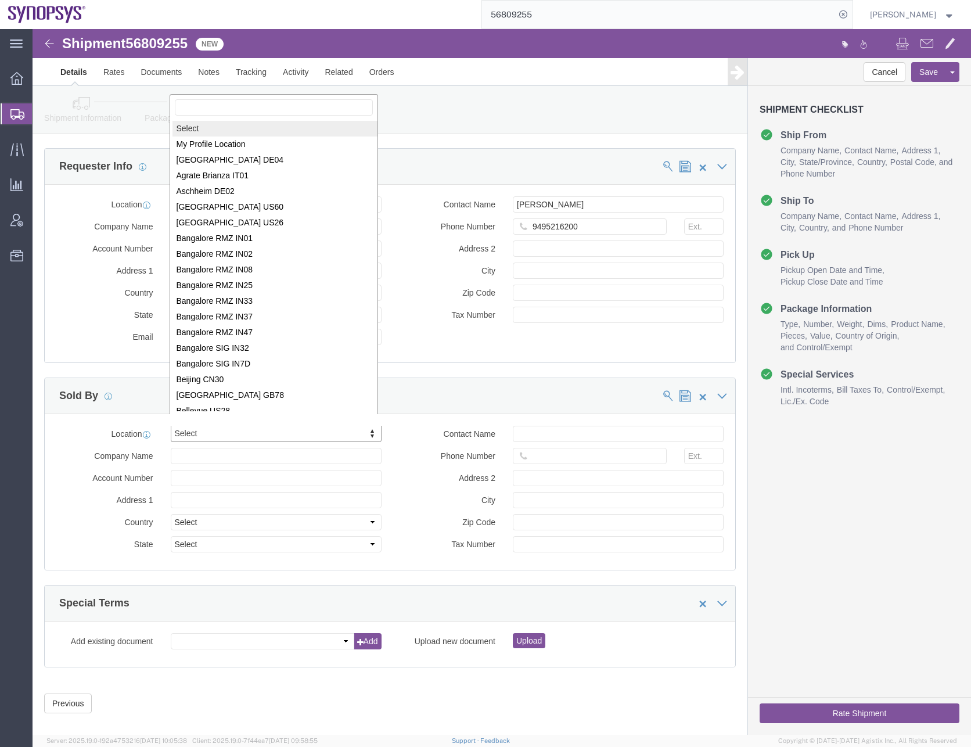
scroll to position [2, 0]
select select "MYPROFILE"
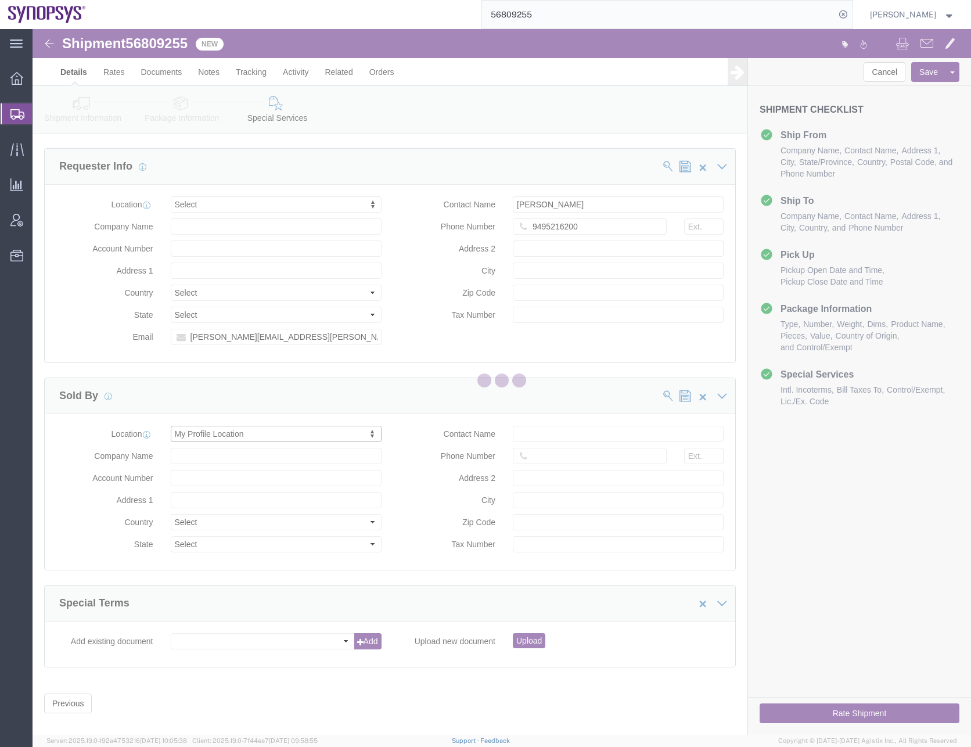
type input "[STREET_ADDRESS]"
select select "US"
type input "[PERSON_NAME]"
type input "0016505845000"
type input "Sunnyvale"
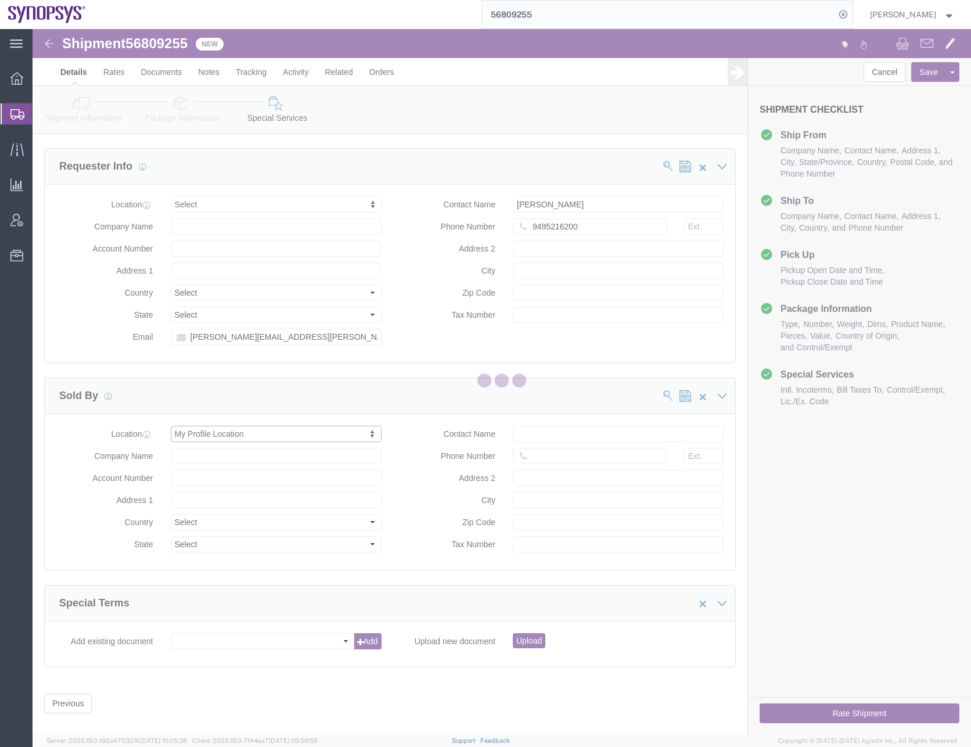
type input "94085"
type input "[US_EMPLOYER_IDENTIFICATION_NUMBER]"
type input "Synopsys Headquarters USSV"
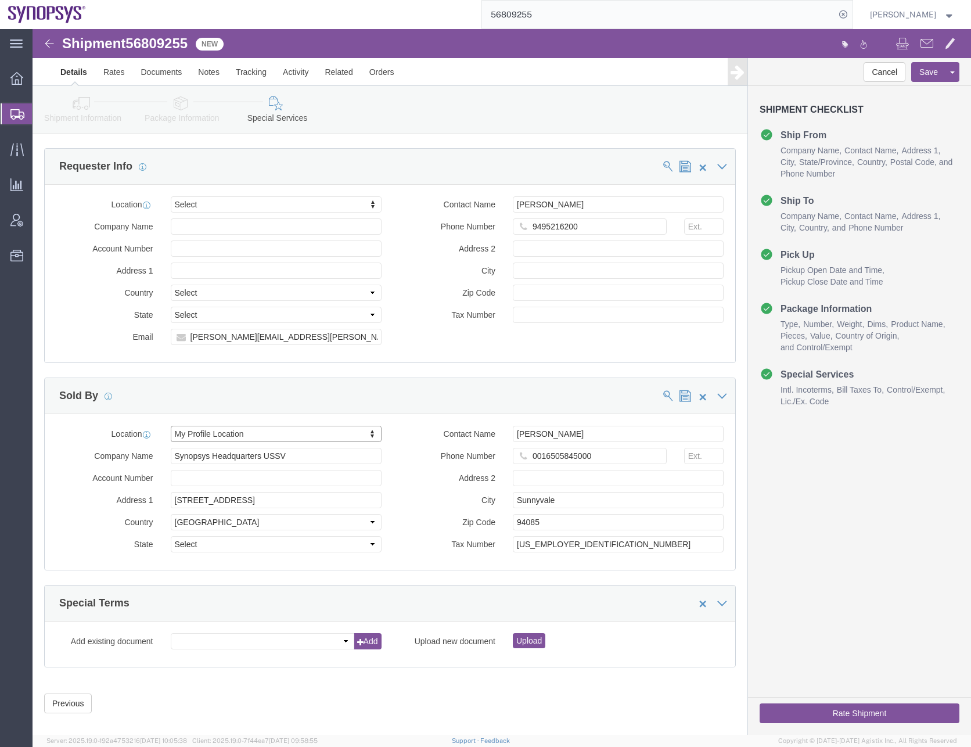
select select "CA"
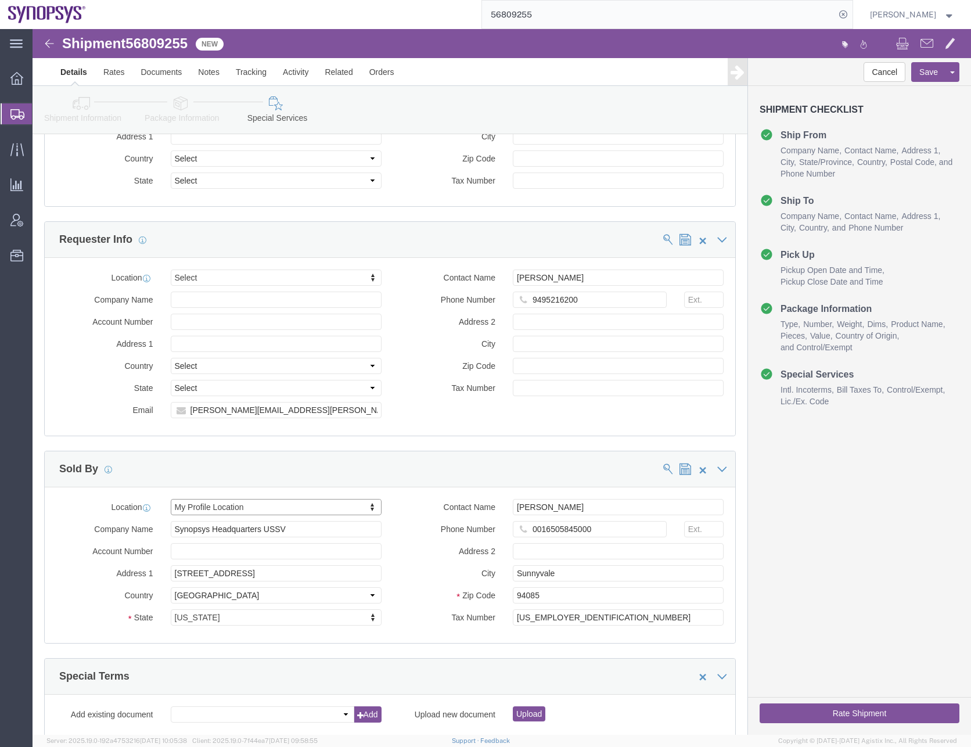
scroll to position [1483, 0]
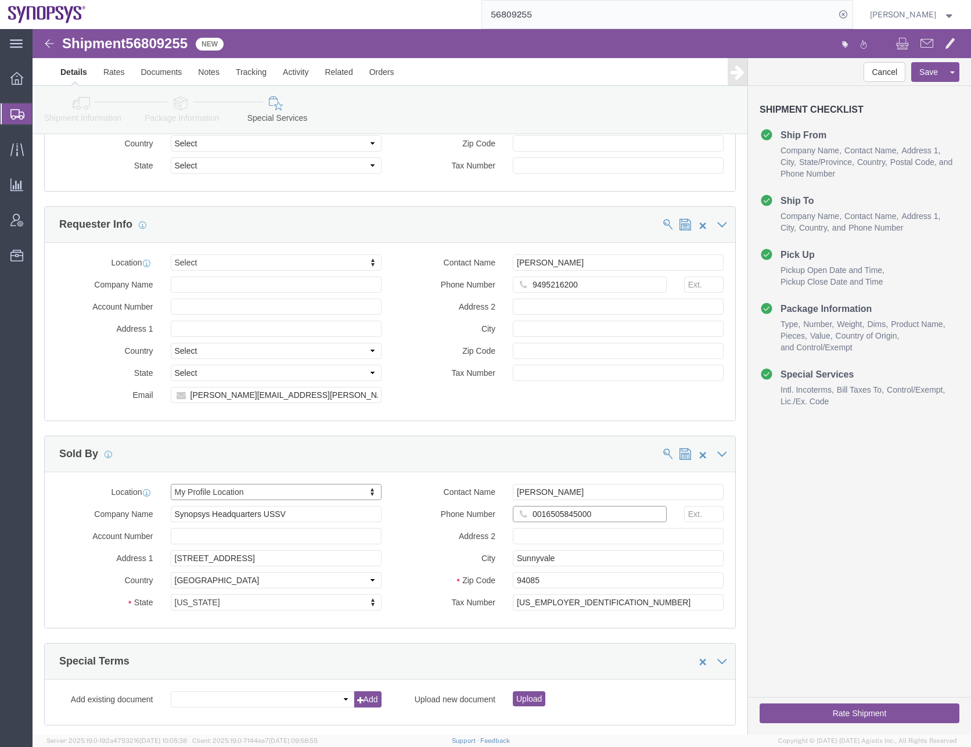
click input "0016505845000"
type input "6505845000"
click button "Save"
click button "Rate Shipment"
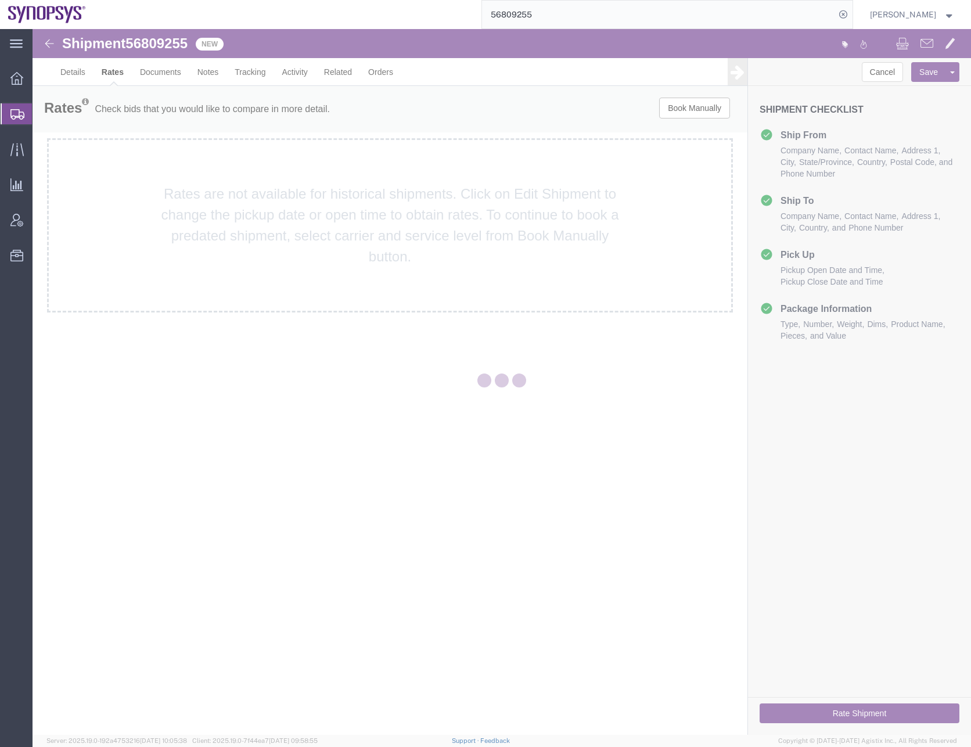
scroll to position [0, 0]
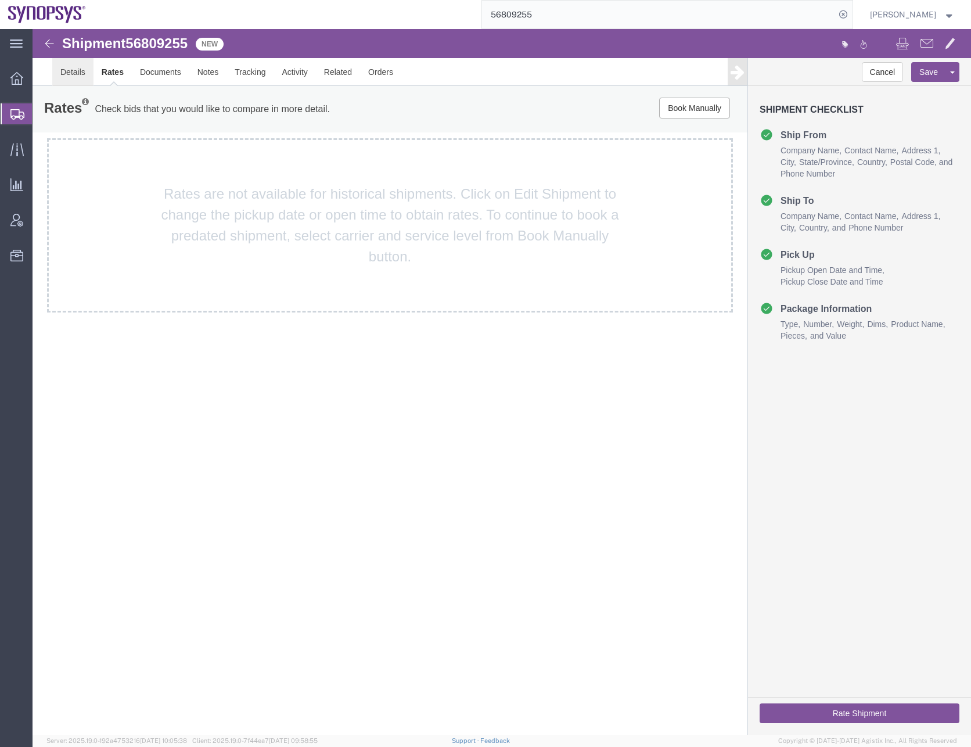
click at [59, 75] on link "Details" at bounding box center [72, 72] width 41 height 28
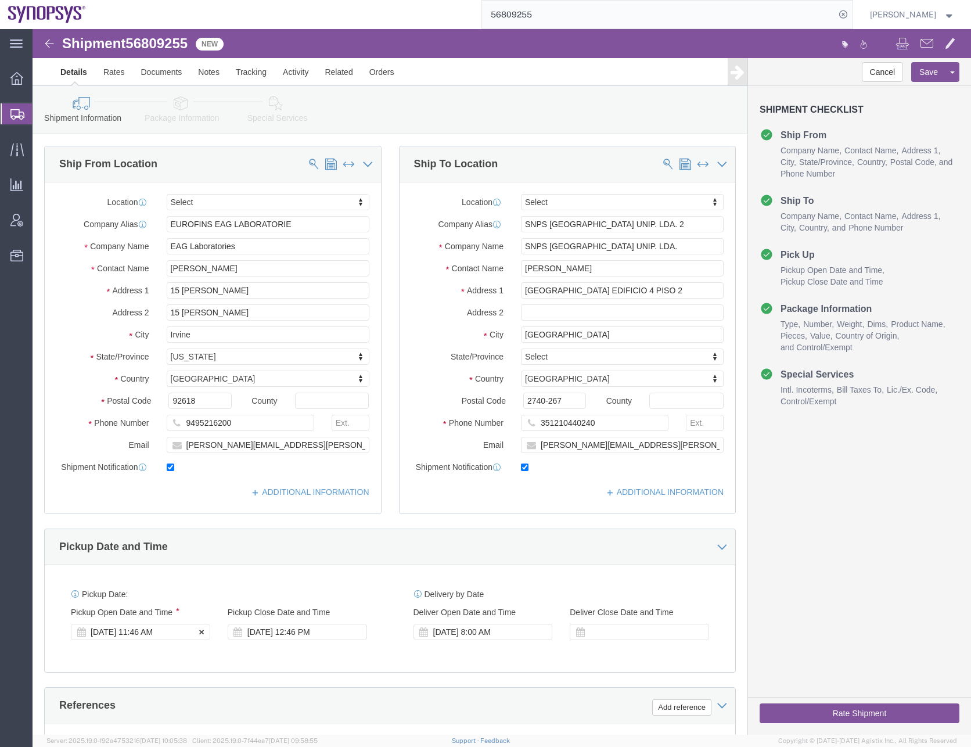
click div "Sep 15 2025 11:46 AM"
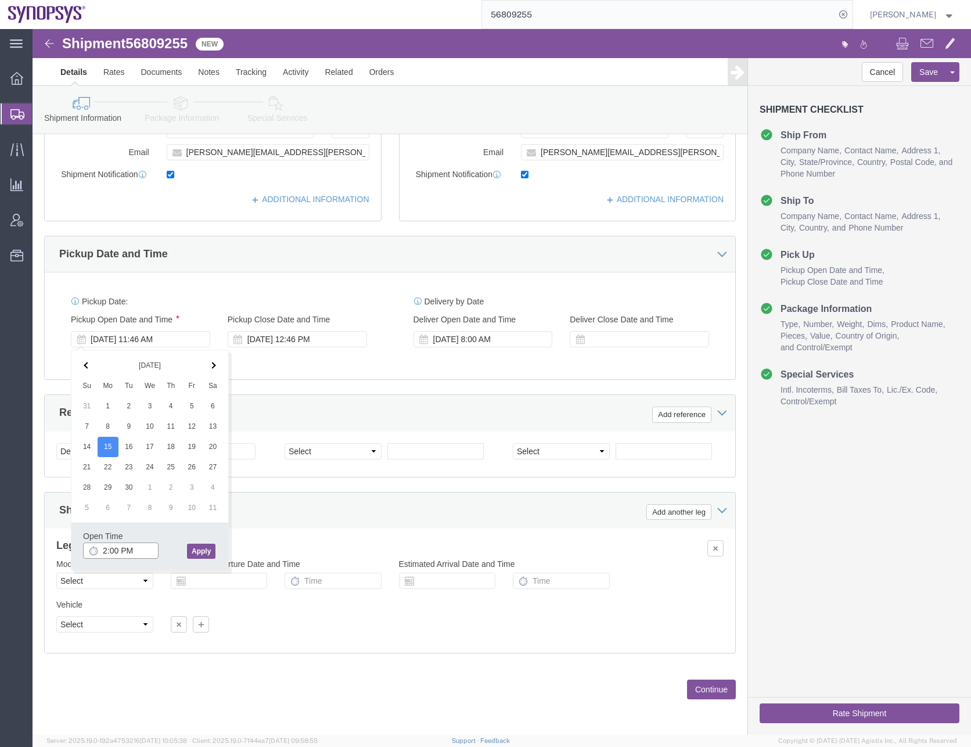
type input "2:00 PM"
click button "Apply"
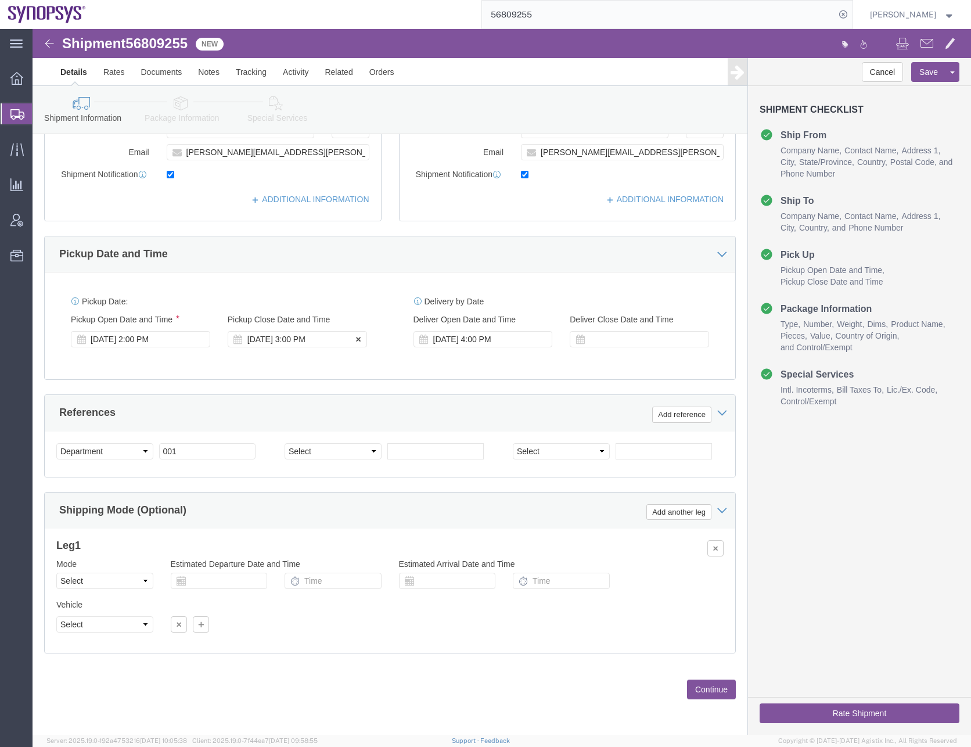
click div "Sep 15 2025 3:00 PM"
type input "5:00 PM"
click button "Apply"
click button "Save"
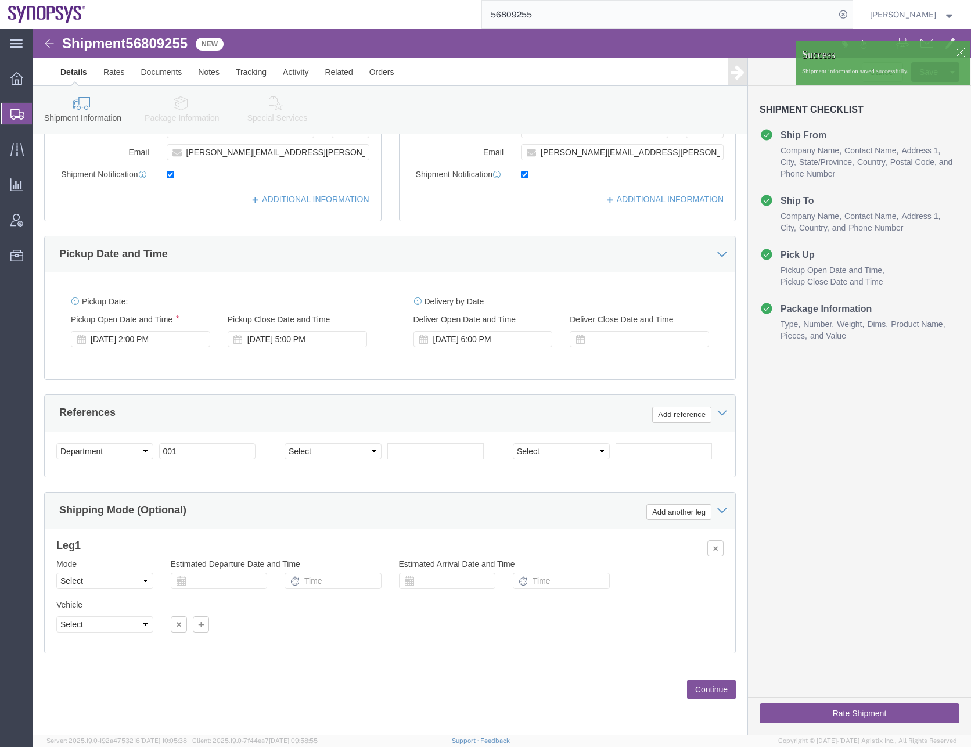
click button "Rate Shipment"
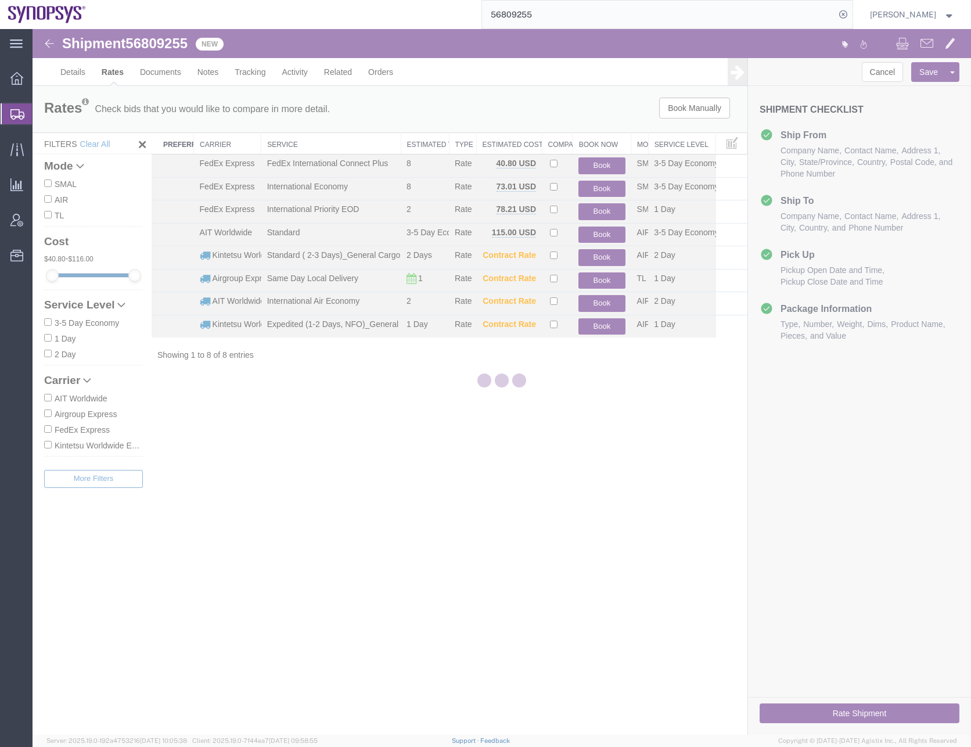
scroll to position [0, 0]
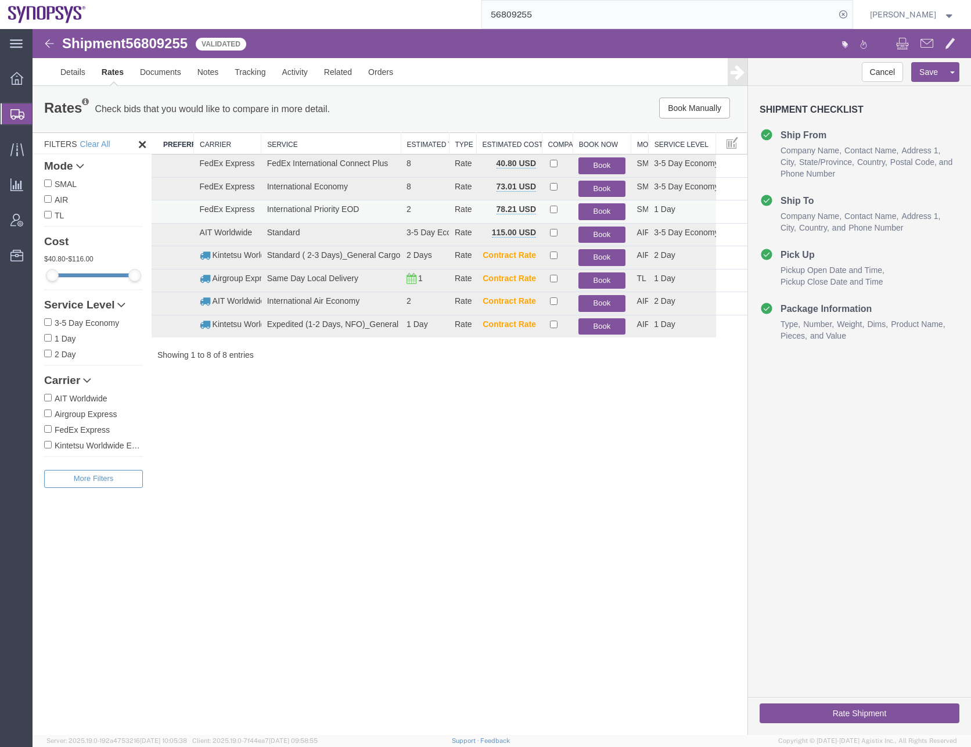
click at [602, 203] on button "Book" at bounding box center [601, 211] width 46 height 17
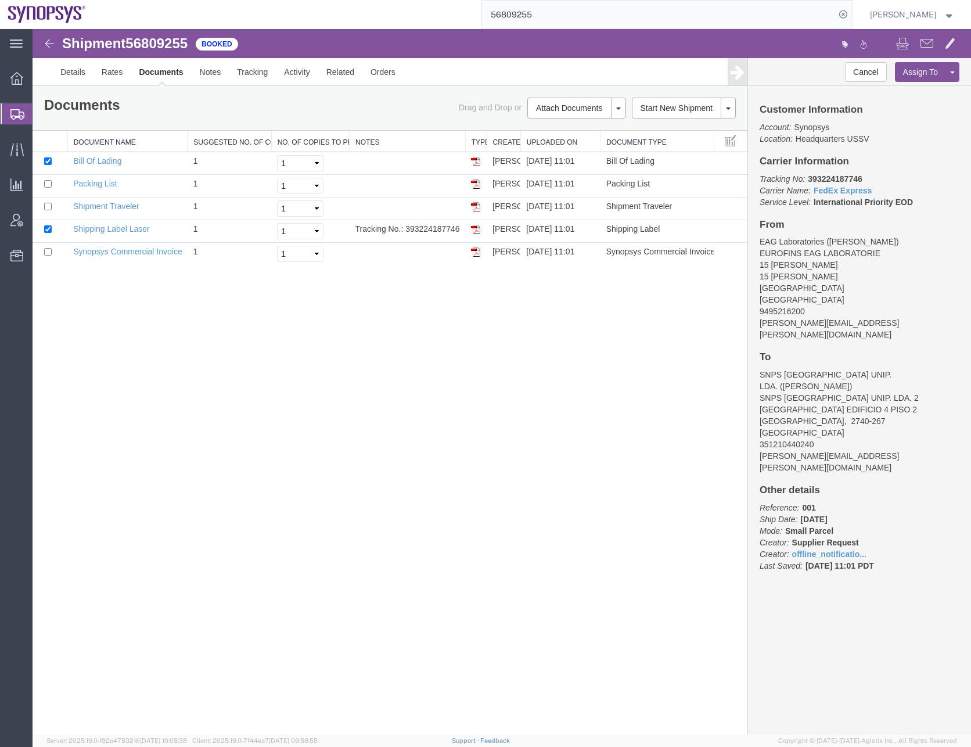
click at [272, 414] on div "Shipment 56809255 5 of 5 Booked Details Rates Documents Notes Tracking Activity…" at bounding box center [502, 381] width 938 height 705
click at [15, 124] on link "Shipments" at bounding box center [16, 113] width 31 height 23
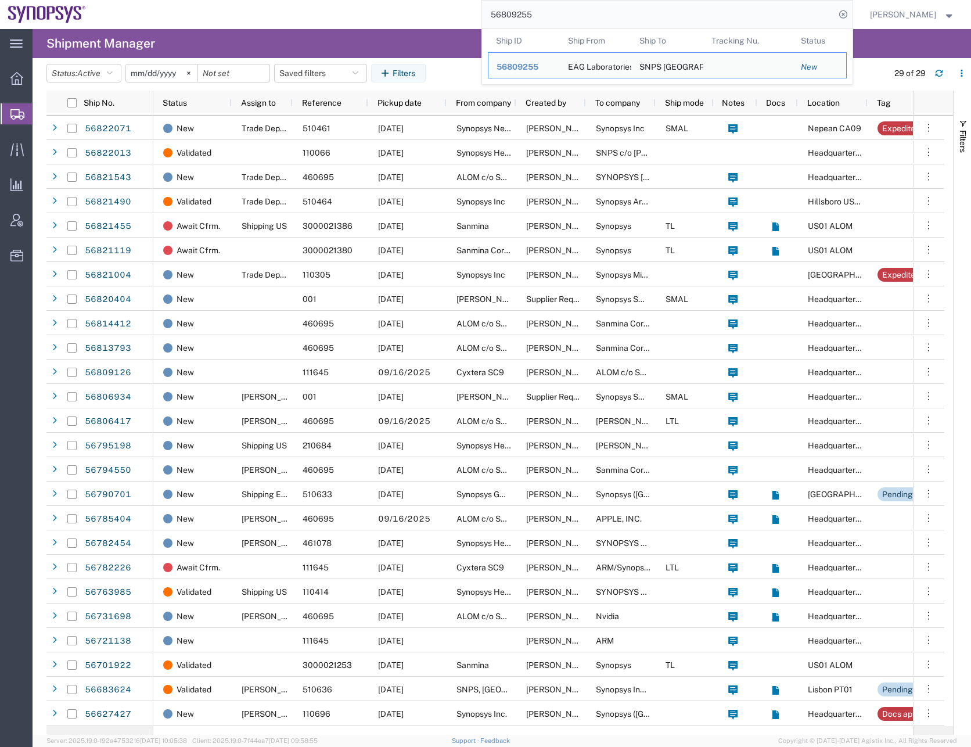
drag, startPoint x: 546, startPoint y: 14, endPoint x: 488, endPoint y: 20, distance: 58.9
click at [488, 20] on div "56809255 Ship ID Ship From Ship To Tracking Nu. Status Ship ID 56809255 Ship Fr…" at bounding box center [473, 14] width 759 height 29
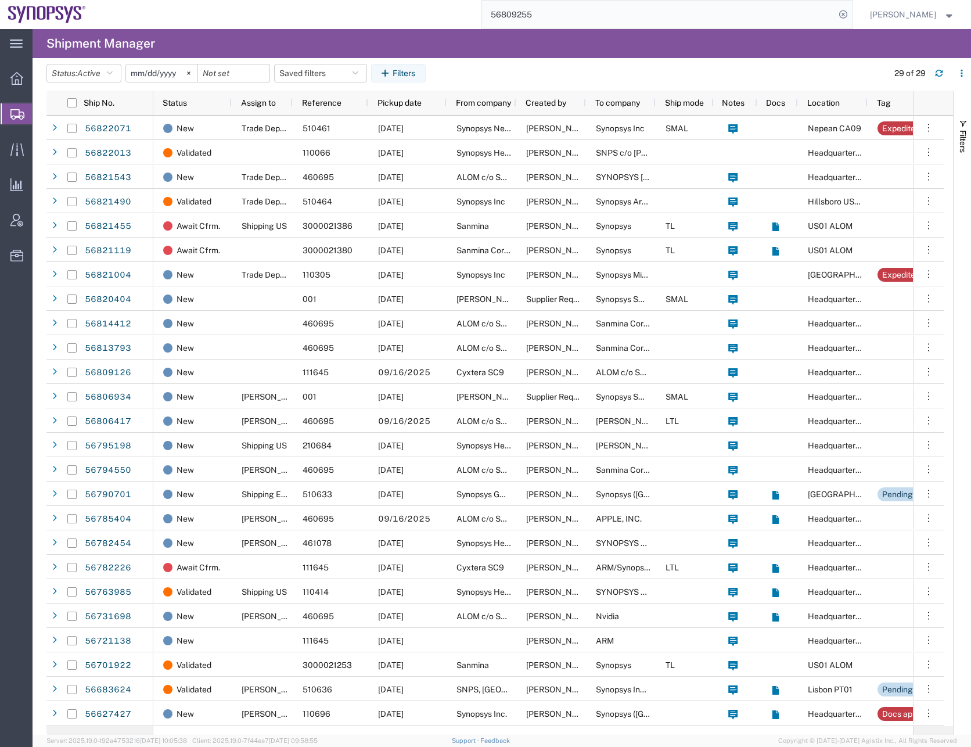
paste input "21490"
type input "56821490"
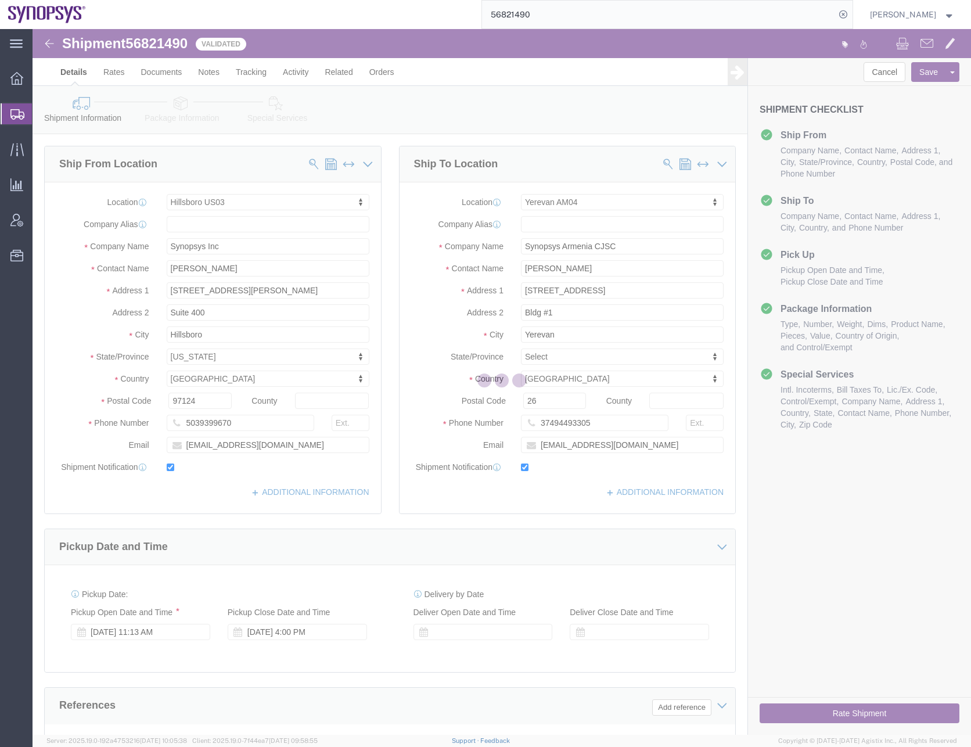
select select "63190"
select select "63072"
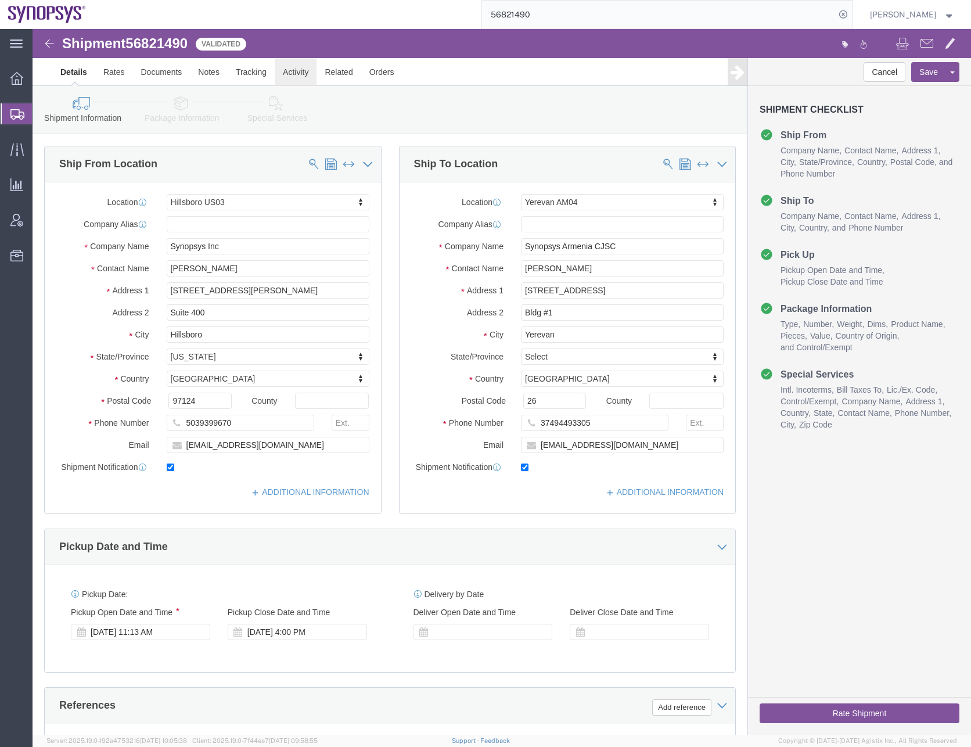
click link "Activity"
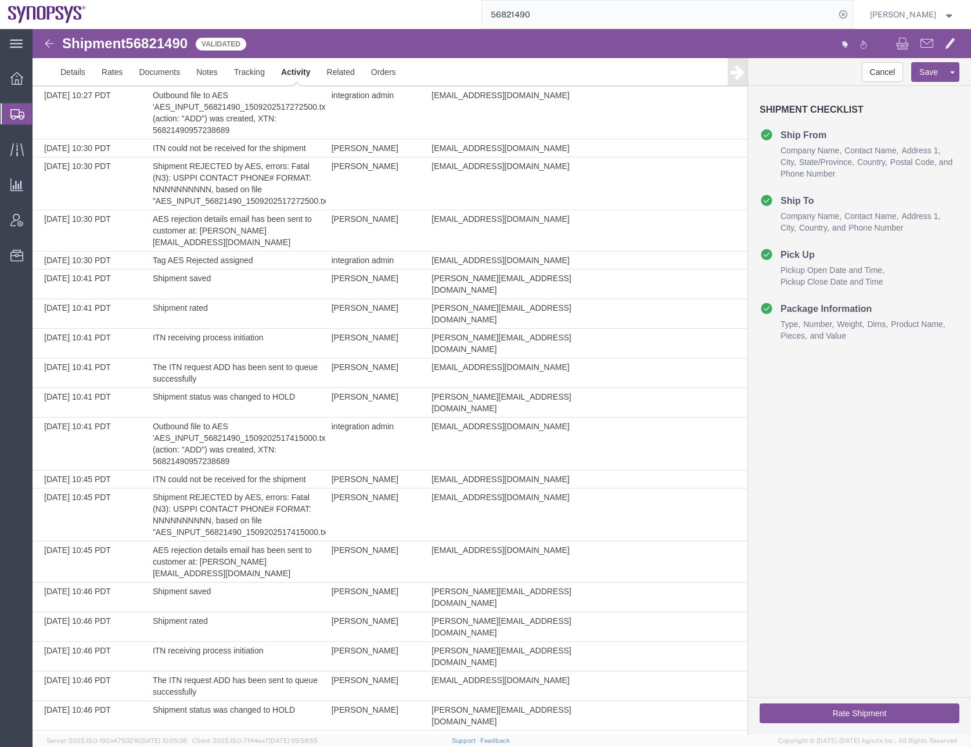
scroll to position [1066, 0]
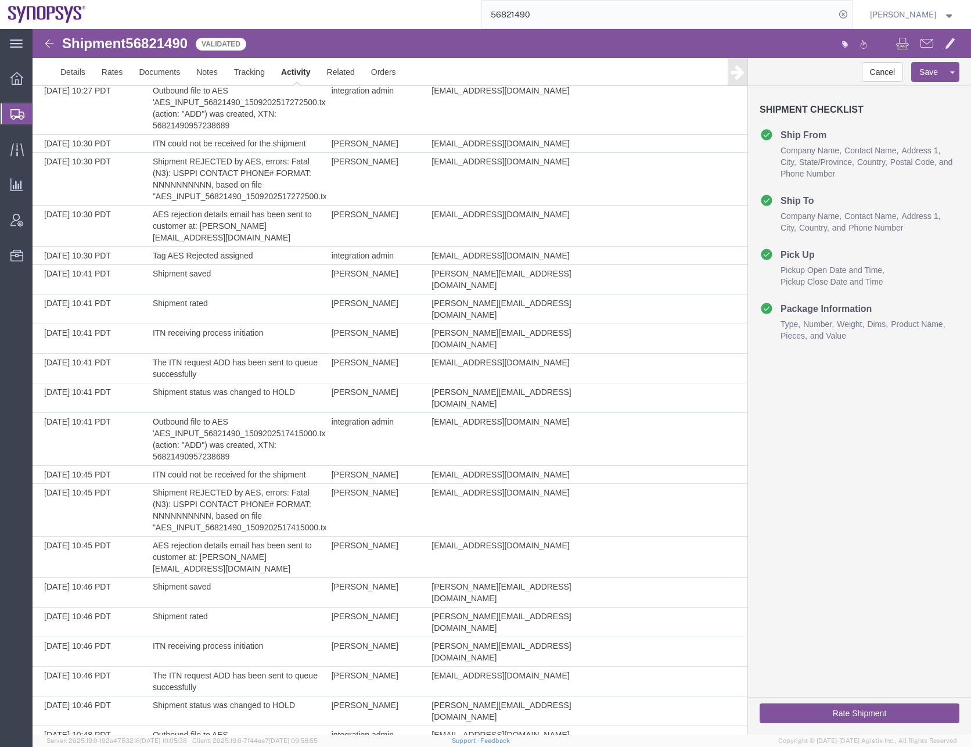
copy td "X20250915423389"
click at [75, 77] on link "Details" at bounding box center [72, 72] width 41 height 28
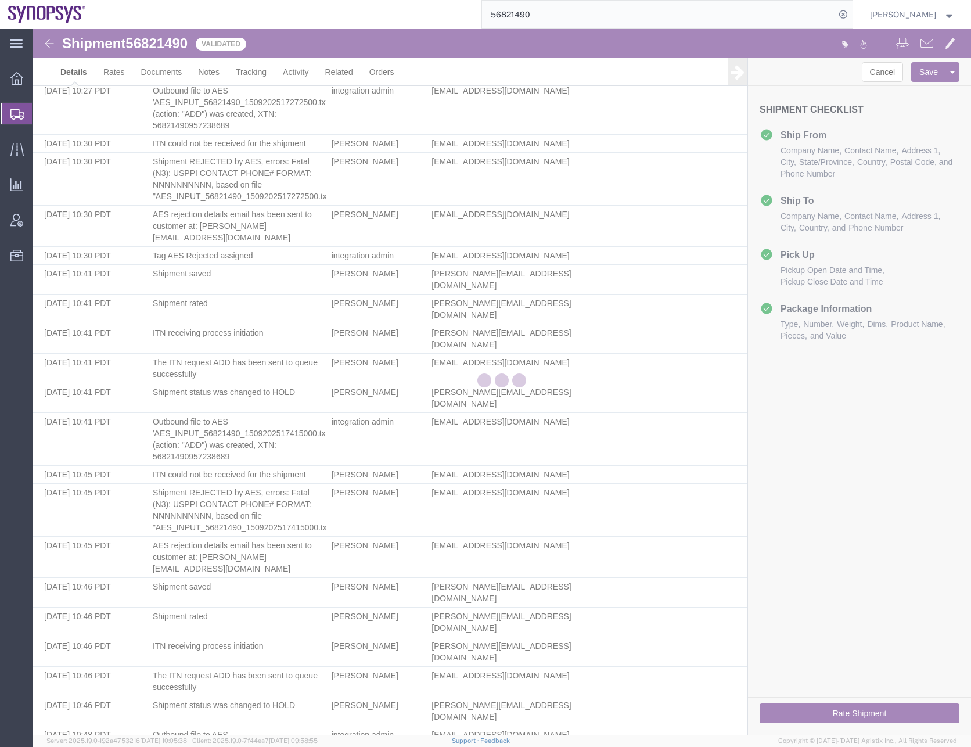
select select "63190"
select select "63072"
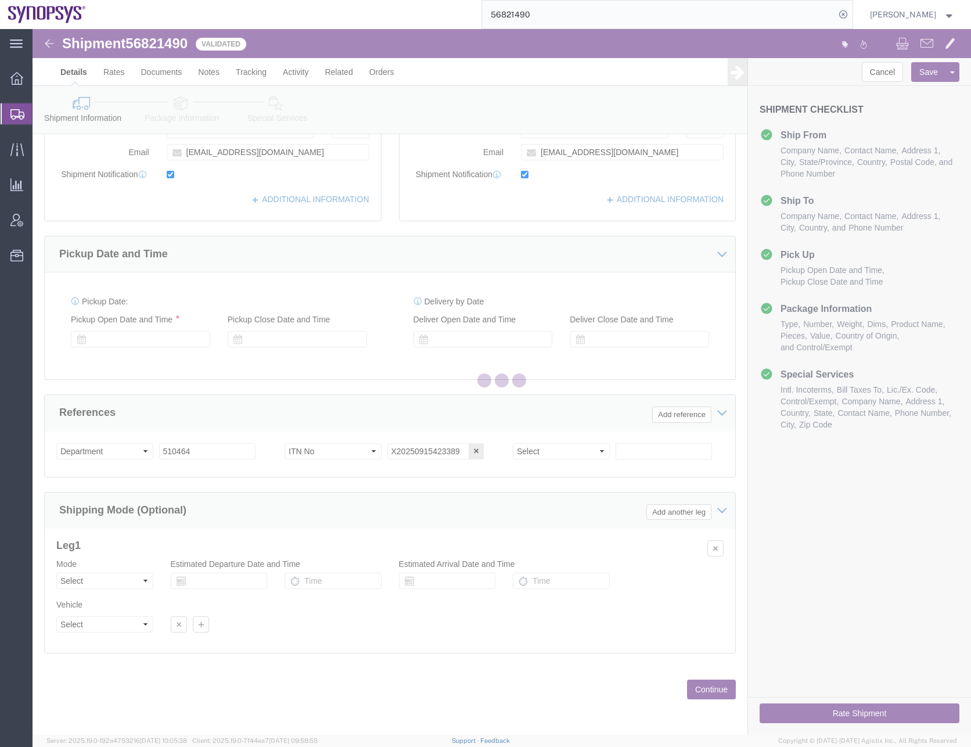
scroll to position [293, 0]
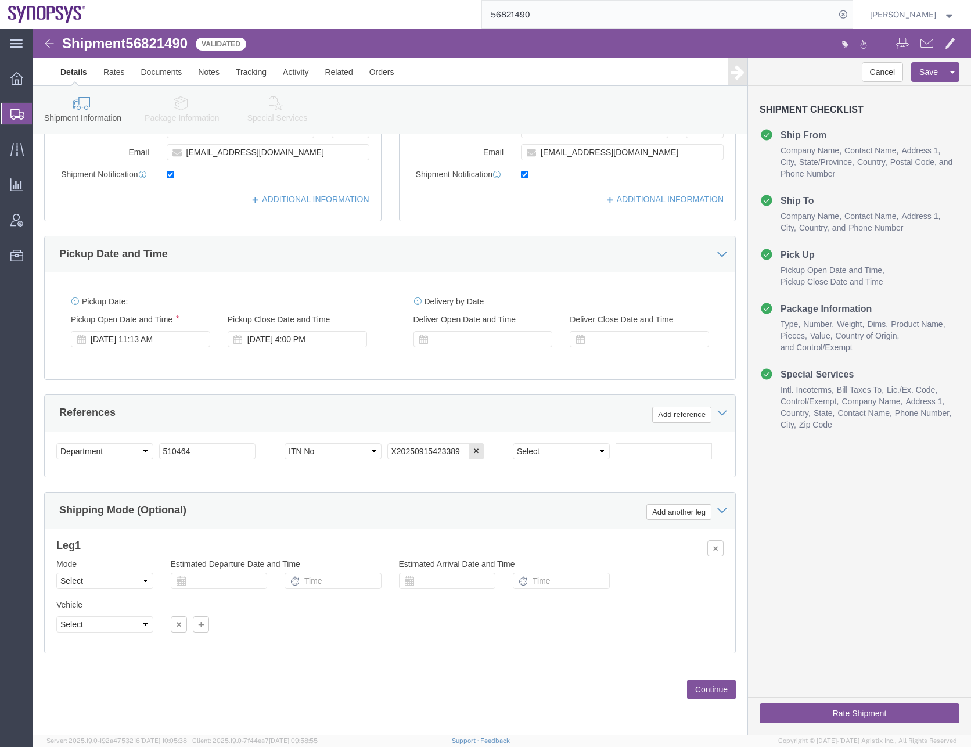
click icon
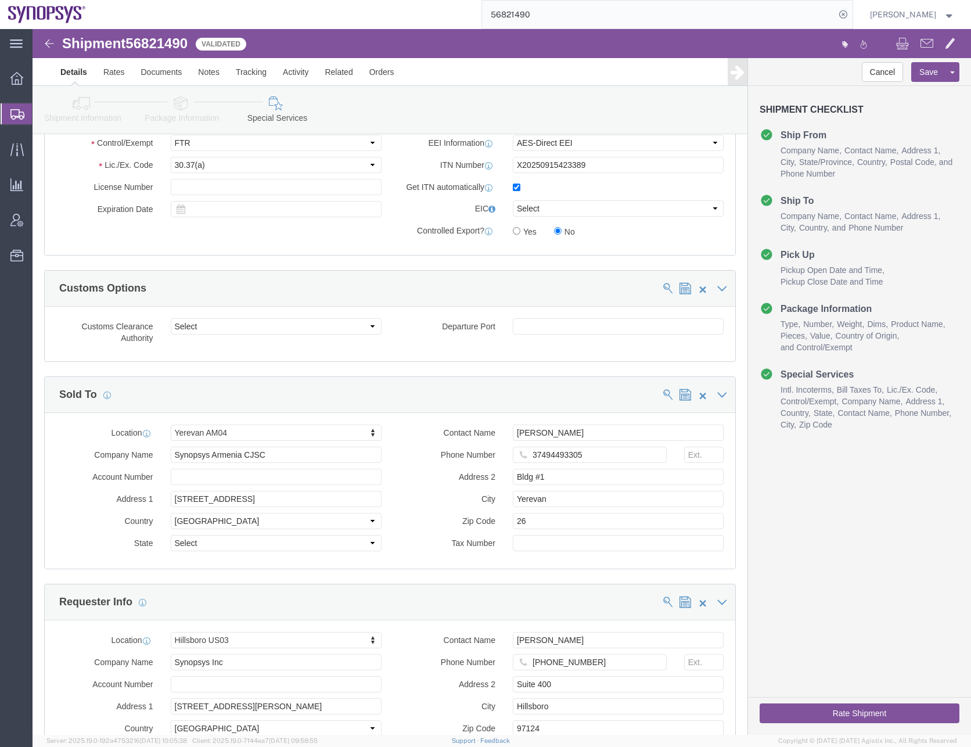
scroll to position [895, 0]
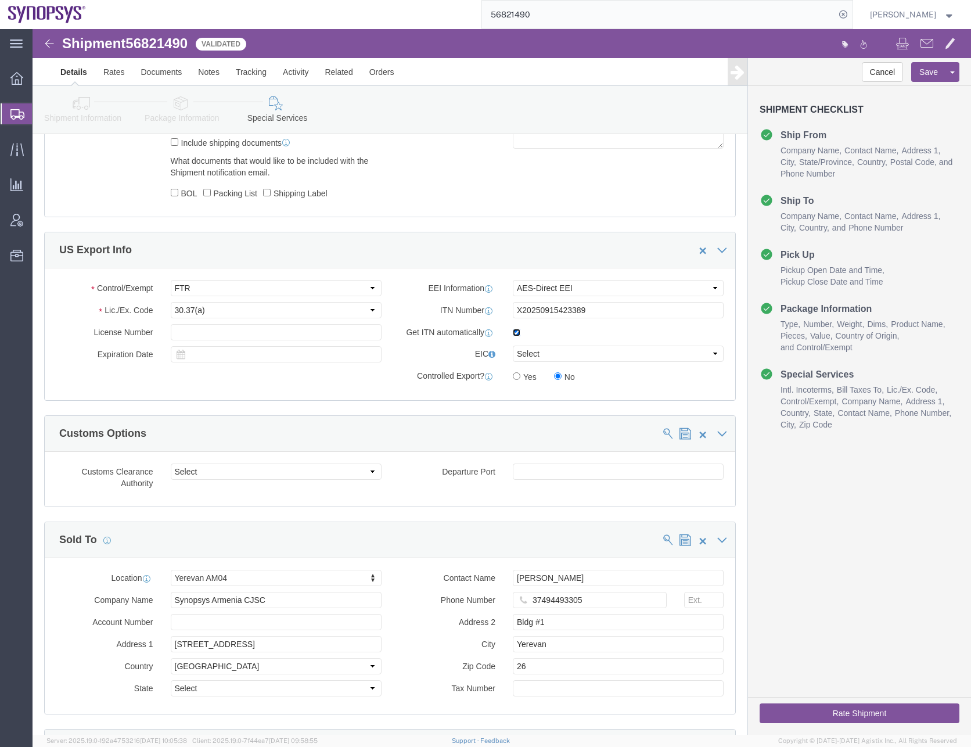
click input "checkbox"
checkbox input "false"
click button "Save"
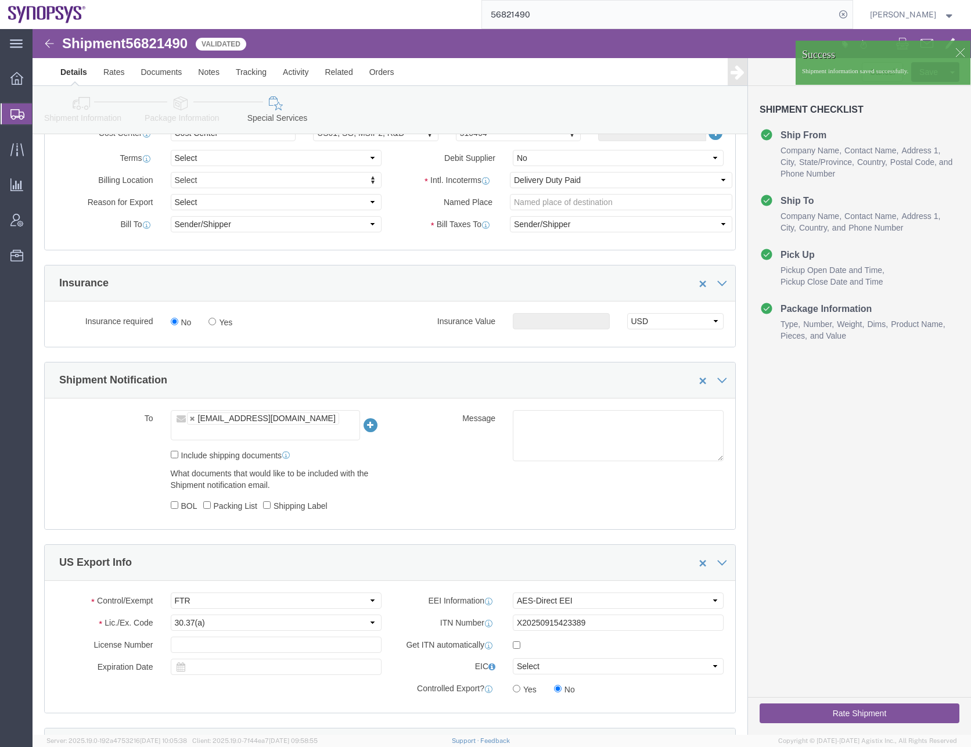
scroll to position [546, 0]
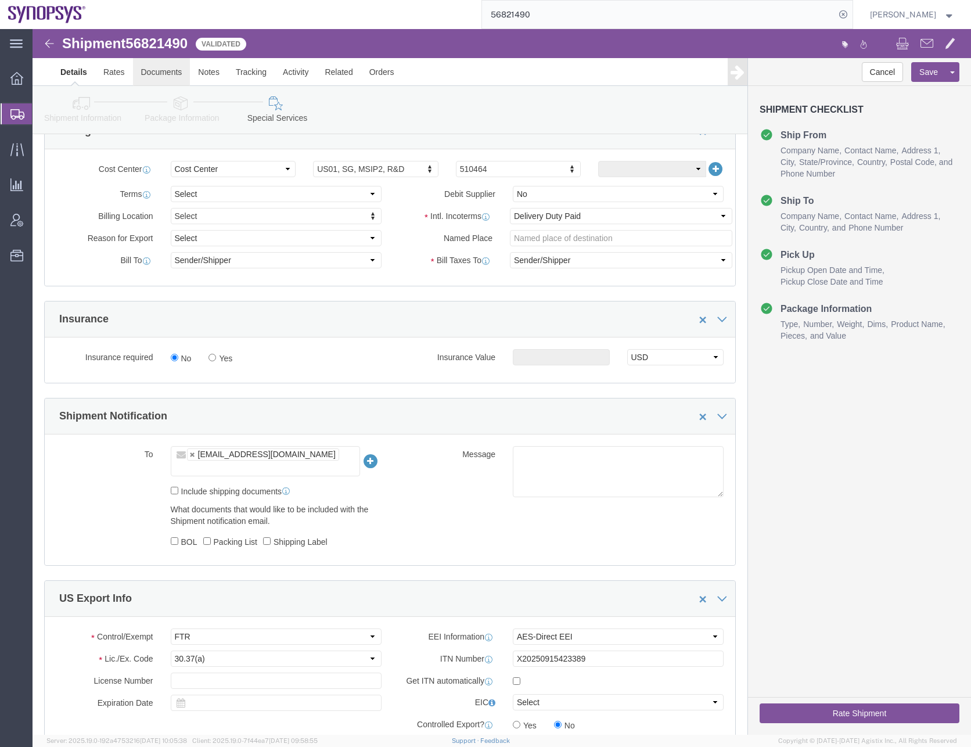
click link "Documents"
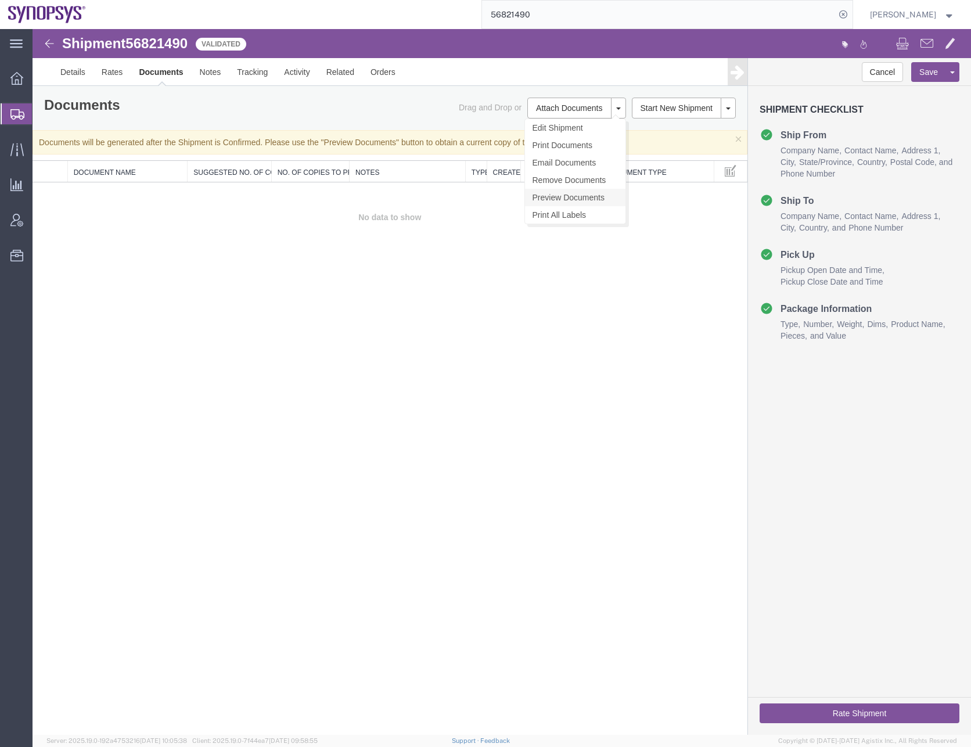
click at [557, 198] on link "Preview Documents" at bounding box center [575, 197] width 100 height 17
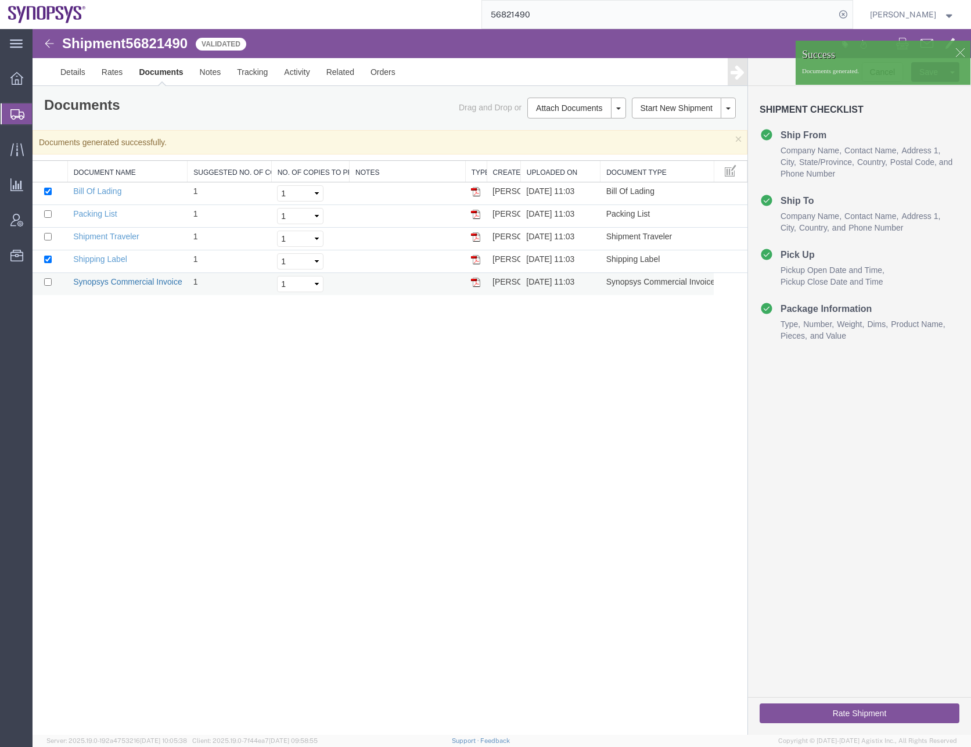
click at [131, 280] on link "Synopsys Commercial Invoice" at bounding box center [127, 281] width 109 height 9
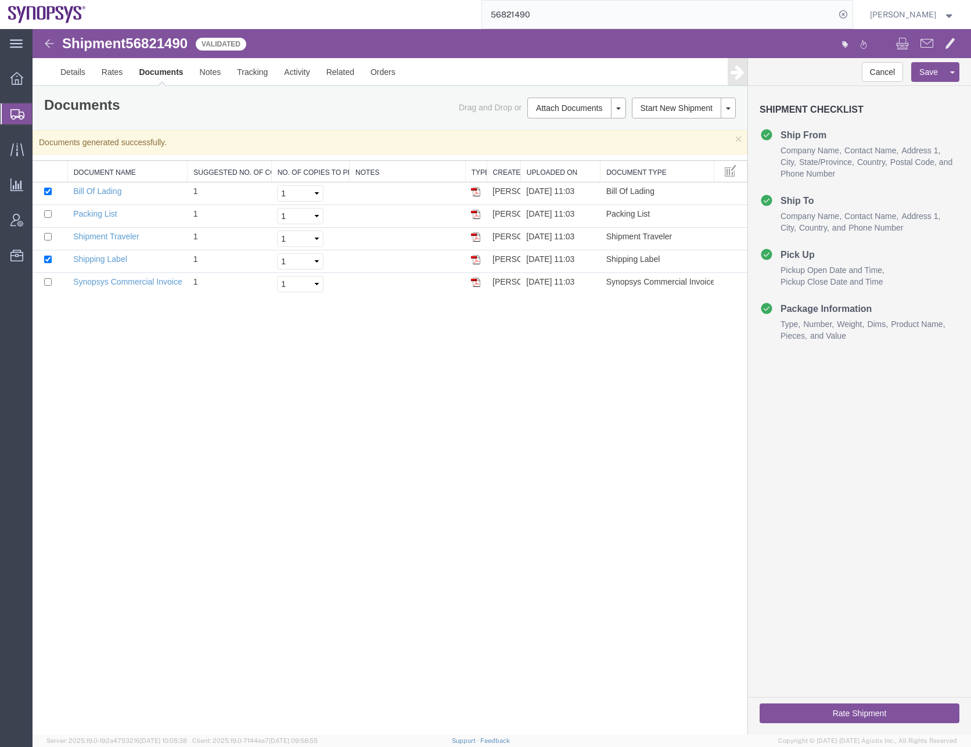
click at [249, 419] on div "Shipment 56821490 5 of 5 Validated Details Rates Documents Notes Tracking Activ…" at bounding box center [502, 381] width 938 height 705
click at [72, 69] on link "Details" at bounding box center [72, 72] width 41 height 28
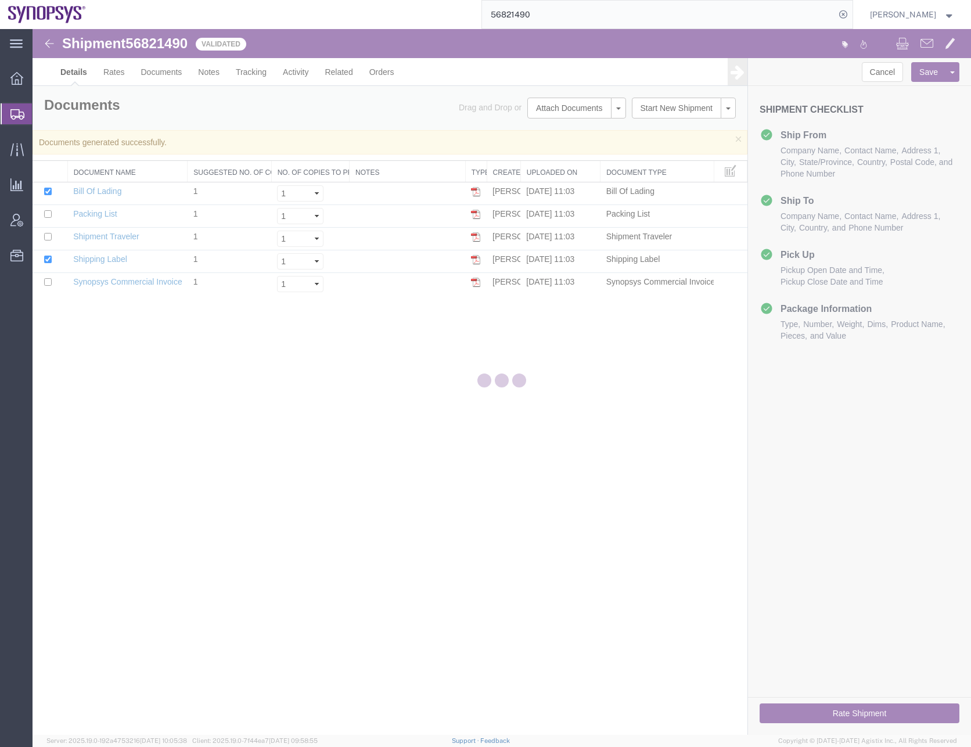
select select "63190"
select select "63072"
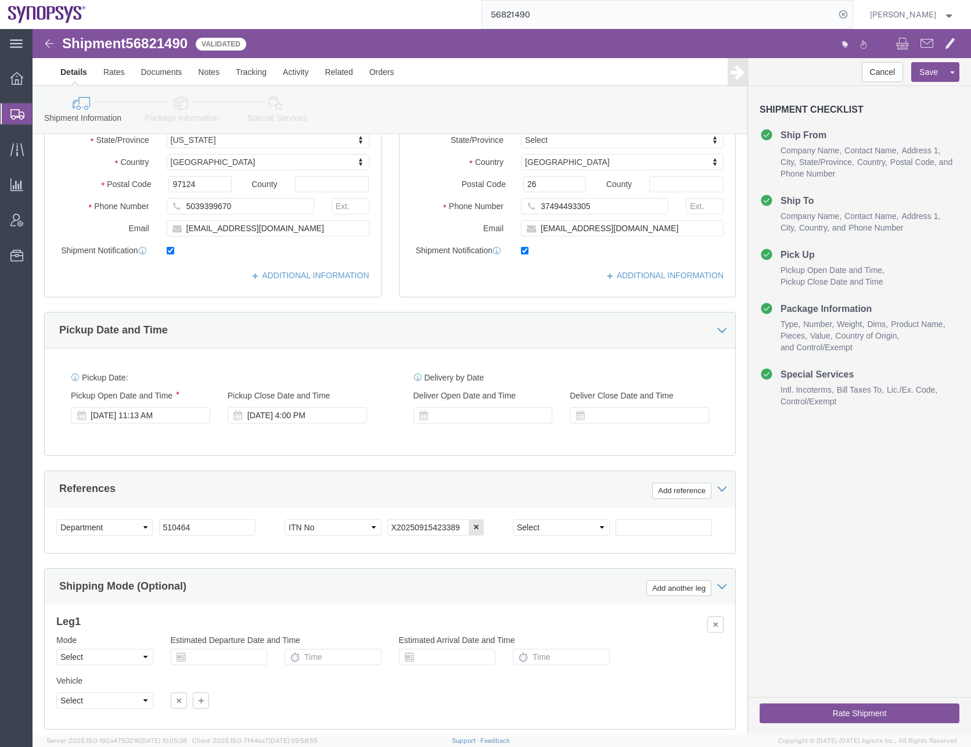
scroll to position [290, 0]
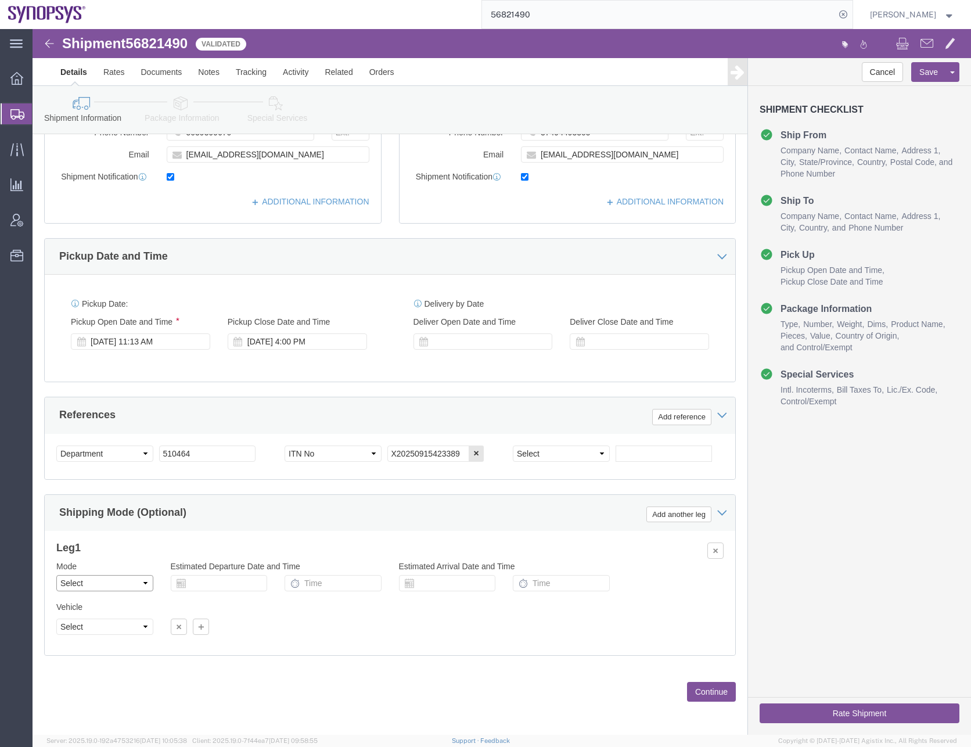
click select "Select Air Less than Truckload Multi-Leg Ocean Freight Rail Small Parcel Truckl…"
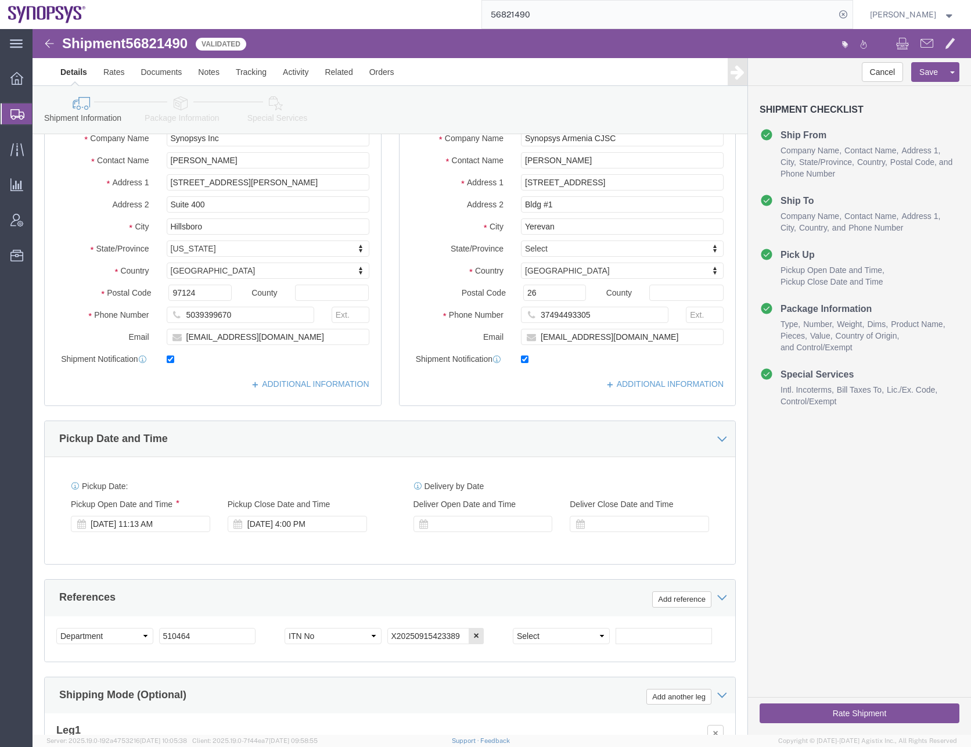
scroll to position [0, 0]
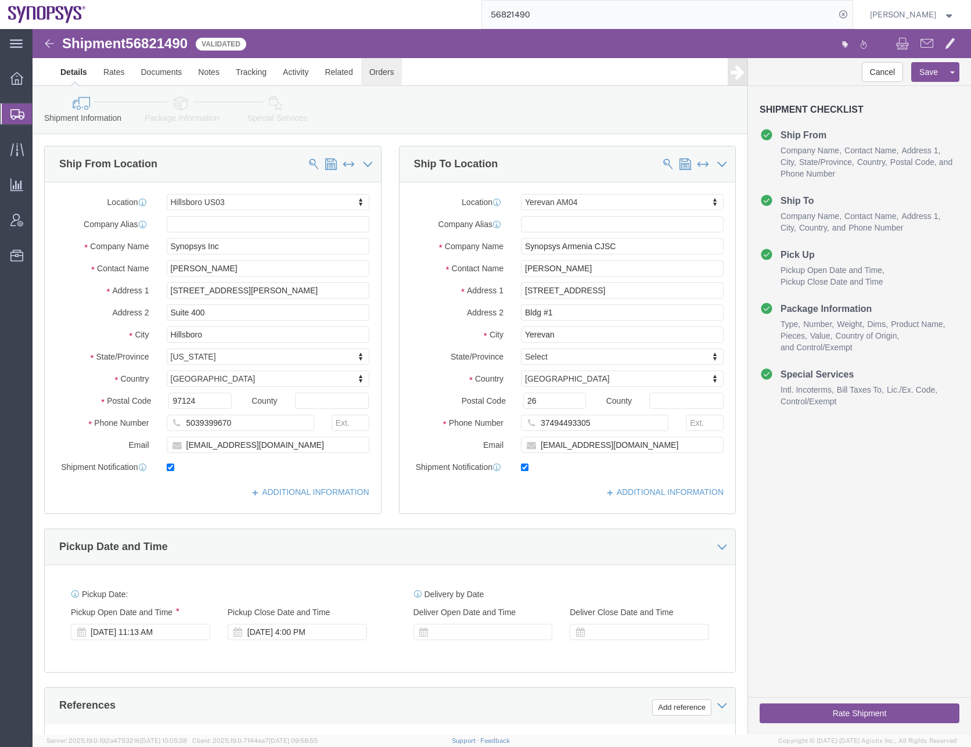
click link "Orders"
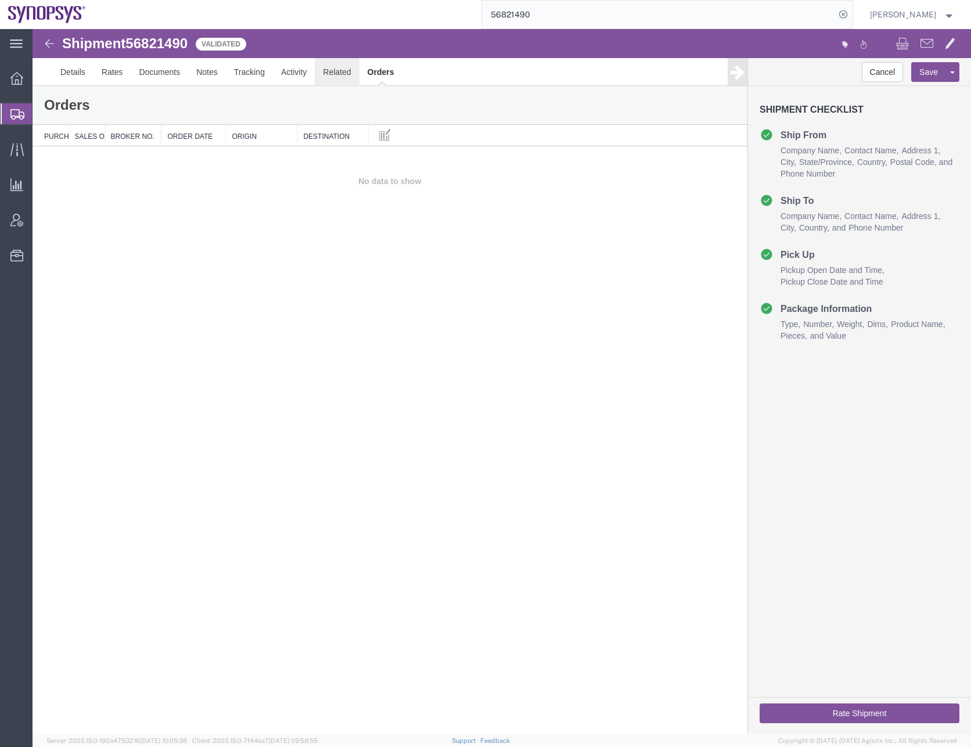
click at [333, 62] on link "Related" at bounding box center [337, 72] width 44 height 28
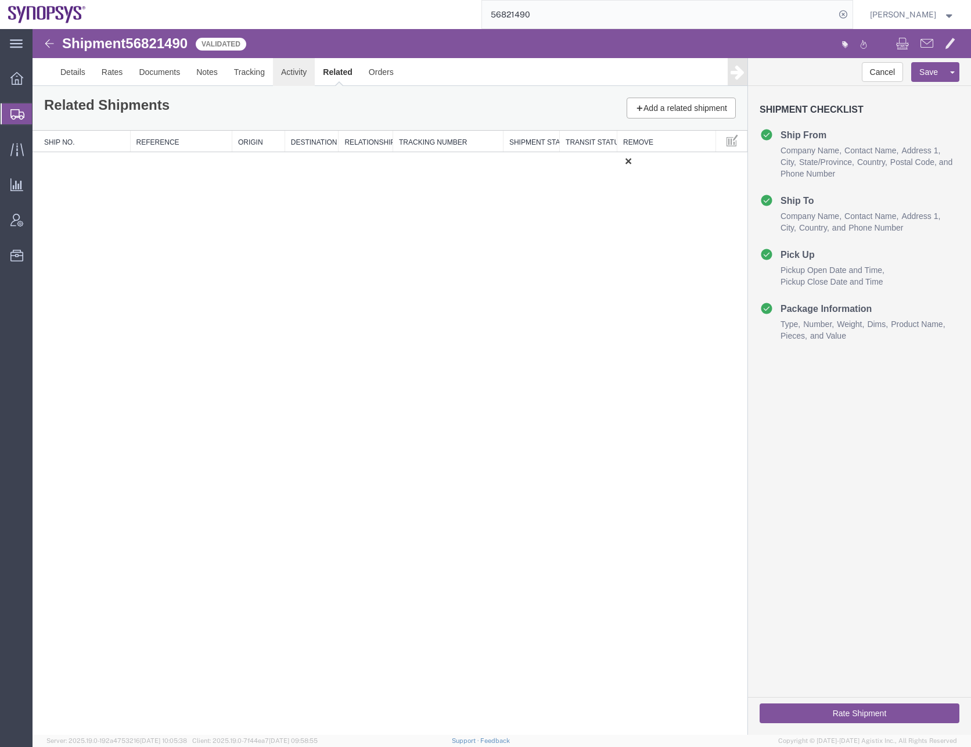
click at [294, 76] on link "Activity" at bounding box center [294, 72] width 42 height 28
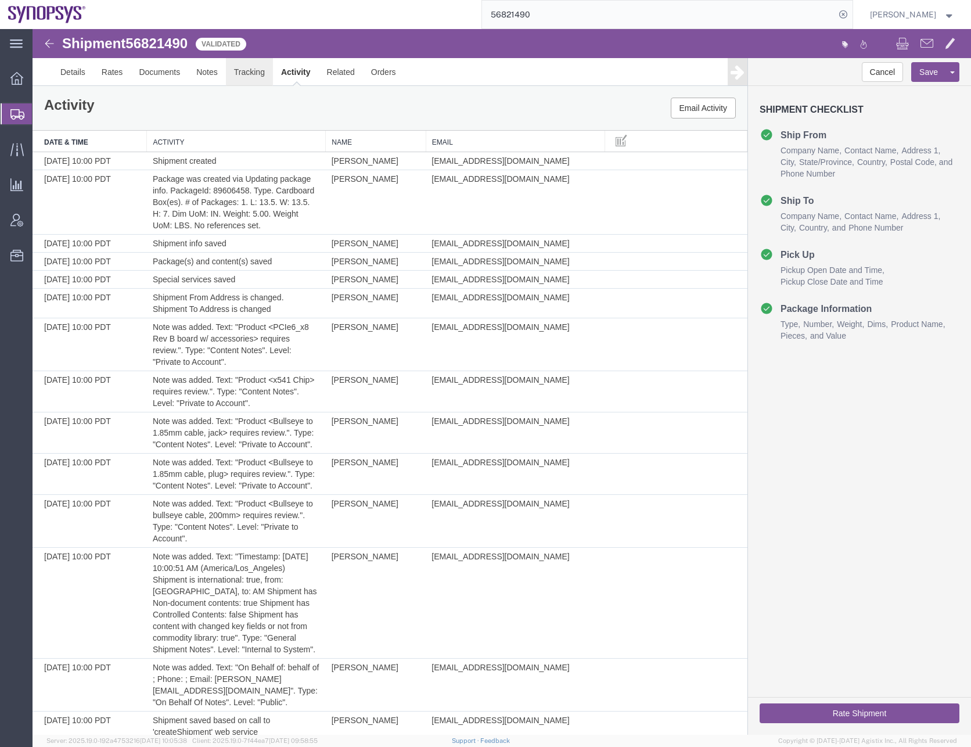
click at [258, 78] on link "Tracking" at bounding box center [249, 72] width 47 height 28
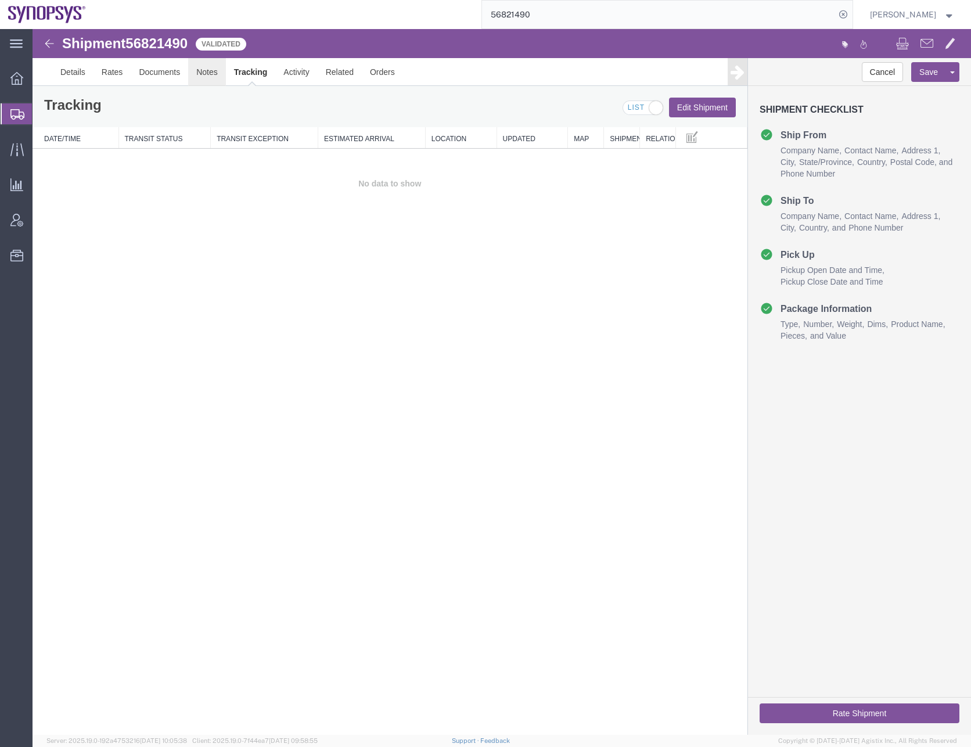
click at [210, 77] on link "Notes" at bounding box center [207, 72] width 38 height 28
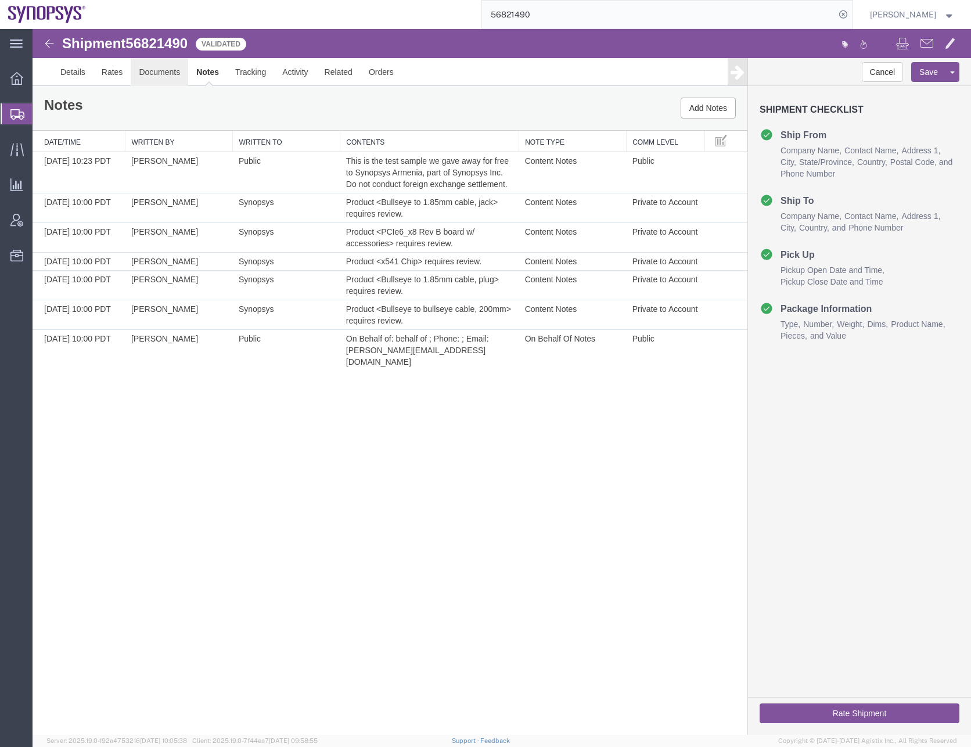
click at [160, 77] on link "Documents" at bounding box center [159, 72] width 57 height 28
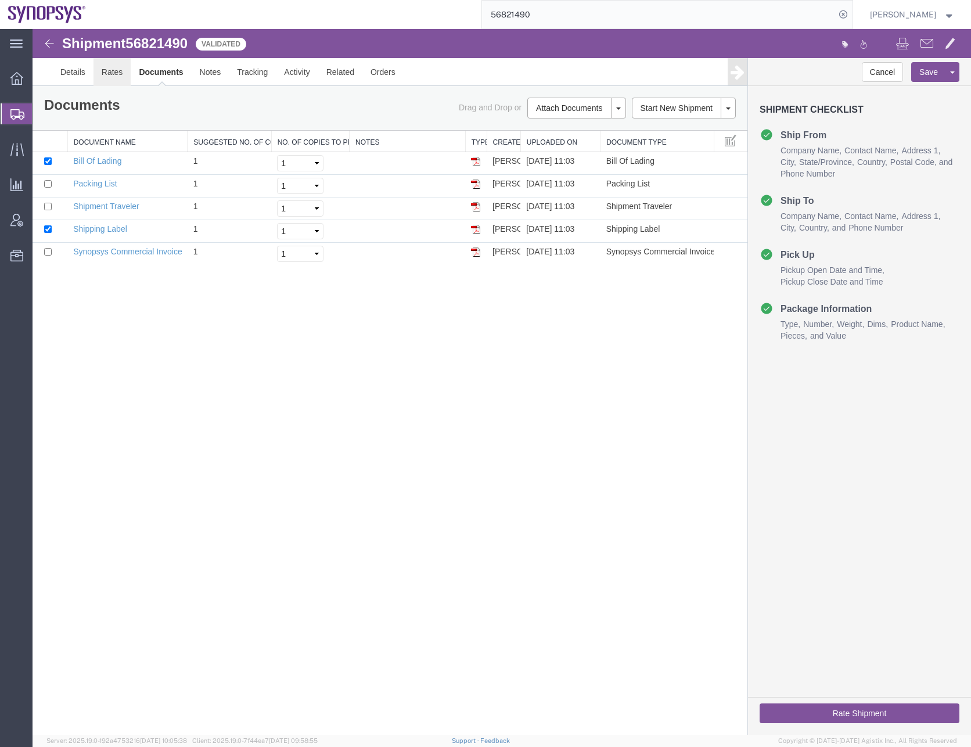
click at [114, 73] on link "Rates" at bounding box center [112, 72] width 38 height 28
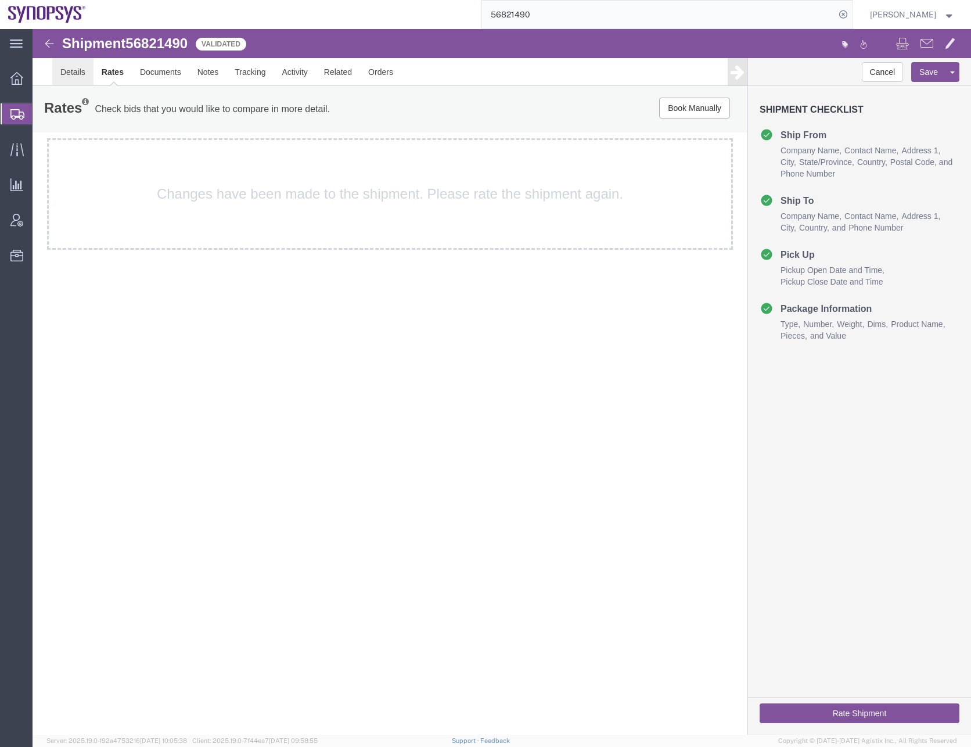
click at [76, 73] on link "Details" at bounding box center [72, 72] width 41 height 28
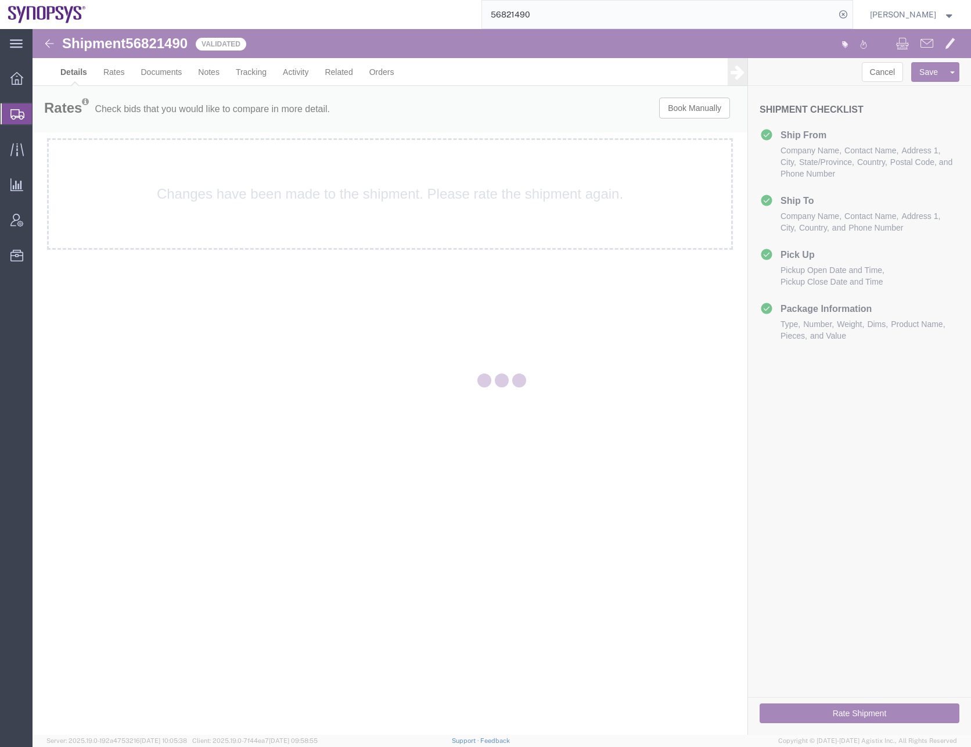
select select "63190"
select select "63072"
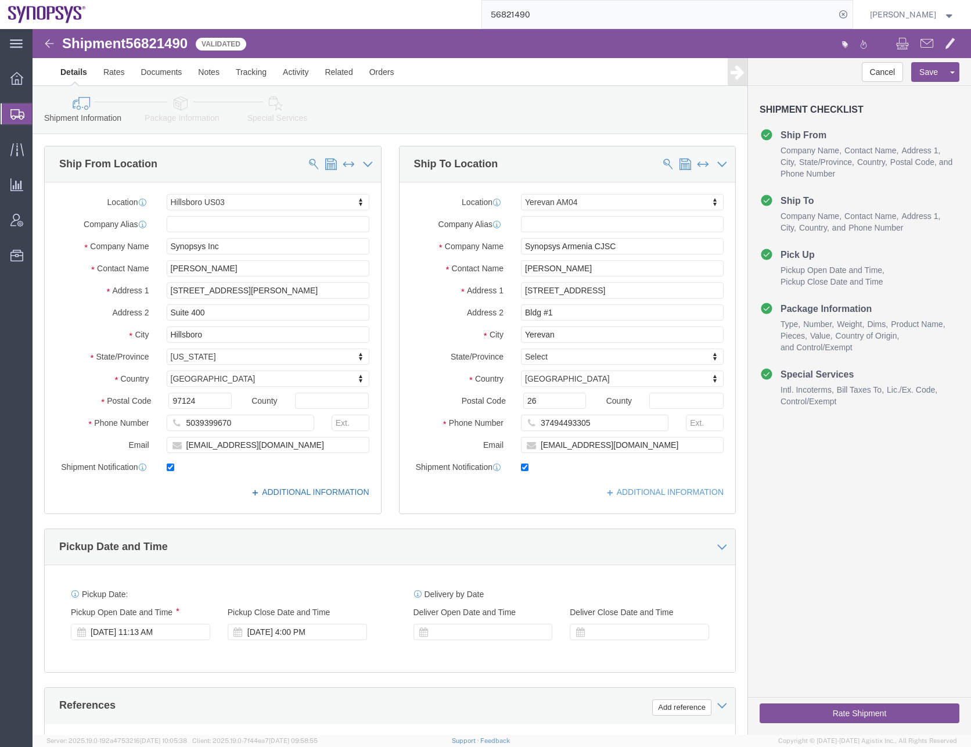
click link "ADDITIONAL INFORMATION"
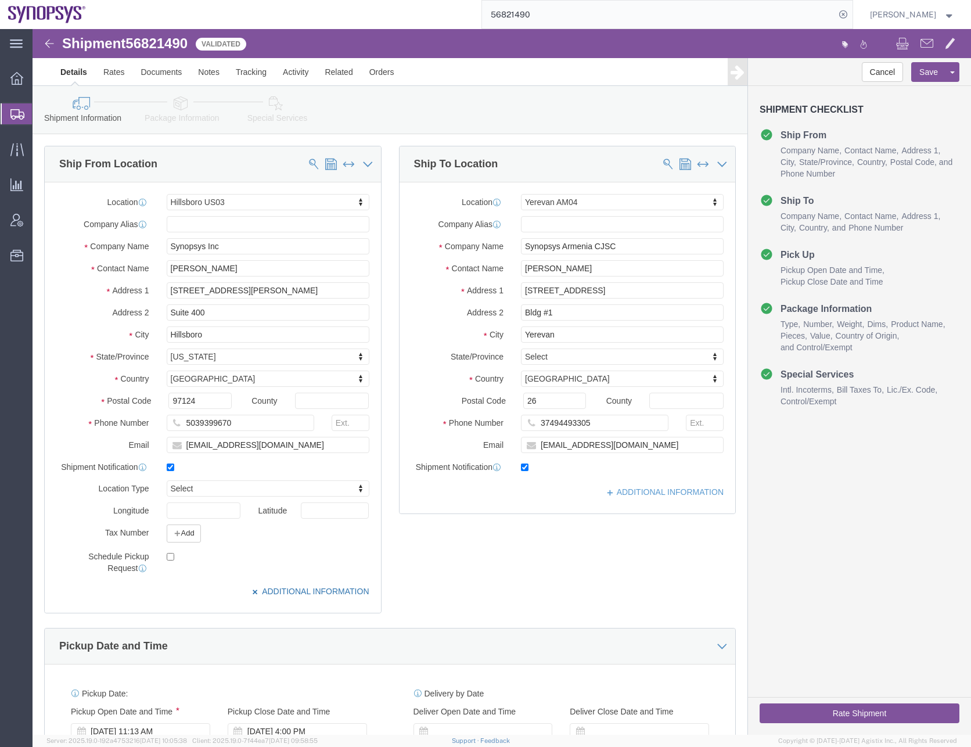
click icon
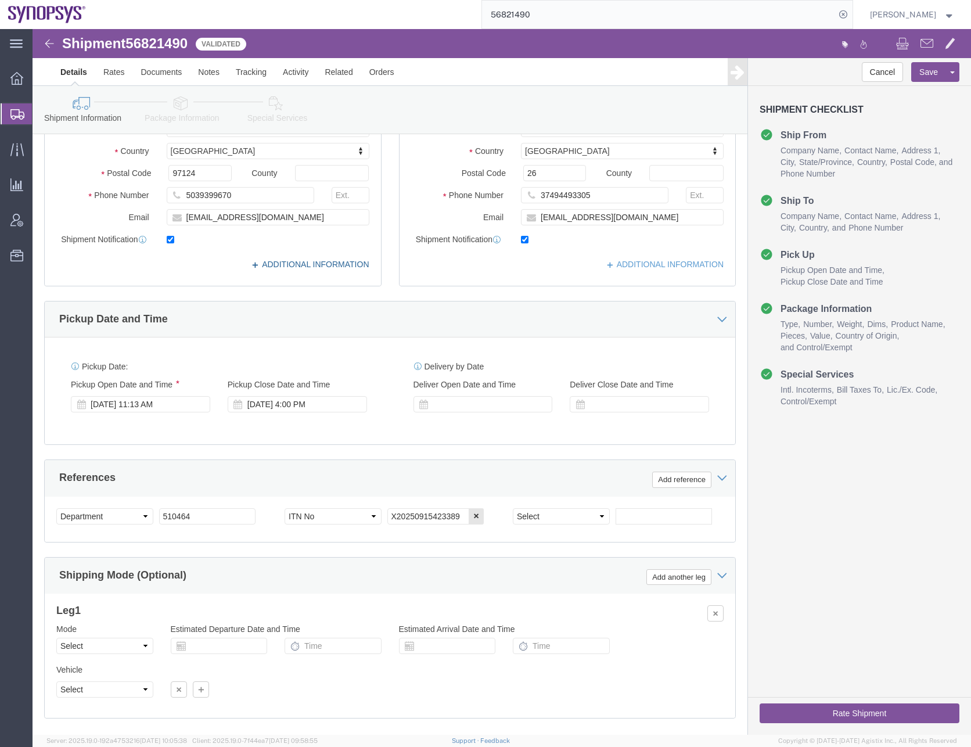
scroll to position [293, 0]
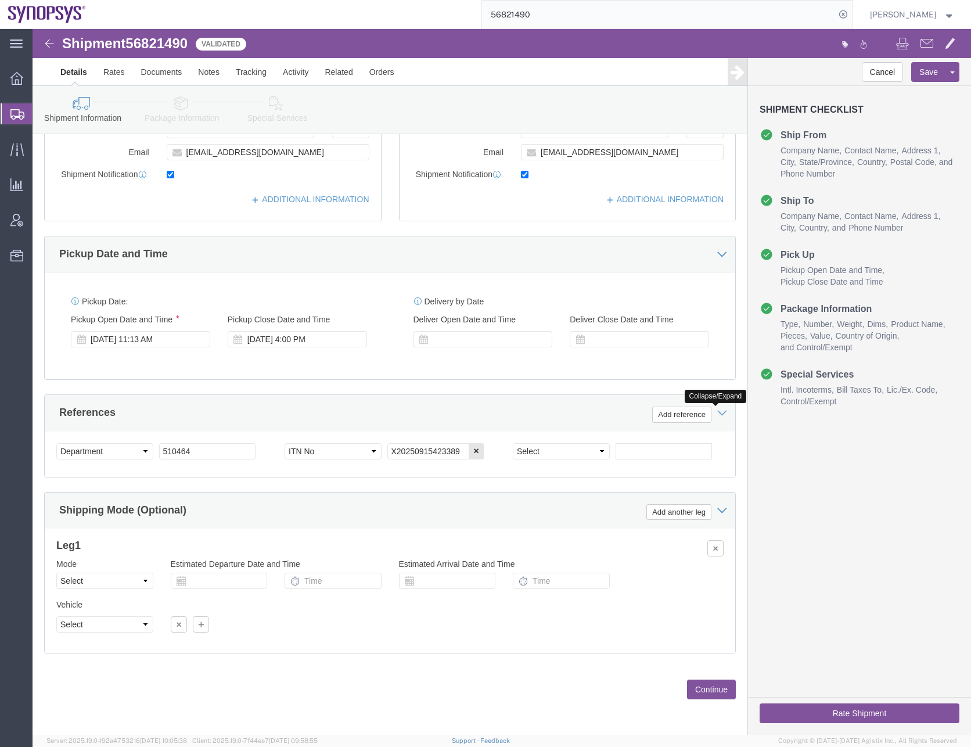
click icon
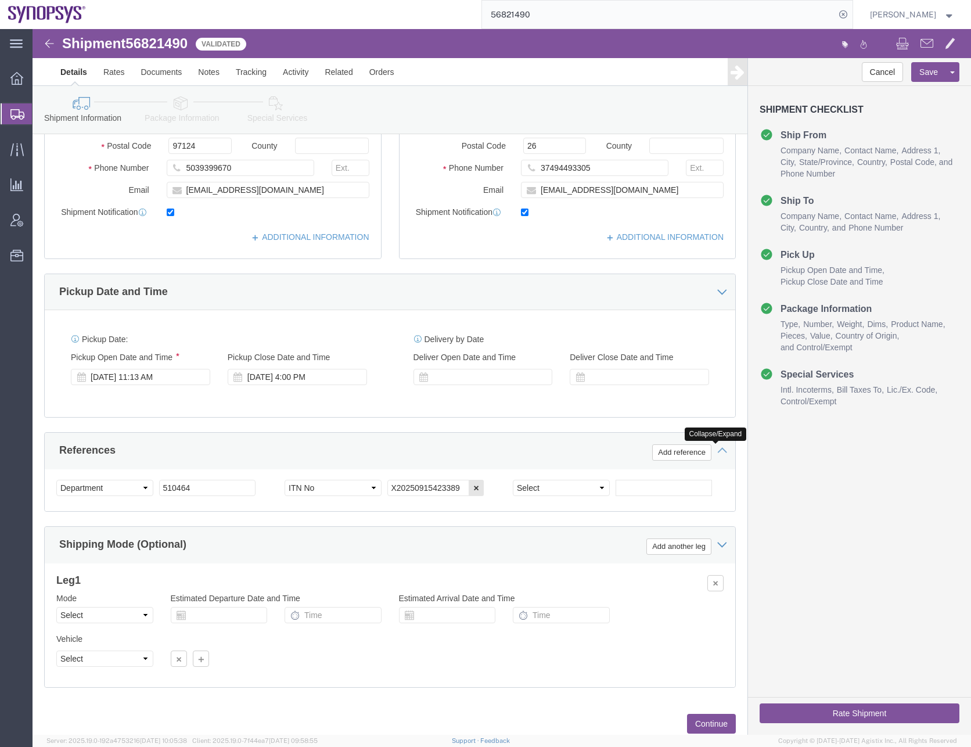
scroll to position [247, 0]
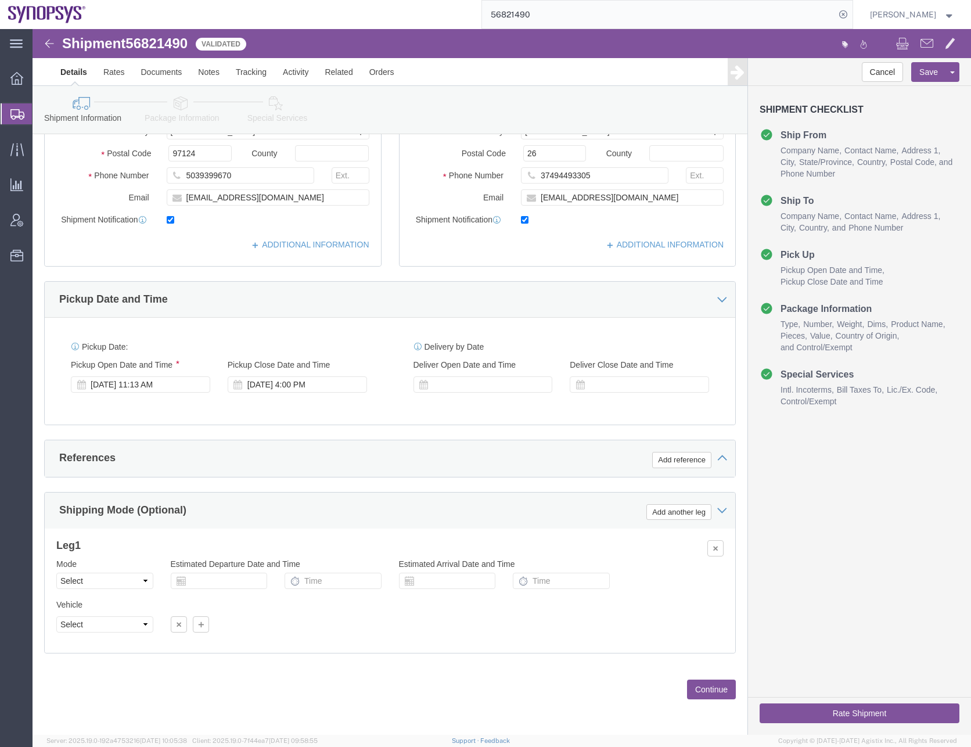
click div
click icon
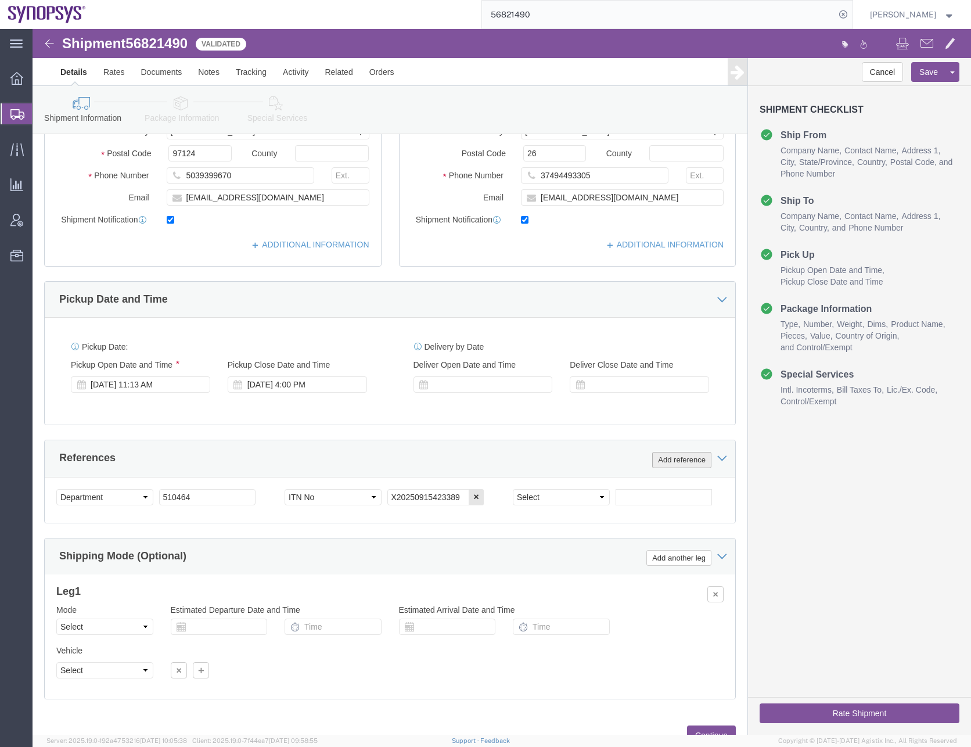
click button "Add reference"
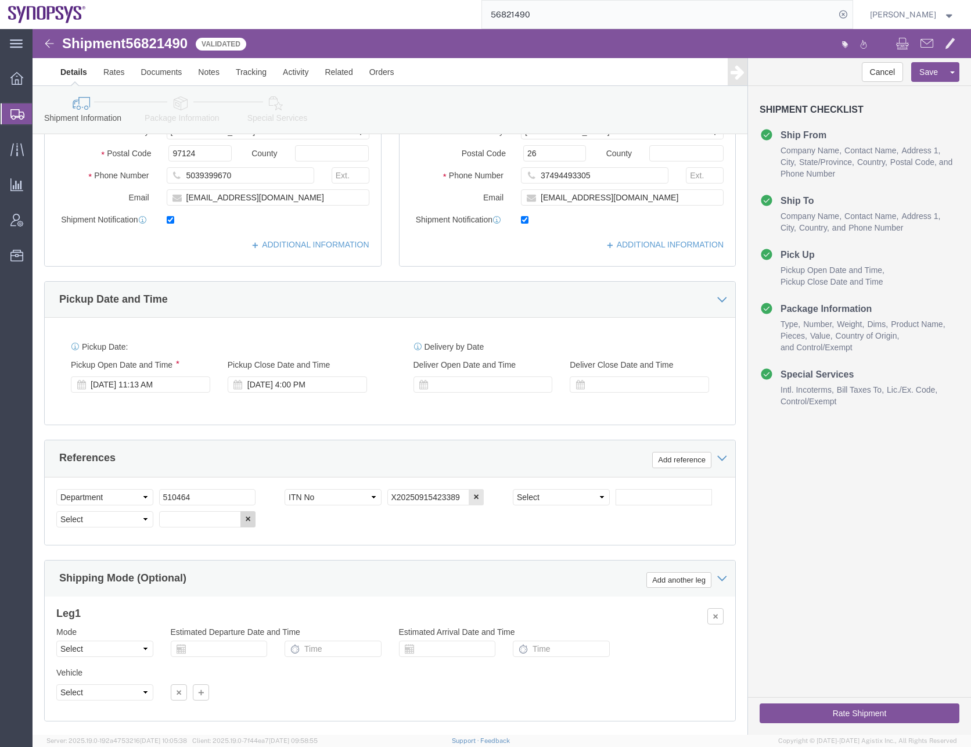
click button "button"
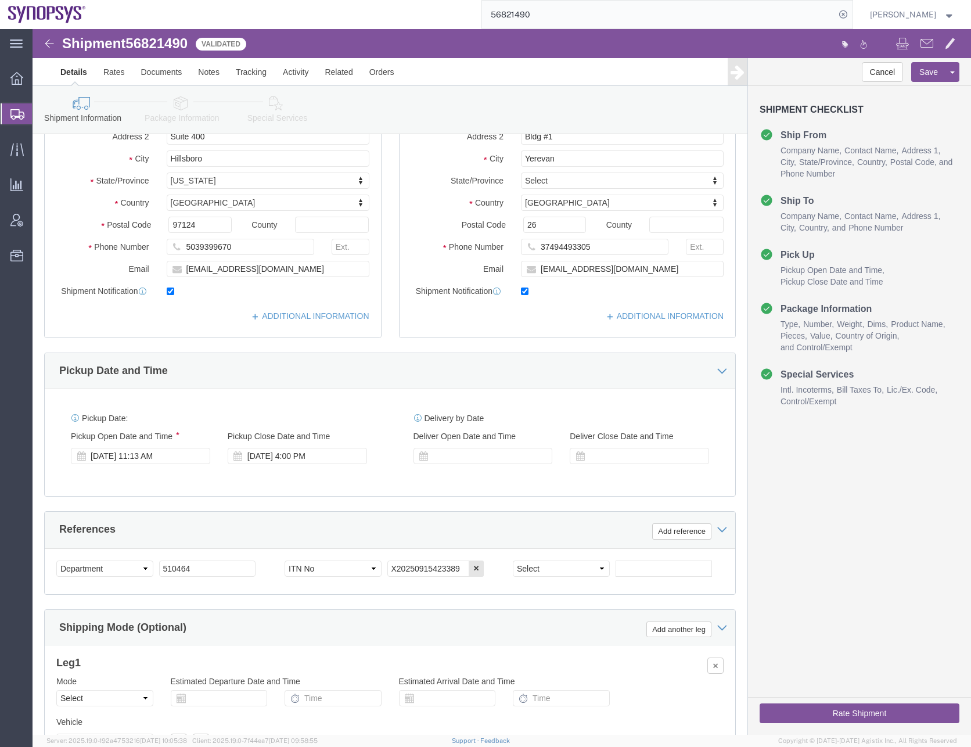
scroll to position [293, 0]
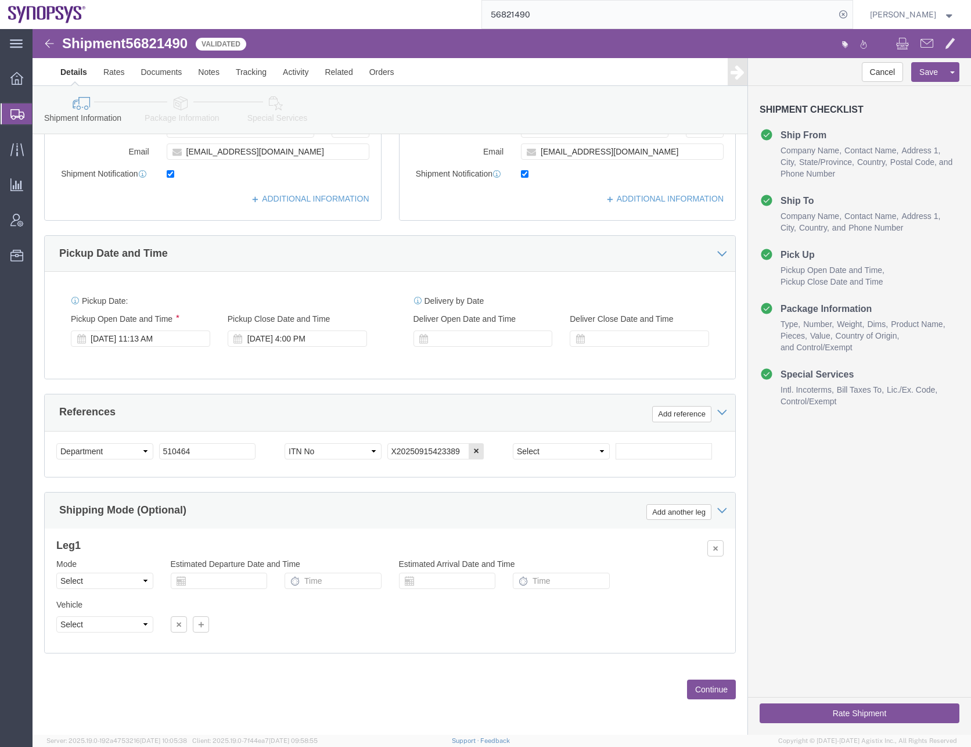
click button "Continue"
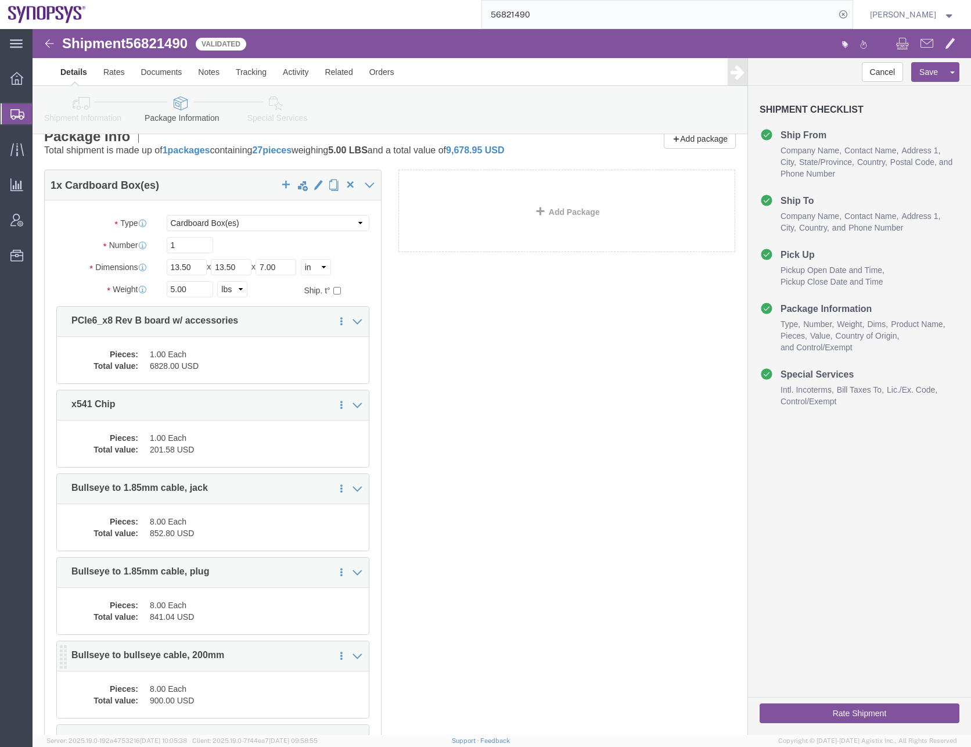
scroll to position [0, 0]
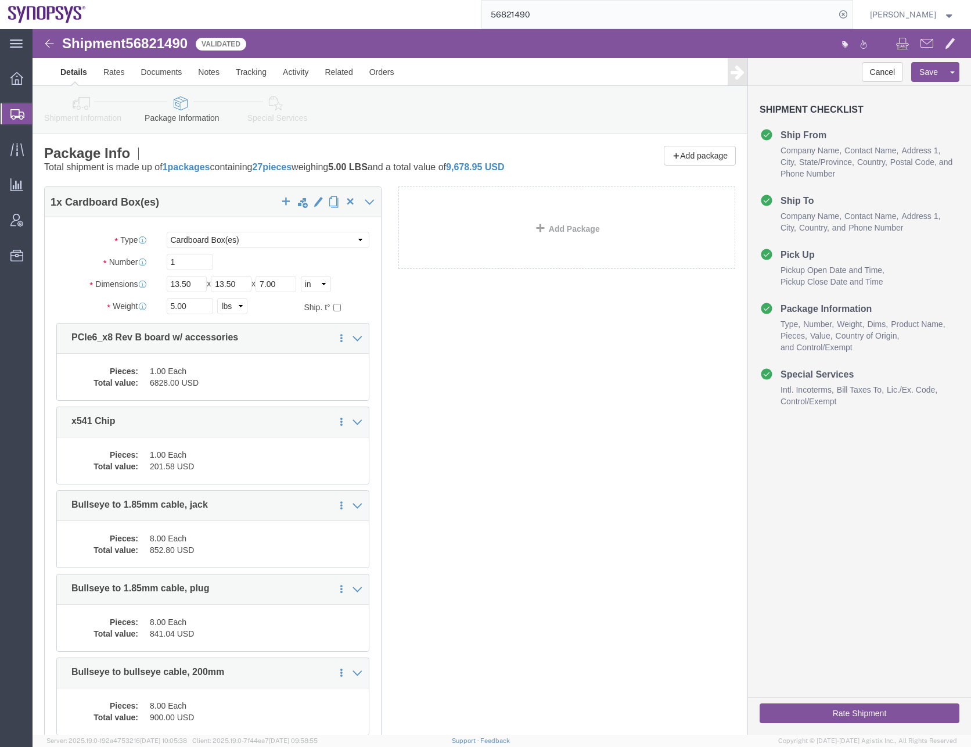
click div "1 x Cardboard Box(es) Package Type Select Bale(s) Basket(s) Bolt(s) Bottle(s) B…"
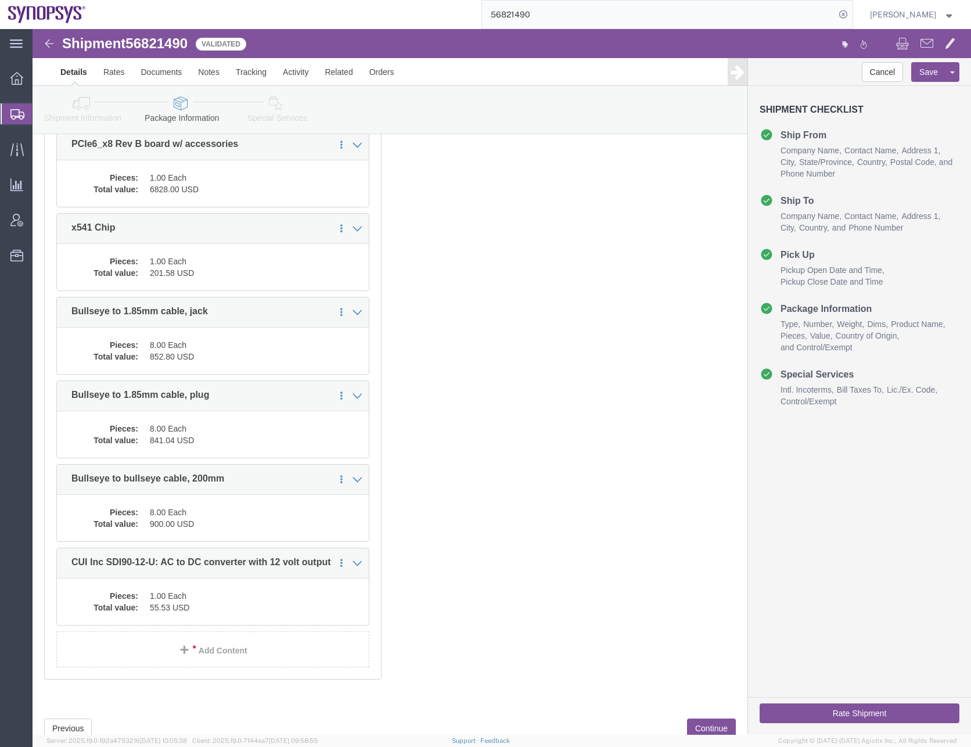
scroll to position [232, 0]
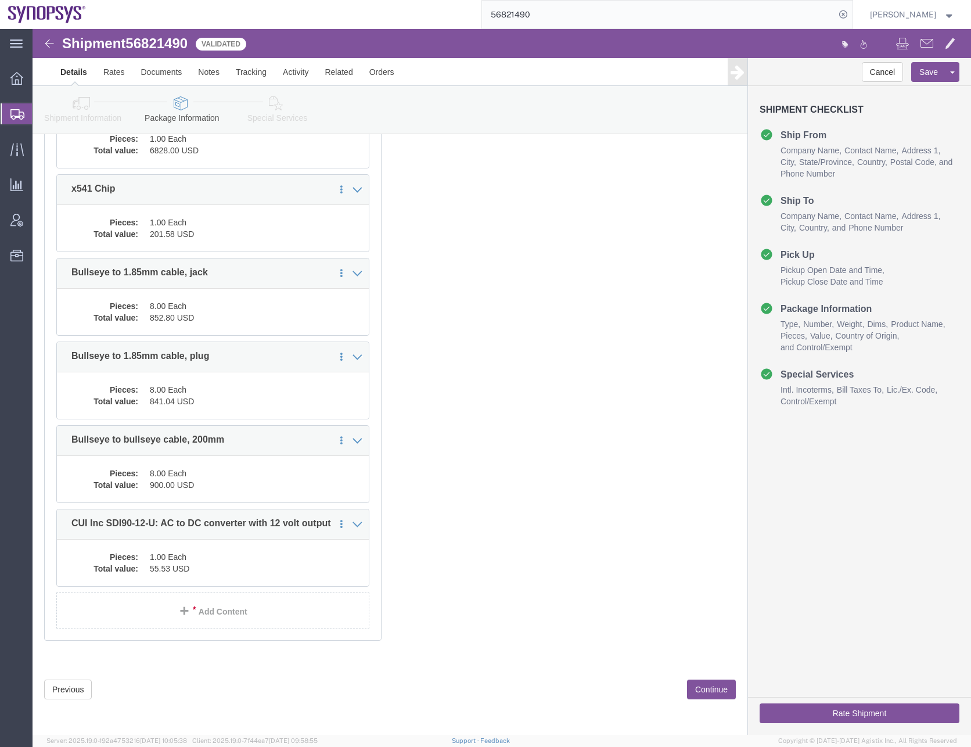
click button "Continue"
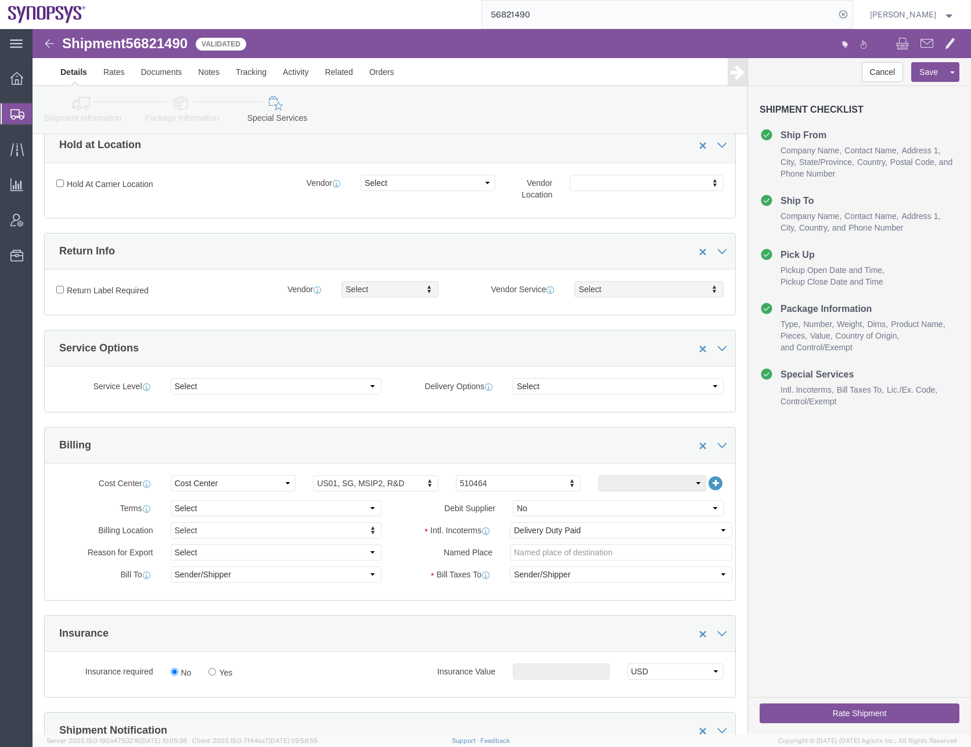
scroll to position [1475, 0]
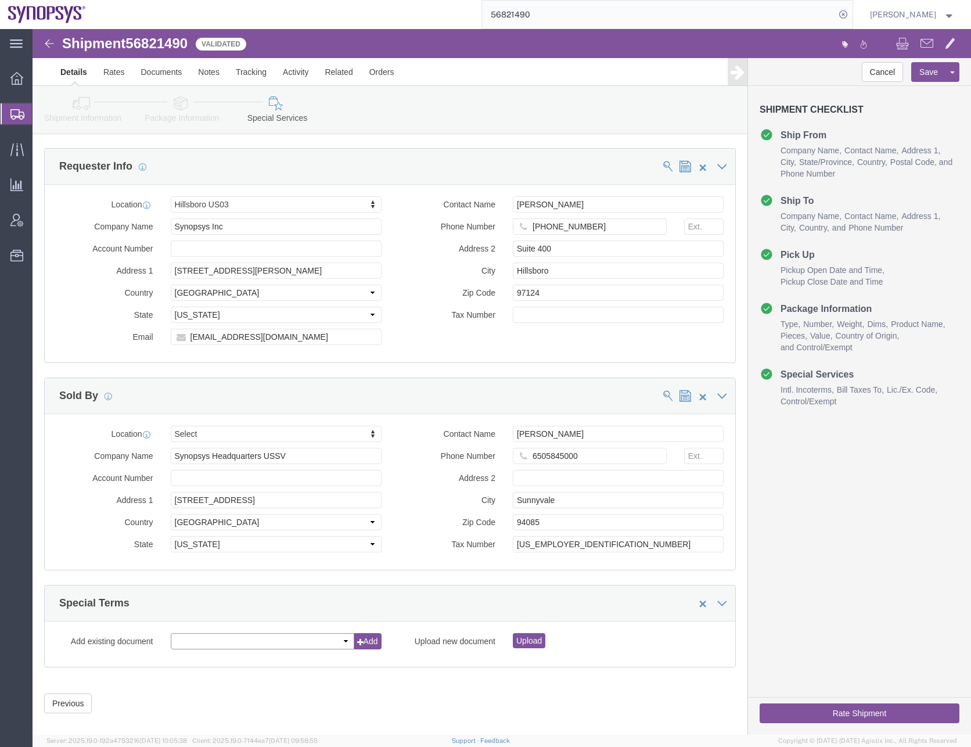
click select
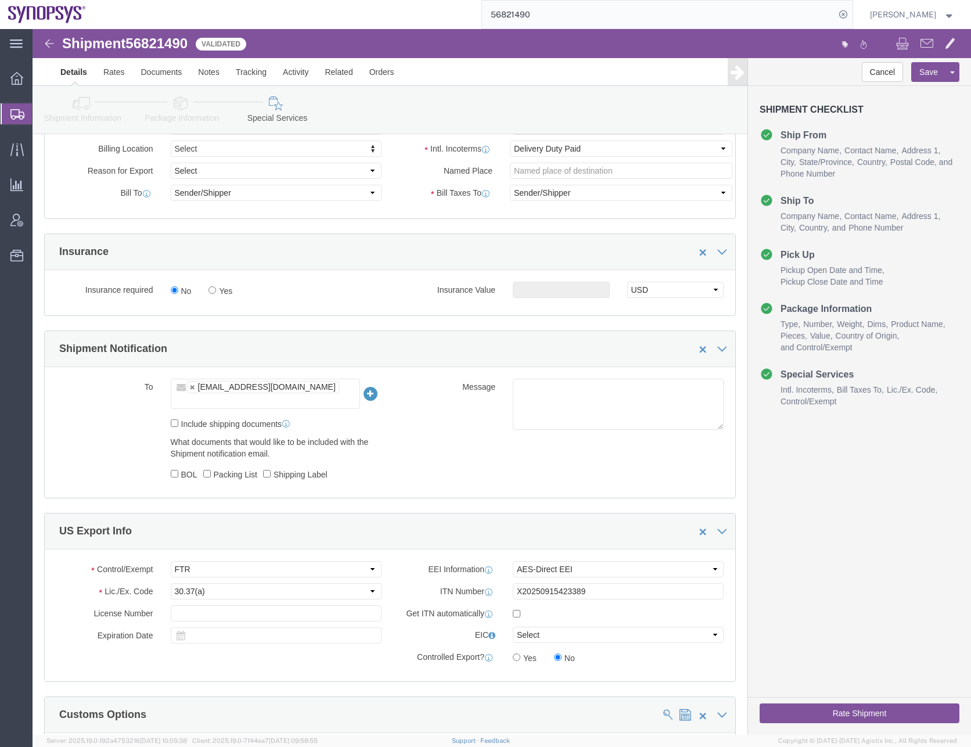
scroll to position [604, 0]
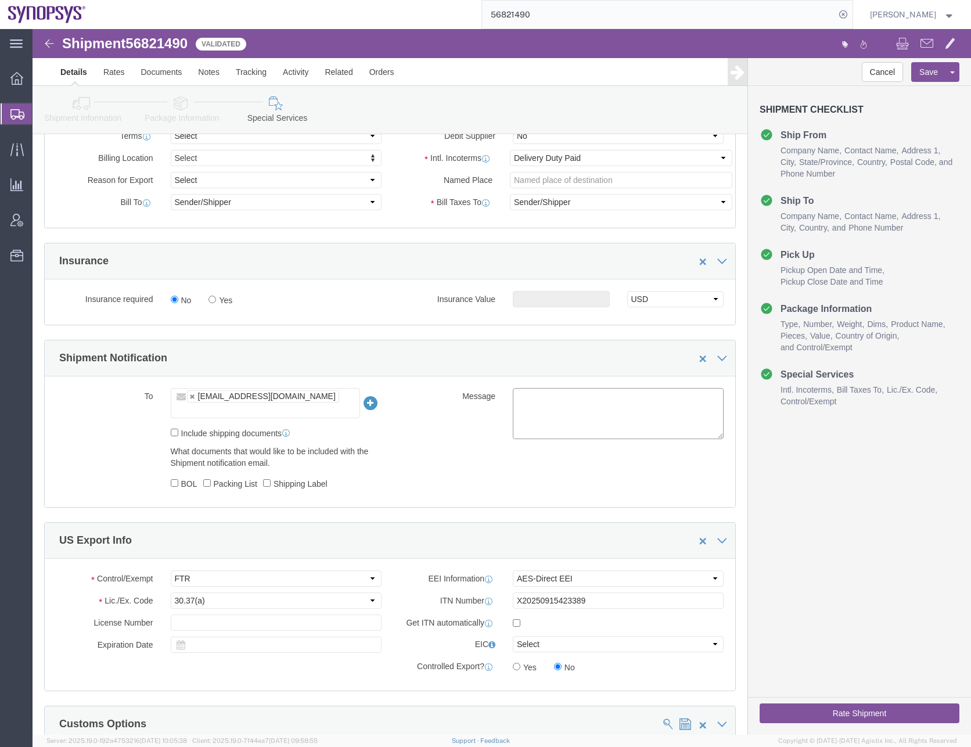
click textarea
paste textarea "This is the test sample we gave away for free to Synopsys Armenia, part of Syno…"
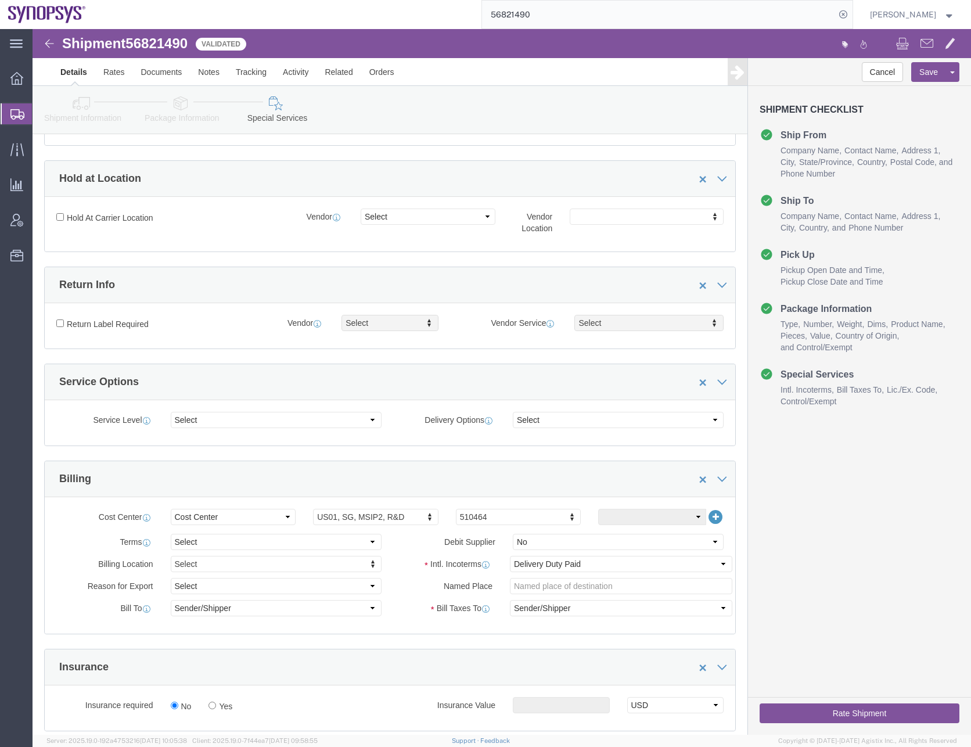
scroll to position [198, 0]
type textarea "This is the test sample we gave away for free to Synopsys Armenia, part of Syno…"
click select "Select 1 Day 2 Day 3-5 Day Economy 5+ Day"
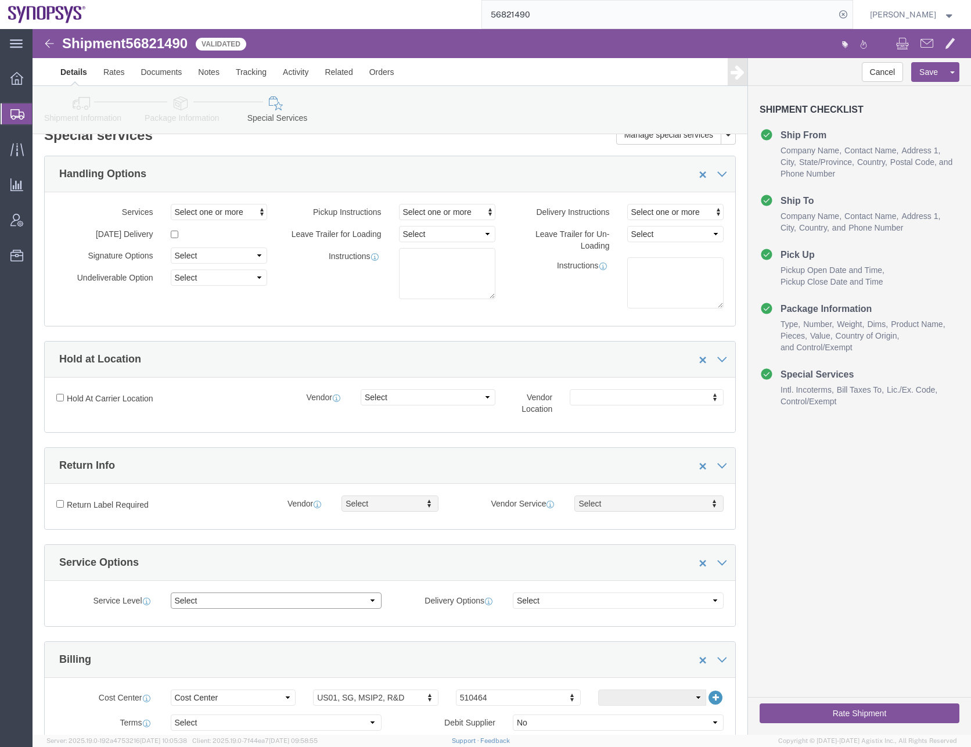
scroll to position [0, 0]
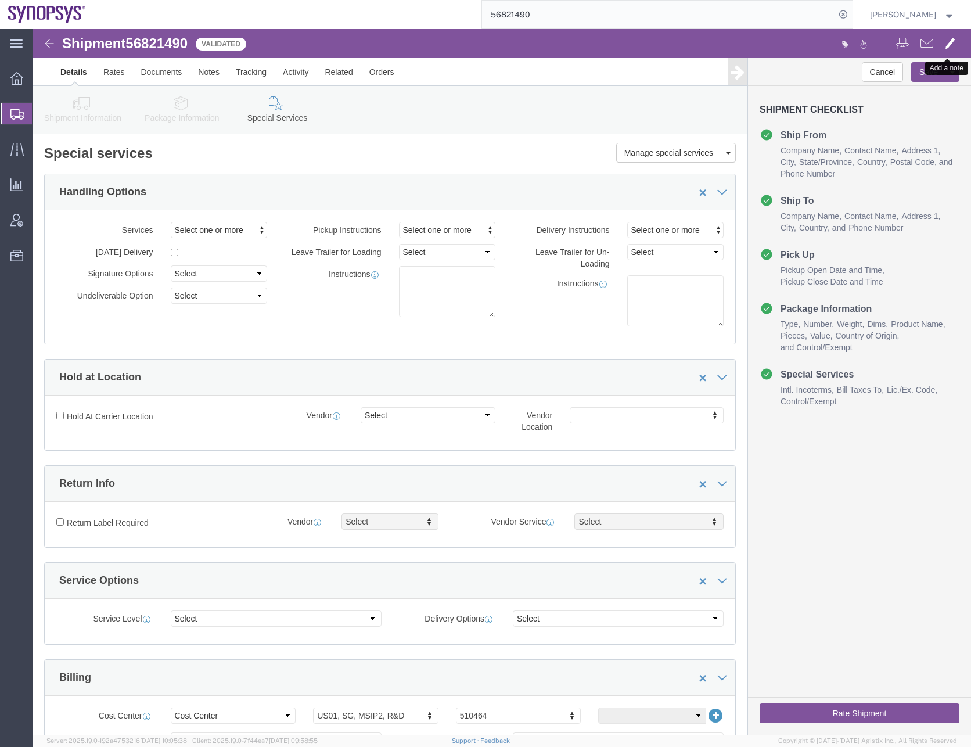
click span
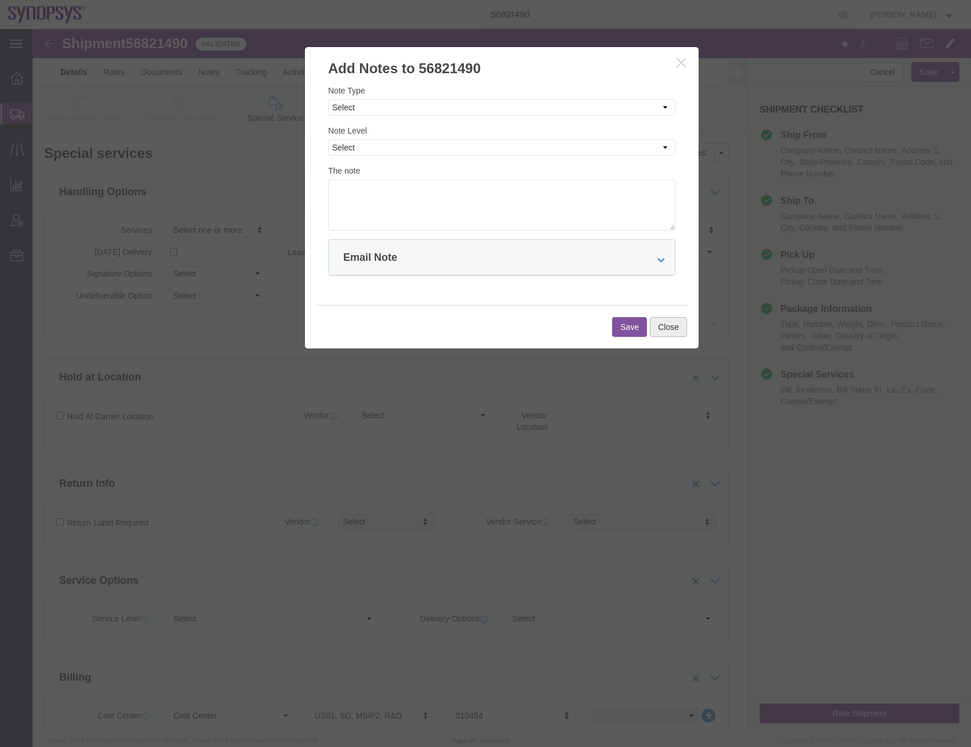
click button "Close"
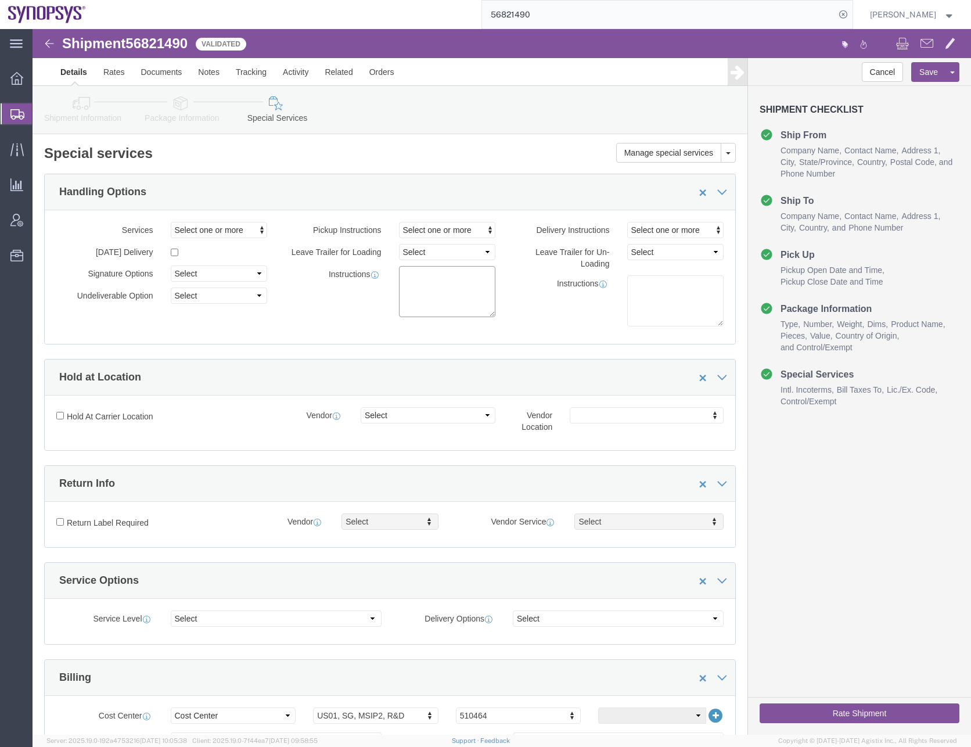
click textarea
paste textarea "This is the test sample we gave away for free to Synopsys Armenia, part of Syno…"
type textarea "This is the test sample we gave away for free to Synopsys Armenia, part of Syno…"
click button "Save"
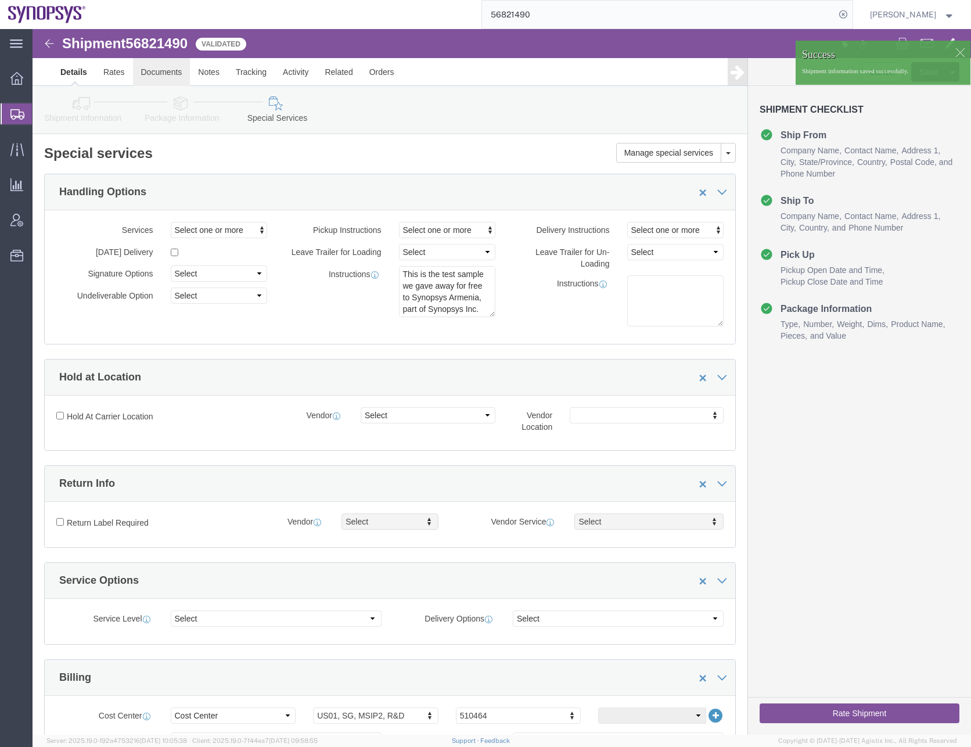
click link "Documents"
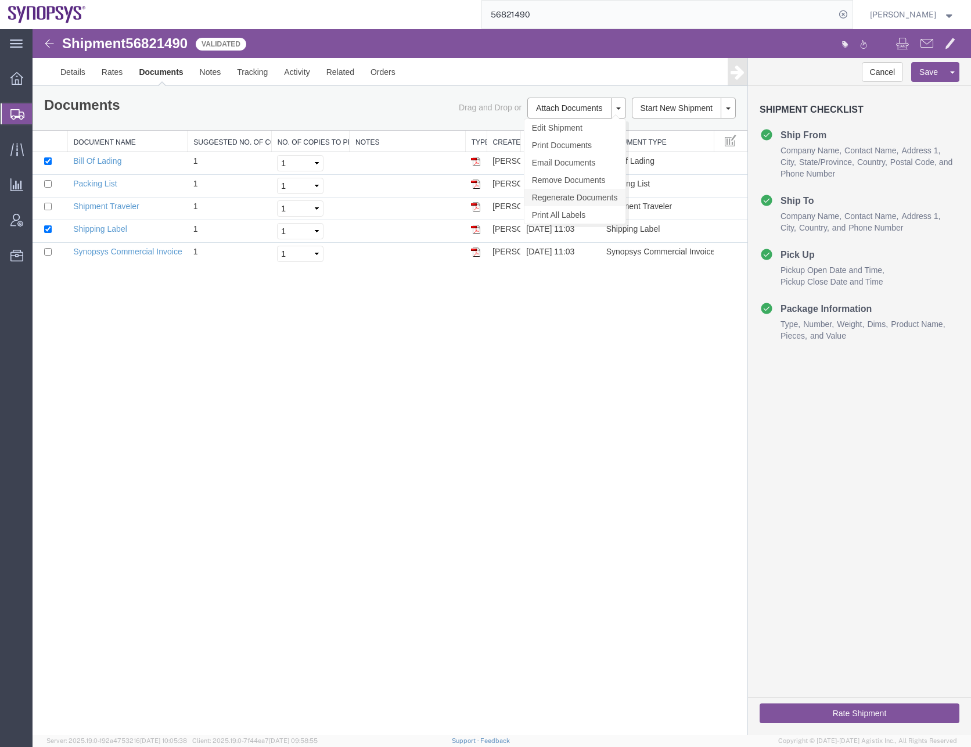
click at [564, 195] on link "Regenerate Documents" at bounding box center [574, 197] width 101 height 17
click at [46, 183] on input "checkbox" at bounding box center [48, 184] width 8 height 8
checkbox input "true"
click at [51, 206] on input "checkbox" at bounding box center [48, 207] width 8 height 8
checkbox input "true"
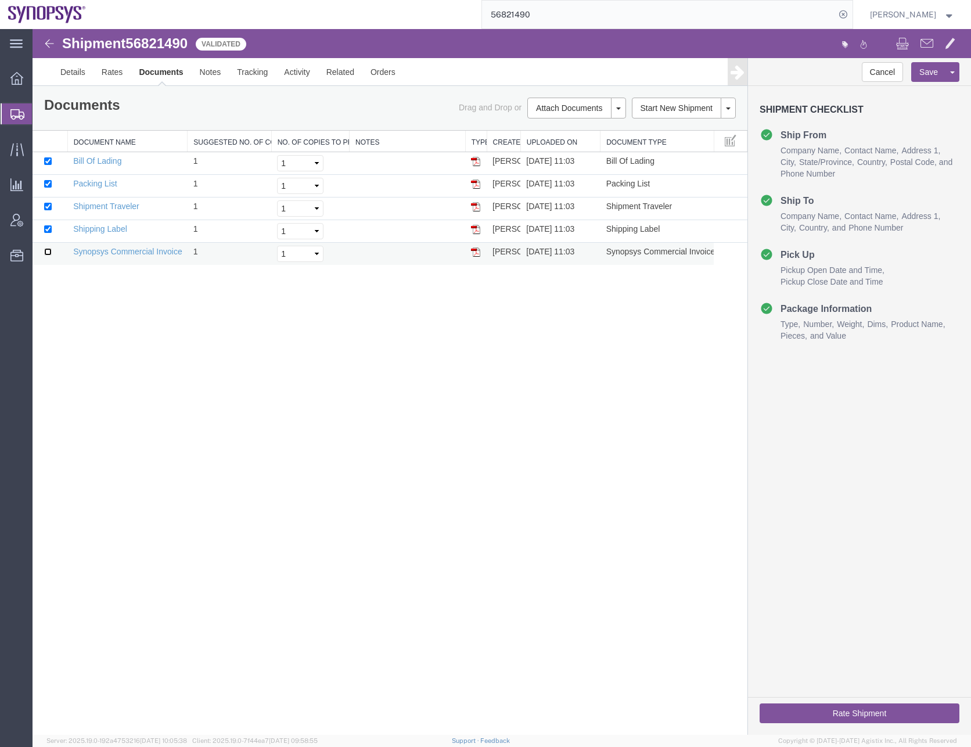
click at [51, 251] on input "checkbox" at bounding box center [48, 252] width 8 height 8
checkbox input "true"
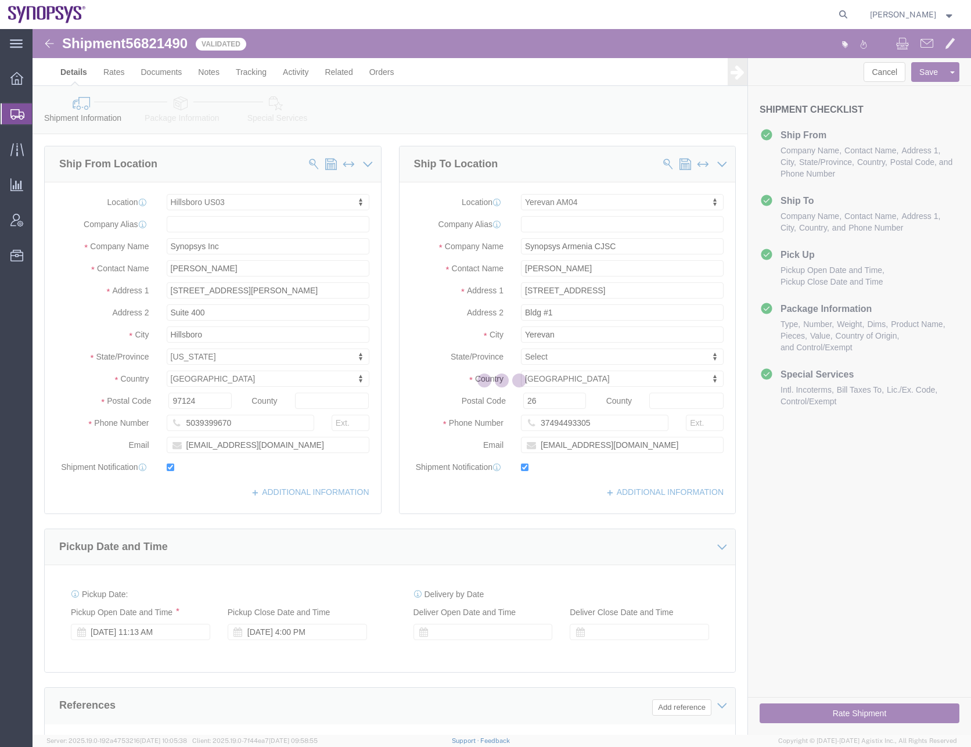
select select "63190"
select select "63072"
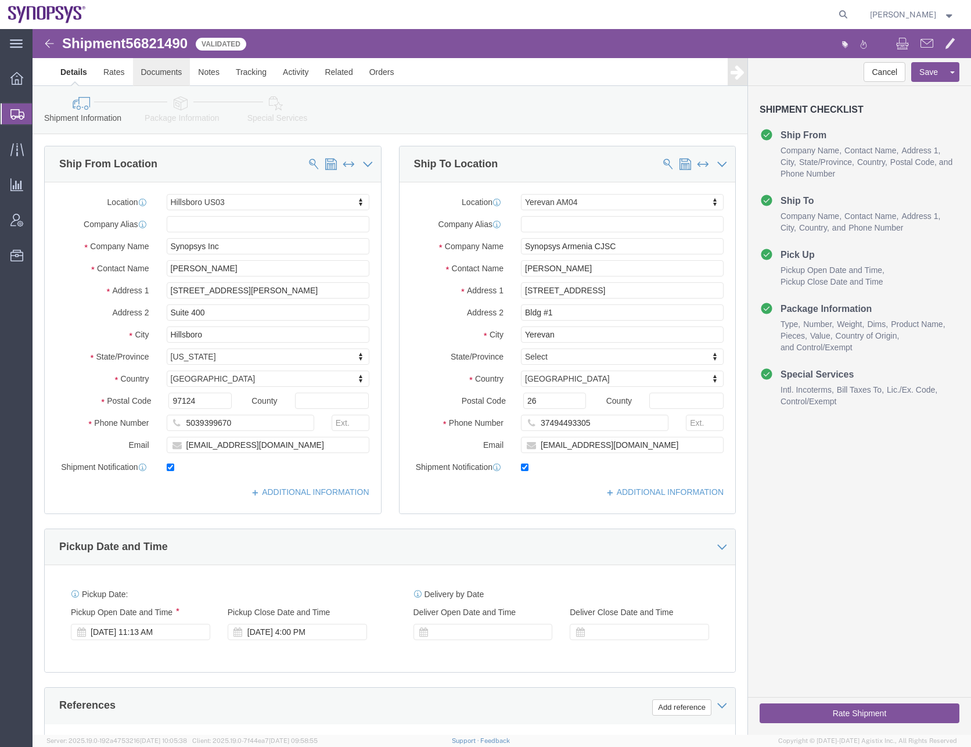
click link "Documents"
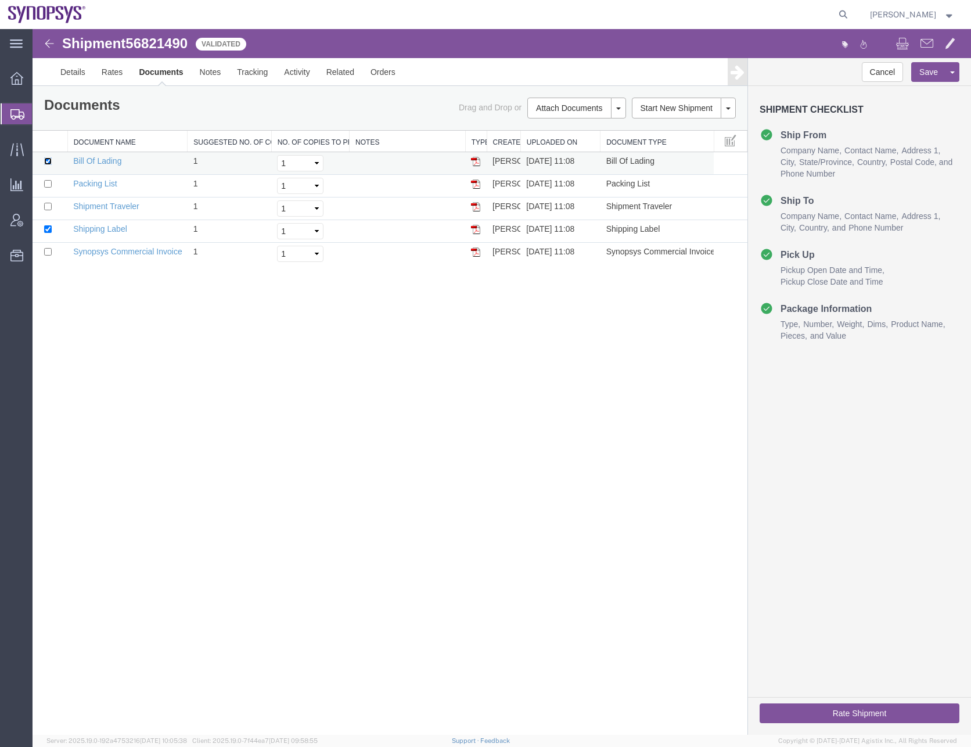
click at [48, 160] on input "checkbox" at bounding box center [48, 161] width 8 height 8
checkbox input "false"
click at [50, 226] on input "checkbox" at bounding box center [48, 229] width 8 height 8
checkbox input "false"
click at [133, 250] on link "Synopsys Commercial Invoice" at bounding box center [127, 251] width 109 height 9
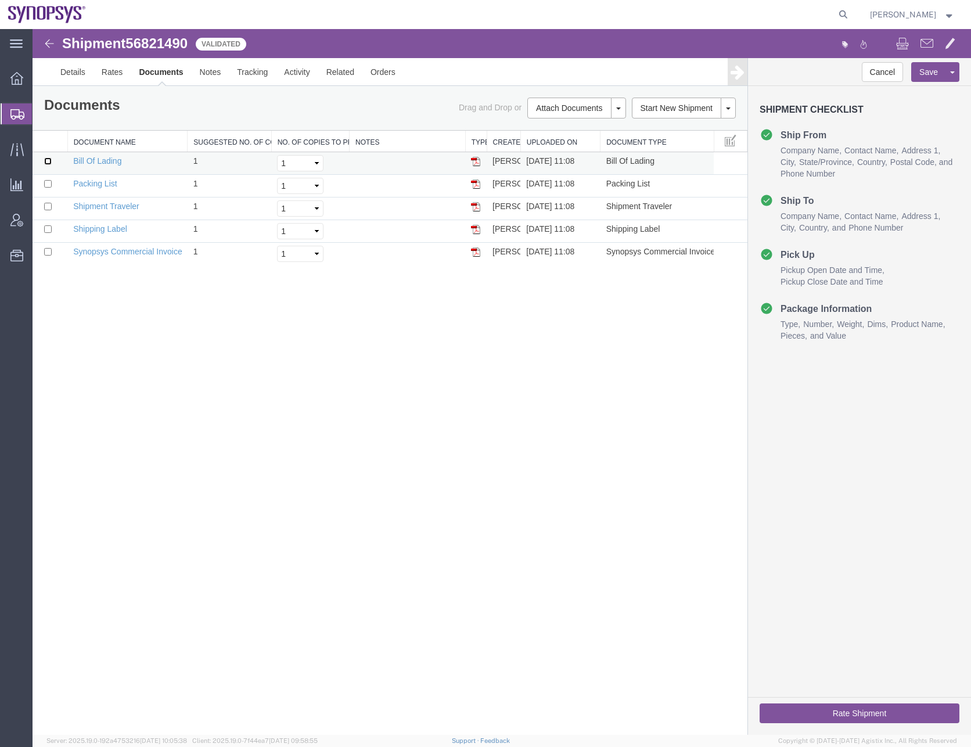
click at [47, 158] on input "checkbox" at bounding box center [48, 161] width 8 height 8
checkbox input "true"
click at [47, 181] on input "checkbox" at bounding box center [48, 184] width 8 height 8
checkbox input "true"
click at [47, 206] on input "checkbox" at bounding box center [48, 207] width 8 height 8
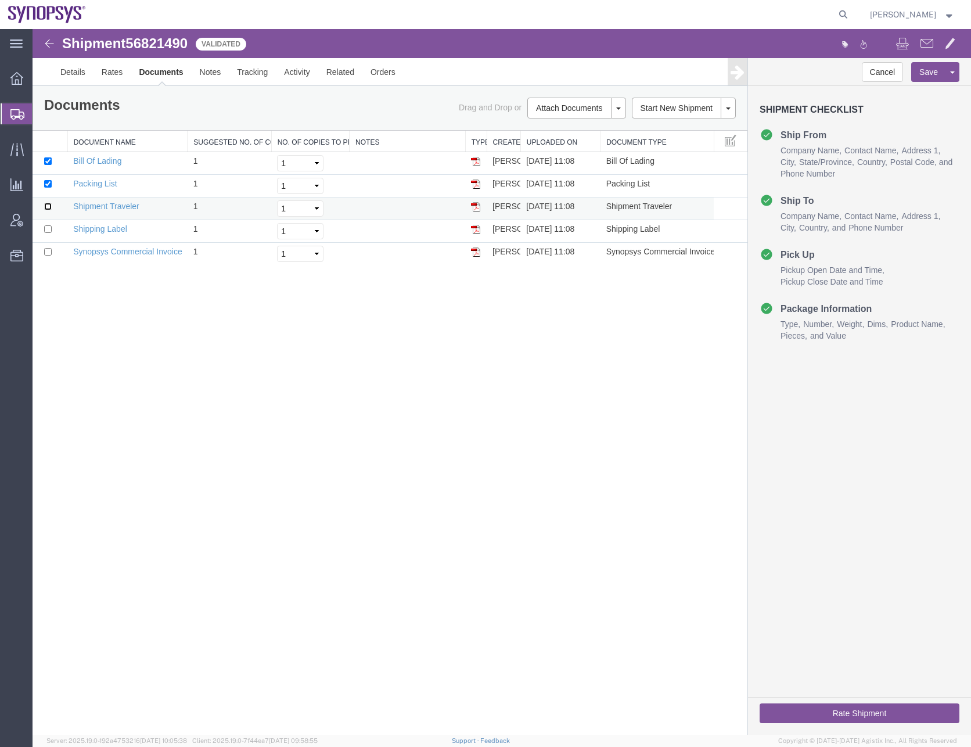
checkbox input "true"
click at [48, 229] on input "checkbox" at bounding box center [48, 229] width 8 height 8
checkbox input "true"
click at [48, 251] on input "checkbox" at bounding box center [48, 252] width 8 height 8
checkbox input "true"
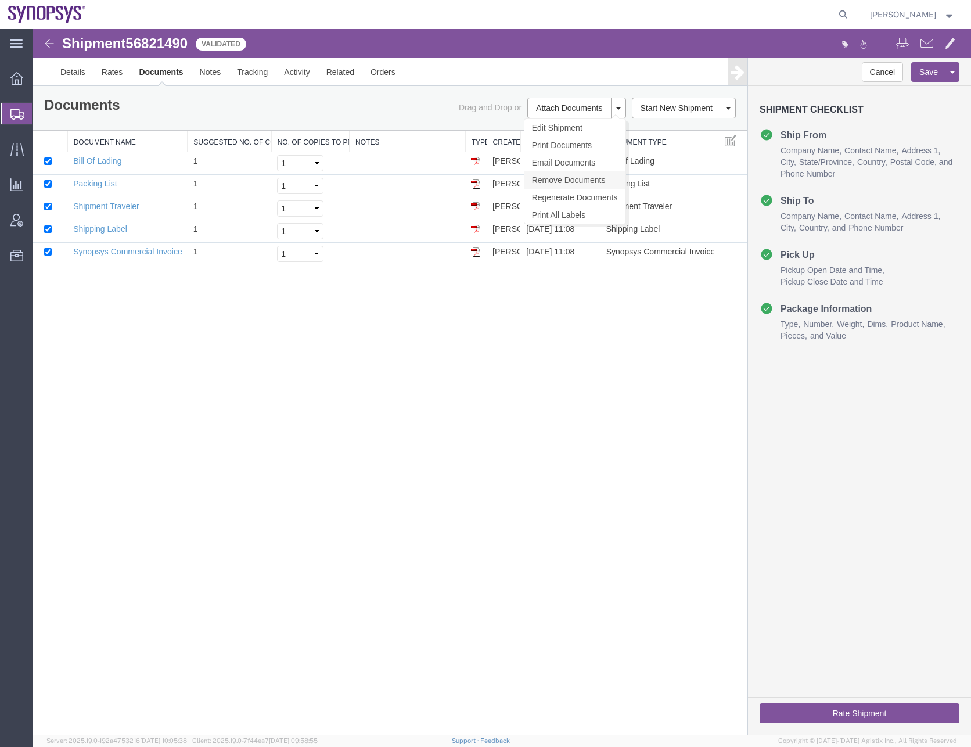
click at [551, 179] on link "Remove Documents" at bounding box center [574, 179] width 101 height 17
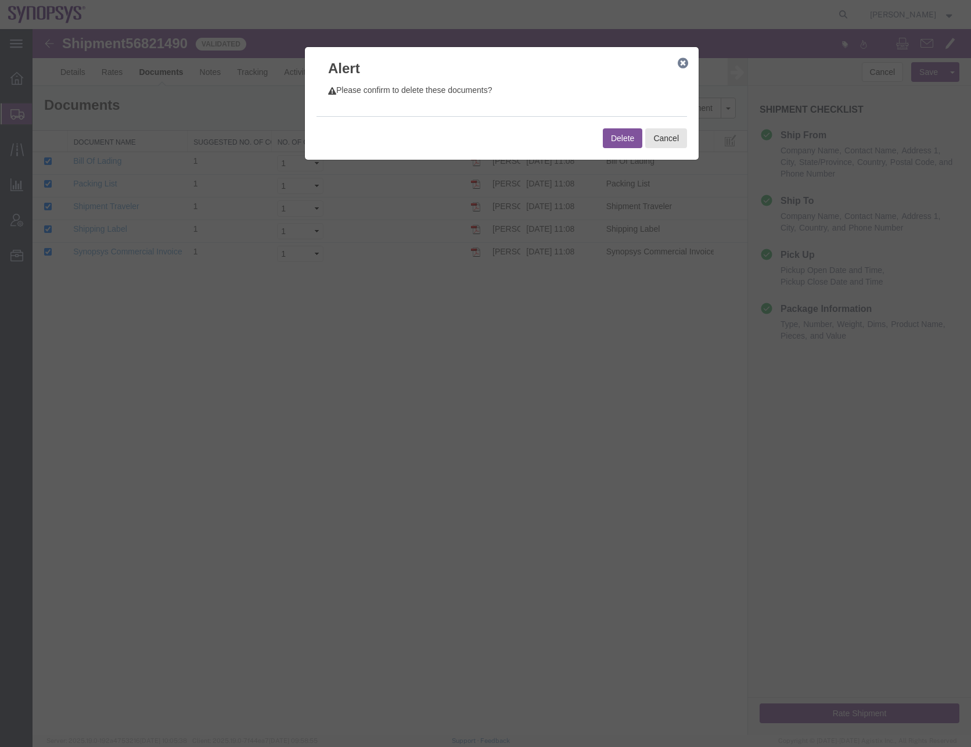
click at [615, 143] on button "Delete" at bounding box center [622, 138] width 39 height 20
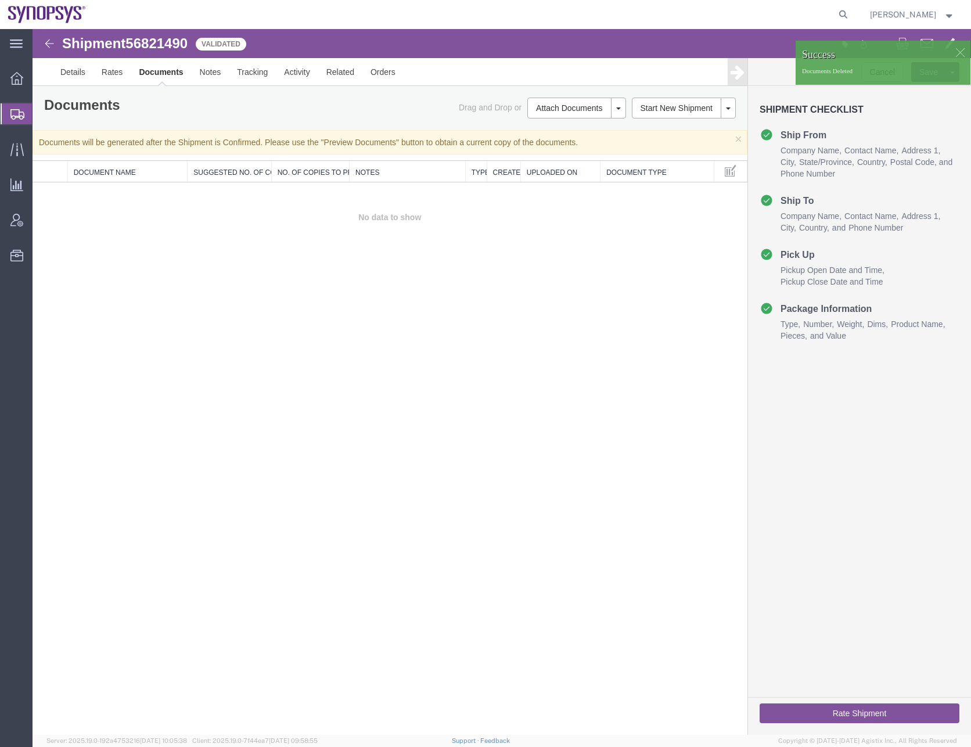
click at [470, 409] on div "Shipment 56821490 0 of 0 Validated Details Rates Documents Notes Tracking Activ…" at bounding box center [502, 381] width 938 height 705
click at [64, 71] on link "Details" at bounding box center [72, 72] width 41 height 28
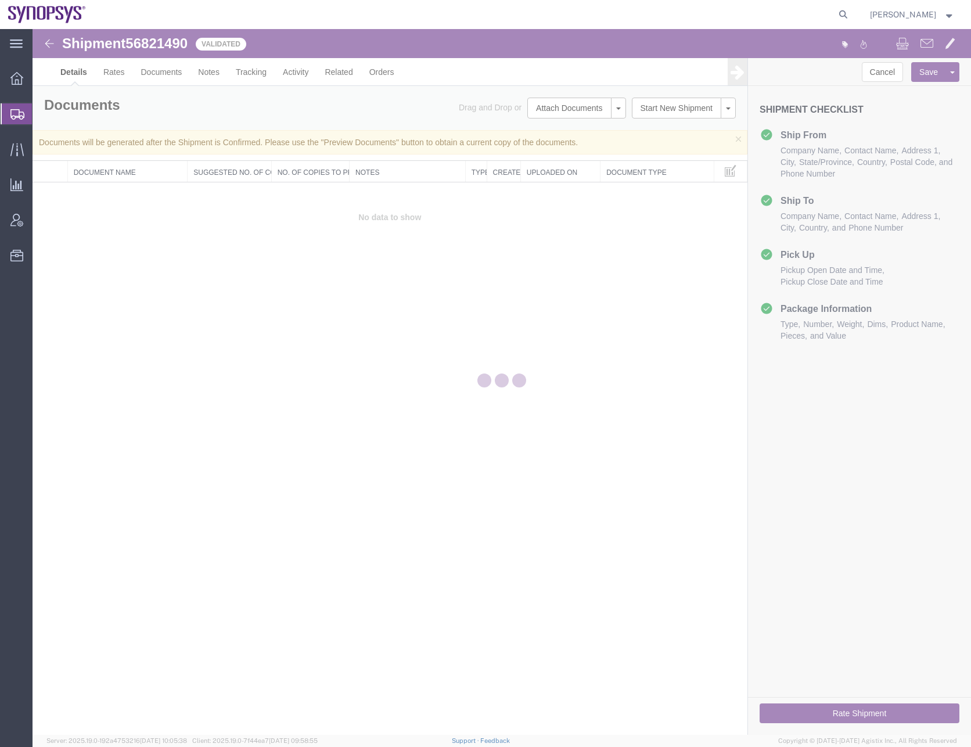
select select "63190"
select select "63072"
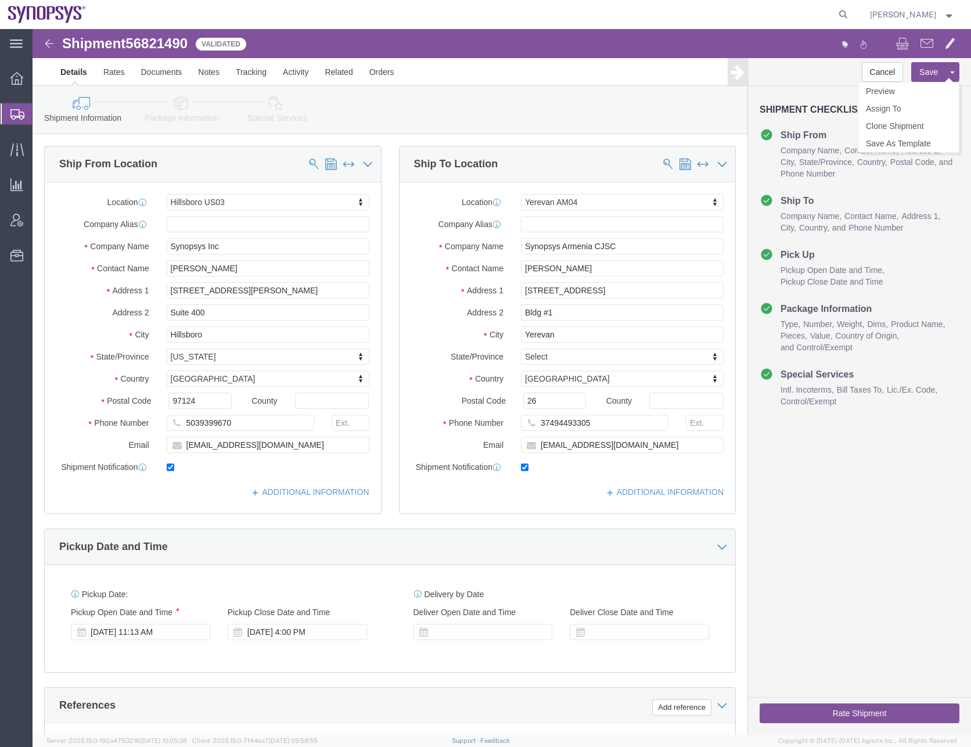
click button "Save"
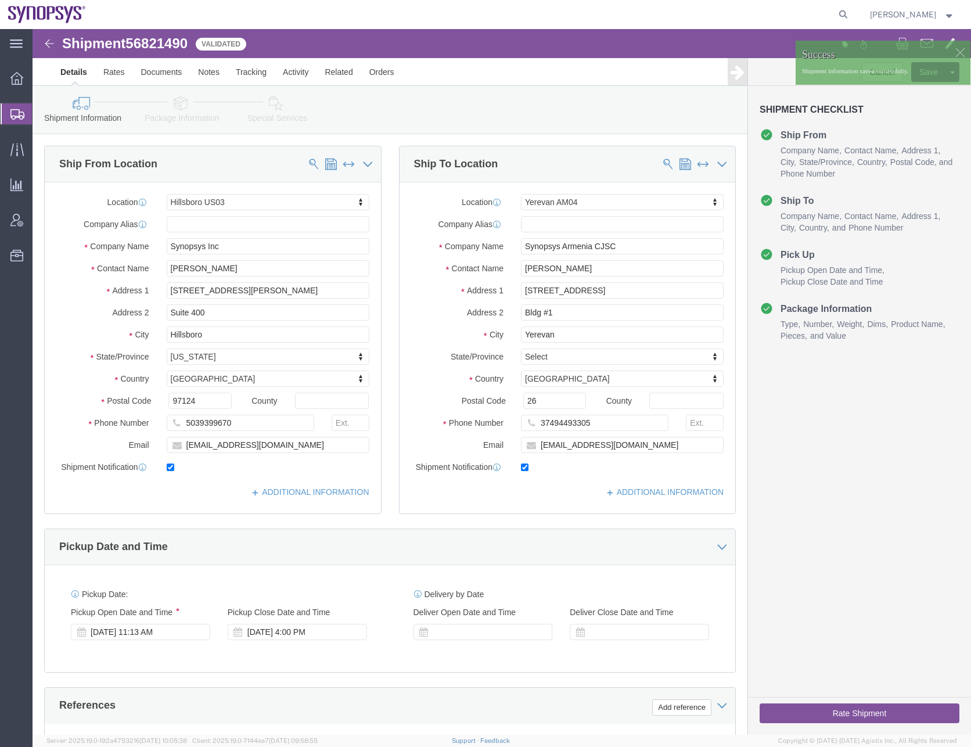
click icon
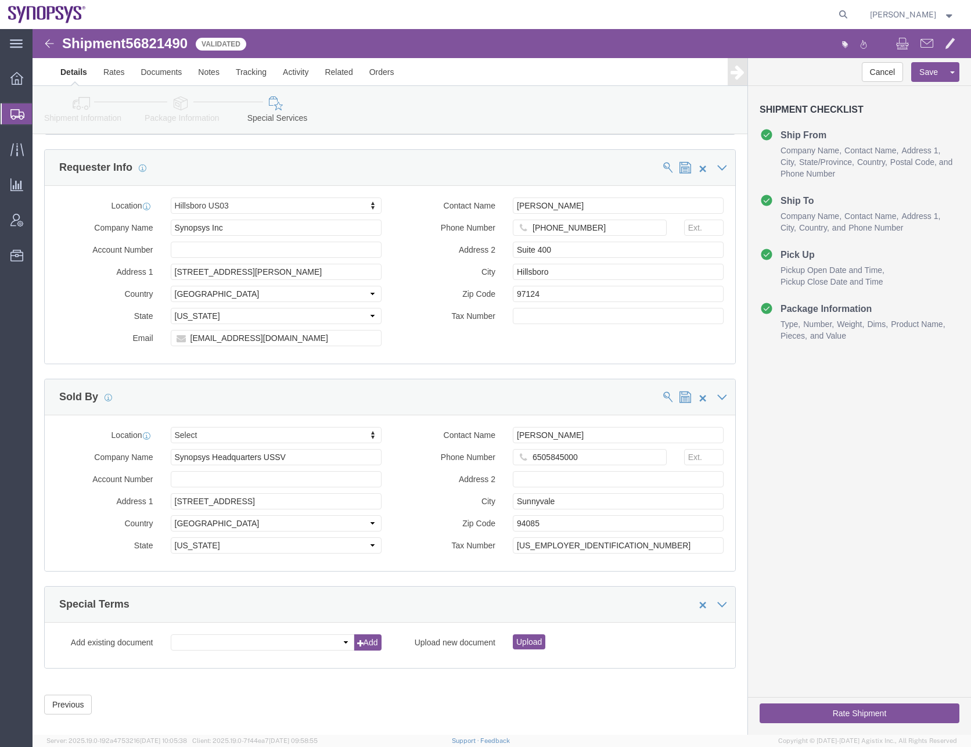
scroll to position [1475, 0]
click button "Rate Shipment"
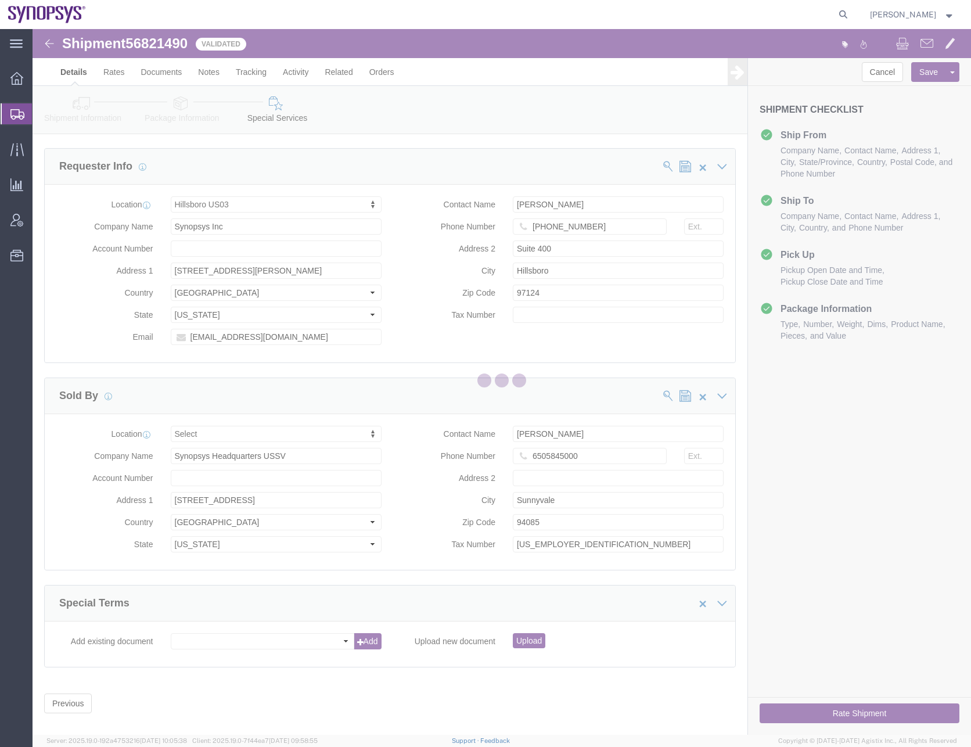
scroll to position [0, 0]
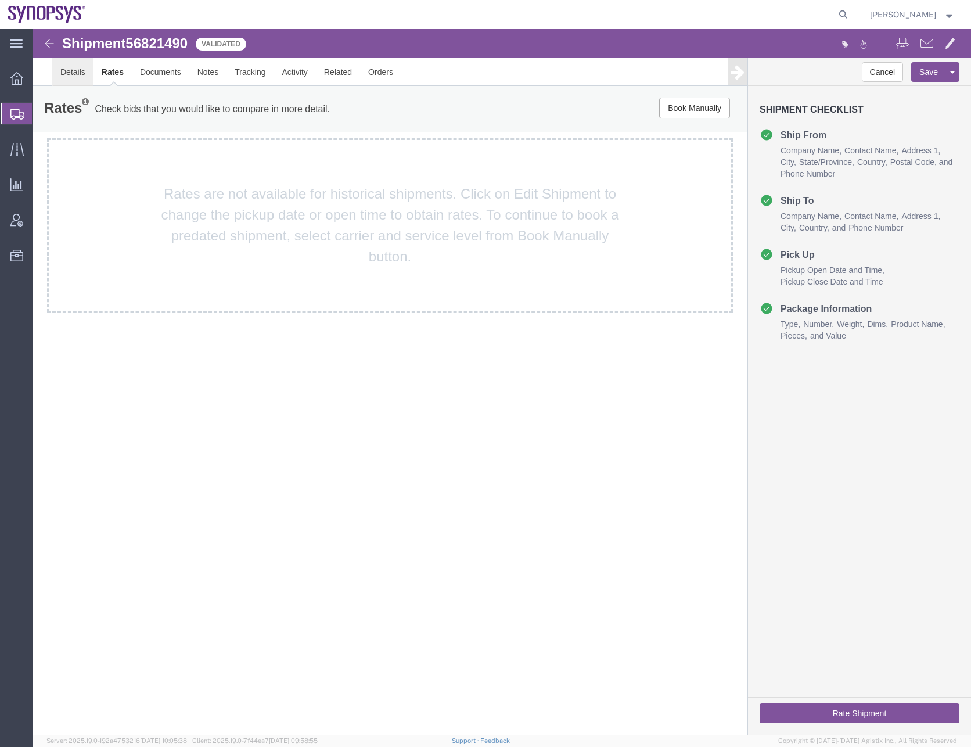
click at [75, 67] on link "Details" at bounding box center [72, 72] width 41 height 28
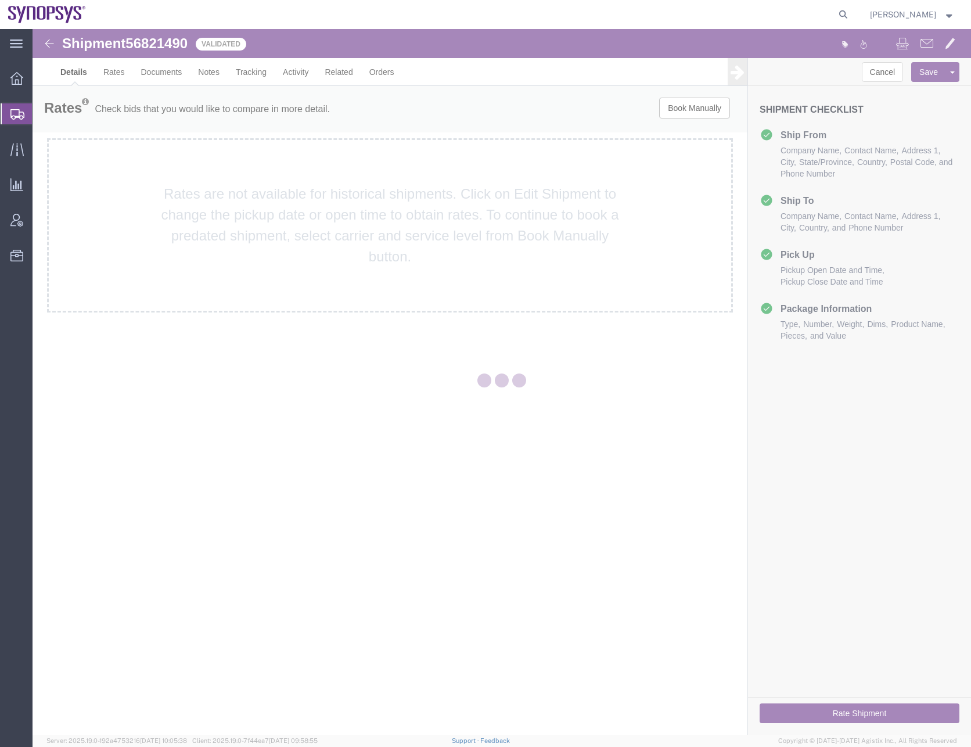
select select "63190"
select select "63072"
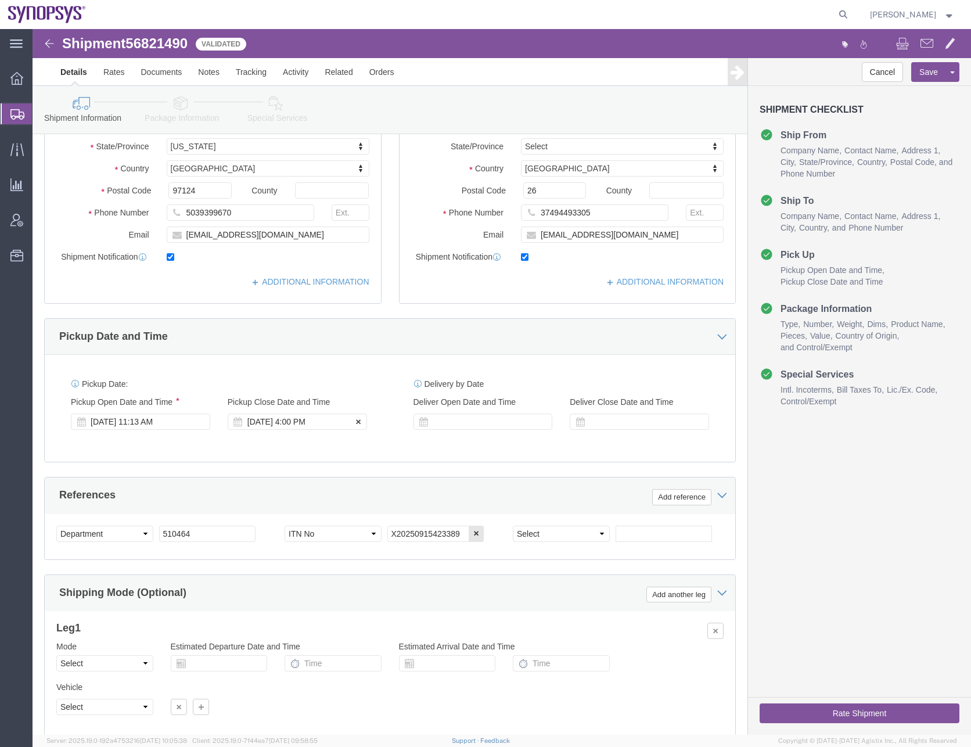
scroll to position [232, 0]
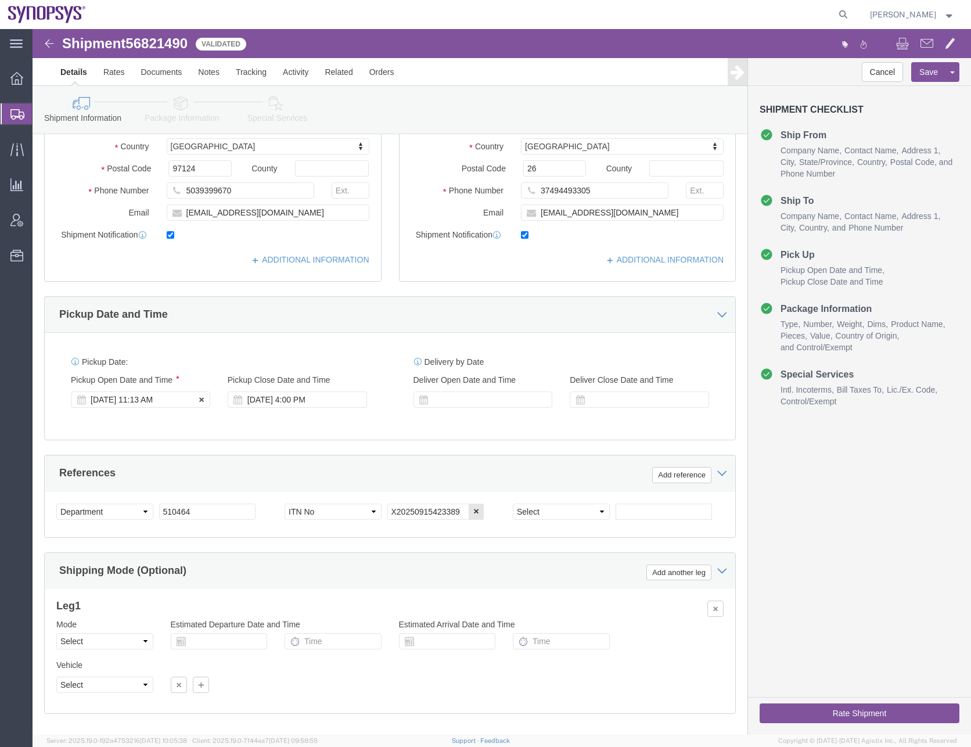
click div "[DATE] 11:13 AM"
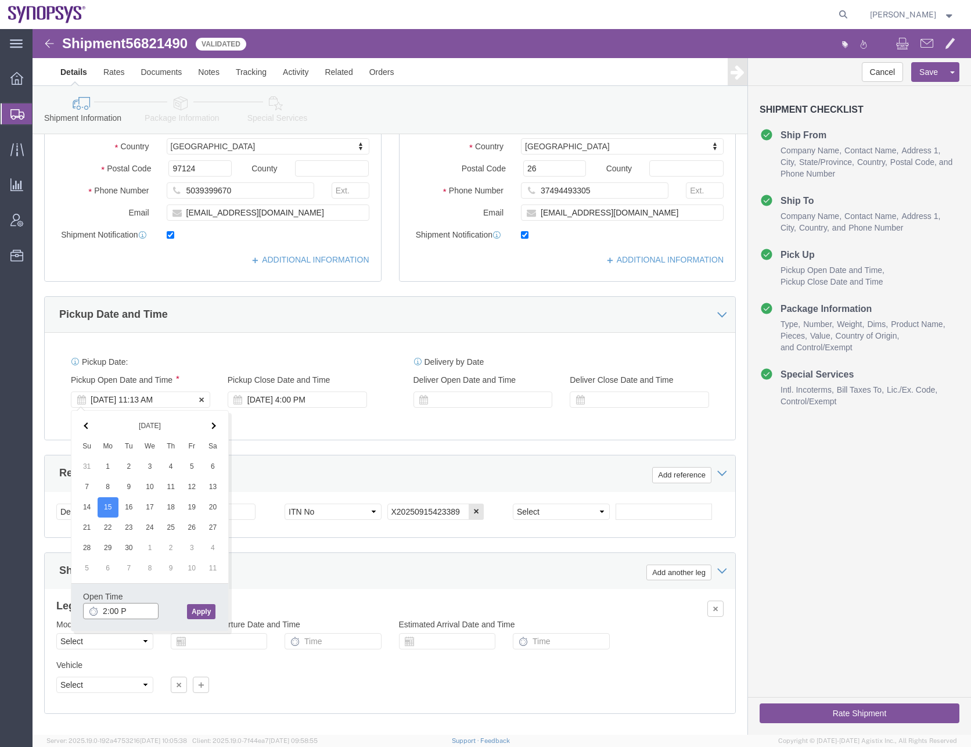
type input "2:00 PM"
click div "Shipping Mode (Optional) Add another leg"
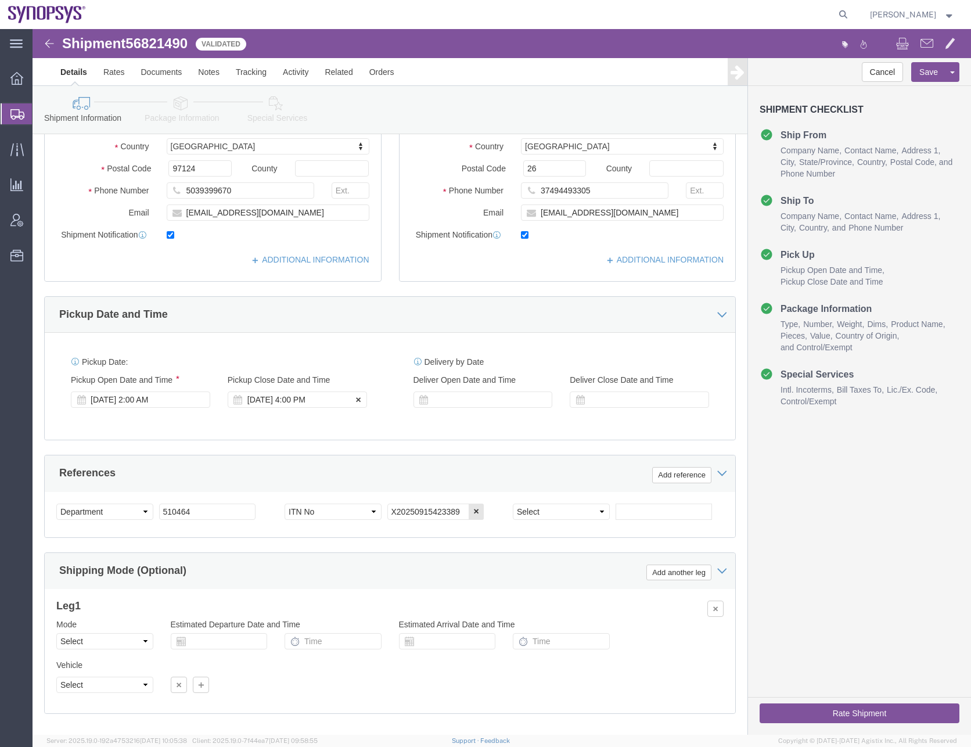
click div "[DATE] 4:00 PM"
type input "5:00 PM"
click button "Apply"
click button "Save"
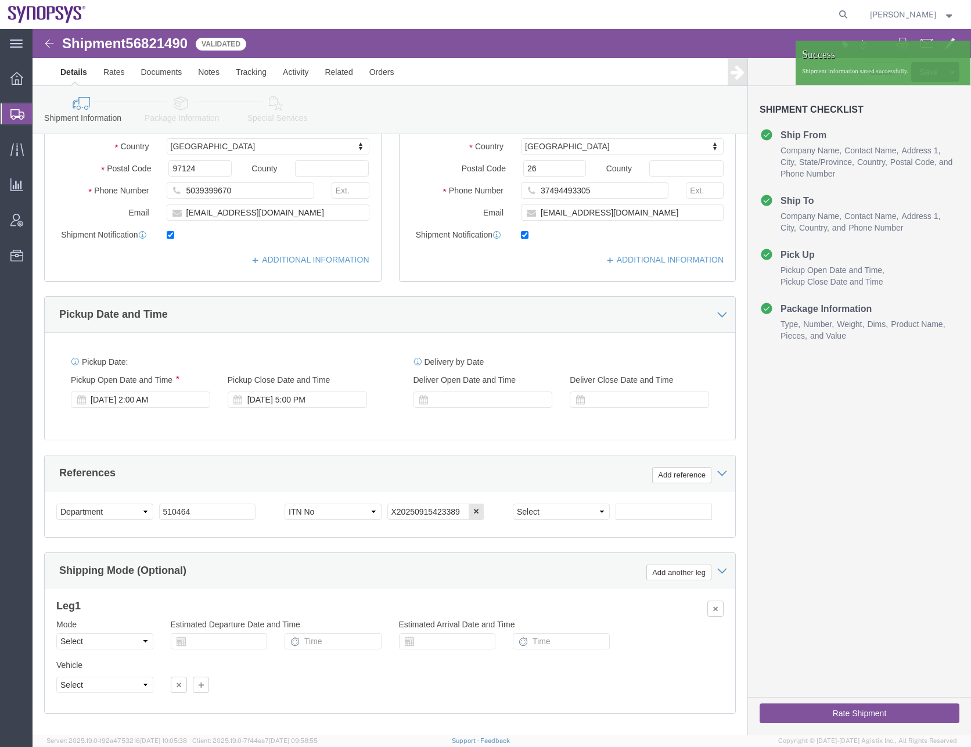
click button "Rate Shipment"
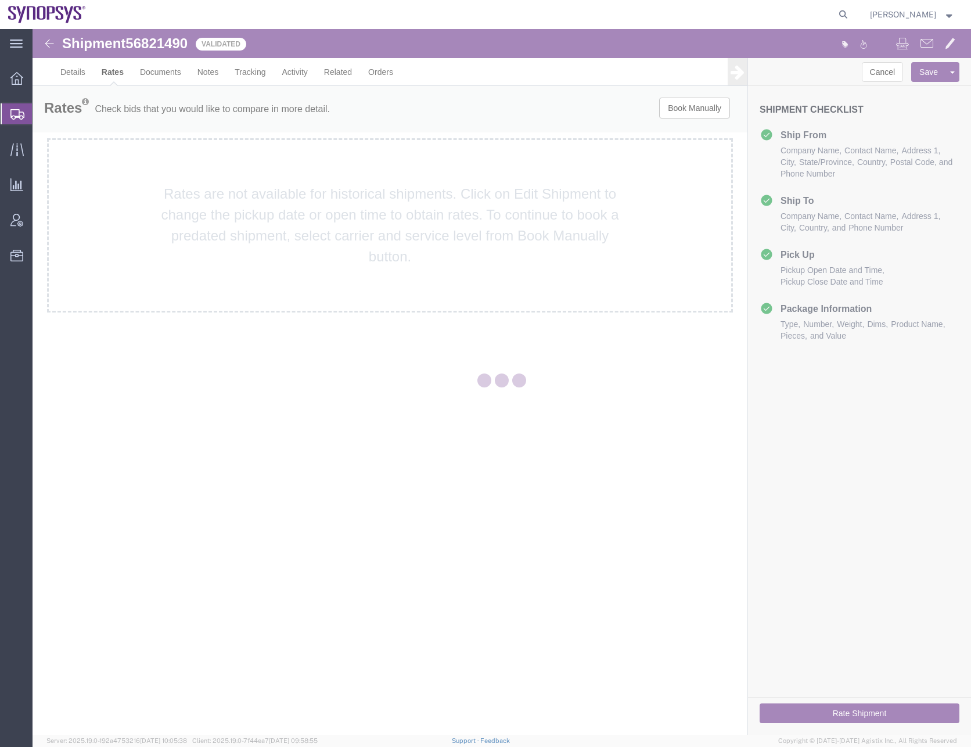
scroll to position [0, 0]
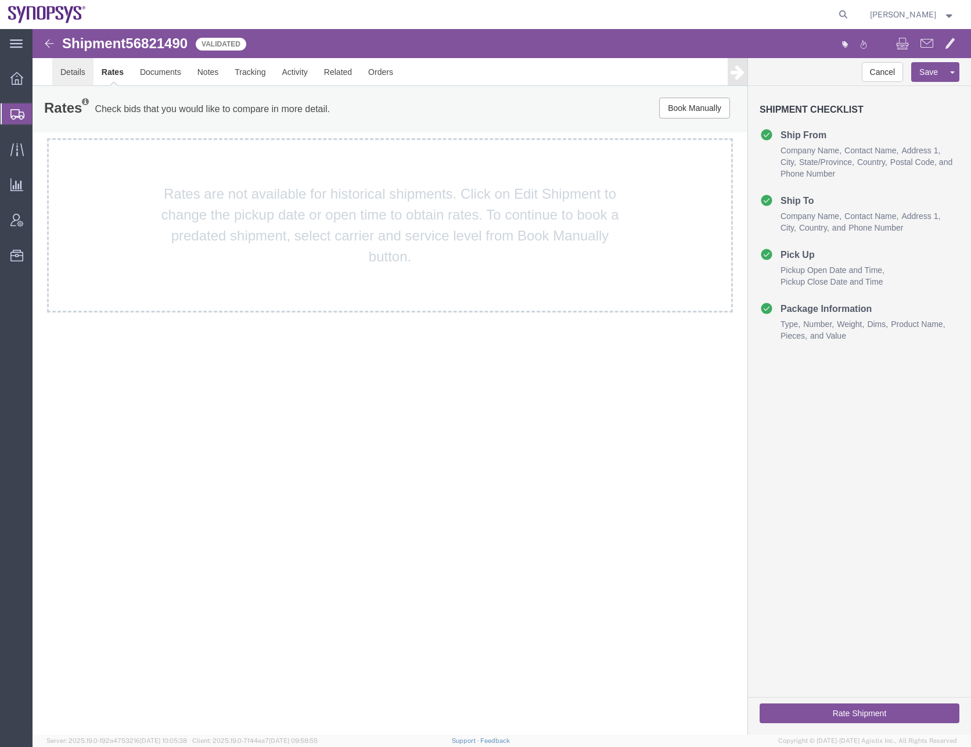
click at [69, 70] on link "Details" at bounding box center [72, 72] width 41 height 28
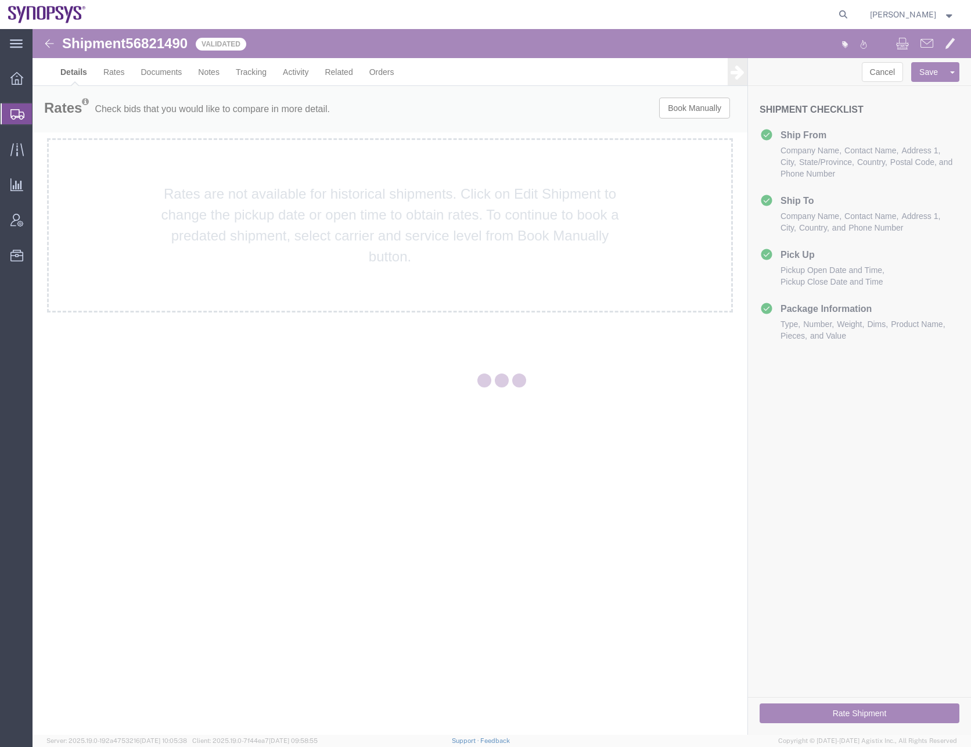
select select "63190"
select select "63072"
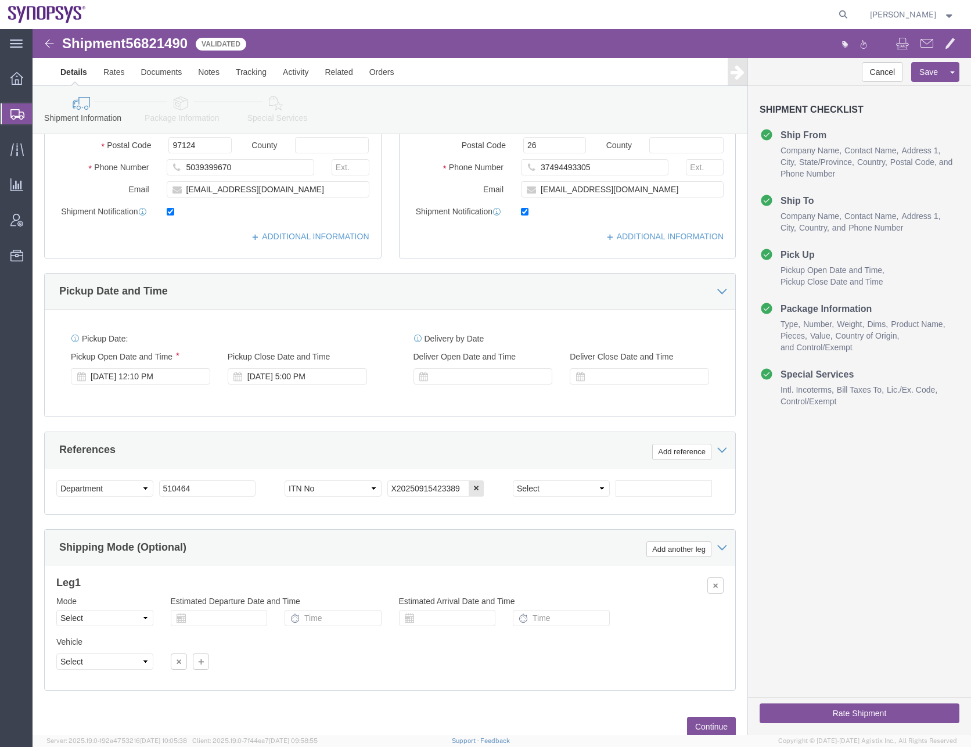
scroll to position [293, 0]
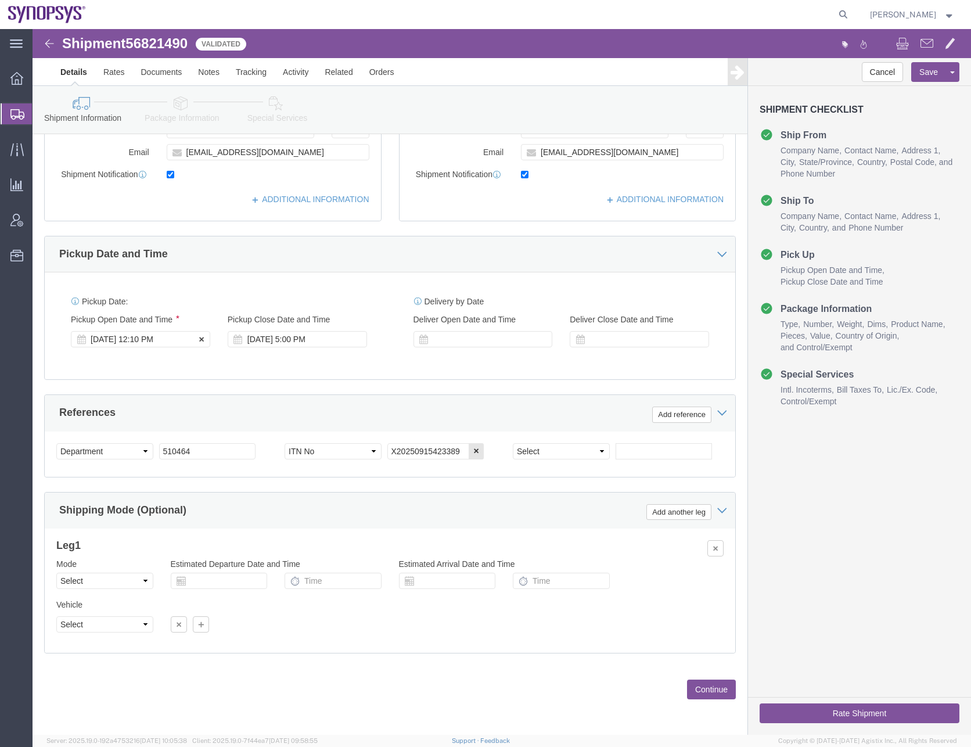
click div "[DATE] 12:10 PM"
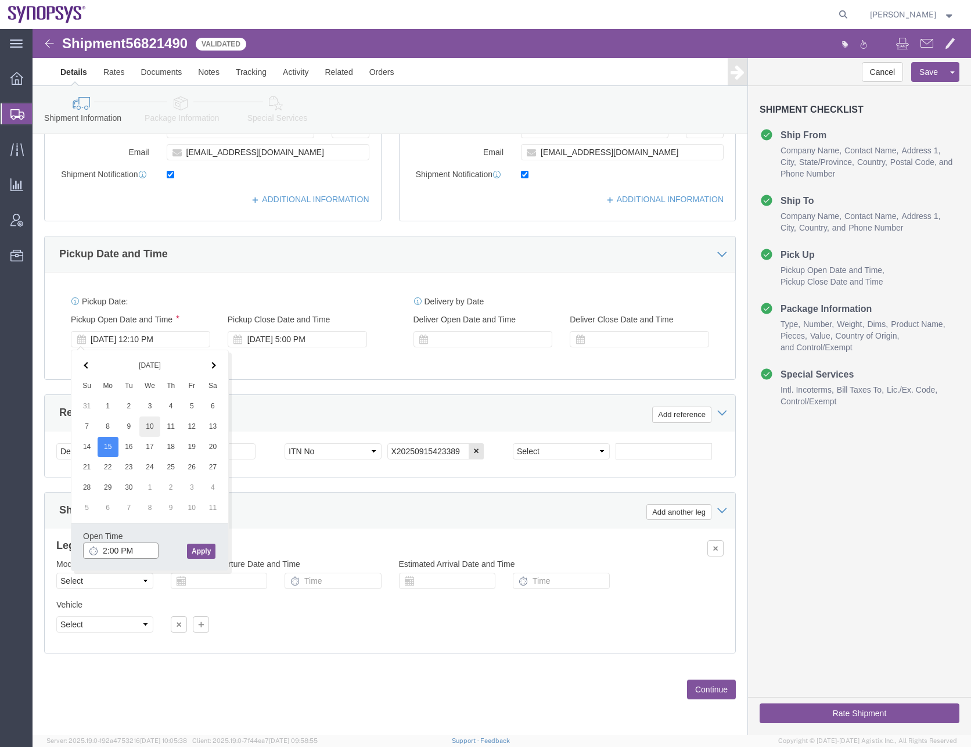
type input "2:00 PM"
drag, startPoint x: 113, startPoint y: 391, endPoint x: 147, endPoint y: 508, distance: 122.3
click button "Apply"
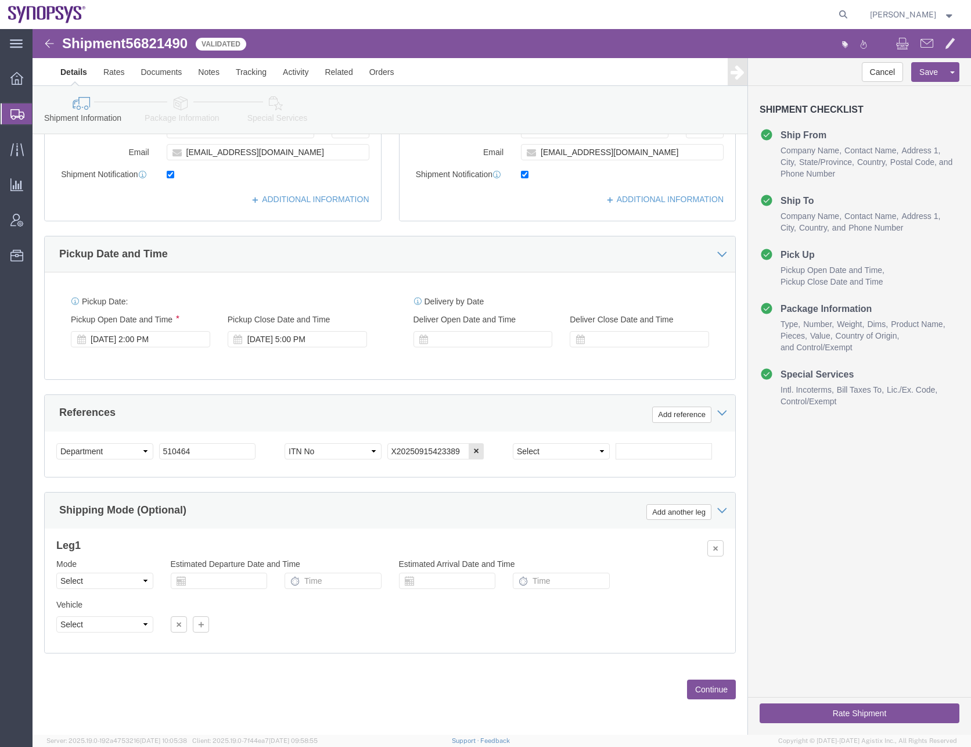
click div "Pickup Date: Pickup Start Date Pickup Start Time Pickup Open Date and Time [DAT…"
click button "Save"
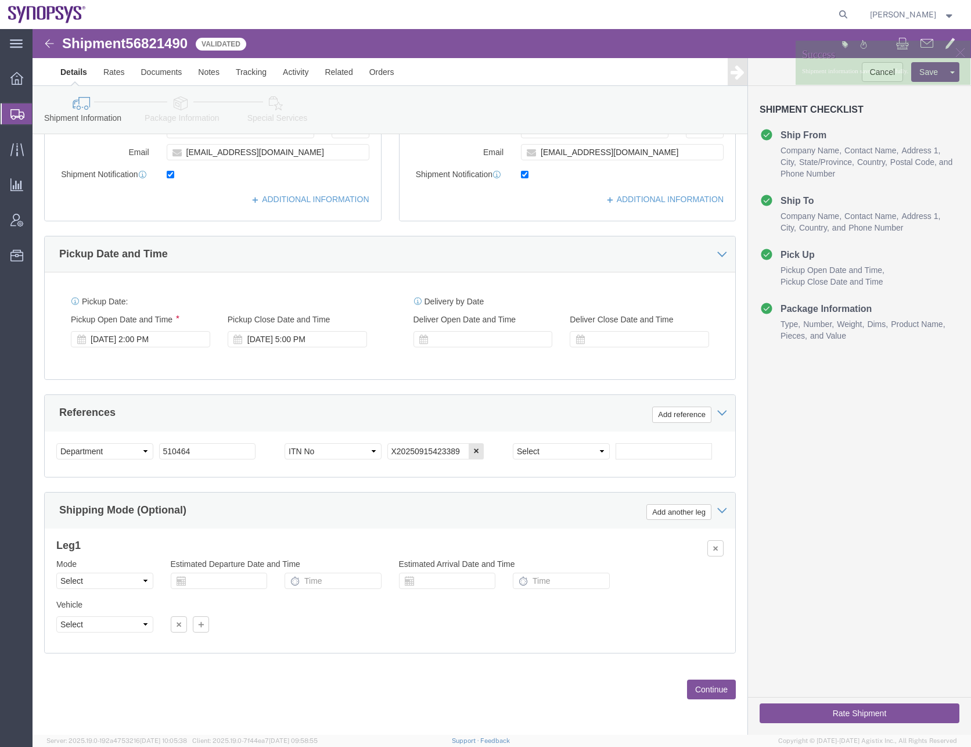
click button "Rate Shipment"
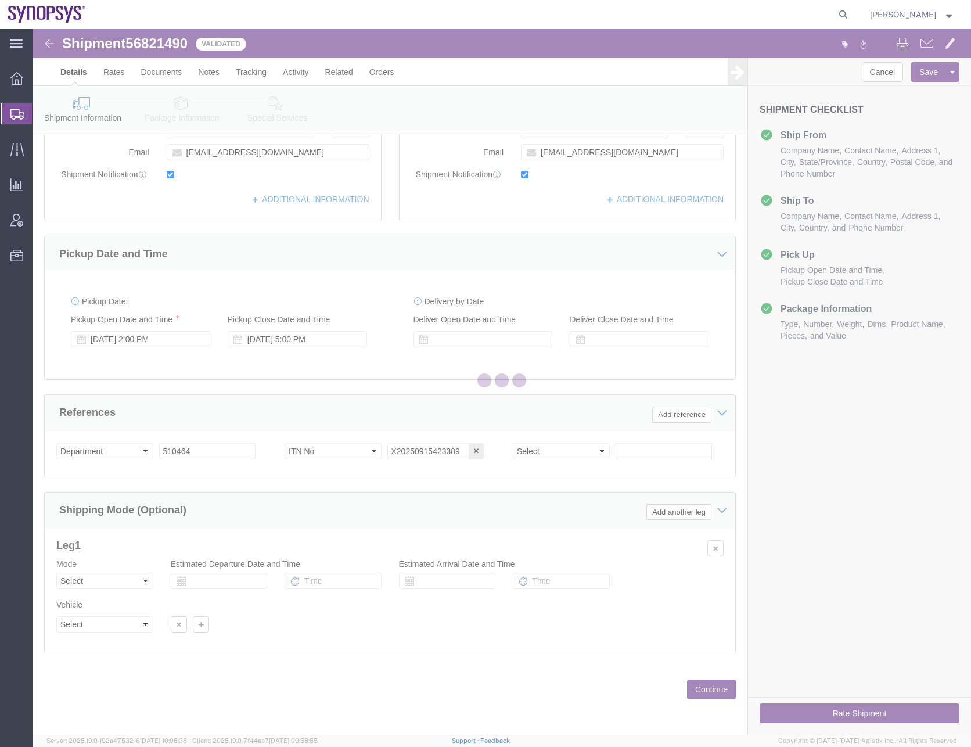
scroll to position [0, 0]
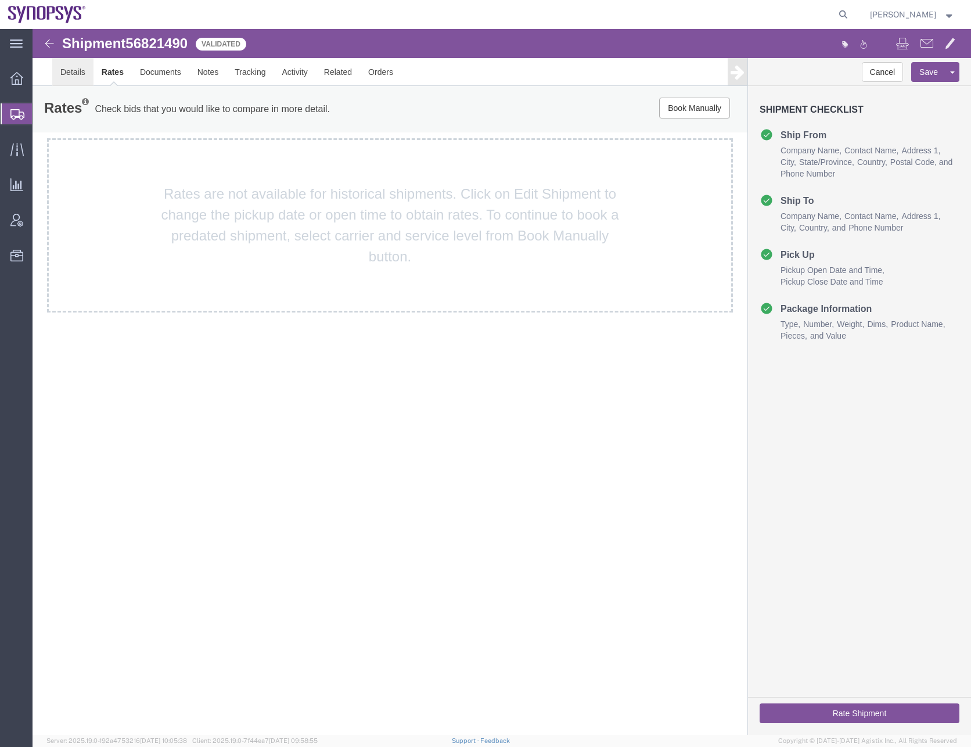
click at [81, 69] on link "Details" at bounding box center [72, 72] width 41 height 28
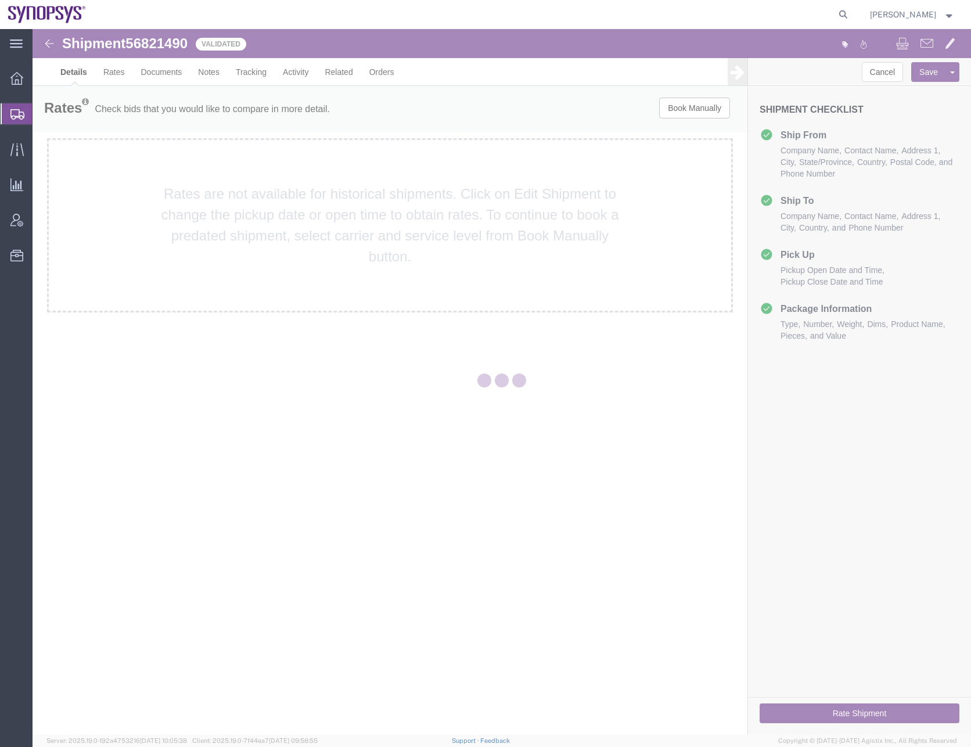
select select "63190"
select select "63072"
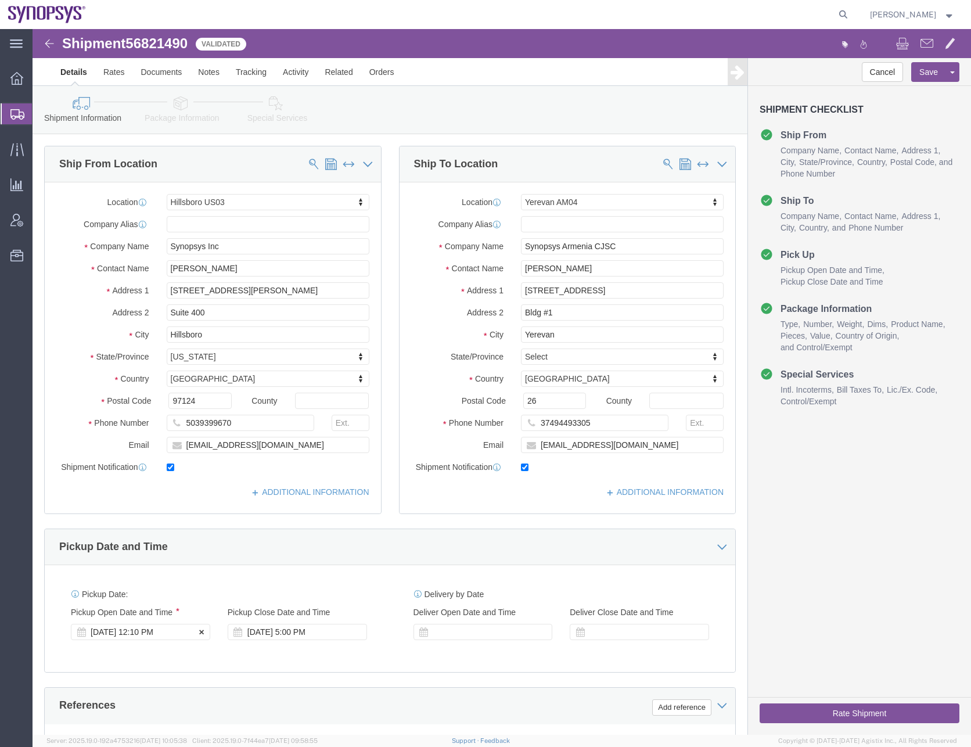
click div "[DATE] 12:10 PM"
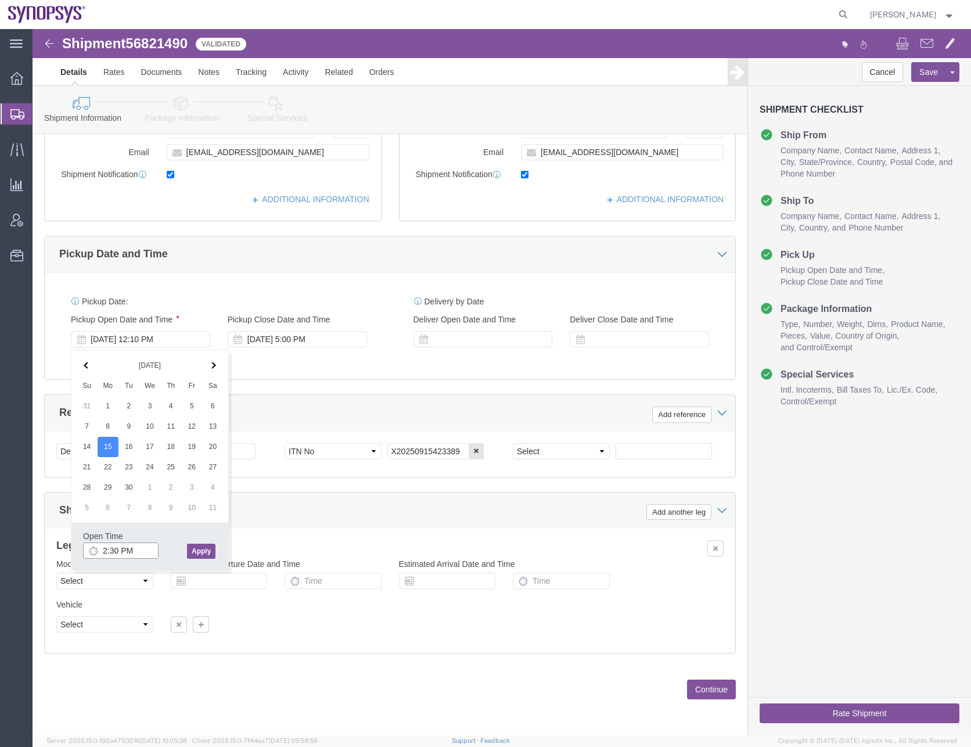
type input "2:30 PM"
click button "Apply"
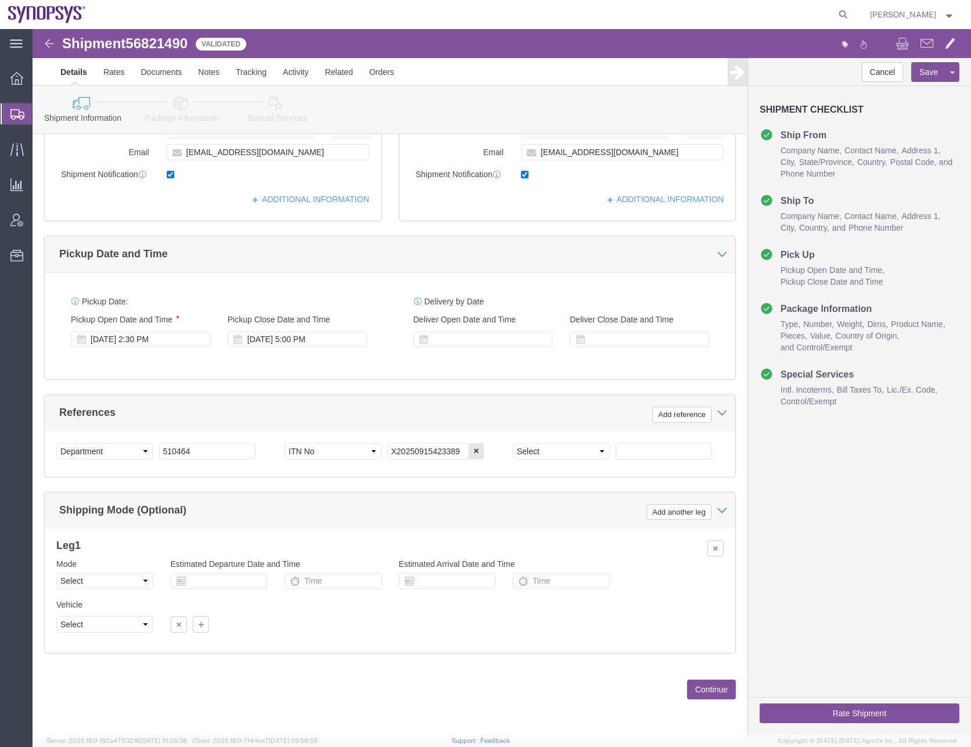
click div "Leg 1 Mode Select Air Less than Truckload Multi-Leg Ocean Freight Rail Small Pa…"
click button "Save"
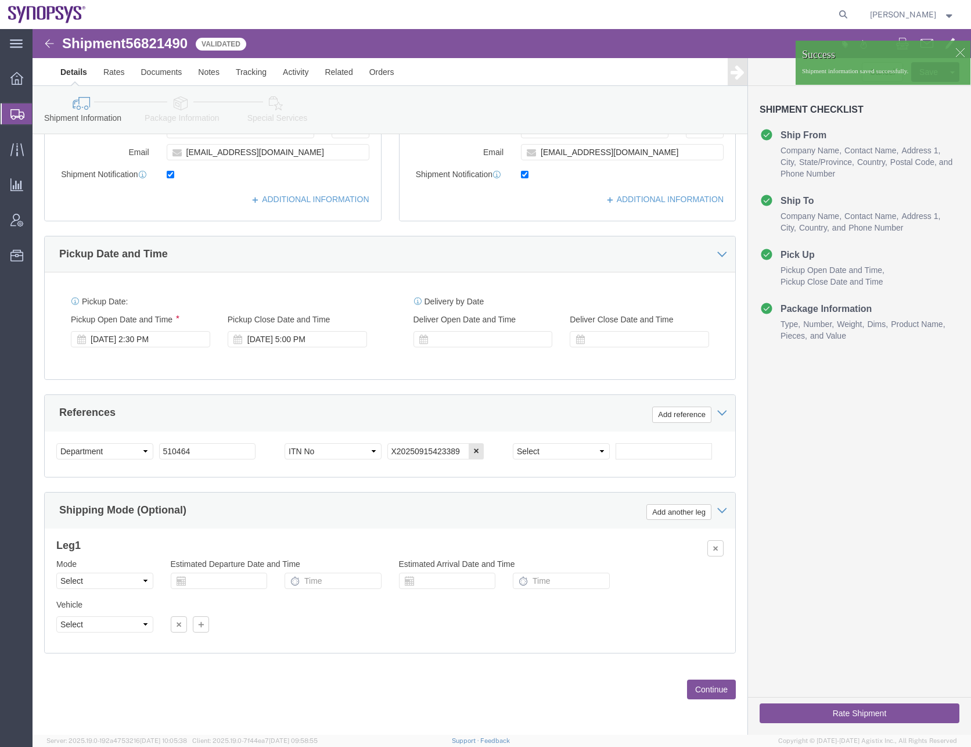
click div "Pickup Date: Pickup Start Date Pickup Start Time Pickup Open Date and Time [DAT…"
click button "Rate Shipment"
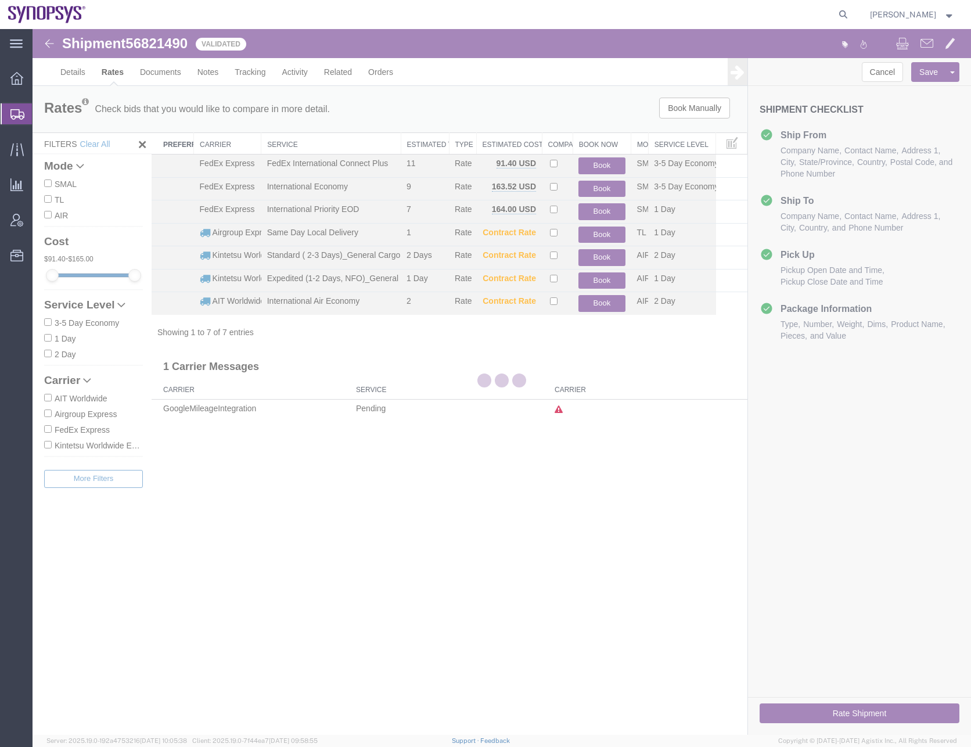
scroll to position [0, 0]
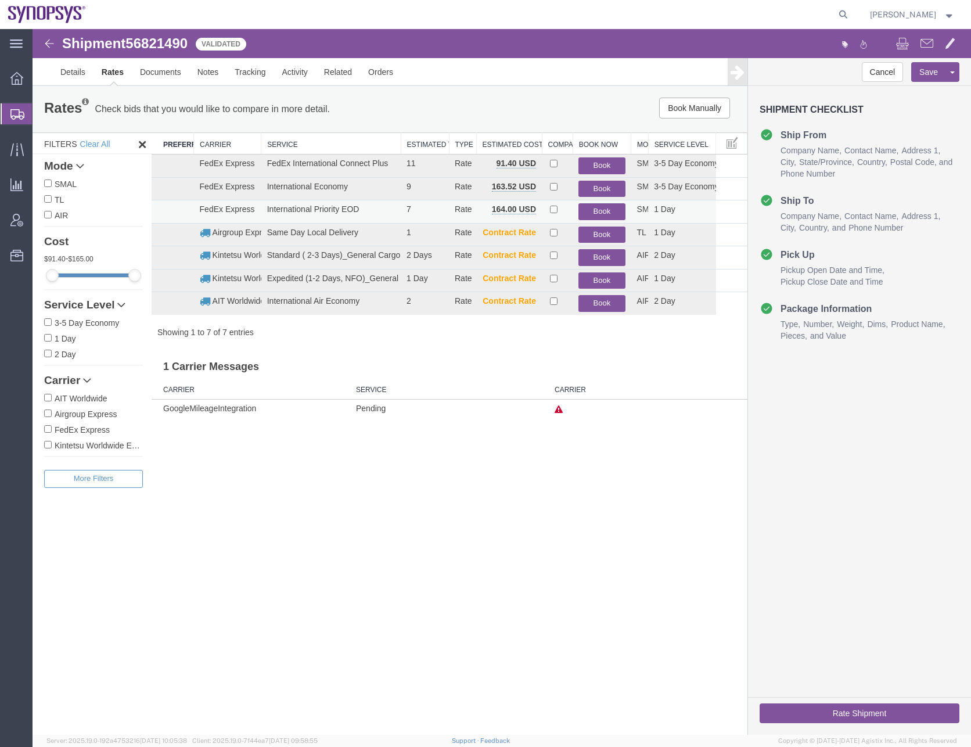
click at [599, 208] on button "Book" at bounding box center [601, 211] width 46 height 17
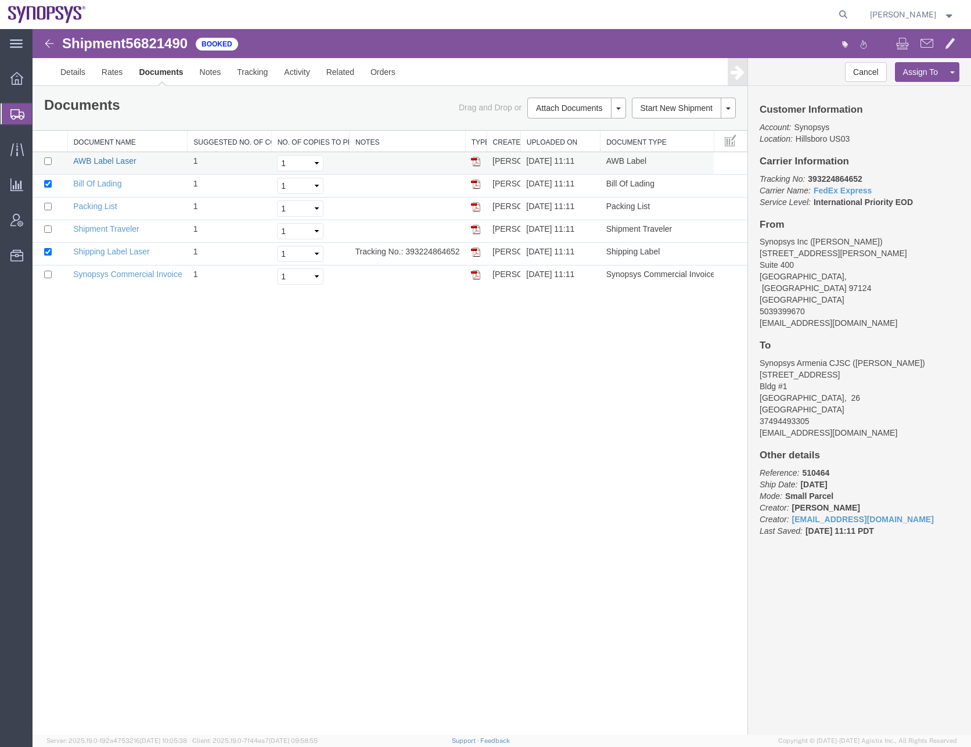
click at [101, 158] on link "AWB Label Laser" at bounding box center [104, 160] width 63 height 9
click at [523, 15] on agx-global-search at bounding box center [667, 14] width 372 height 29
click at [851, 15] on icon at bounding box center [843, 14] width 16 height 16
paste input "56822071"
type input "56822071"
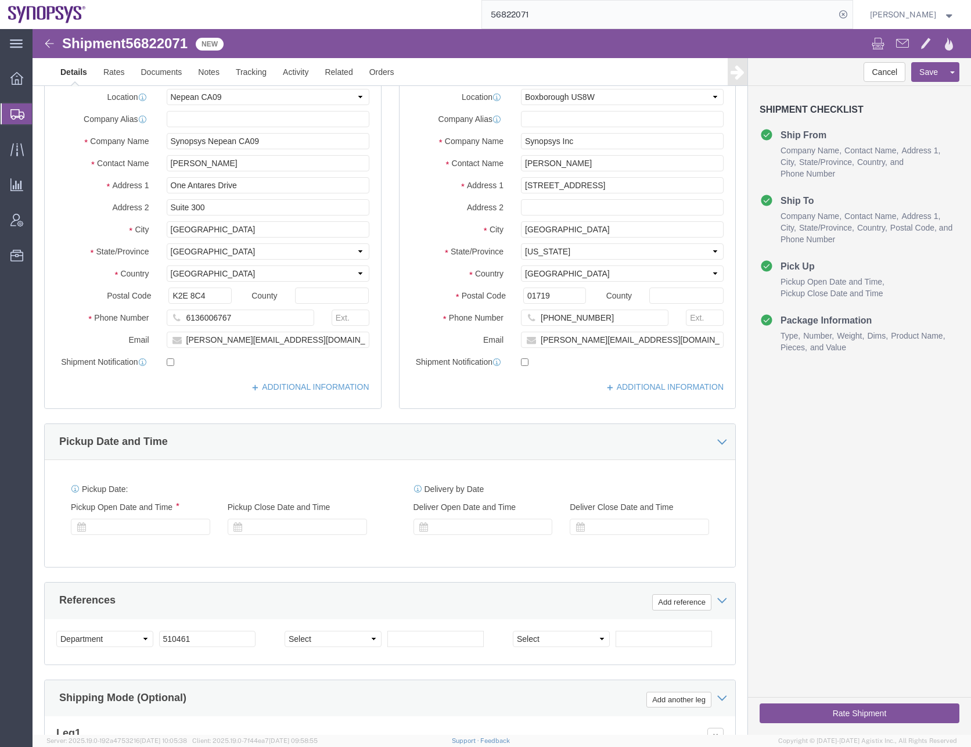
select select "63079"
select select "63185"
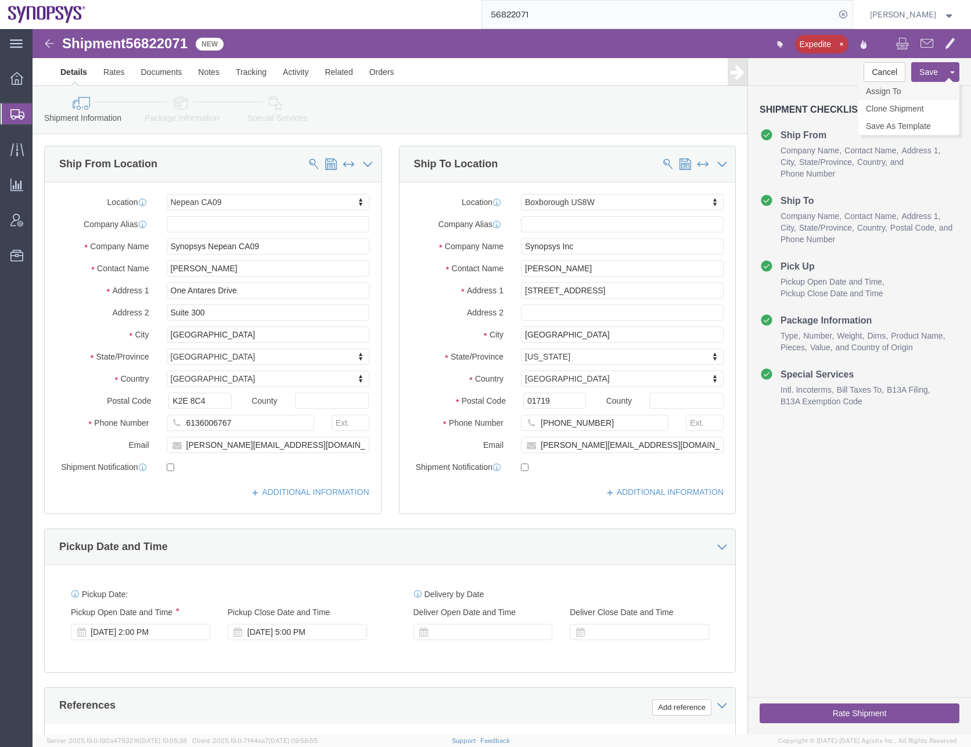
click link "Assign To"
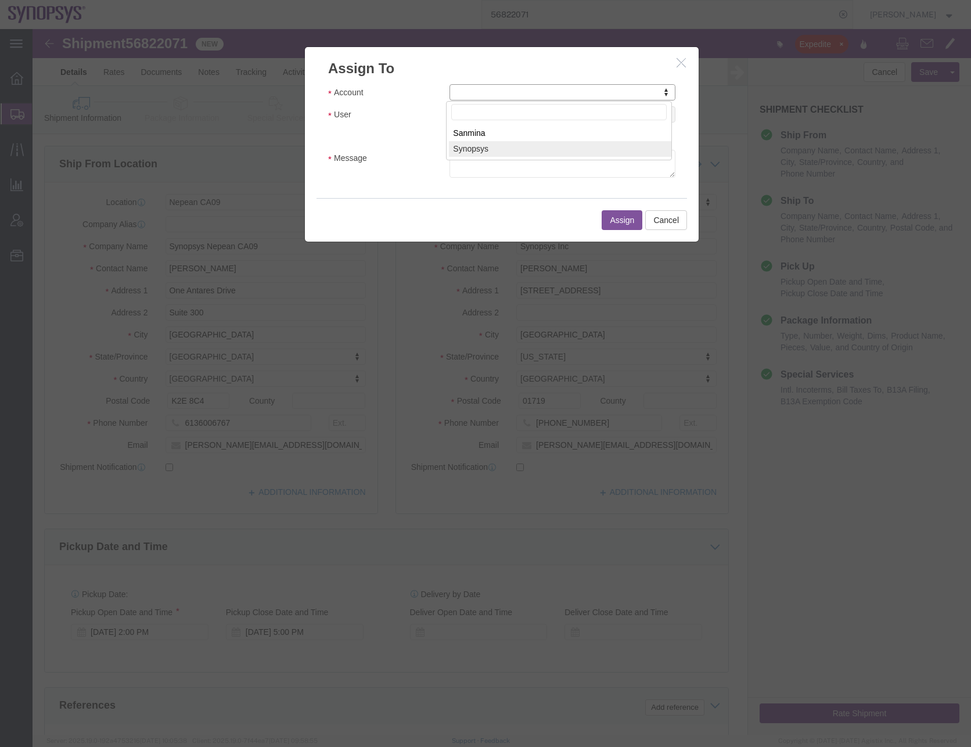
select select "117156"
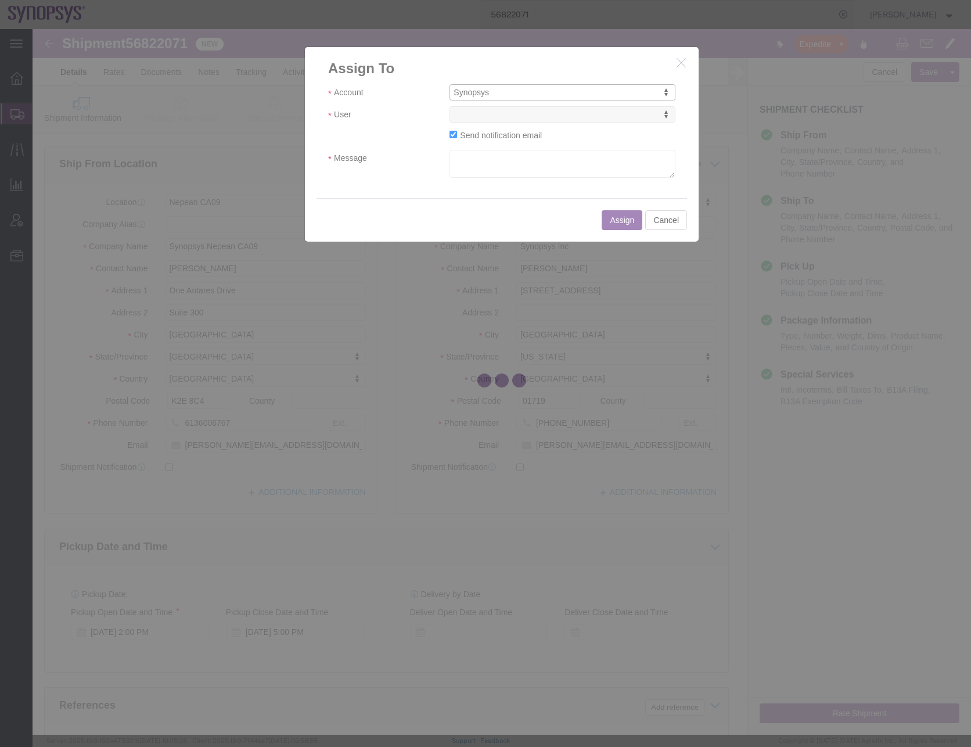
select select
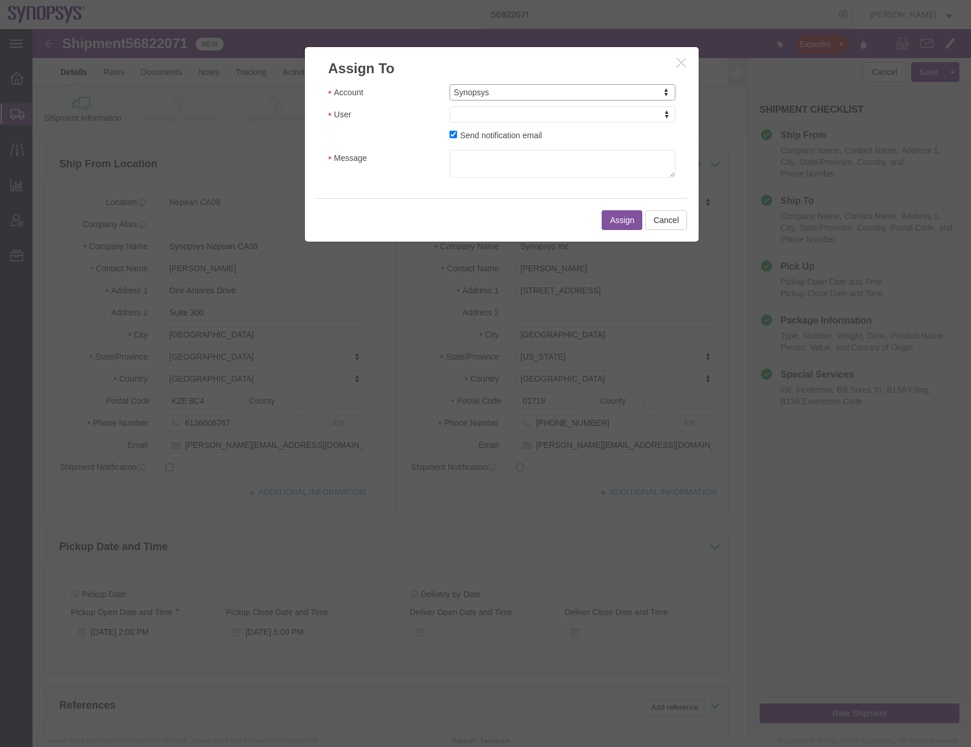
drag, startPoint x: 478, startPoint y: 117, endPoint x: 445, endPoint y: 88, distance: 43.6
type input "[PERSON_NAME]"
select select "95522"
click input "Send notification email"
checkbox input "false"
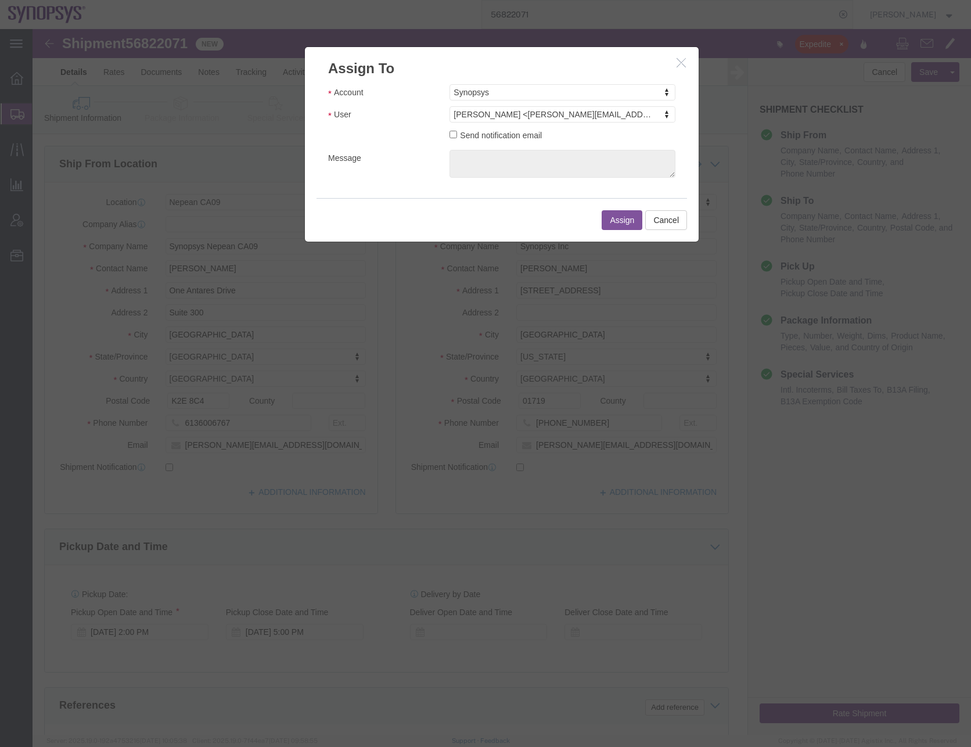
click button "Assign"
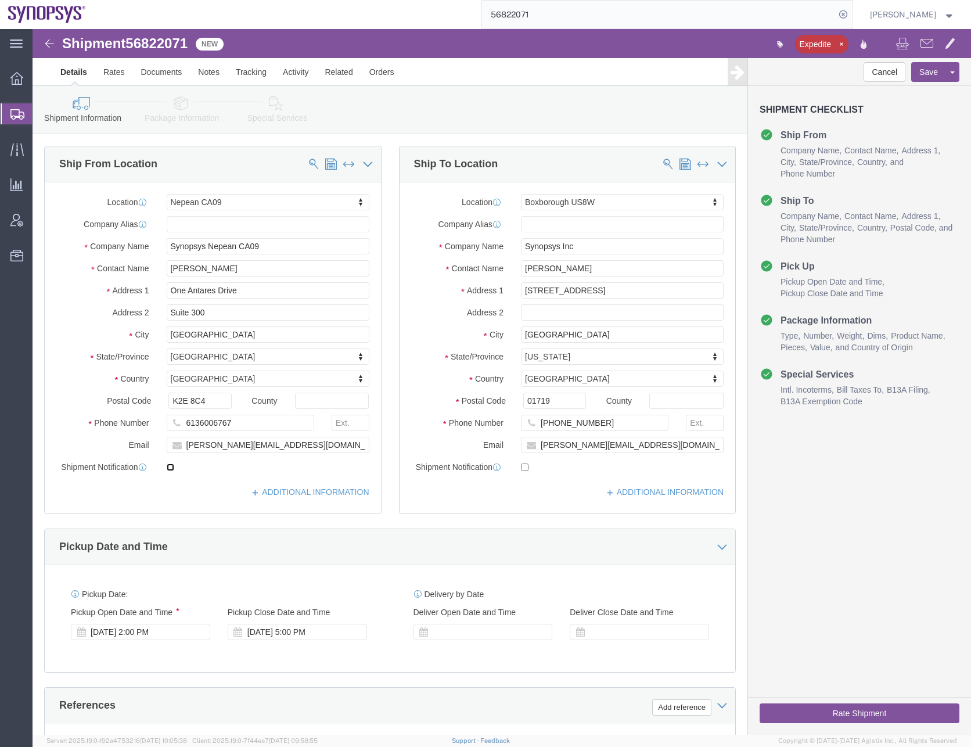
click input "checkbox"
checkbox input "true"
click input "checkbox"
checkbox input "true"
click link "ADDITIONAL INFORMATION"
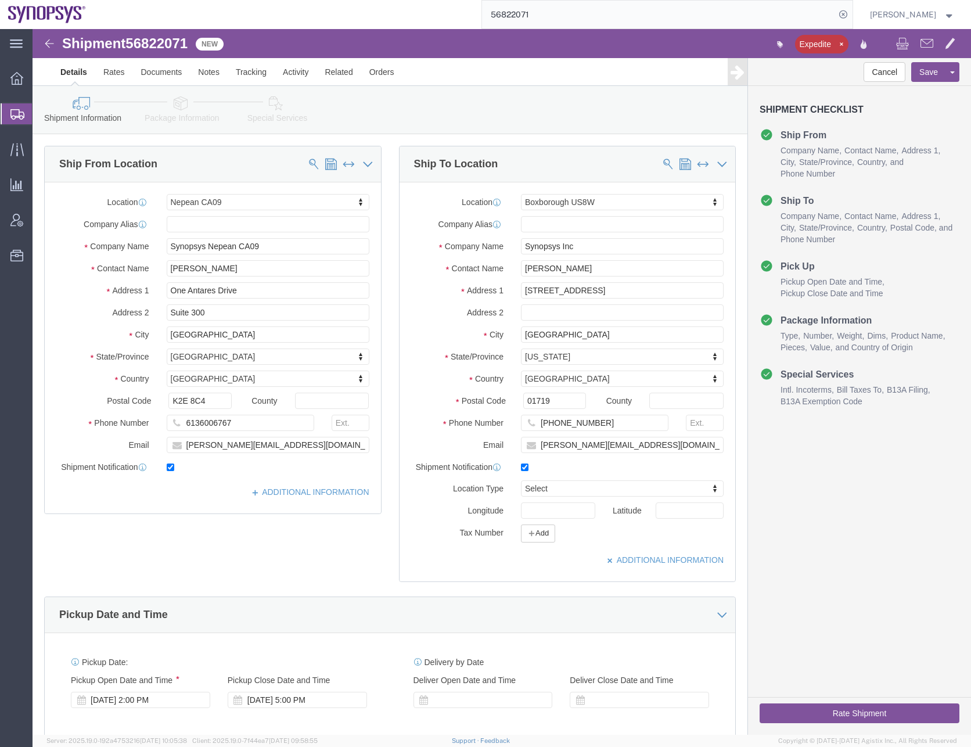
click div "Ship From Location Location [GEOGRAPHIC_DATA] [GEOGRAPHIC_DATA] Select My Profi…"
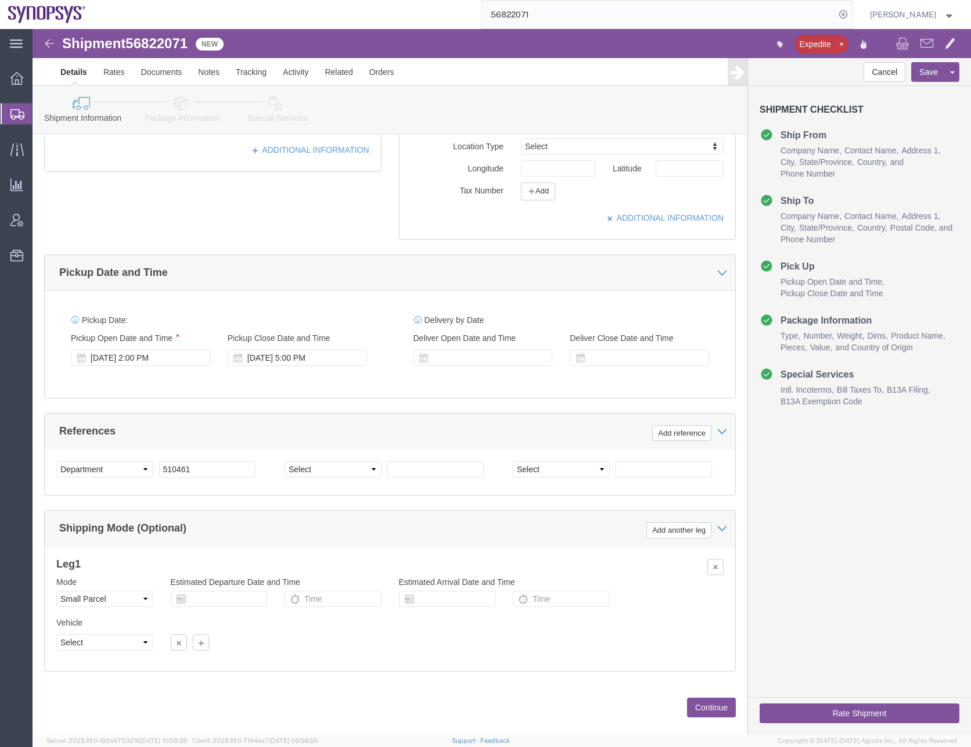
scroll to position [360, 0]
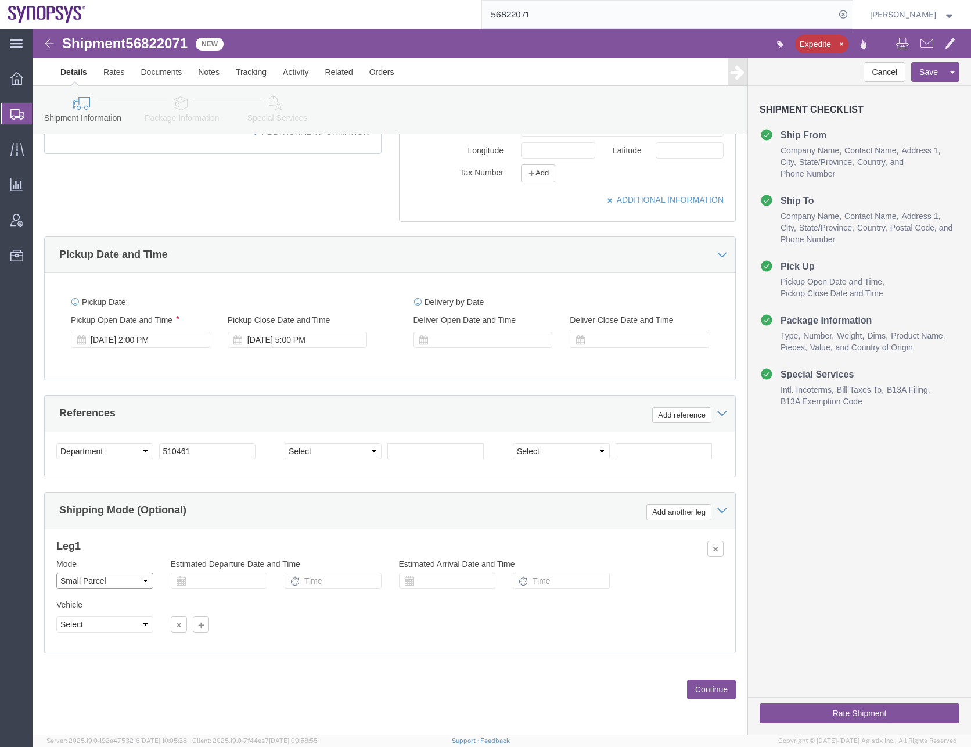
click select "Select Air Less than Truckload Multi-Leg Ocean Freight Rail Small Parcel Truckl…"
select select
click select "Select Air Less than Truckload Multi-Leg Ocean Freight Rail Small Parcel Truckl…"
drag, startPoint x: 374, startPoint y: 594, endPoint x: 503, endPoint y: 591, distance: 129.5
click div "Vehicle Size Container Number Owner Select Shipper Vessel"
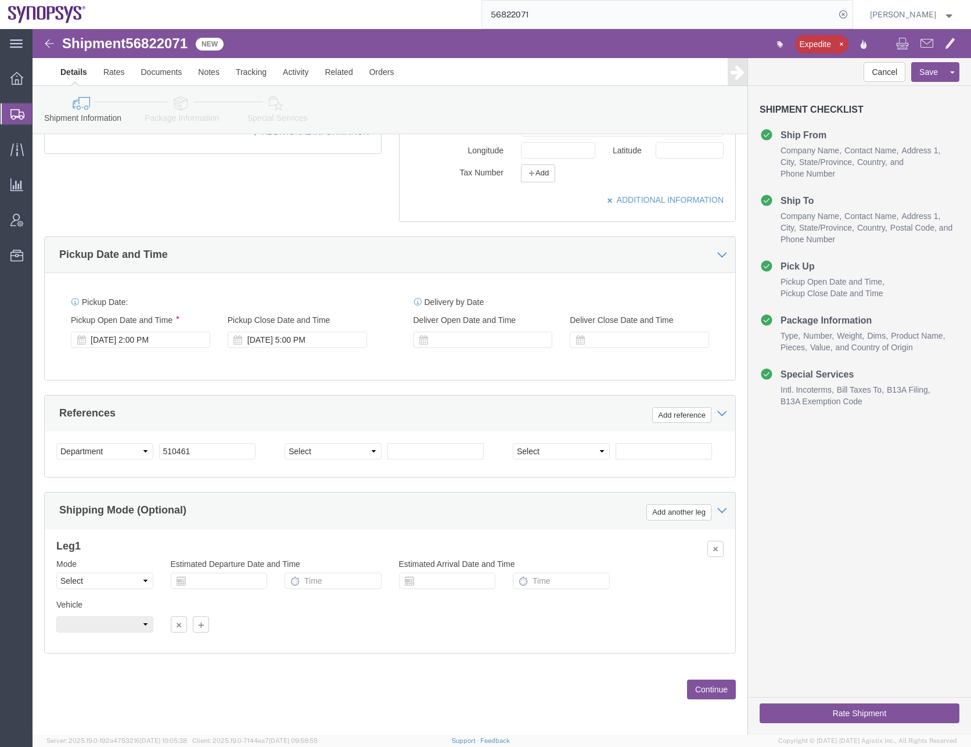
click button "Continue"
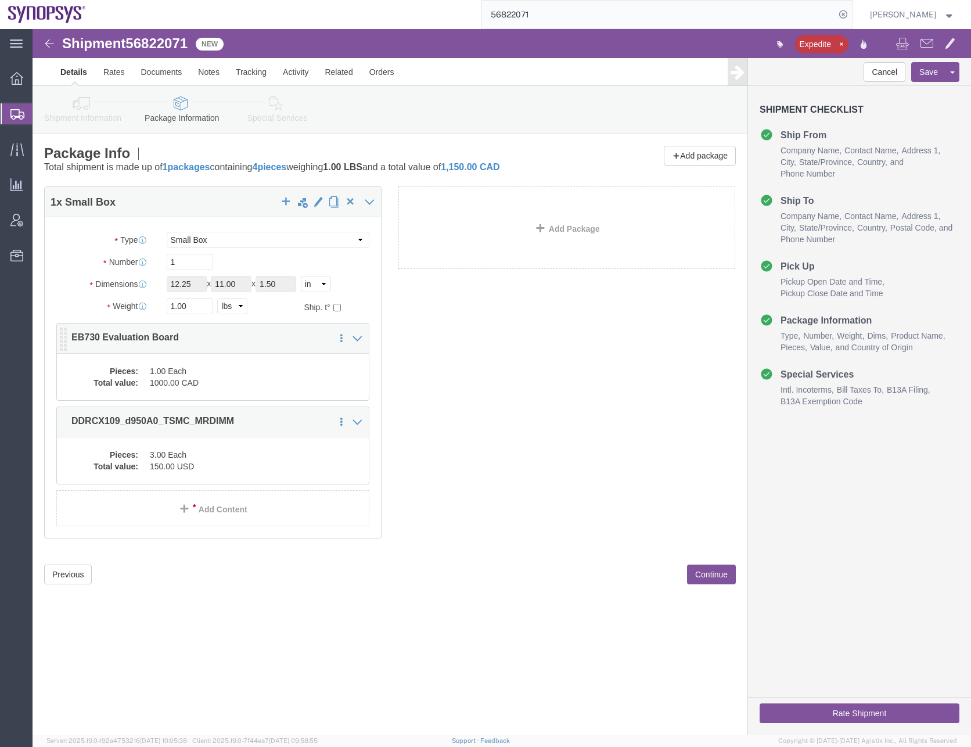
click dd "1000.00 CAD"
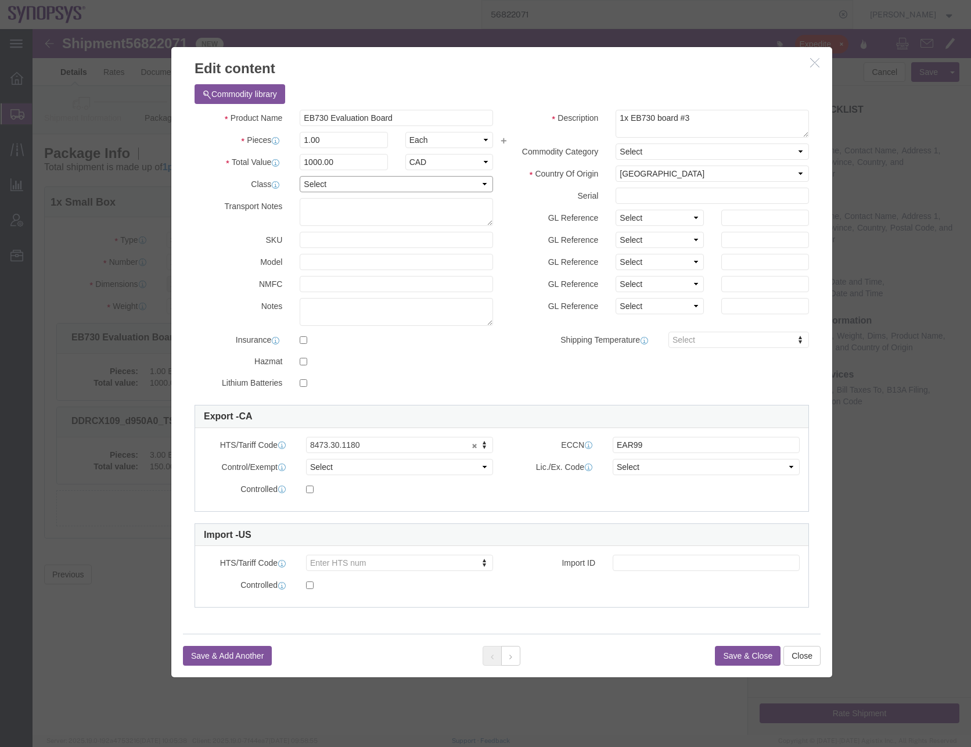
click select "Select 50 55 60 65 70 85 92.5 100 125 175 250 300 400"
select select "50"
click select "Select 50 55 60 65 70 85 92.5 100 125 175 250 300 400"
click select "Select ATF BIS DEA EPA FDA FTR ITAR OFAC Other (OPA)"
select select "FTR"
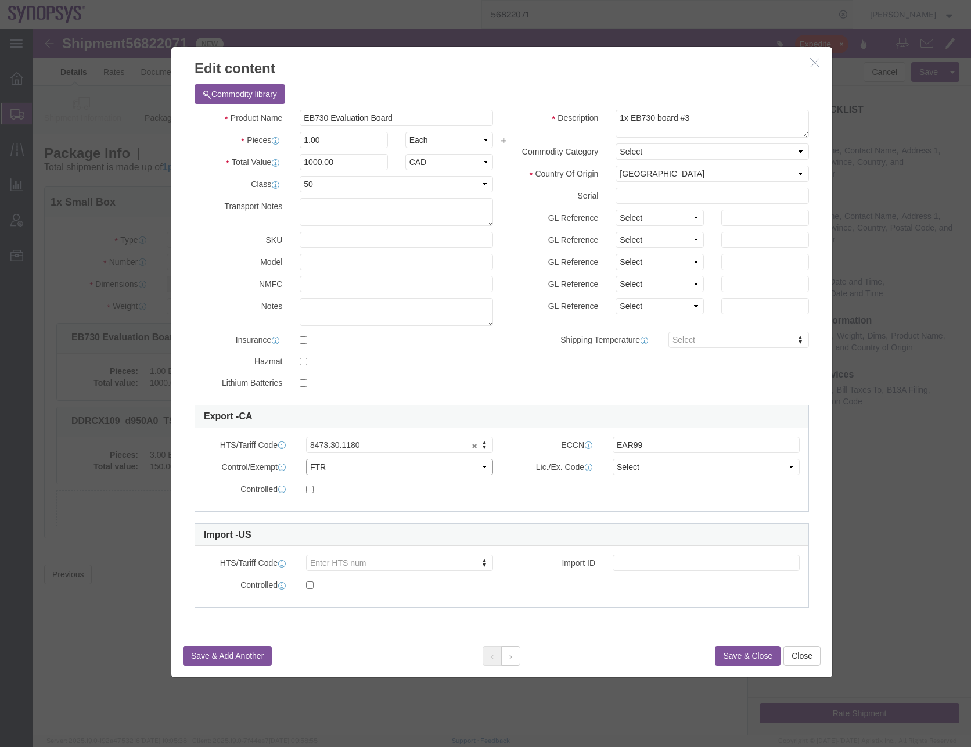
click select "Select ATF BIS DEA EPA FDA FTR ITAR OFAC Other (OPA)"
click select "Select 30.2(d)(2) 30.36 30.37(a) 30.37(f) 30.37(g) 30.37(h) 30.37(i) 30.37(j) 3…"
select select "30.36"
click select "Select 30.2(d)(2) 30.36 30.37(a) 30.37(f) 30.37(g) 30.37(h) 30.37(i) 30.37(j) 3…"
click button "Save & Close"
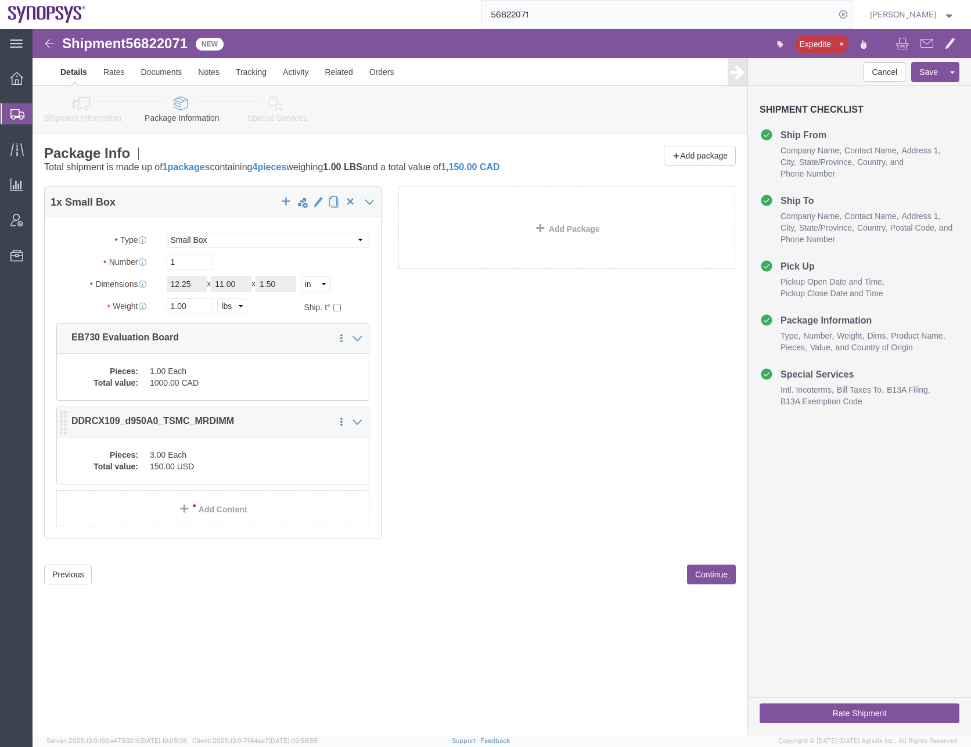
click dd "150.00 USD"
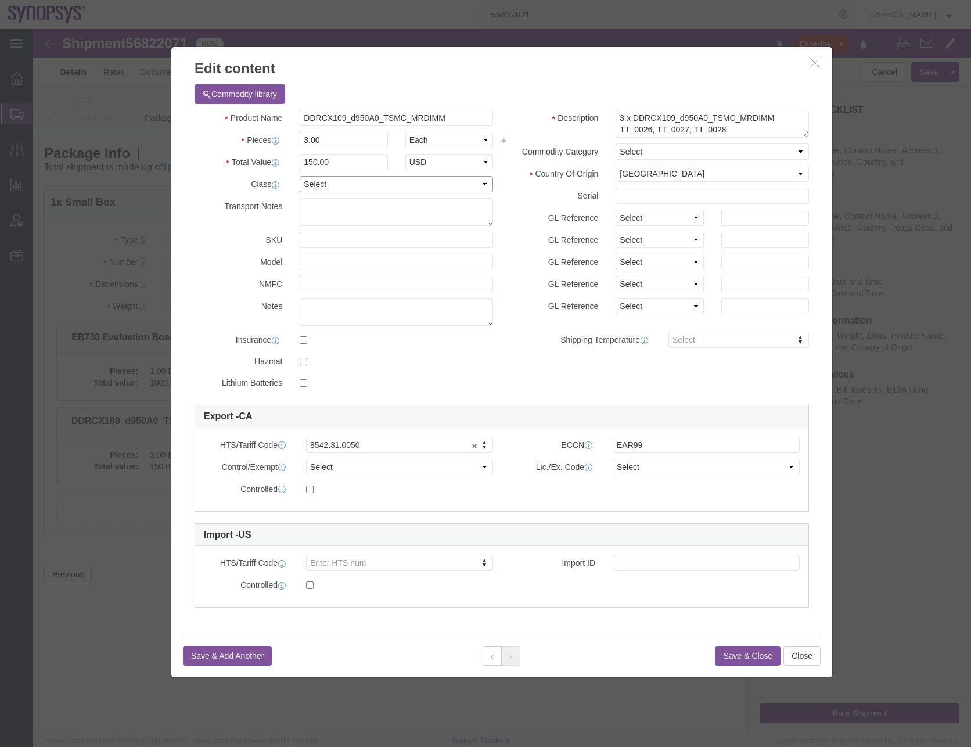
click select "Select 50 55 60 65 70 85 92.5 100 125 175 250 300 400"
select select "50"
click select "Select 50 55 60 65 70 85 92.5 100 125 175 250 300 400"
click select "Select ATF BIS DEA EPA FDA FTR ITAR OFAC Other (OPA)"
select select "FTR"
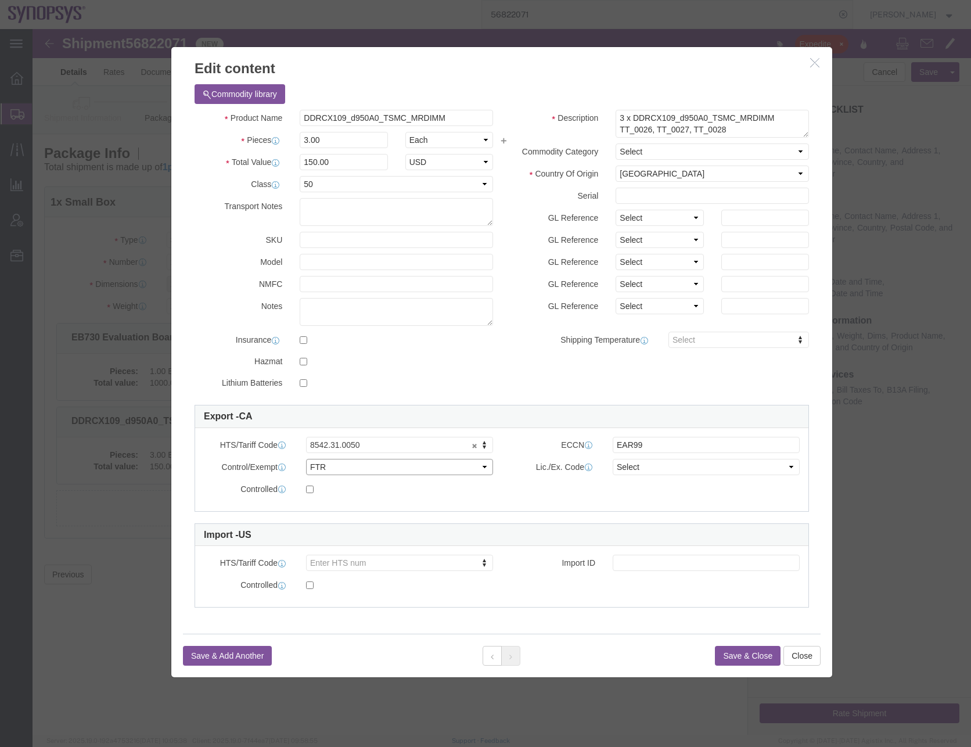
click select "Select ATF BIS DEA EPA FDA FTR ITAR OFAC Other (OPA)"
click select "Select 30.2(d)(2) 30.36 30.37(a) 30.37(f) 30.37(g) 30.37(h) 30.37(i) 30.37(j) 3…"
select select "30.36"
click select "Select 30.2(d)(2) 30.36 30.37(a) 30.37(f) 30.37(g) 30.37(h) 30.37(i) 30.37(j) 3…"
click button "Save & Close"
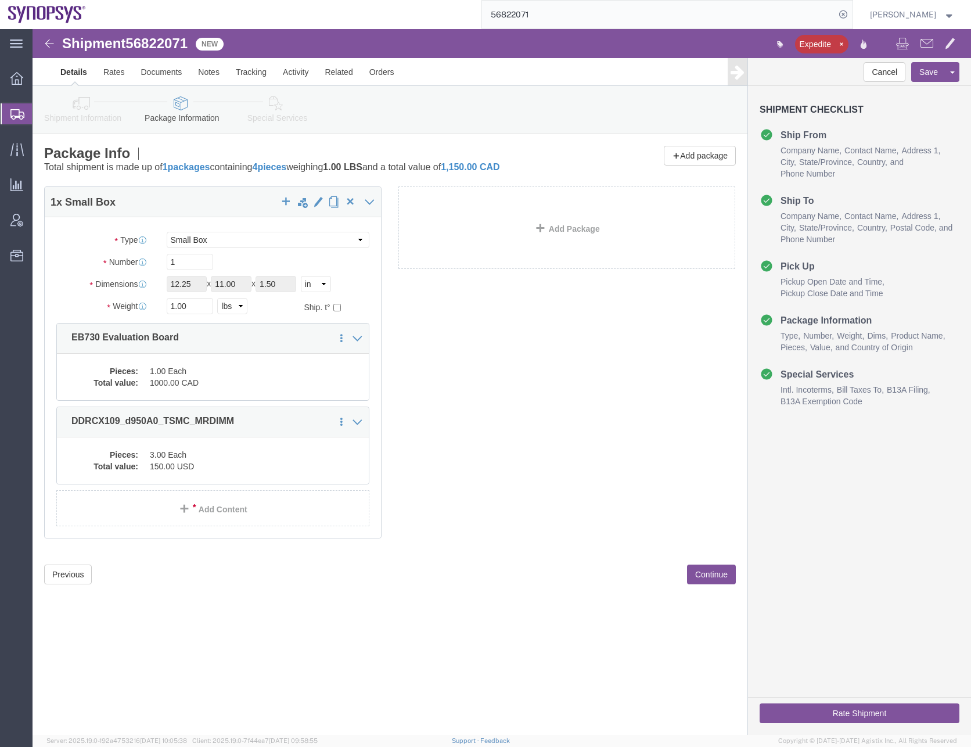
click button "Continue"
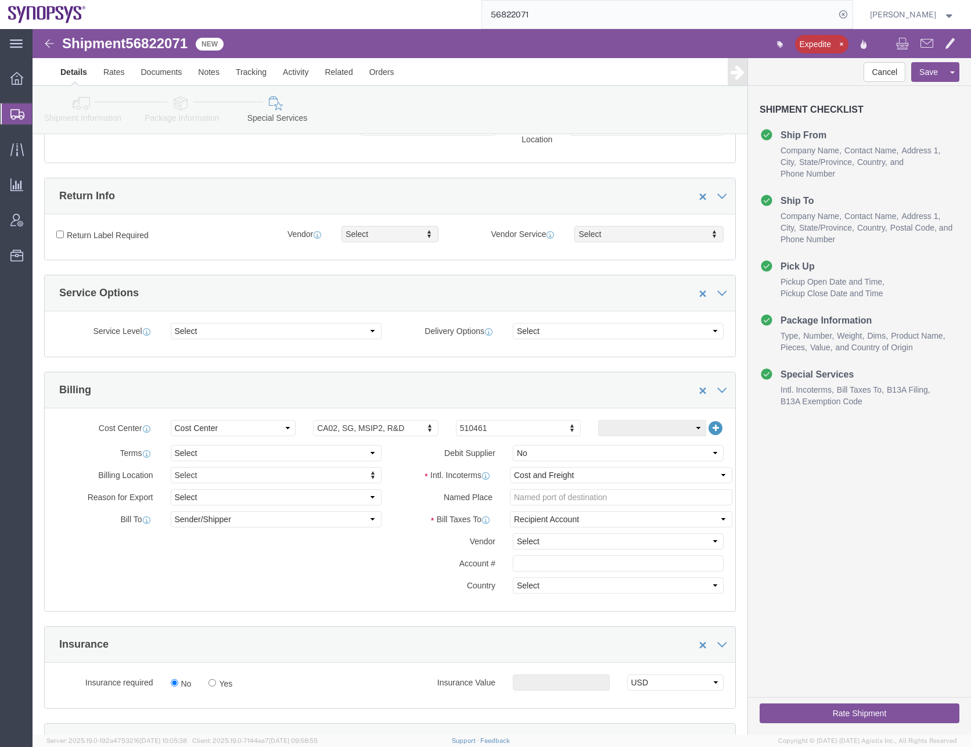
scroll to position [290, 0]
click select "Select Carriage Insurance Paid Carriage Paid To Cost and Freight Cost Insurance…"
select select "CPT"
click select "Select Carriage Insurance Paid Carriage Paid To Cost and Freight Cost Insurance…"
click select "Select DHL FedEx Express UPS"
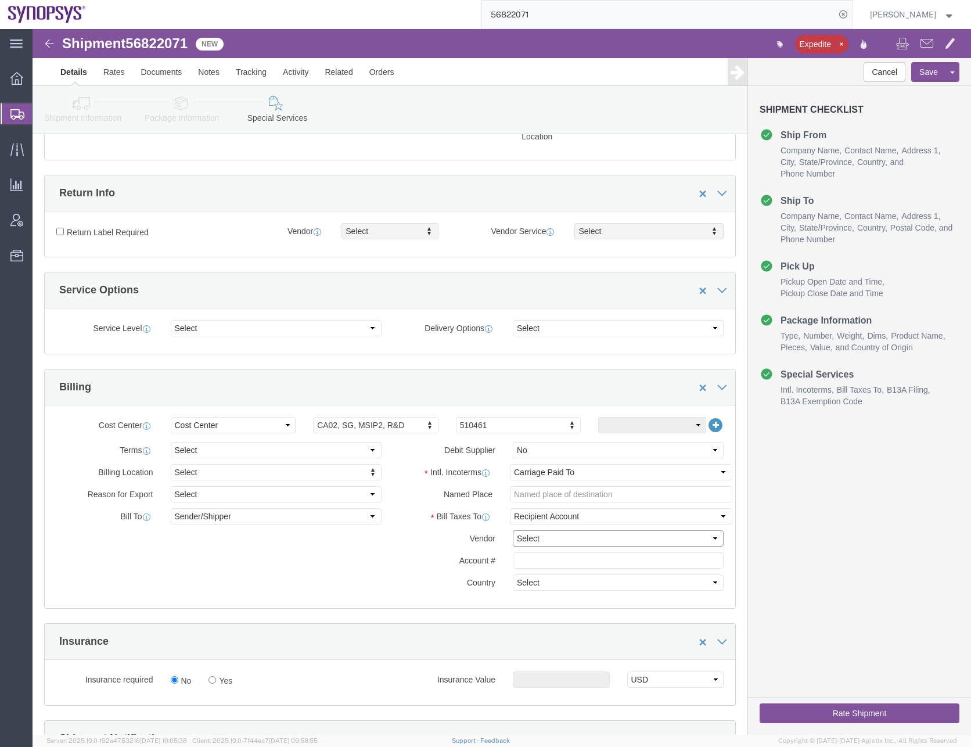
select select "FedEx Express"
click select "Select DHL FedEx Express UPS"
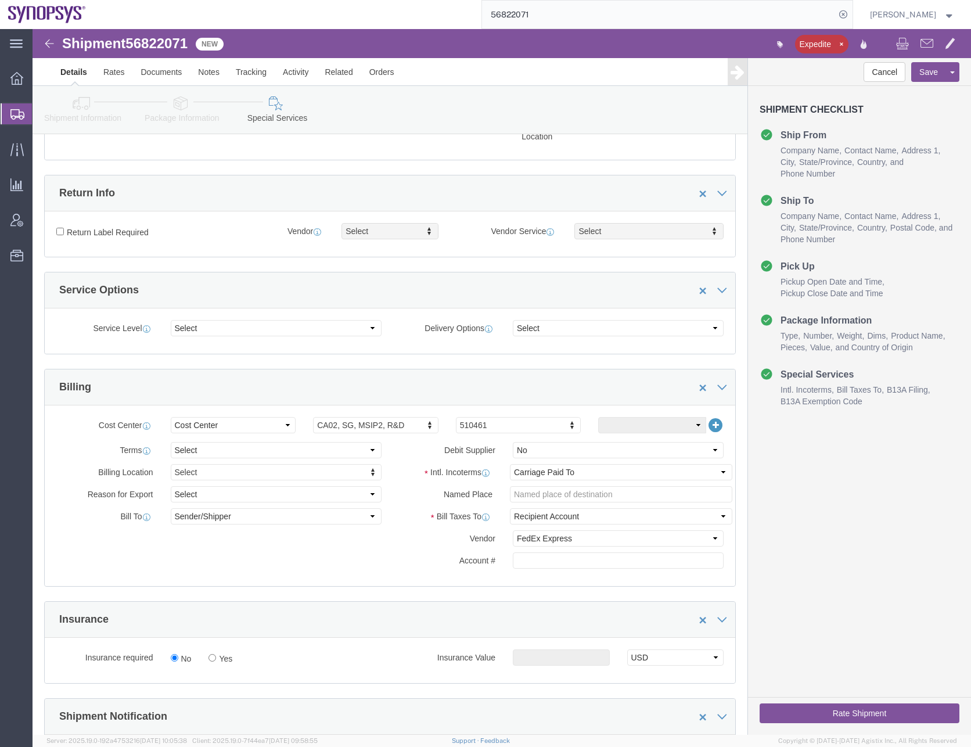
click div "Billing Location Select Select My Profile Location [GEOGRAPHIC_DATA] DE04 Agrat…"
click select "Select Carriage Insurance Paid Carriage Paid To Cost and Freight Cost Insurance…"
select select "DAP"
click select "Select Carriage Insurance Paid Carriage Paid To Cost and Freight Cost Insurance…"
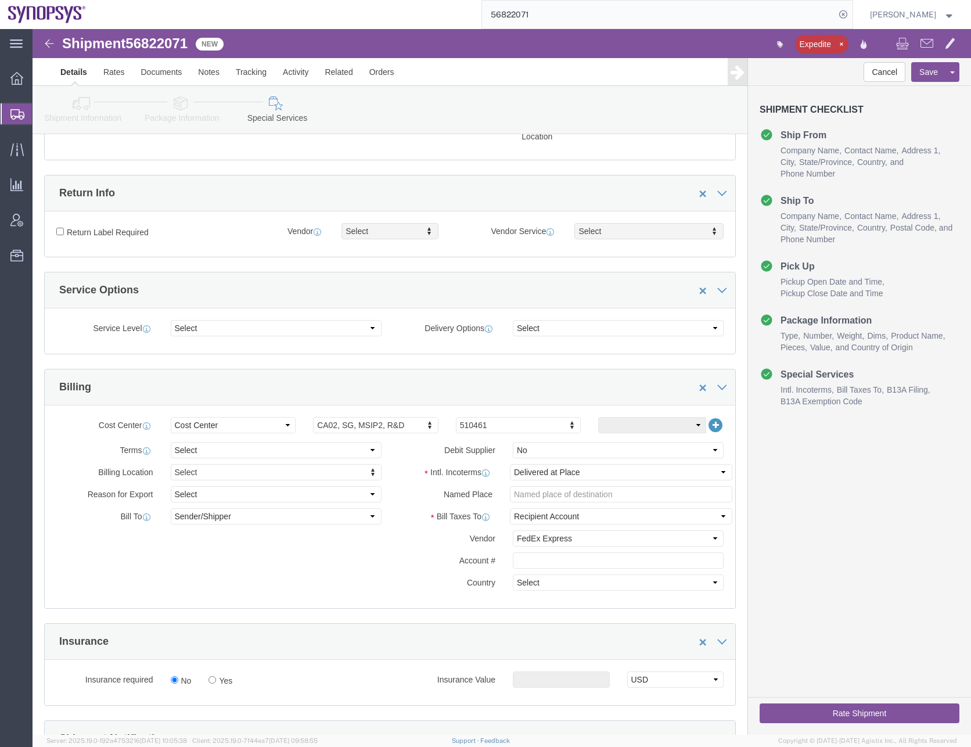
click div "Billing Location Select Select My Profile Location [GEOGRAPHIC_DATA] DE04 Agrat…"
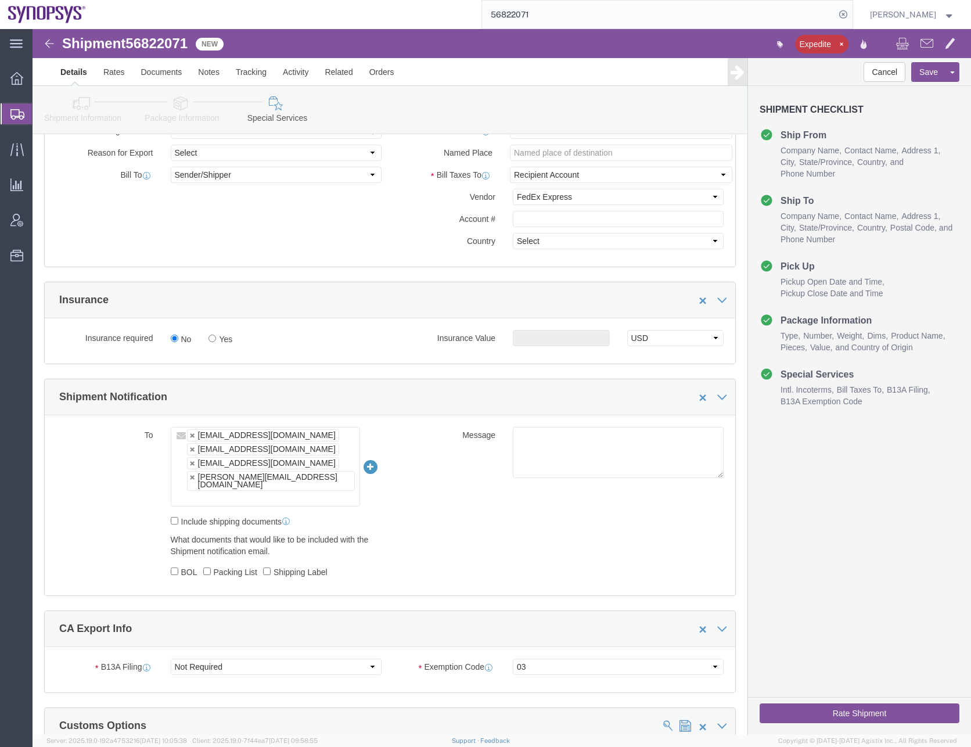
scroll to position [639, 0]
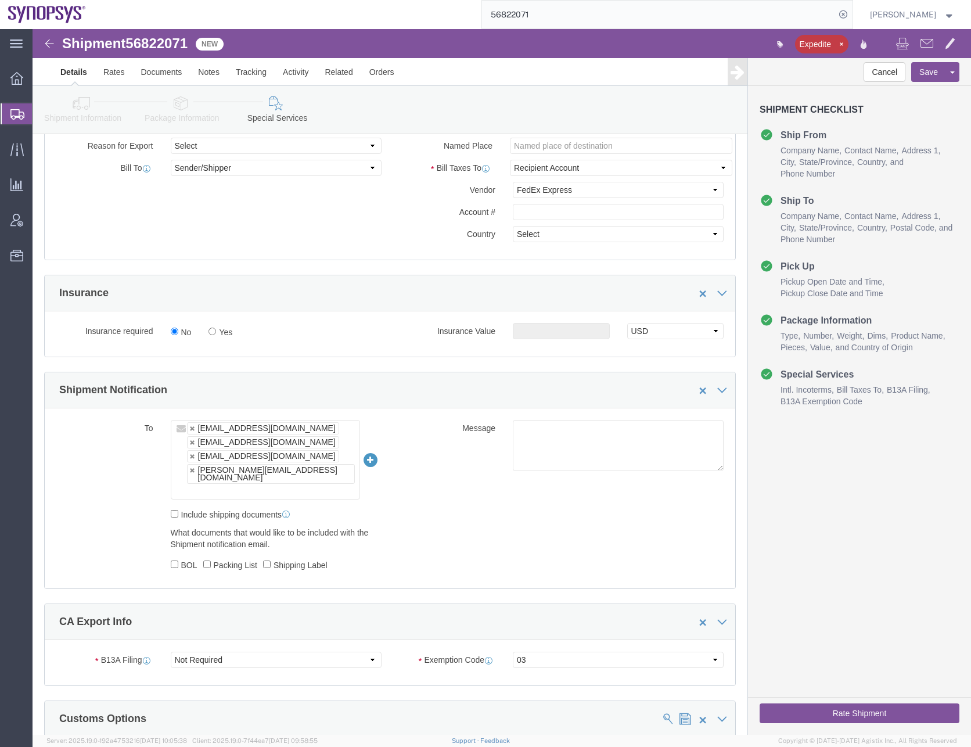
click input "text"
type input "[EMAIL_ADDRESS][DOMAIN_NAME]"
type input "[EMAIL_ADDRESS][DOMAIN_NAME],[EMAIL_ADDRESS][DOMAIN_NAME],[EMAIL_ADDRESS][DOMAI…"
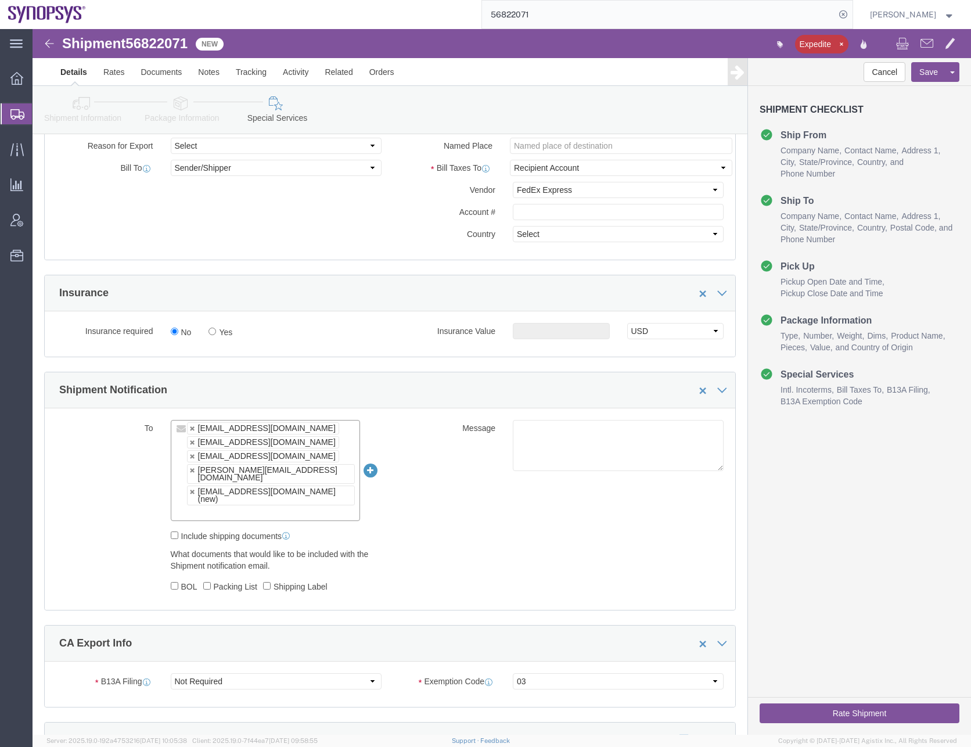
click div "What documents that would like to be included with the Shipment notification em…"
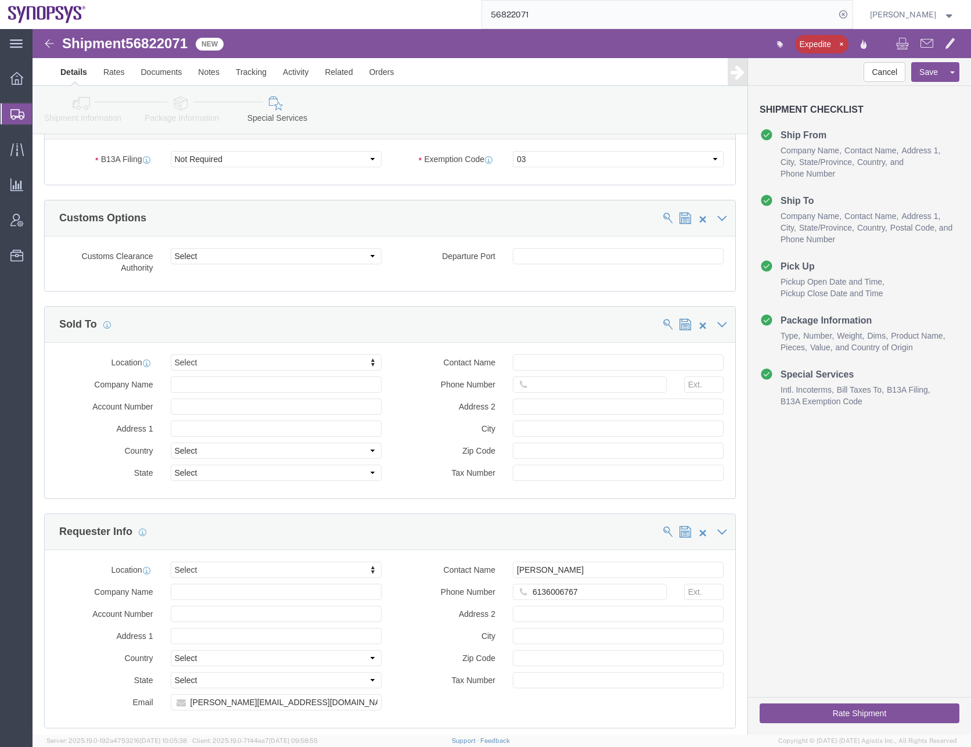
scroll to position [1161, 0]
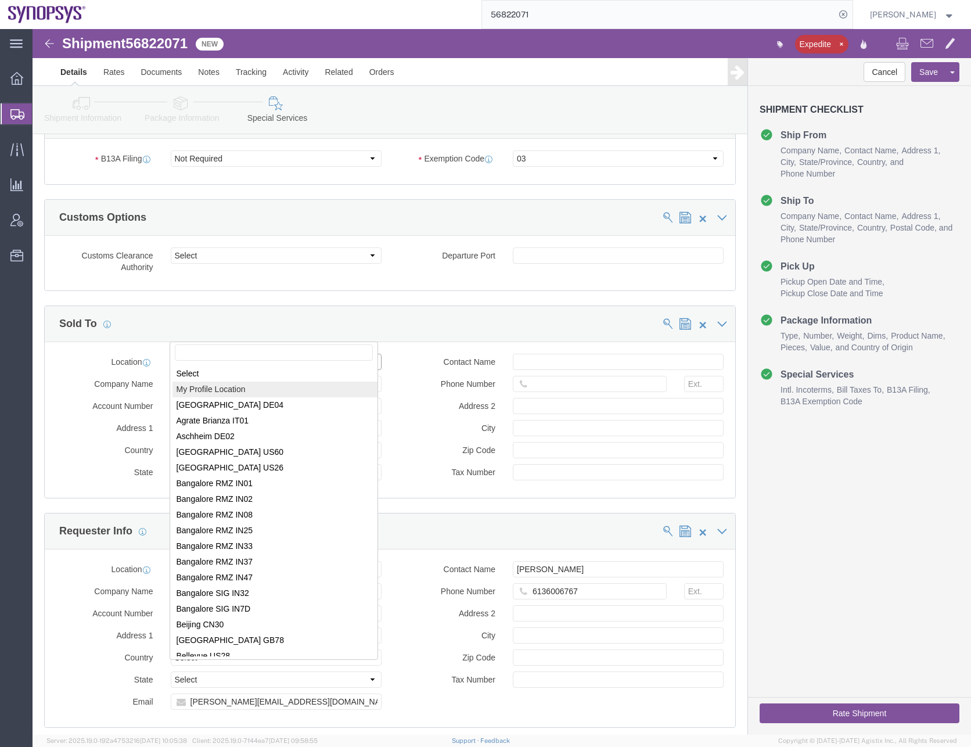
select select "MYPROFILE"
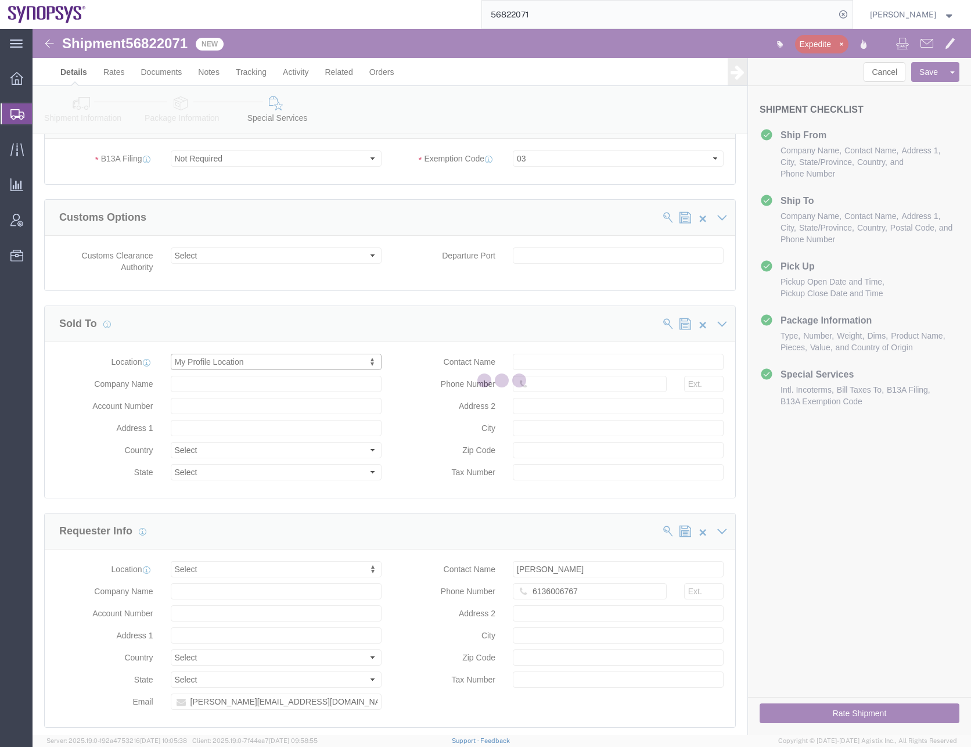
type input "[STREET_ADDRESS]"
select select "US"
type input "[PERSON_NAME]"
type input "0016505845000"
type input "Sunnyvale"
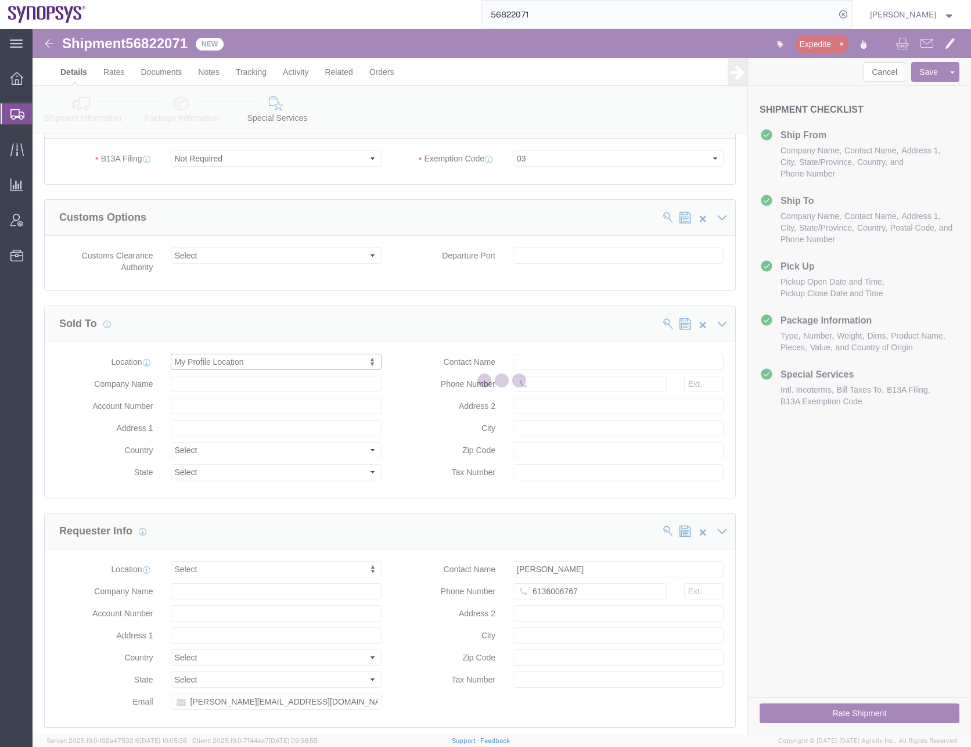
type input "94085"
type input "[US_EMPLOYER_IDENTIFICATION_NUMBER]"
type input "Synopsys Headquarters USSV"
select select "CA"
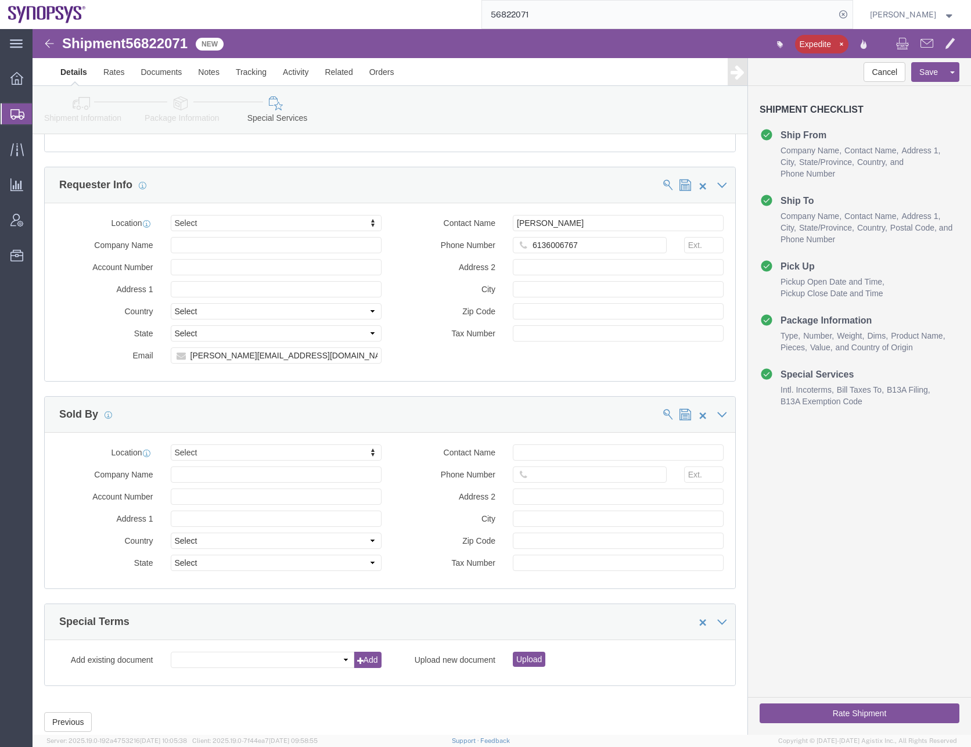
scroll to position [1511, 0]
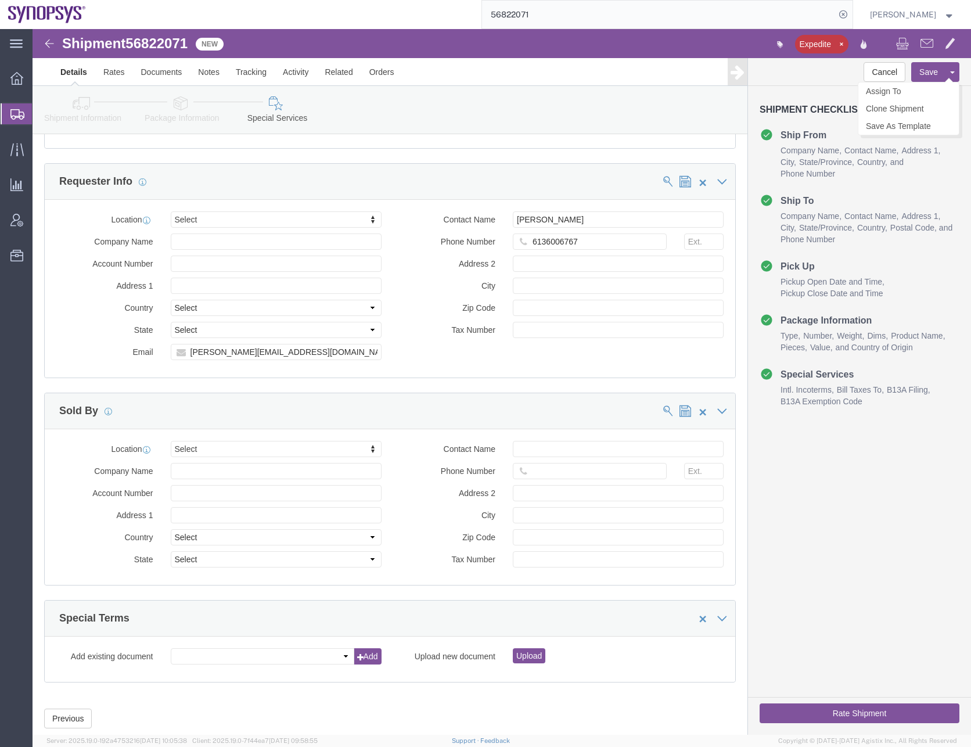
click button "Save"
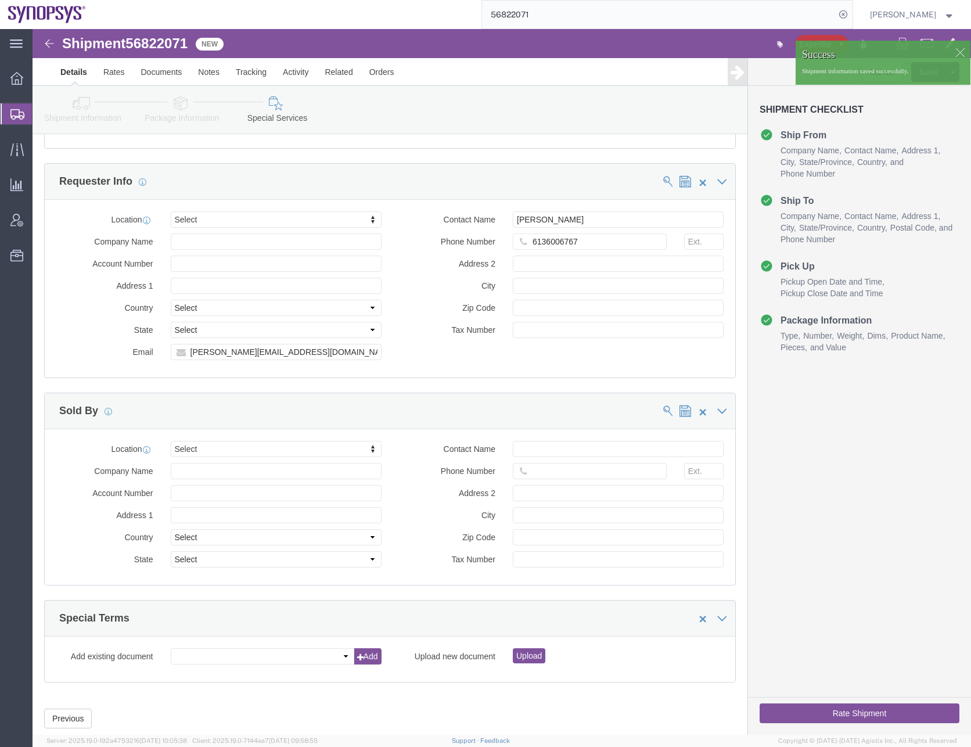
click button "Rate Shipment"
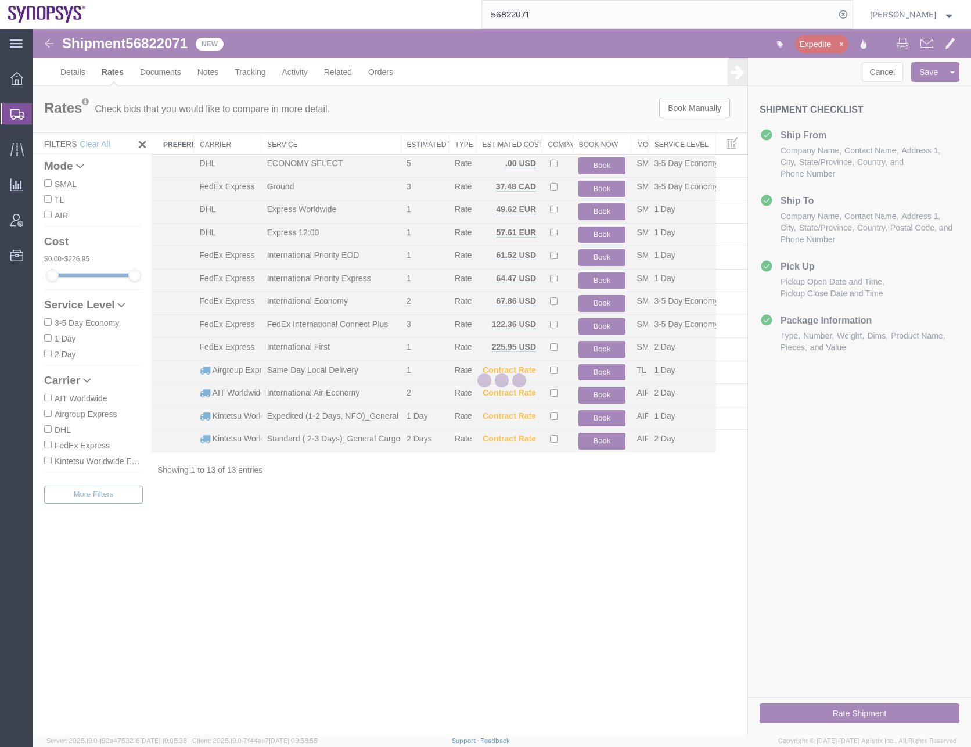
scroll to position [0, 0]
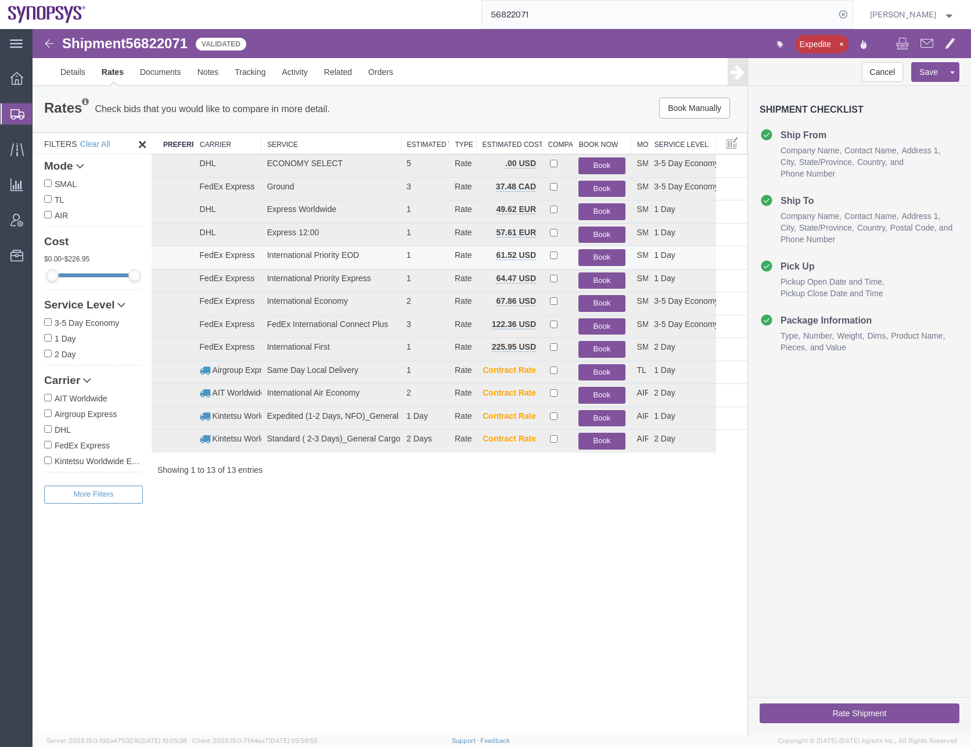
click at [602, 254] on button "Book" at bounding box center [601, 257] width 46 height 17
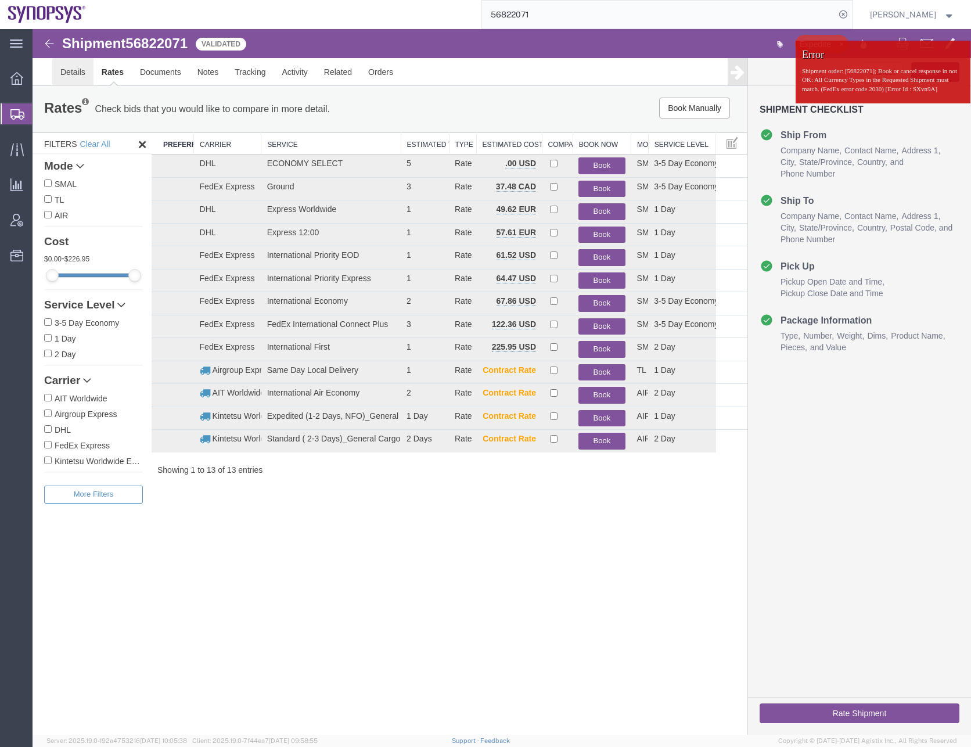
click at [70, 77] on link "Details" at bounding box center [72, 72] width 41 height 28
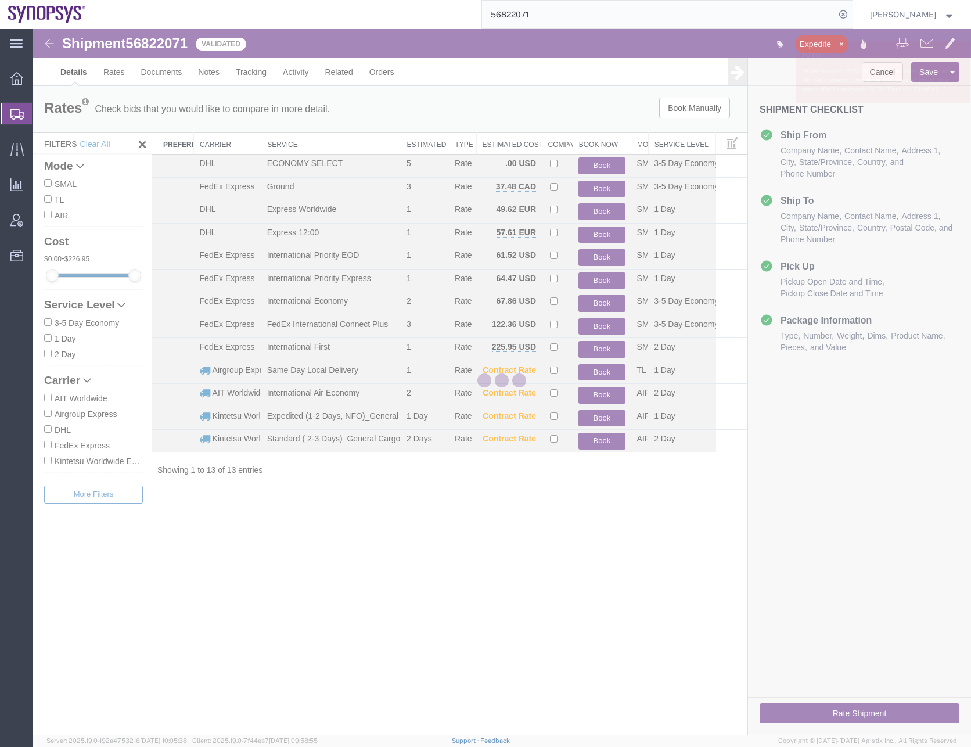
select select "63079"
select select "63185"
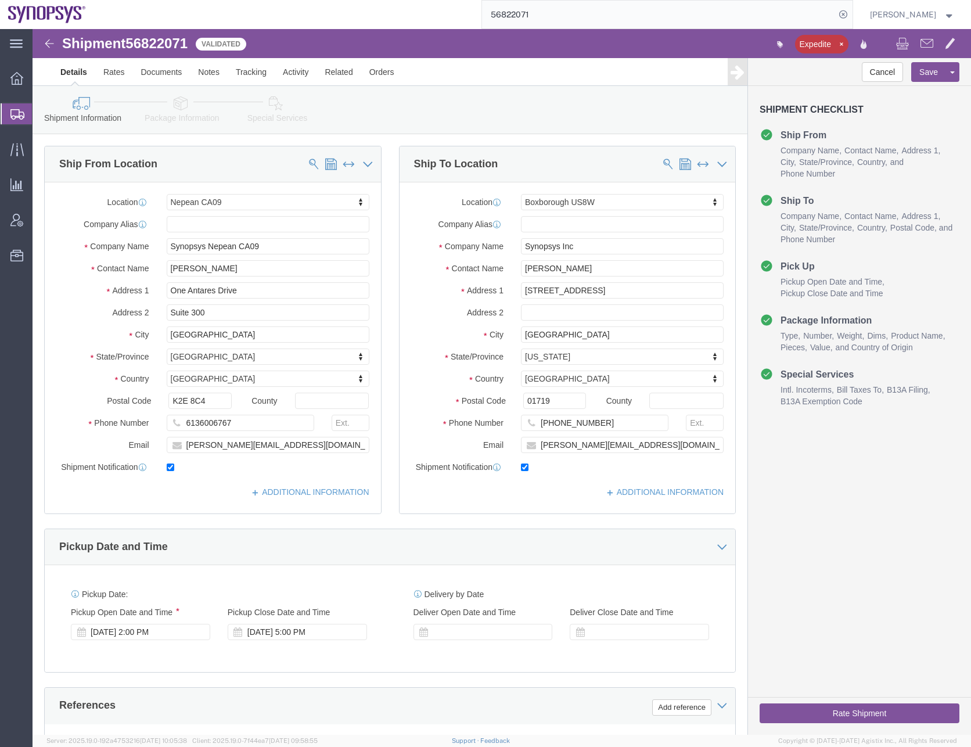
click icon
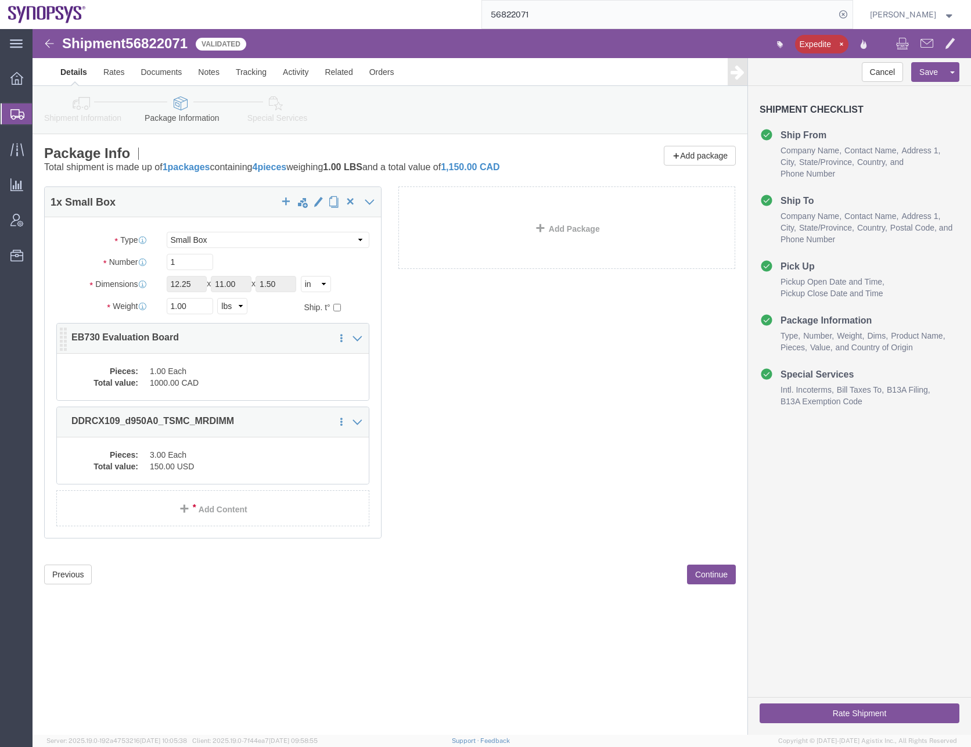
click dd "1000.00 CAD"
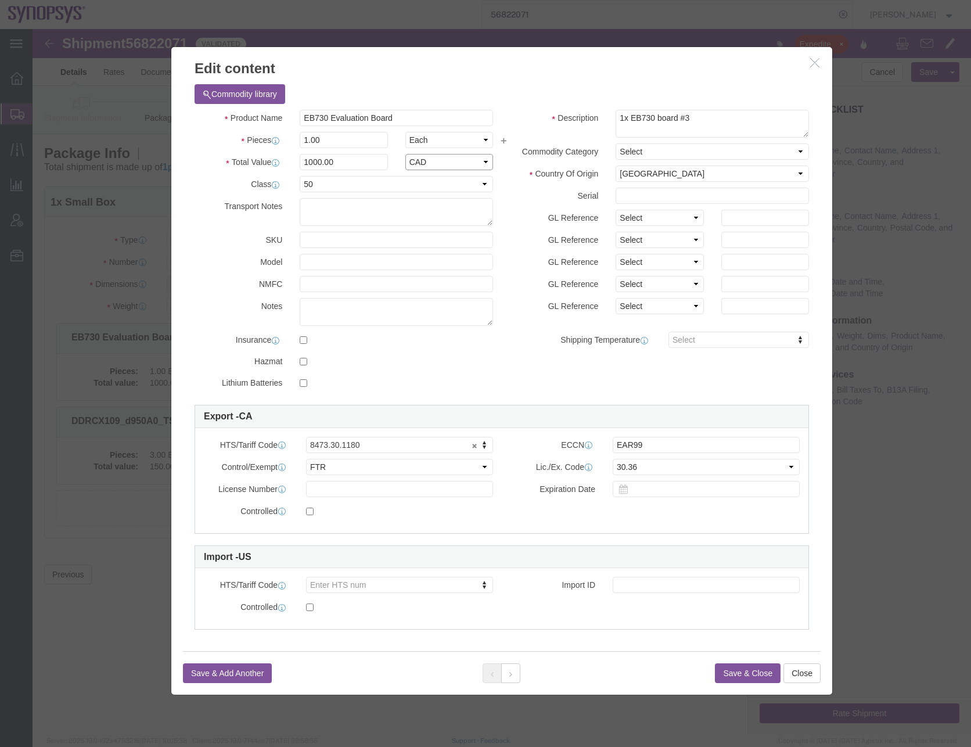
click select "Select ADP AED AFN ALL AMD AOA ARS ATS AUD AWG AZN BAM BBD BDT BGL BGN BHD BIF …"
select select "USD"
click select "Select ADP AED AFN ALL AMD AOA ARS ATS AUD AWG AZN BAM BBD BDT BGL BGN BHD BIF …"
click button "Save & Close"
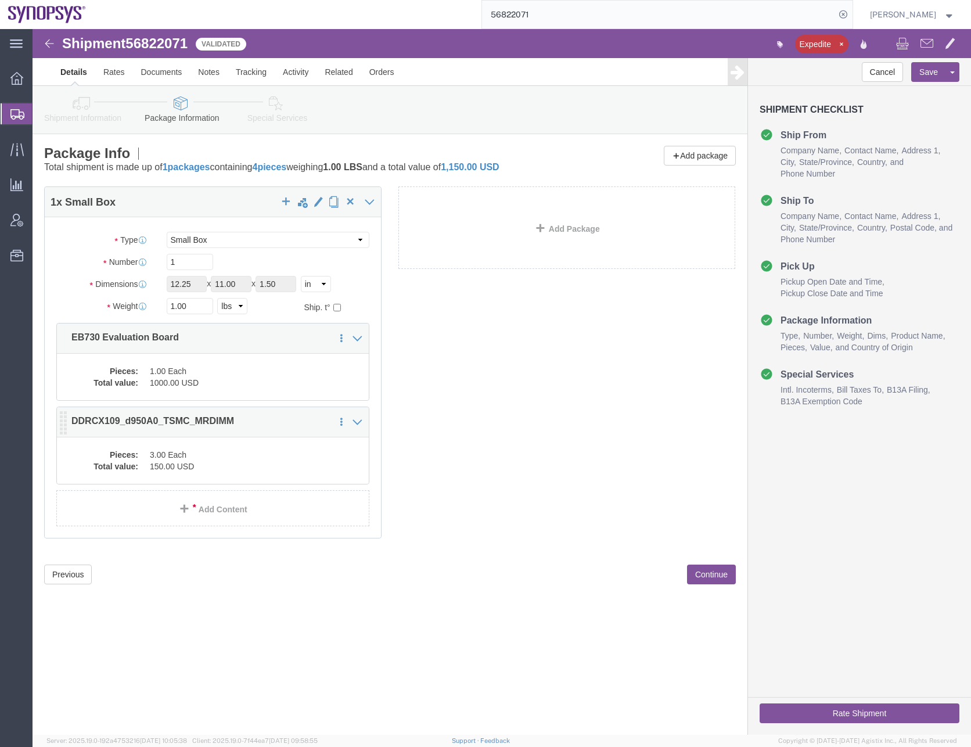
click dd "150.00 USD"
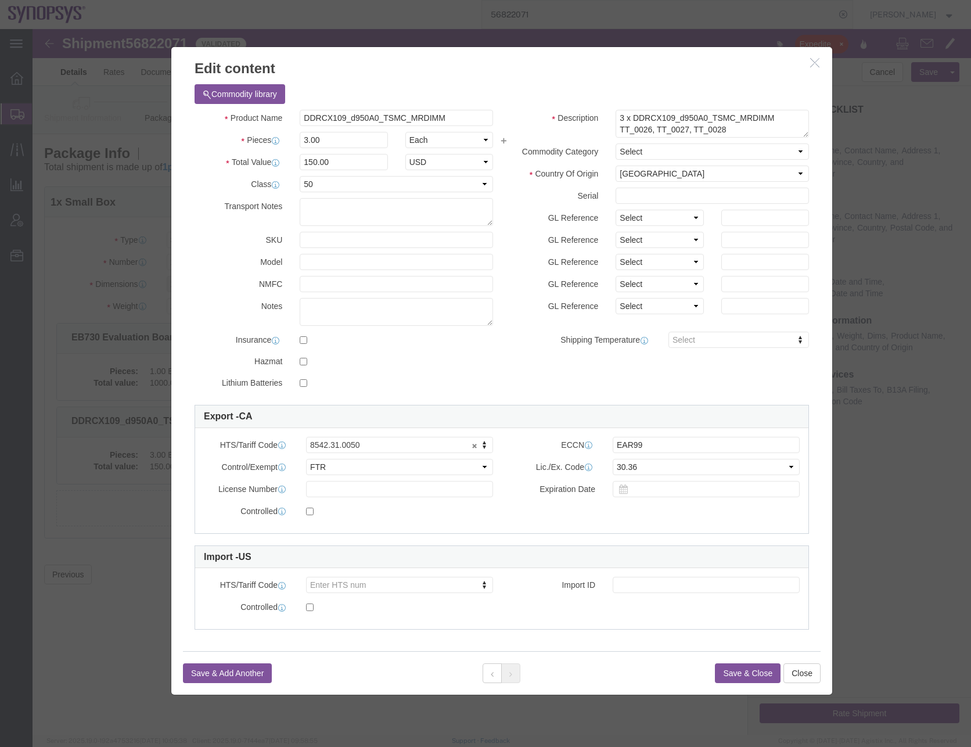
click button "Save & Close"
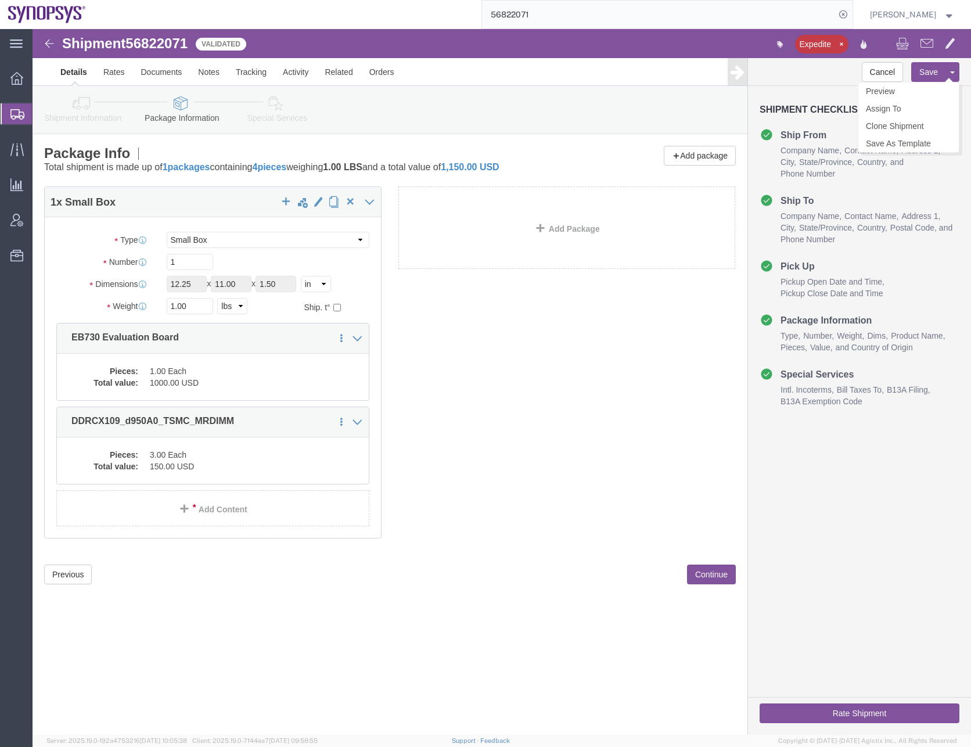
click button "Save"
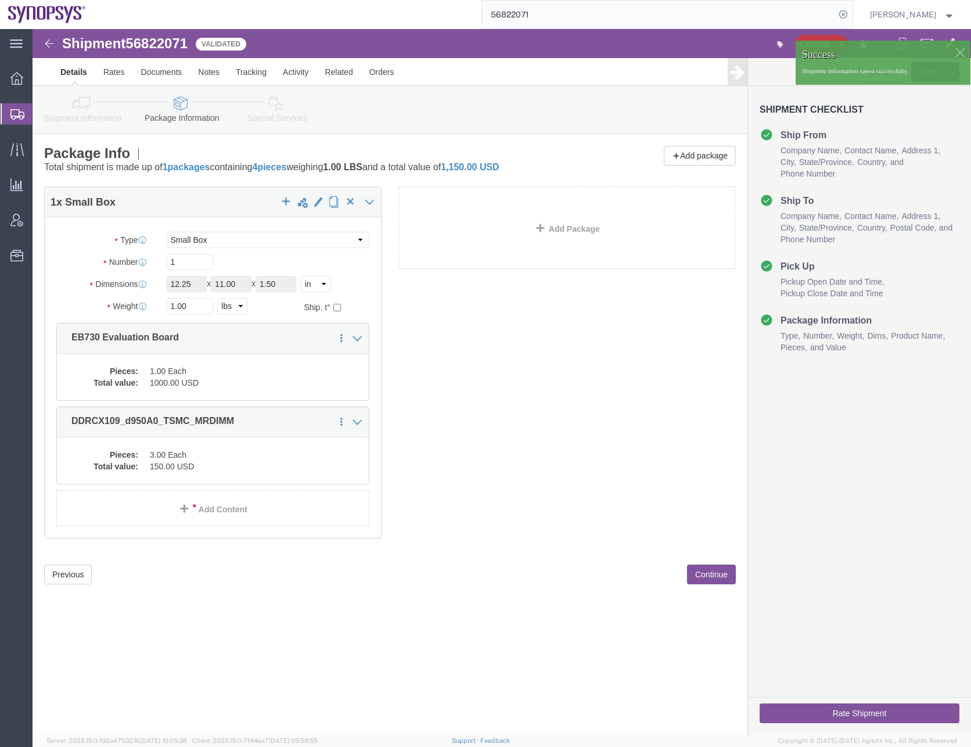
click button "Rate Shipment"
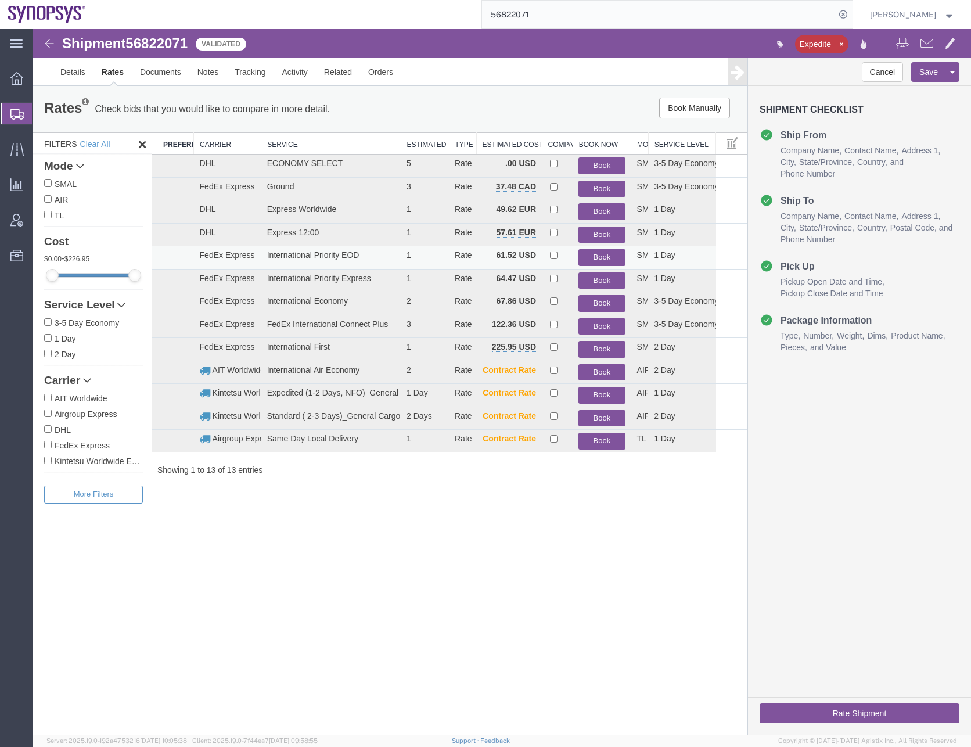
click at [609, 257] on button "Book" at bounding box center [601, 257] width 46 height 17
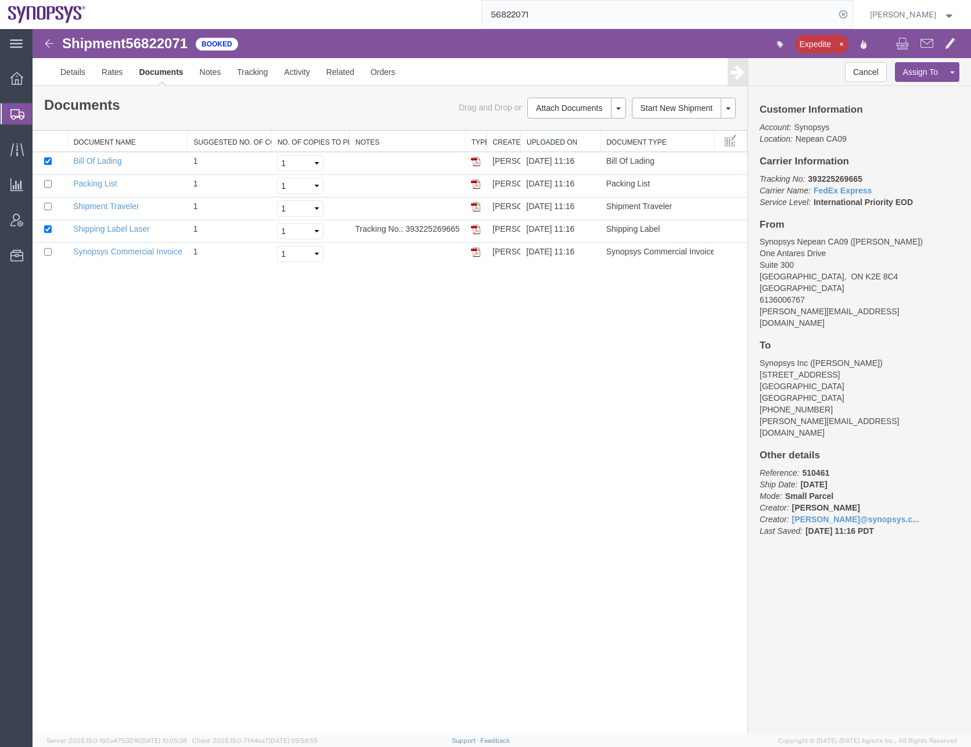
click at [298, 393] on div "Shipment 56822071 5 of 5 Booked Expedite Details Rates Documents Notes Tracking…" at bounding box center [502, 381] width 938 height 705
click at [15, 110] on icon at bounding box center [17, 114] width 14 height 10
